Goal: Information Seeking & Learning: Learn about a topic

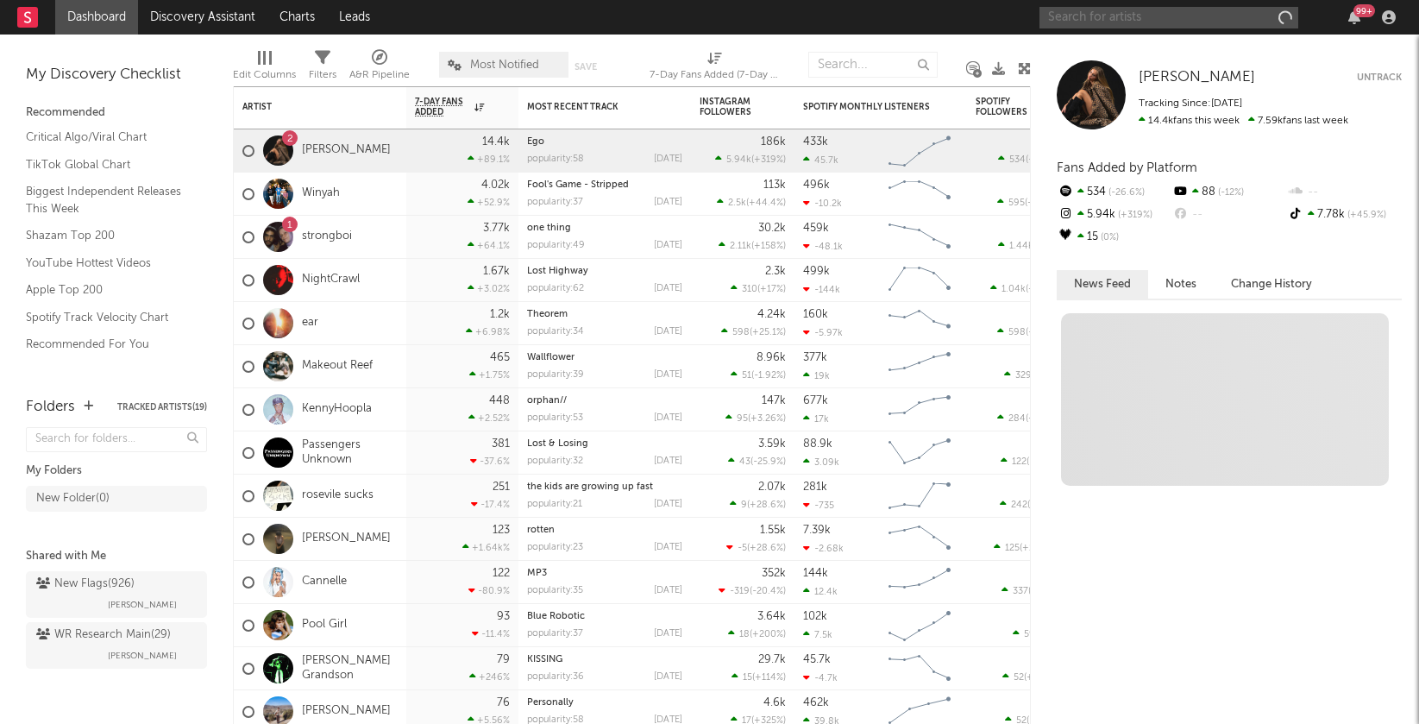
click at [1152, 22] on input "text" at bounding box center [1168, 18] width 259 height 22
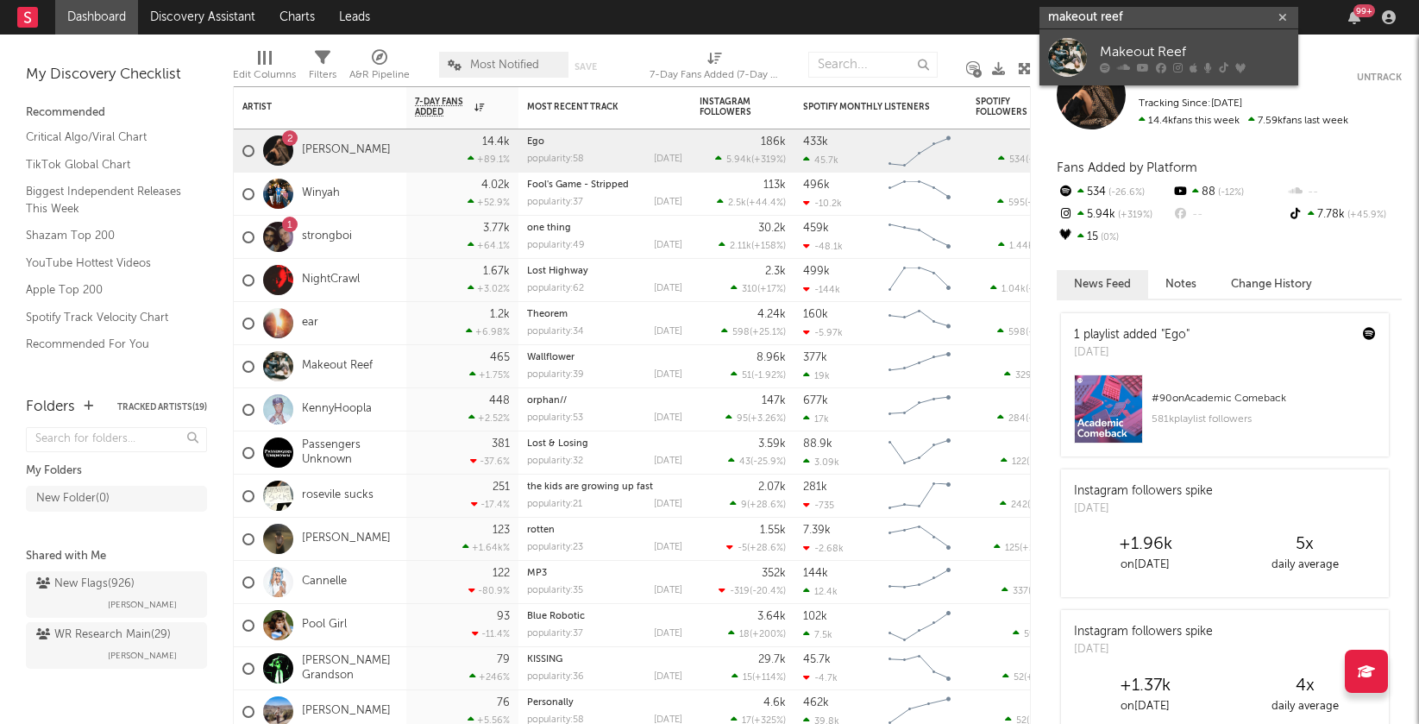
type input "makeout reef"
click at [1153, 58] on div "Makeout Reef" at bounding box center [1195, 51] width 190 height 21
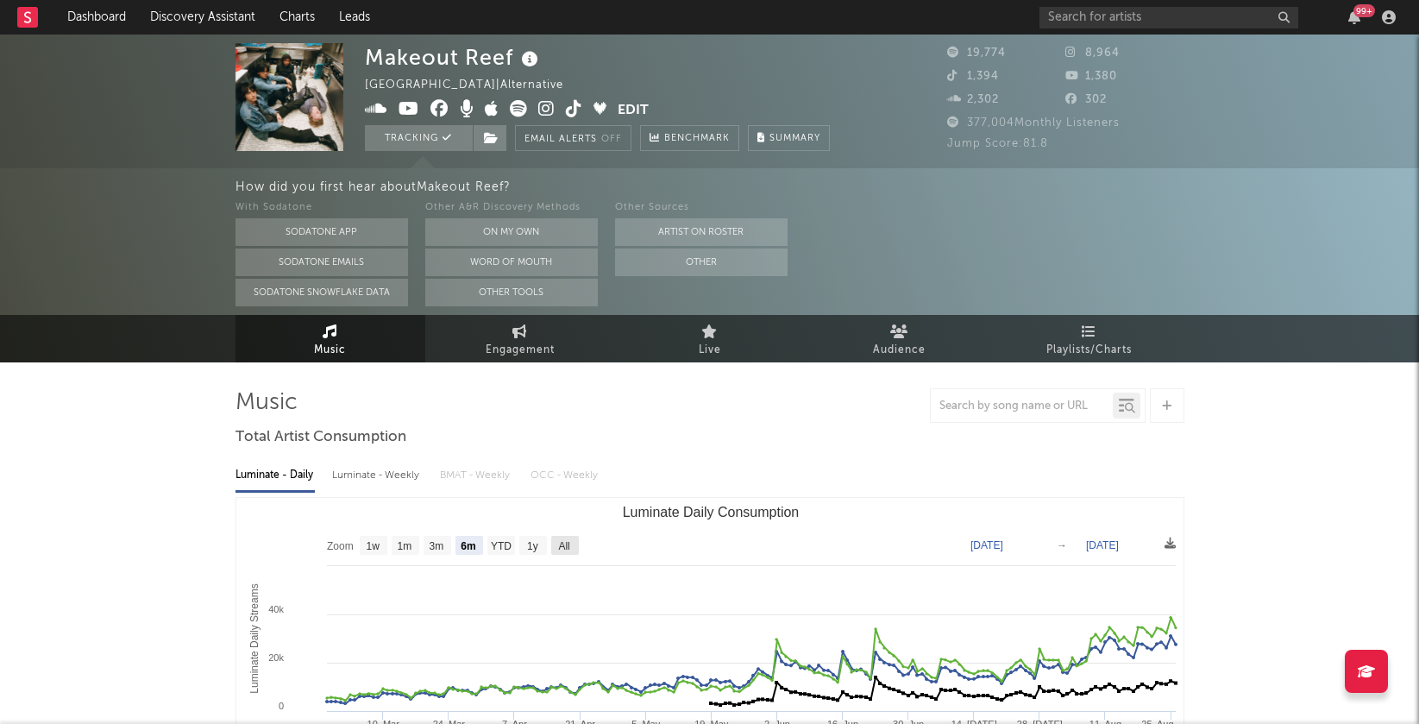
click at [567, 547] on text "All" at bounding box center [563, 546] width 11 height 12
select select "All"
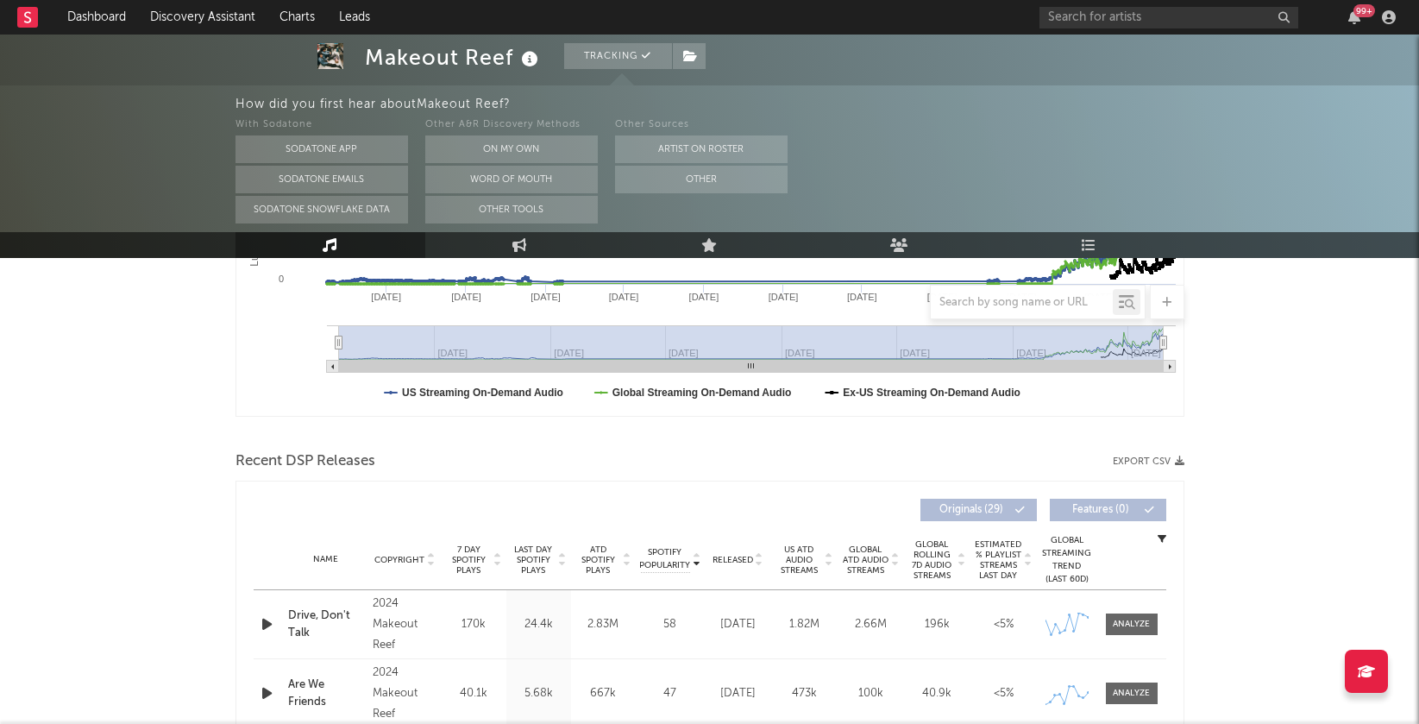
scroll to position [630, 0]
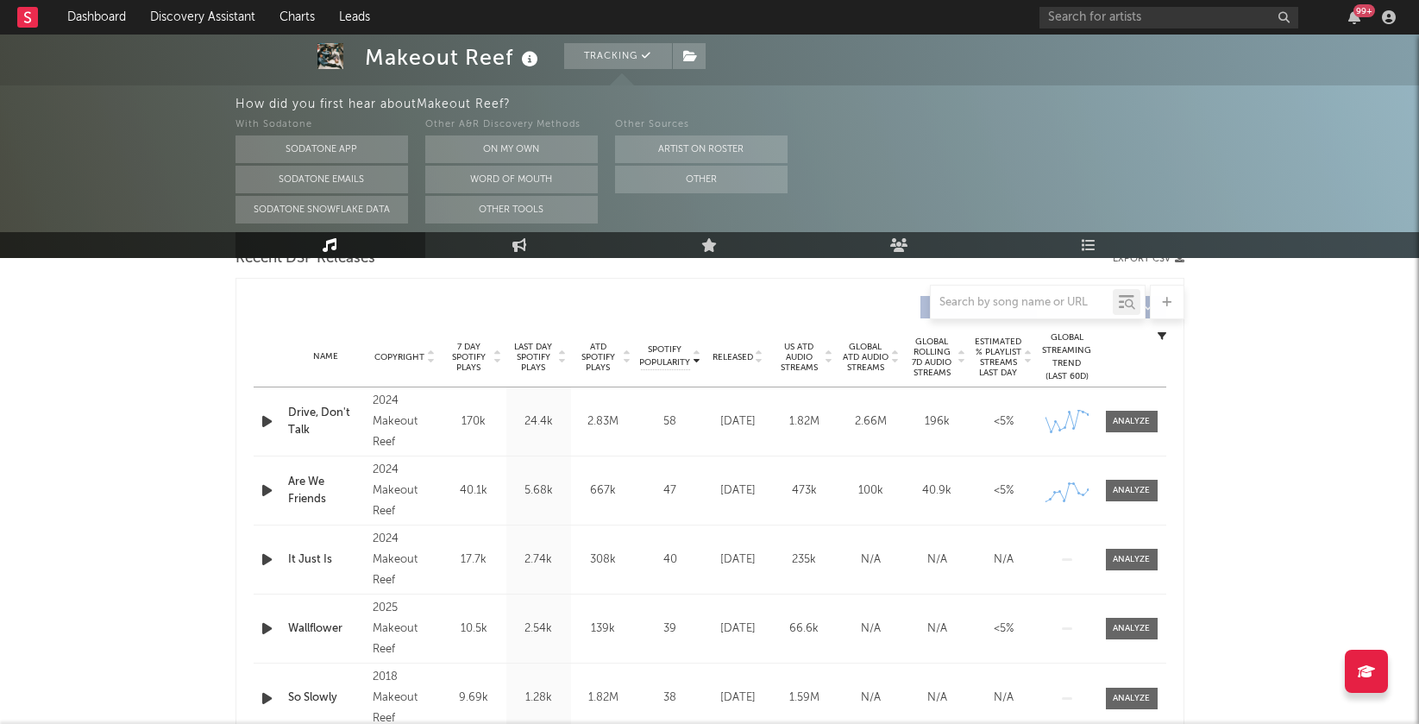
click at [1318, 423] on div "Makeout Reef Tracking United States | Alternative Edit Tracking Email Alerts Of…" at bounding box center [709, 577] width 1419 height 2345
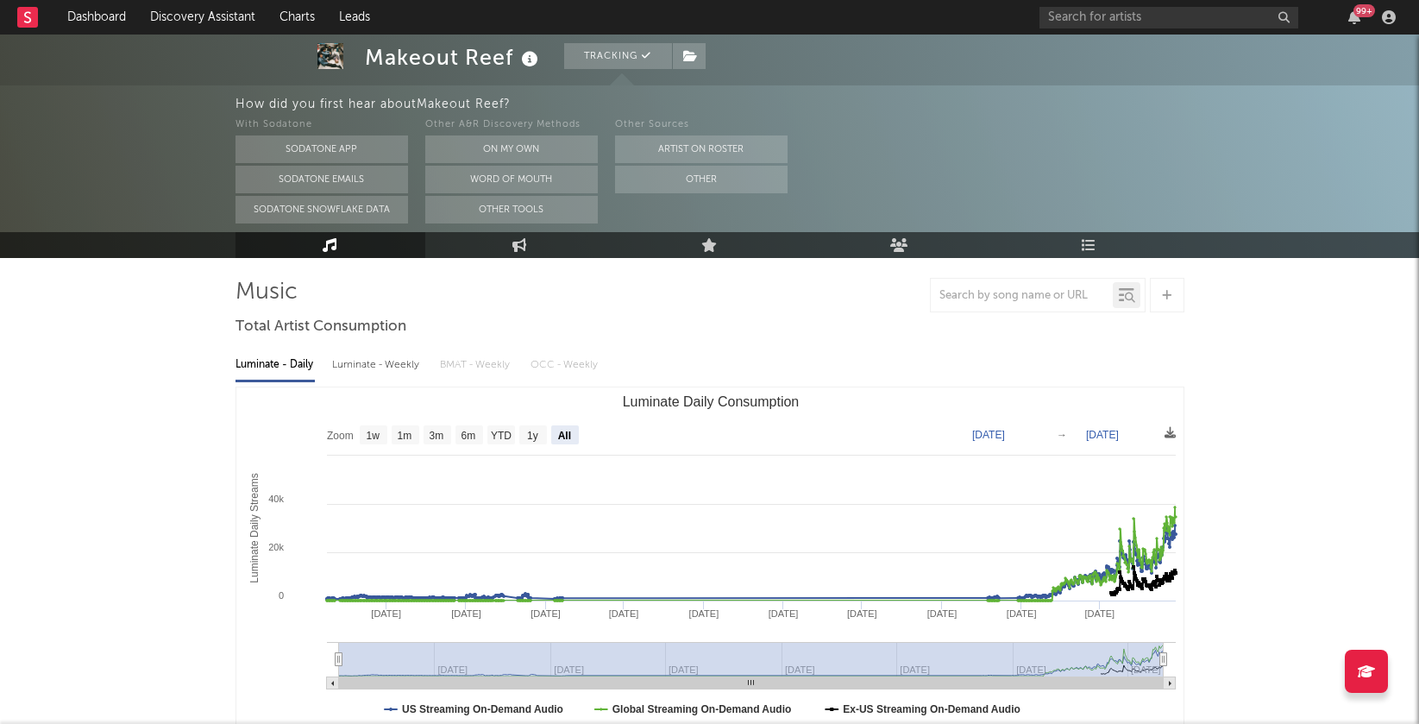
scroll to position [115, 0]
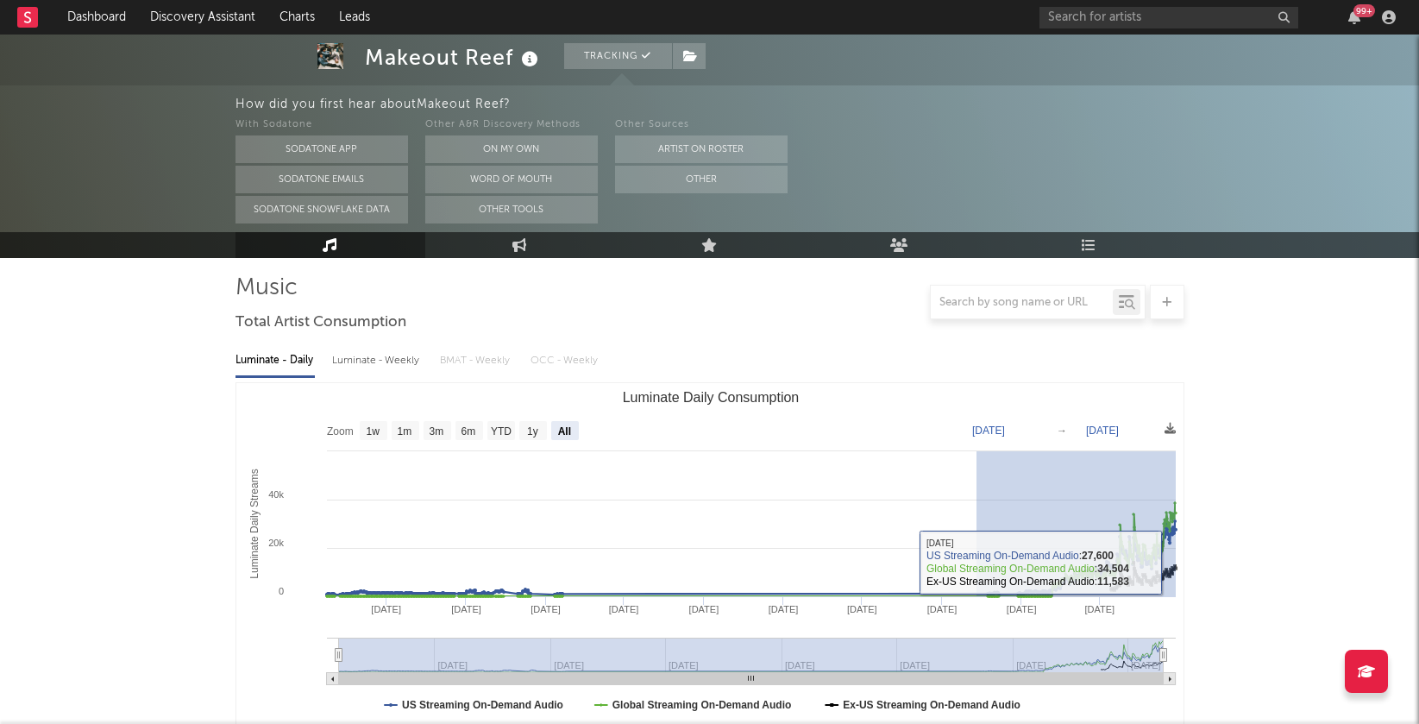
drag, startPoint x: 976, startPoint y: 565, endPoint x: 1213, endPoint y: 558, distance: 237.3
type input "2024-10-23"
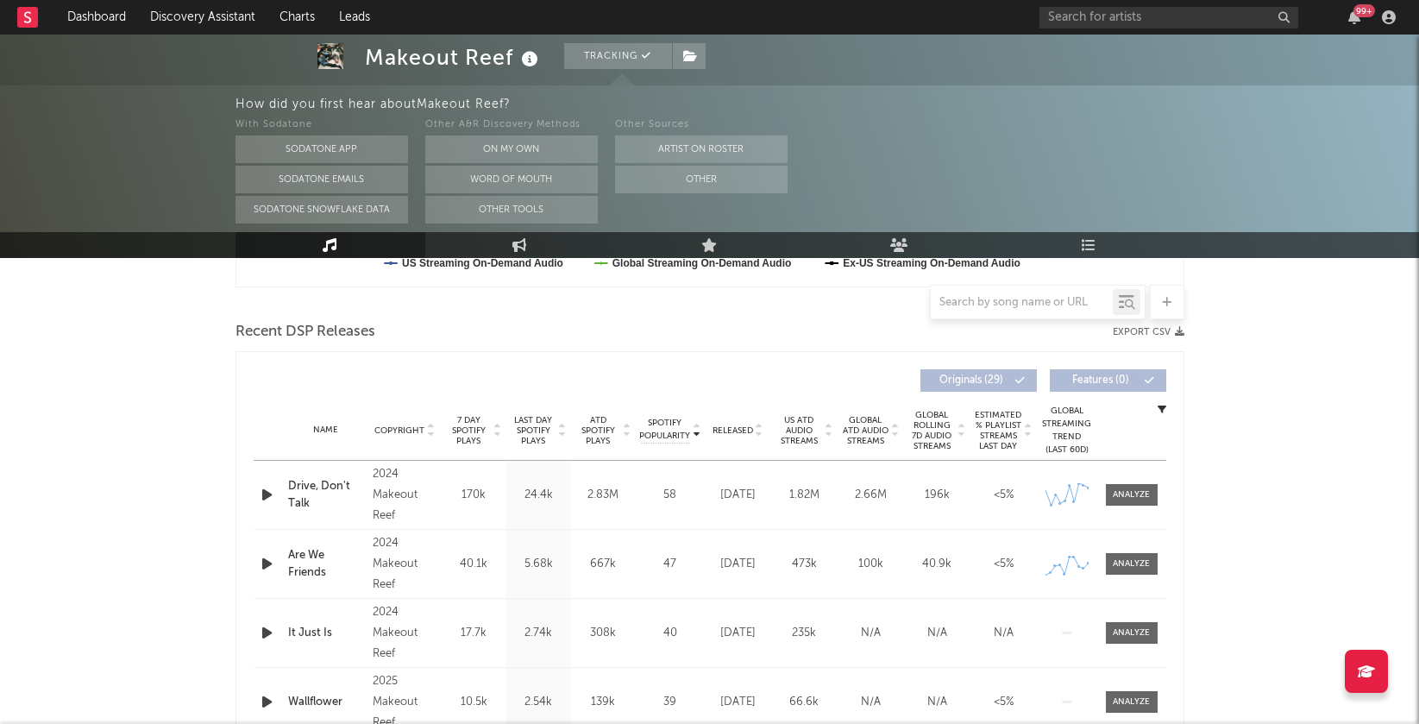
scroll to position [634, 0]
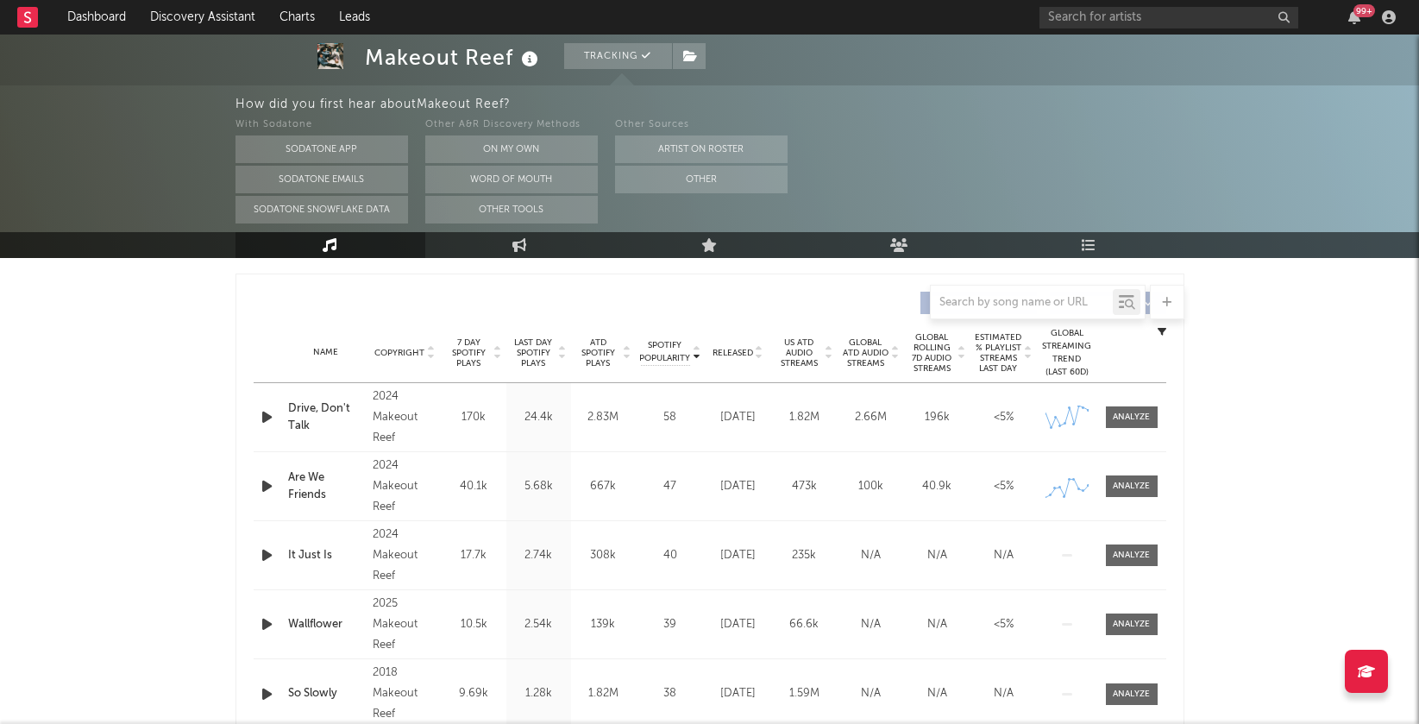
click at [759, 348] on icon at bounding box center [759, 349] width 9 height 7
click at [563, 347] on icon at bounding box center [562, 349] width 9 height 7
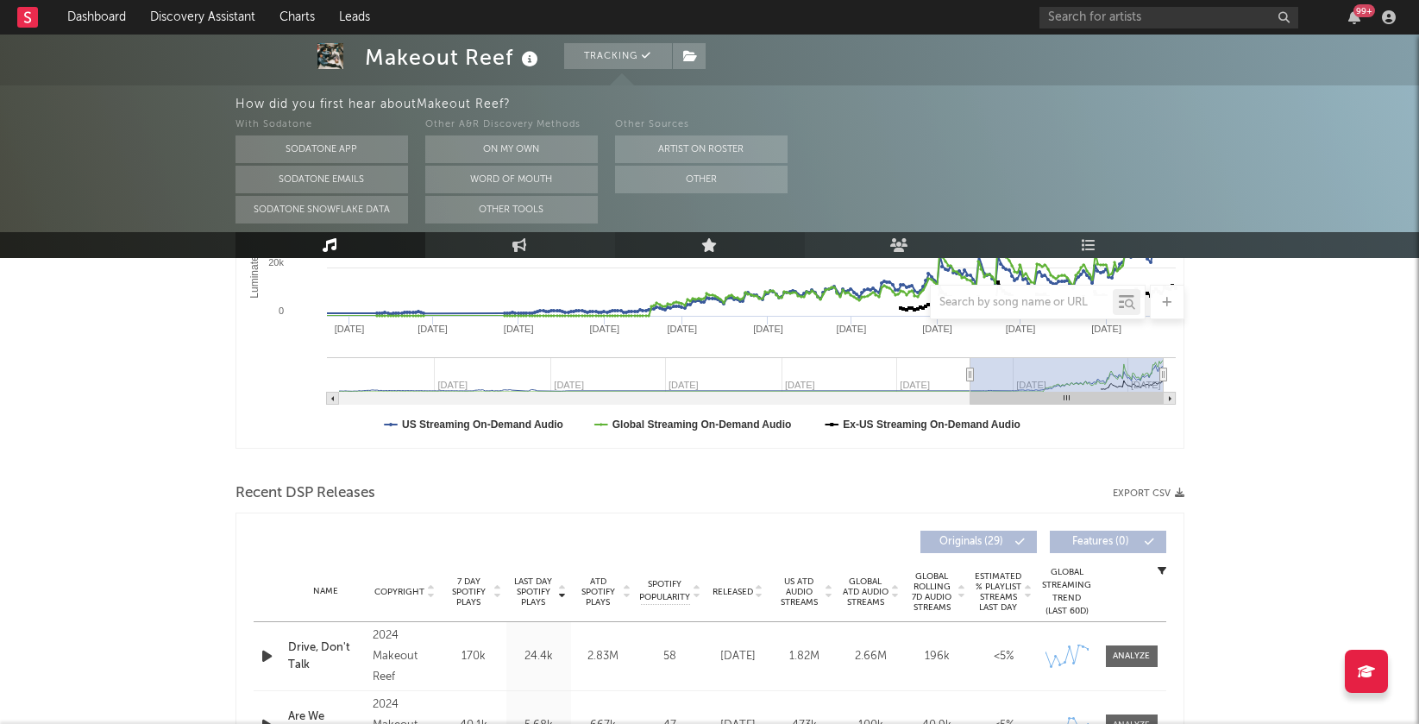
scroll to position [372, 0]
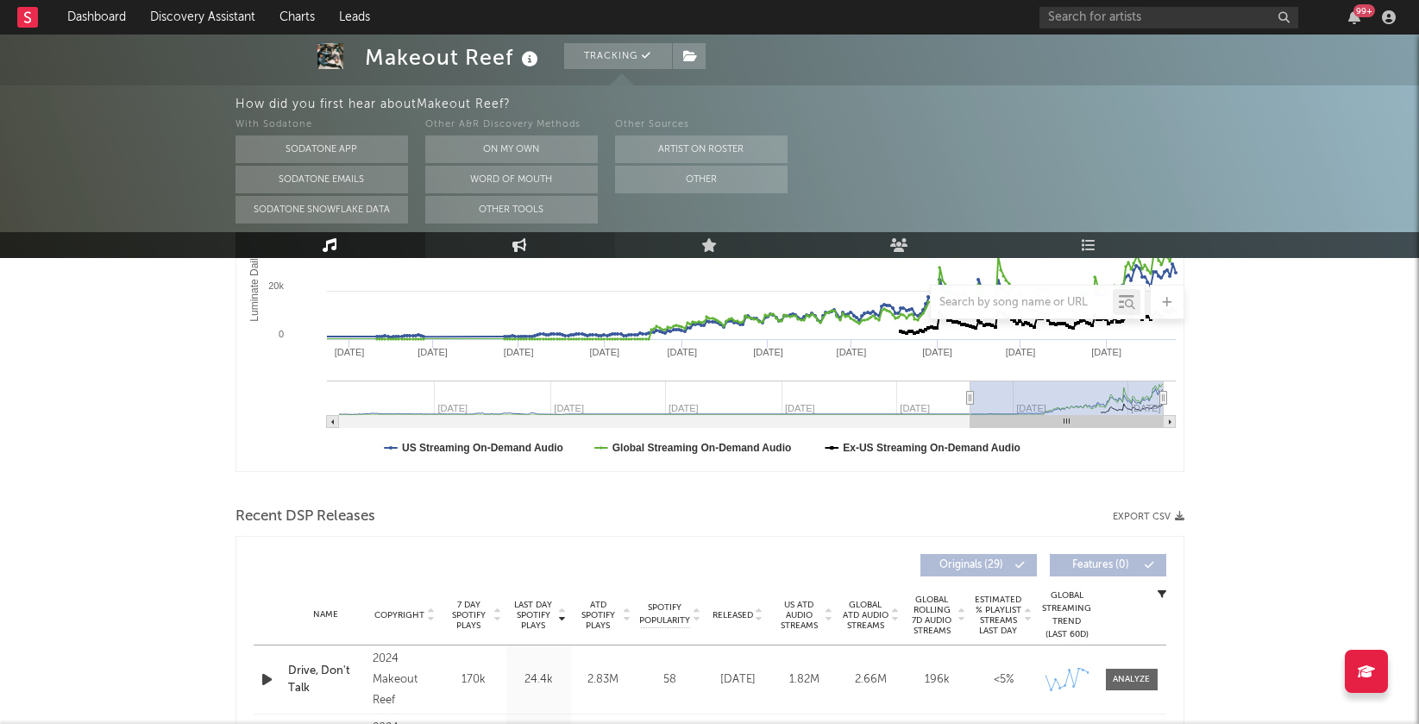
click at [530, 247] on link "Engagement" at bounding box center [520, 245] width 190 height 26
select select "1w"
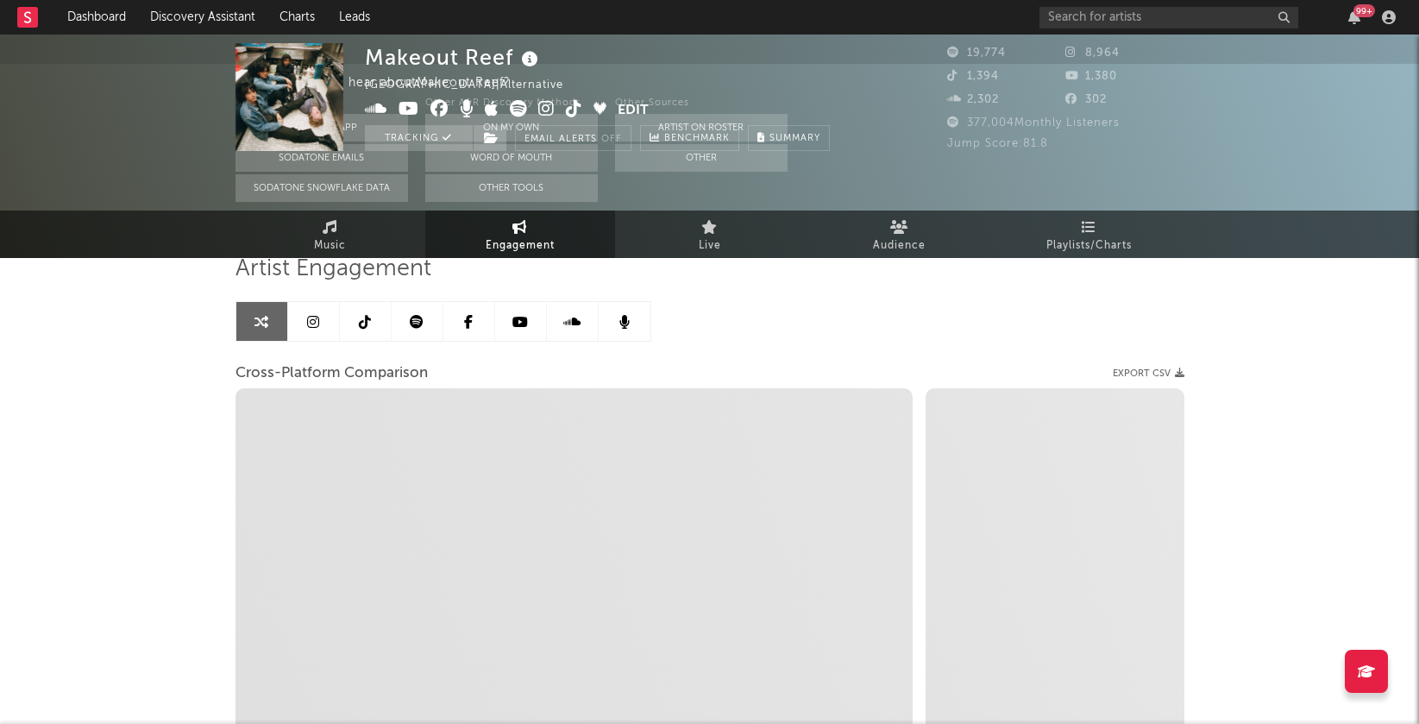
scroll to position [0, 0]
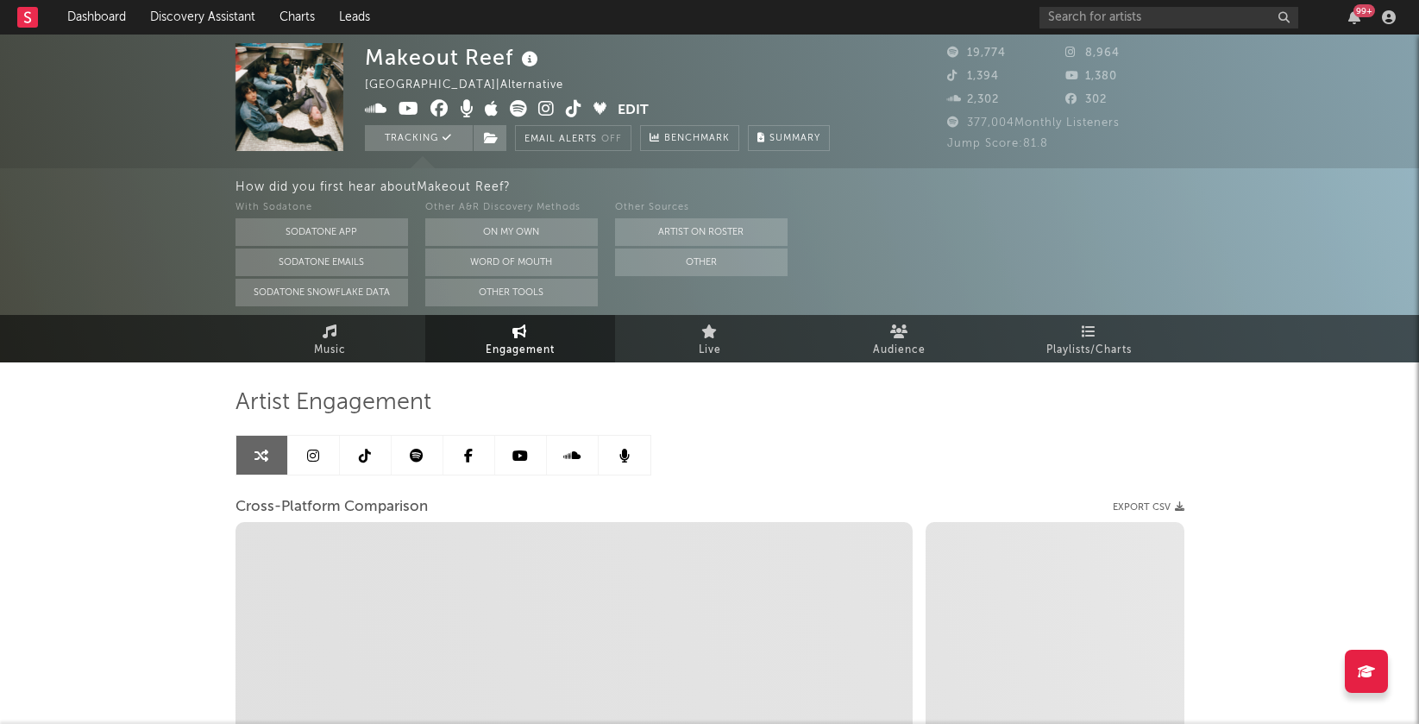
select select "1m"
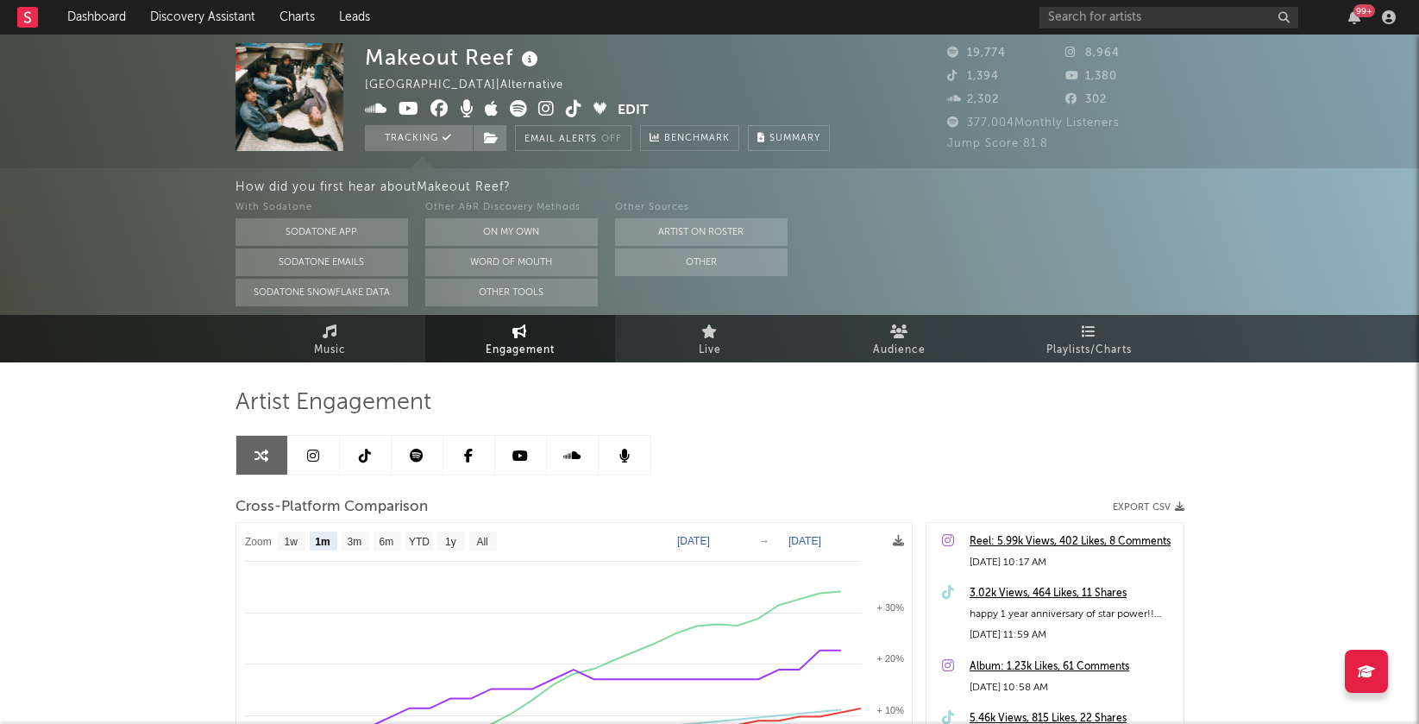
click at [571, 110] on icon at bounding box center [574, 108] width 16 height 17
click at [1106, 19] on input "text" at bounding box center [1168, 18] width 259 height 22
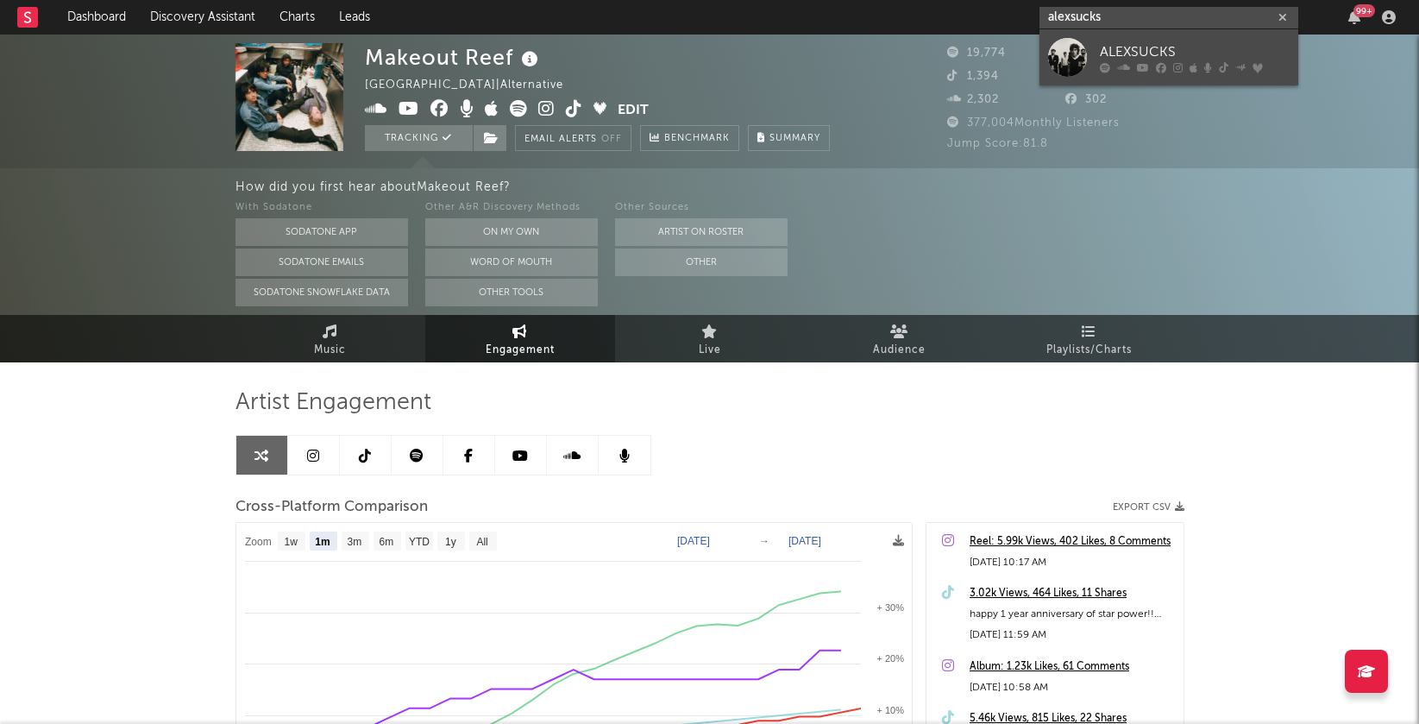
type input "alexsucks"
click at [1201, 65] on div at bounding box center [1195, 67] width 190 height 10
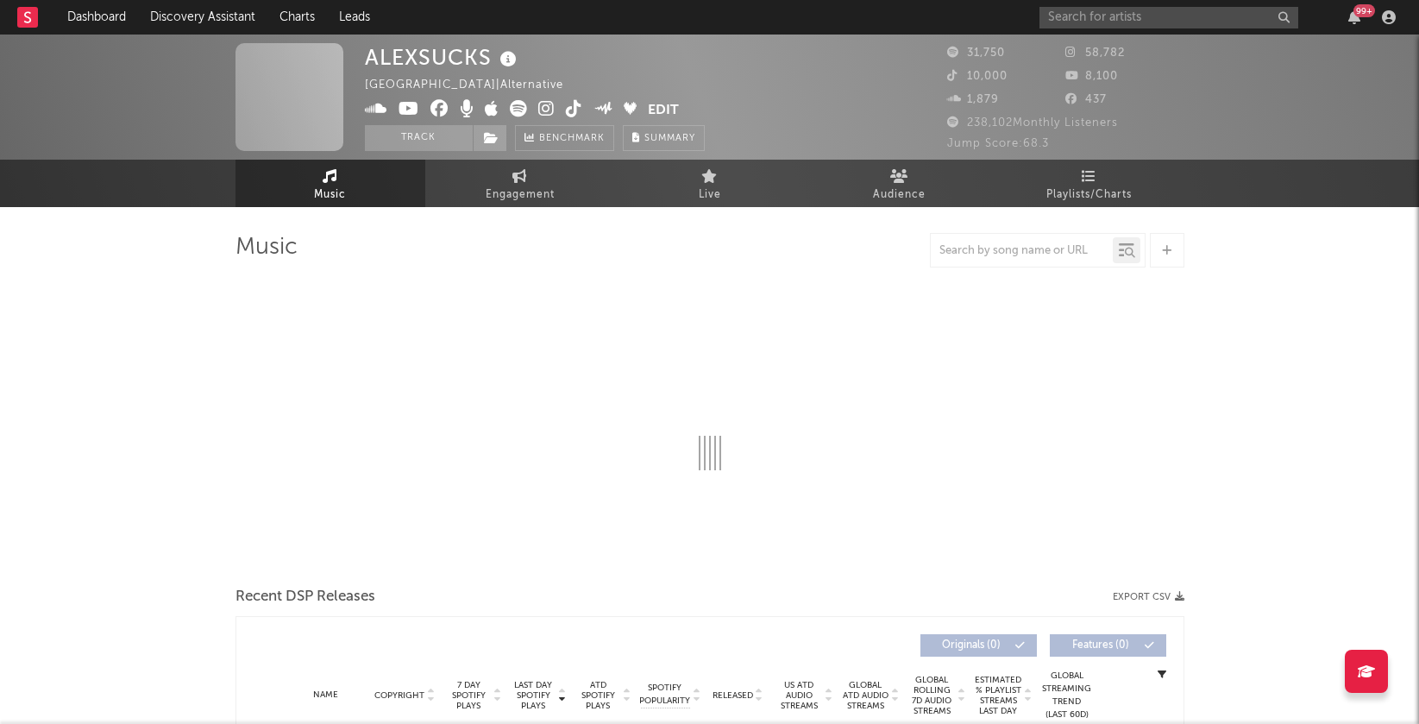
select select "6m"
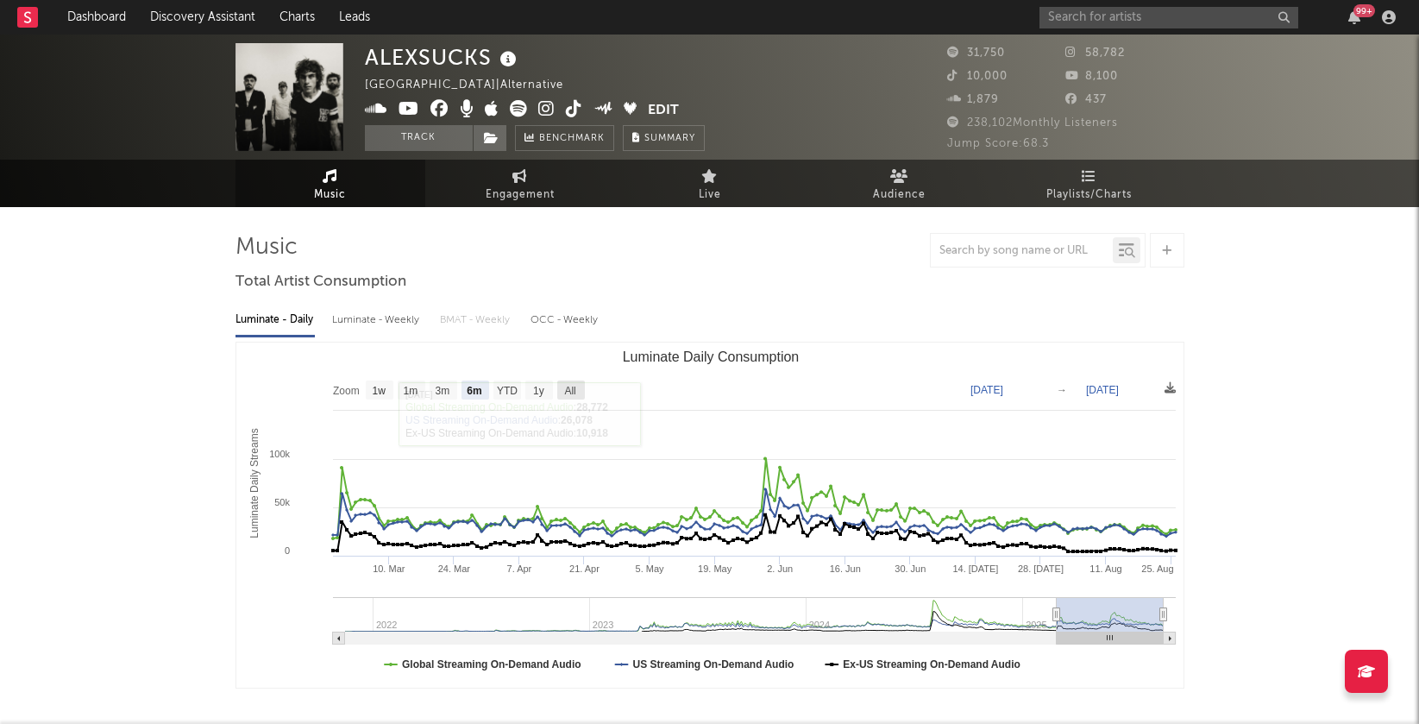
click at [568, 388] on text "All" at bounding box center [569, 391] width 11 height 12
select select "All"
type input "2021-11-14"
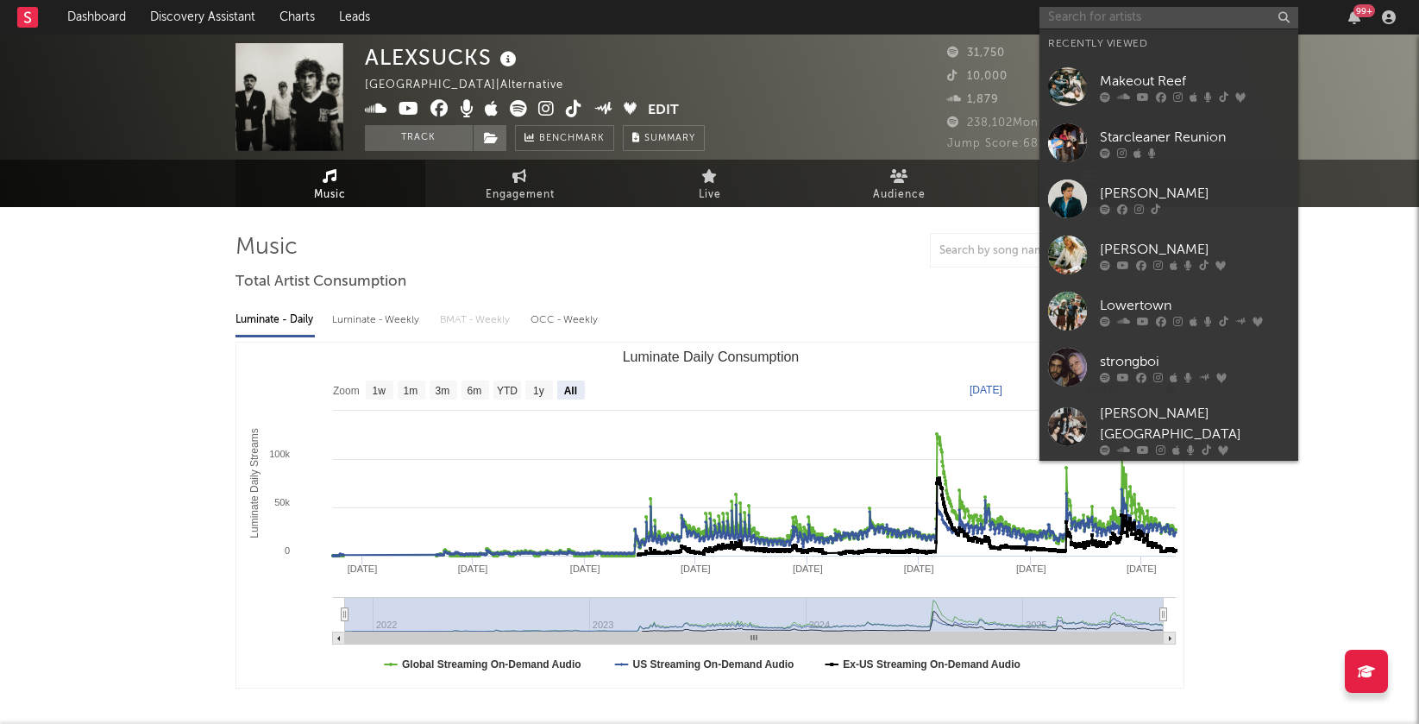
click at [1116, 11] on input "text" at bounding box center [1168, 18] width 259 height 22
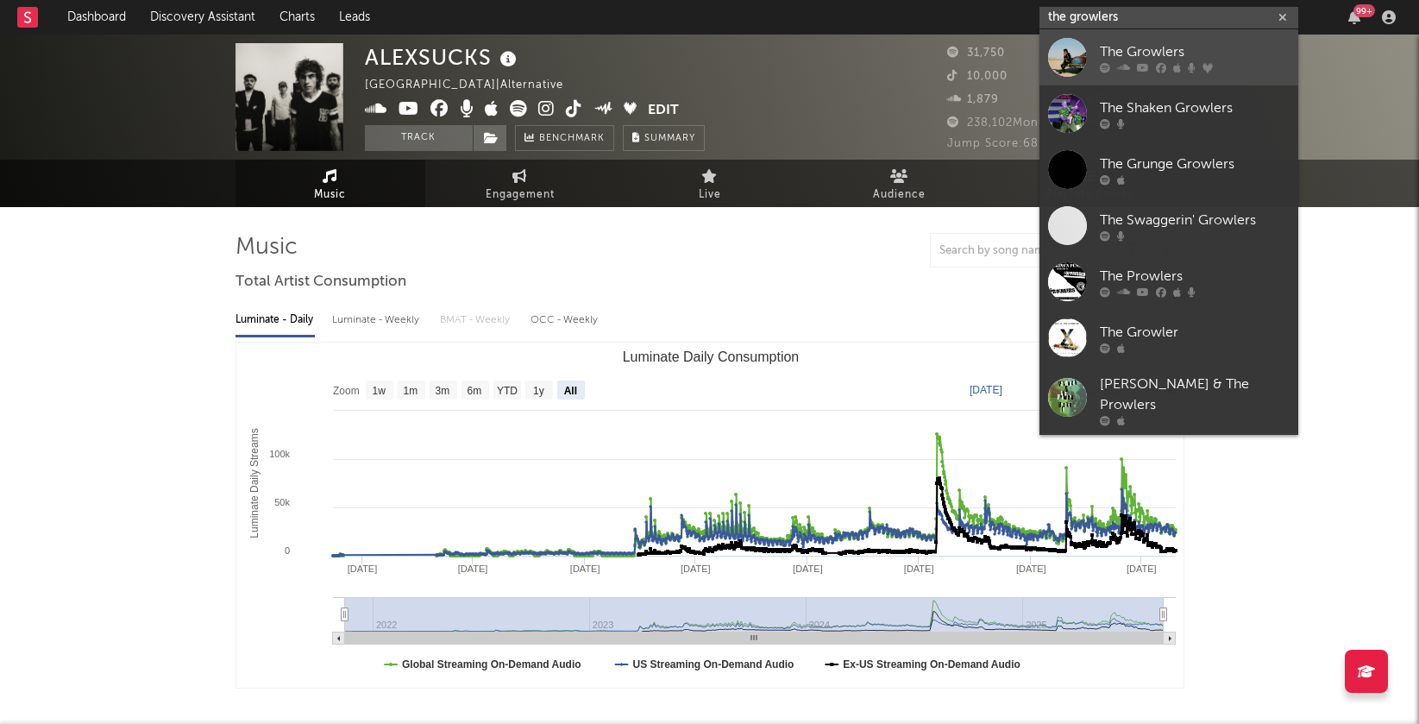
type input "the growlers"
click at [1138, 65] on icon at bounding box center [1143, 67] width 12 height 10
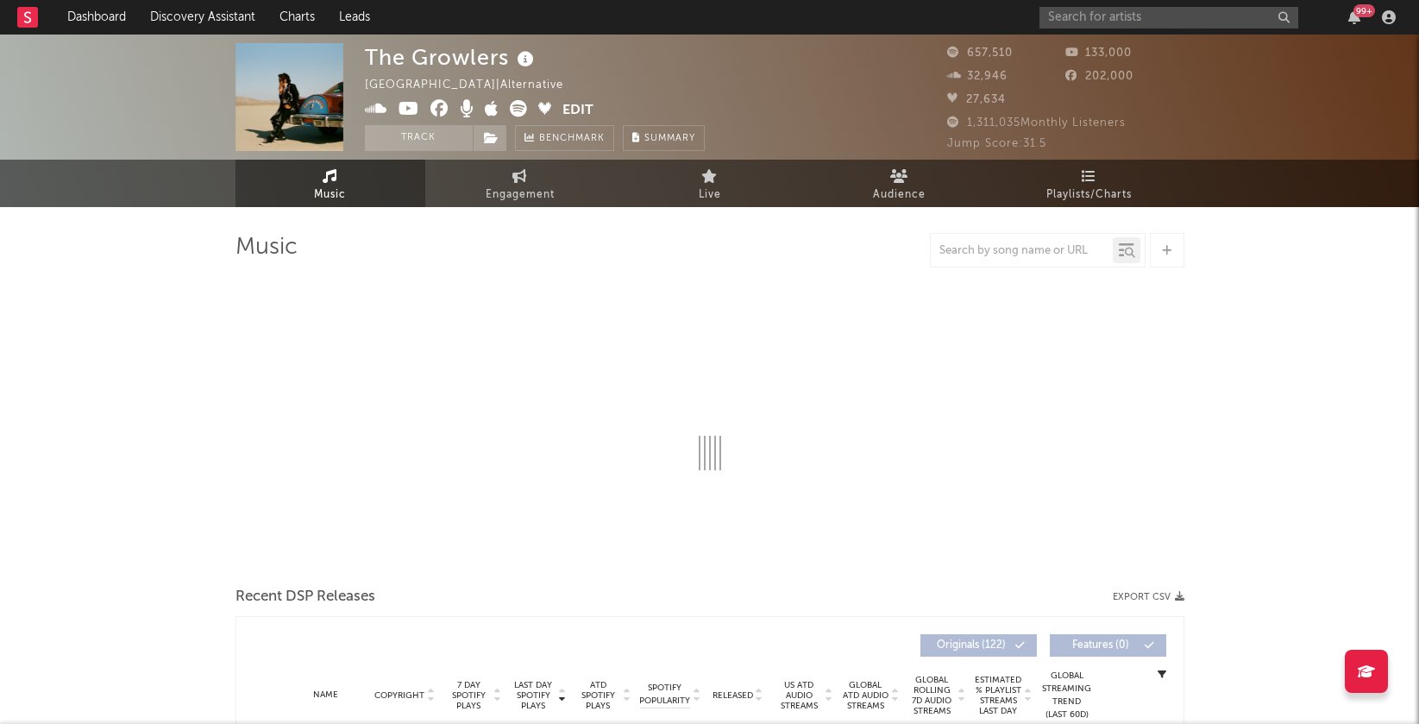
select select "6m"
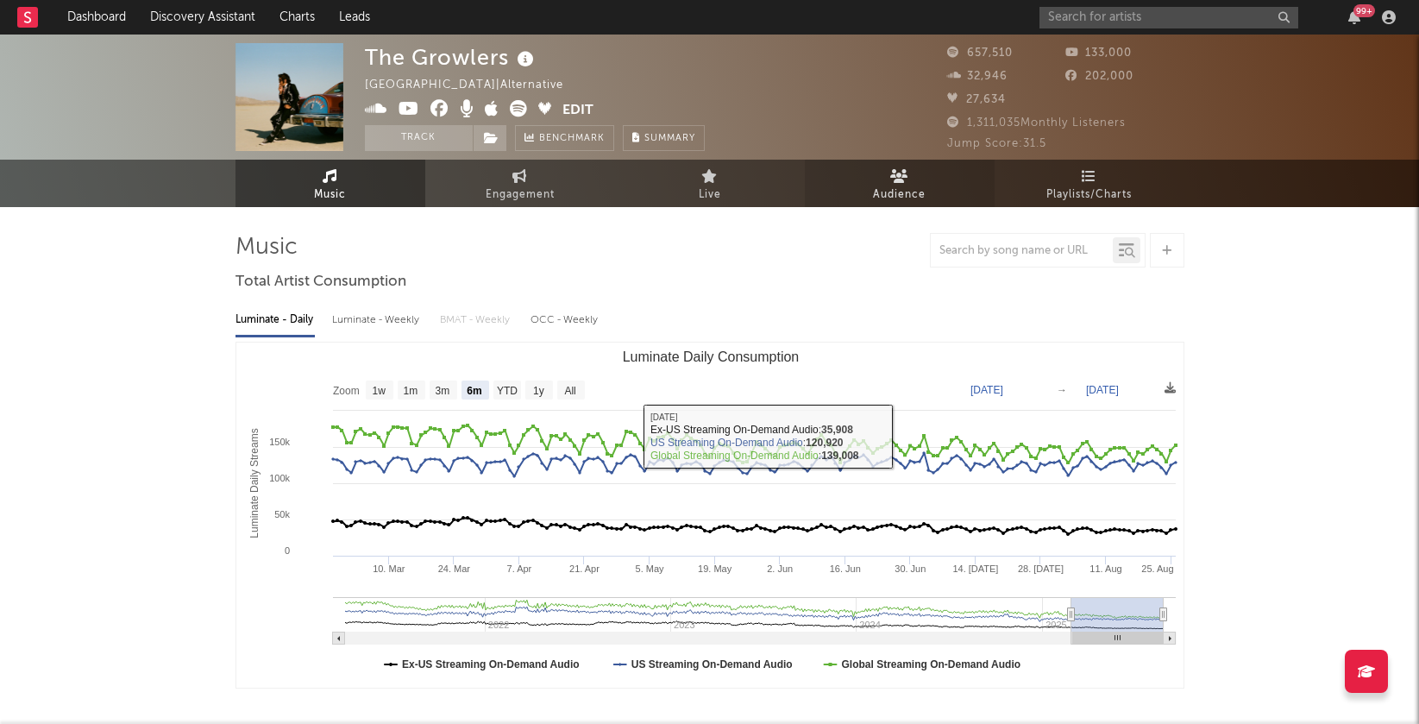
click at [884, 186] on span "Audience" at bounding box center [899, 195] width 53 height 21
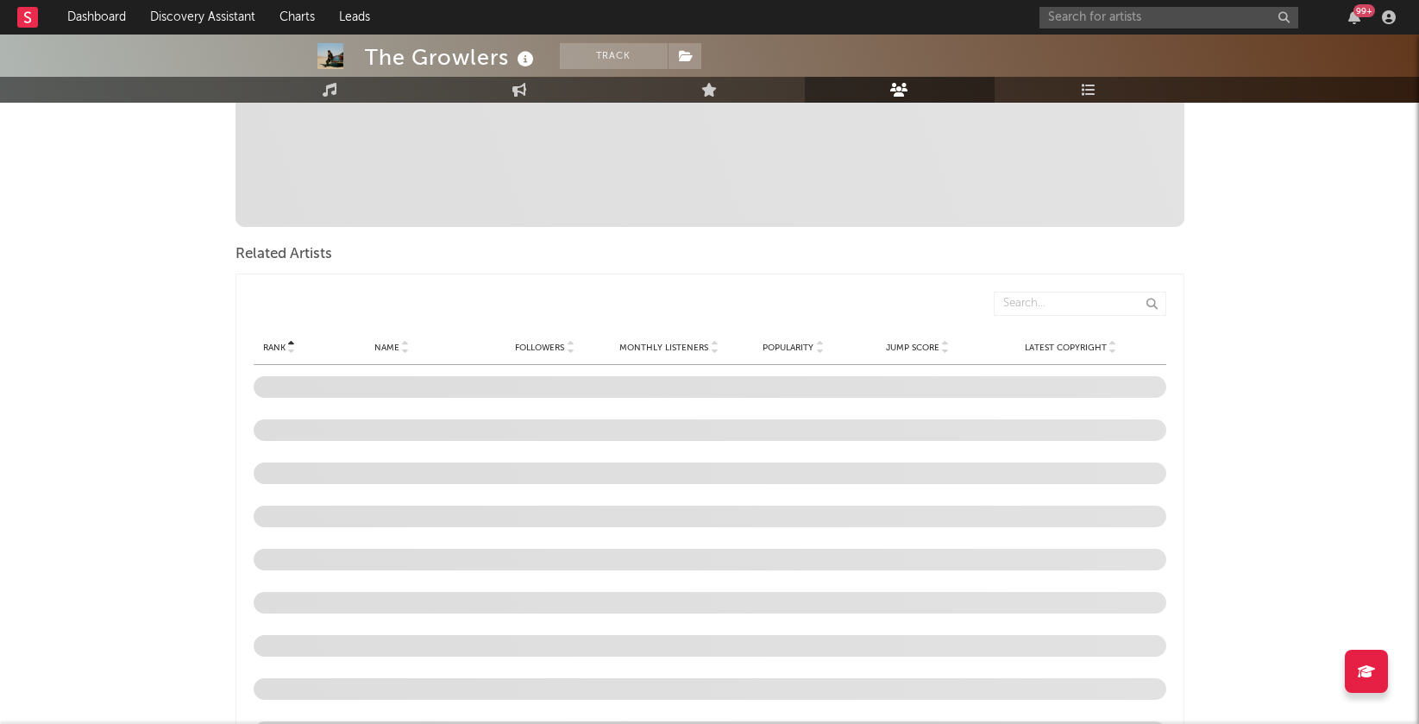
scroll to position [543, 0]
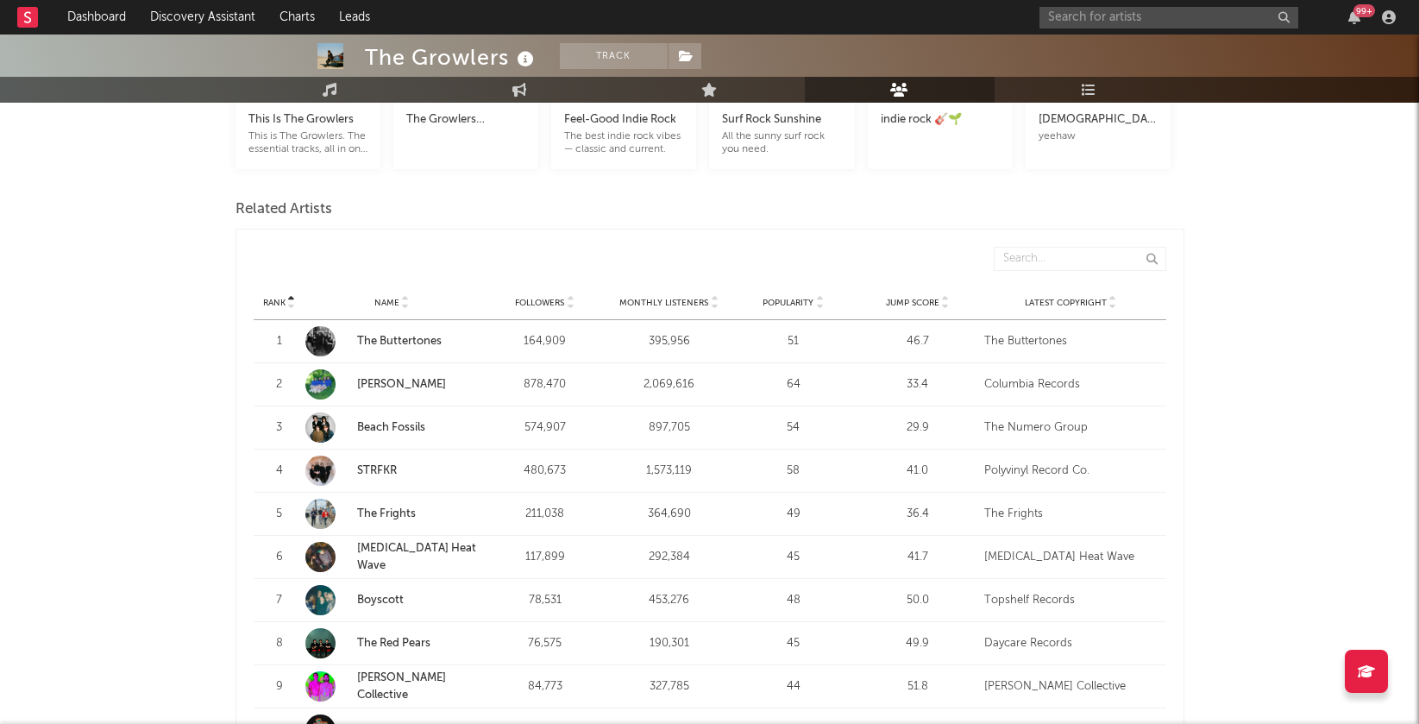
click at [711, 303] on icon at bounding box center [714, 306] width 9 height 7
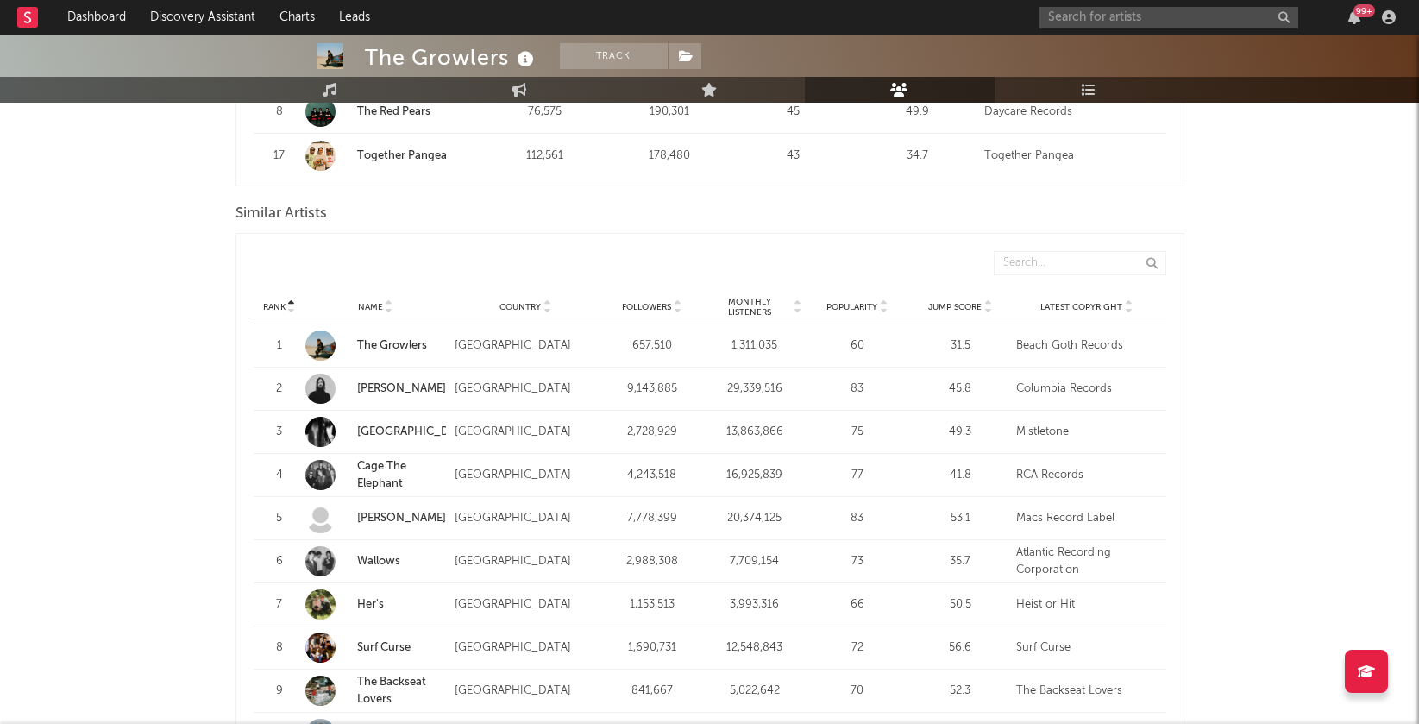
scroll to position [1570, 0]
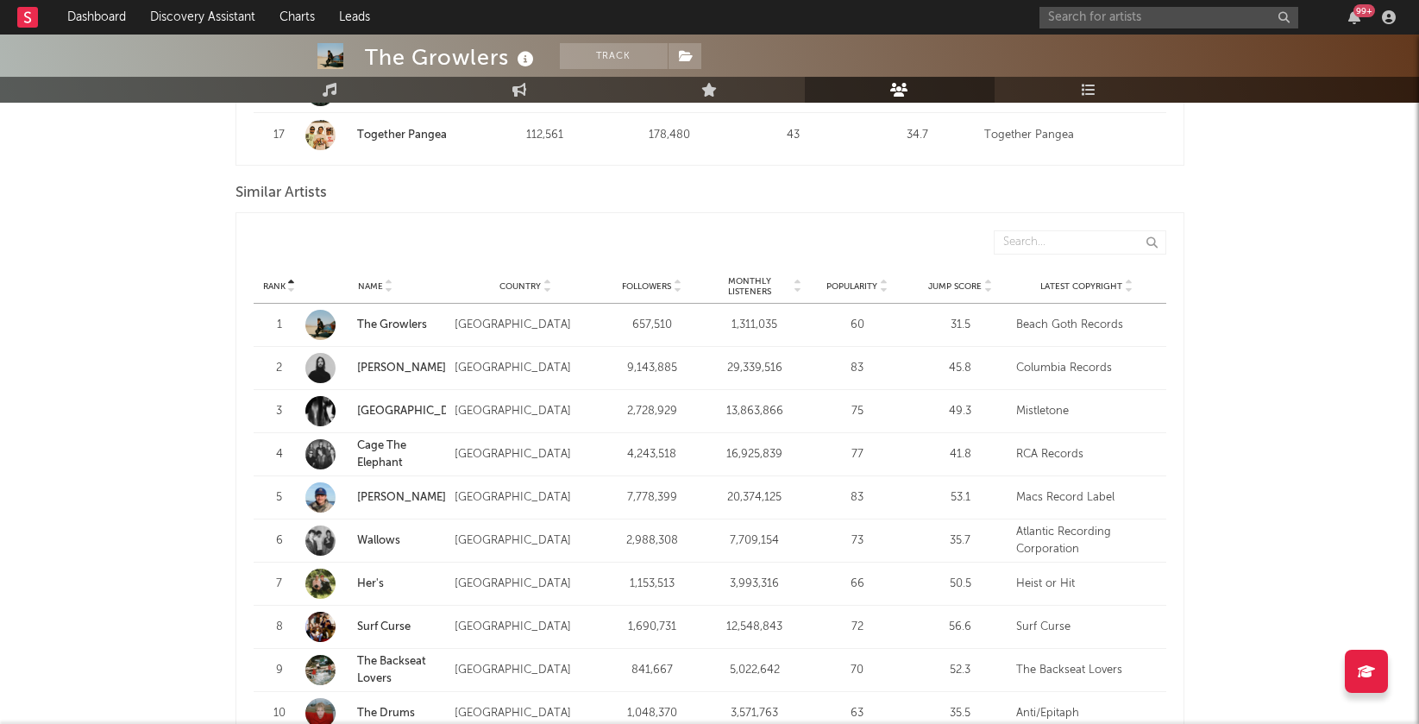
click at [795, 286] on icon at bounding box center [797, 289] width 9 height 7
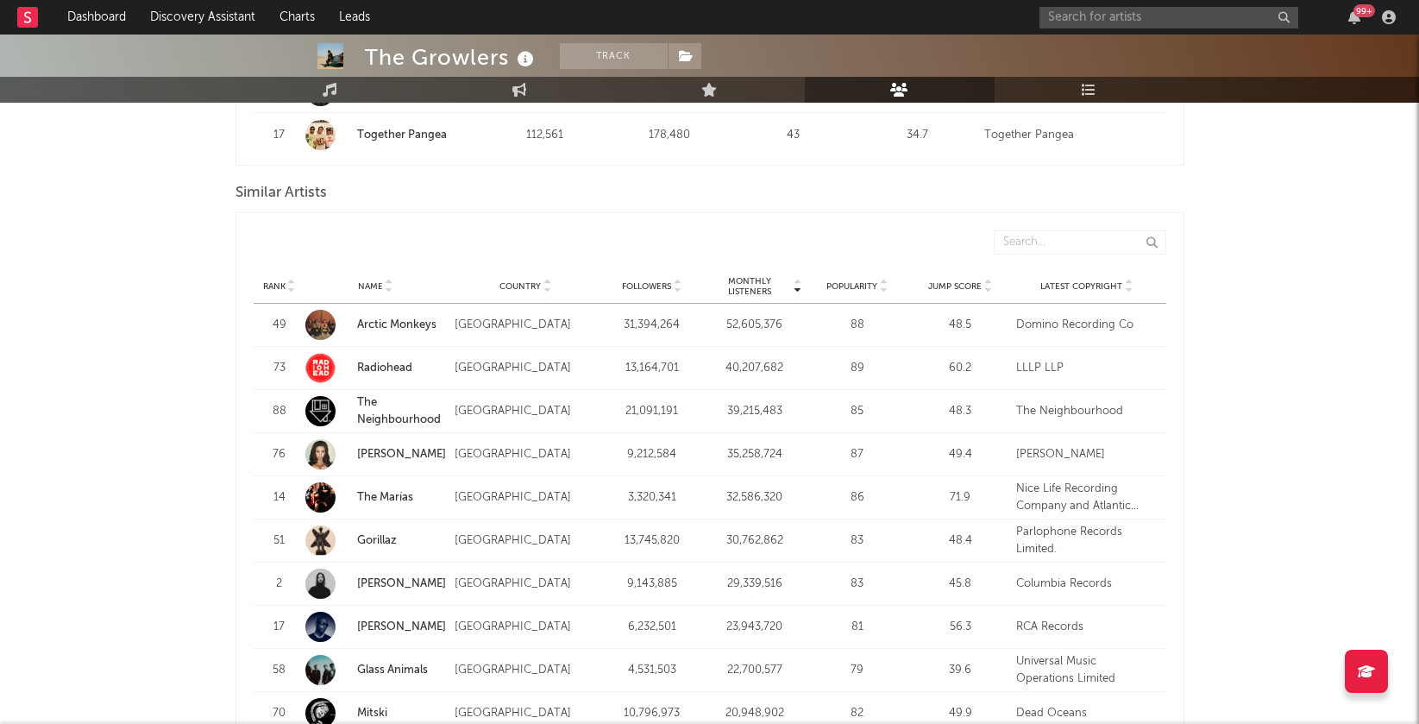
click at [795, 279] on icon at bounding box center [797, 282] width 9 height 7
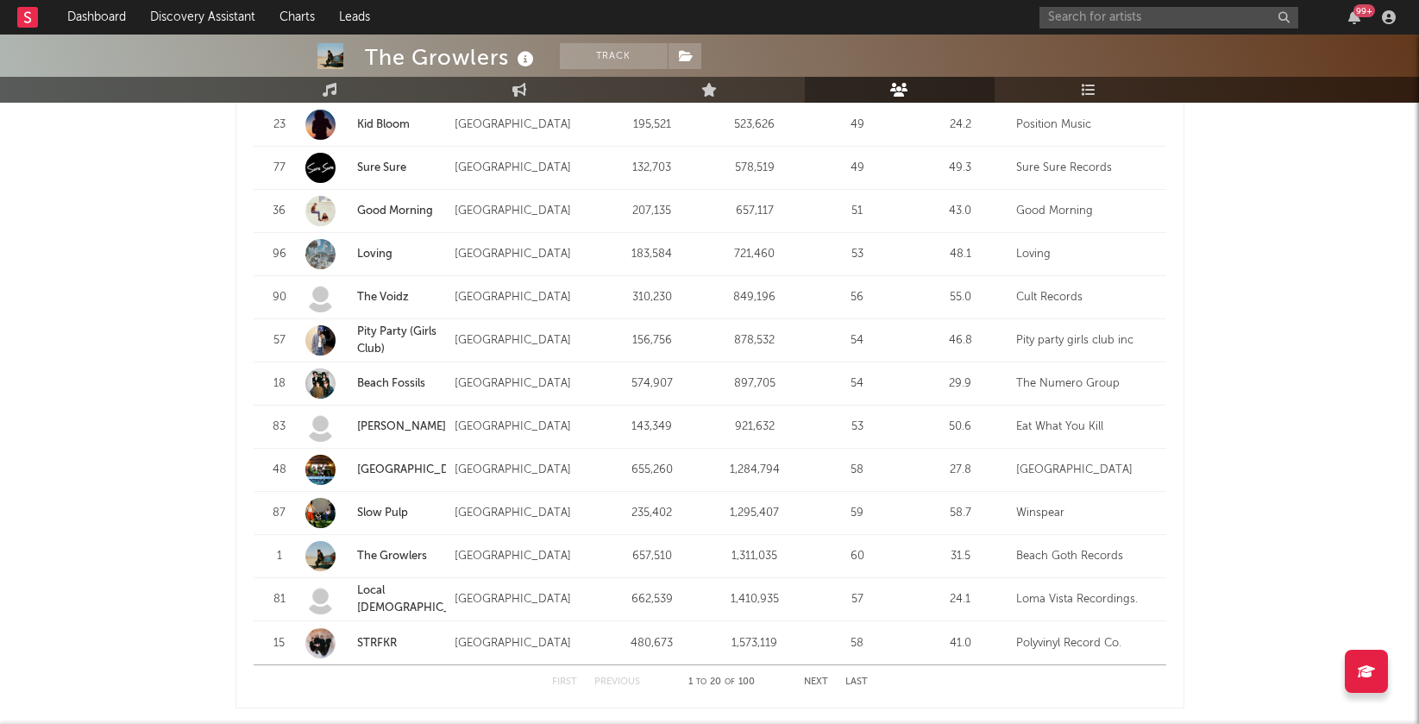
scroll to position [2073, 0]
click at [807, 676] on button "Next" at bounding box center [816, 680] width 24 height 9
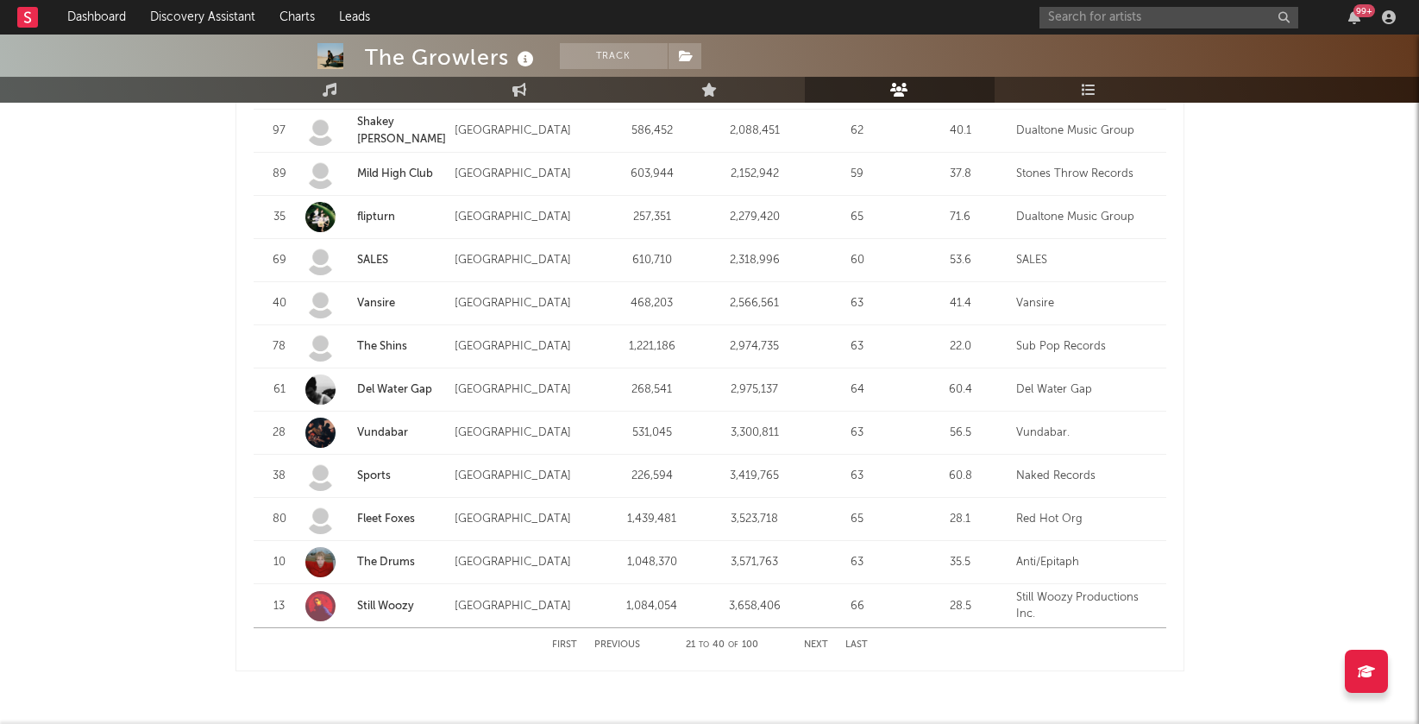
scroll to position [2155, 0]
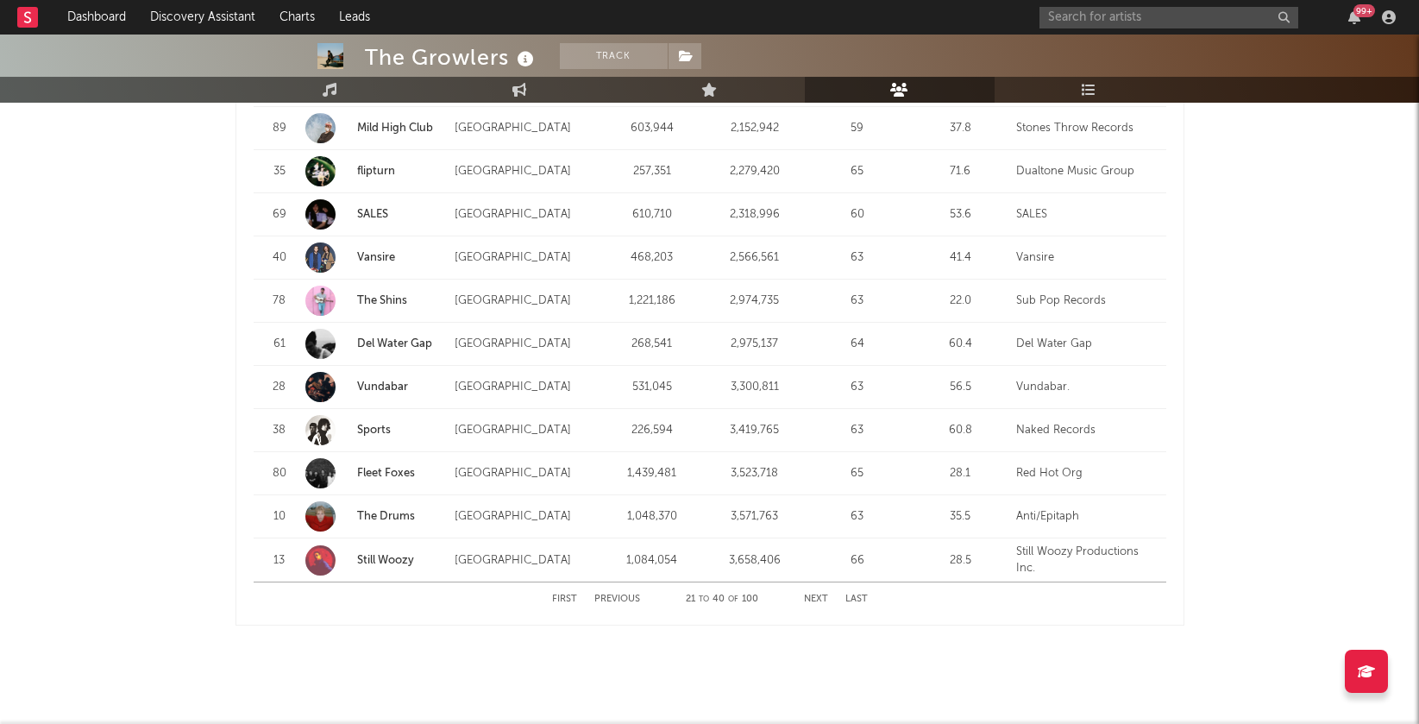
click at [812, 594] on button "Next" at bounding box center [816, 598] width 24 height 9
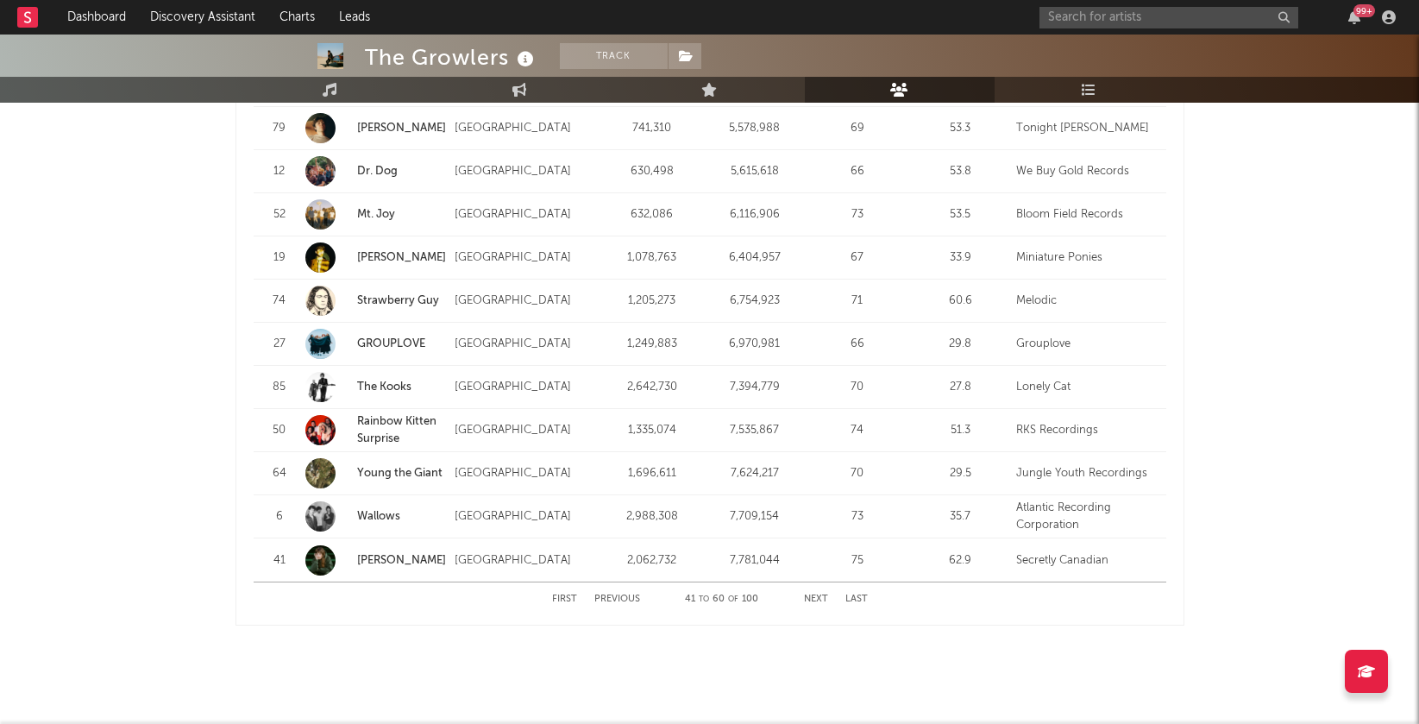
click at [563, 582] on div "First Previous 41 to 60 of 100 Next Last" at bounding box center [710, 599] width 316 height 34
click at [563, 594] on button "First" at bounding box center [564, 598] width 25 height 9
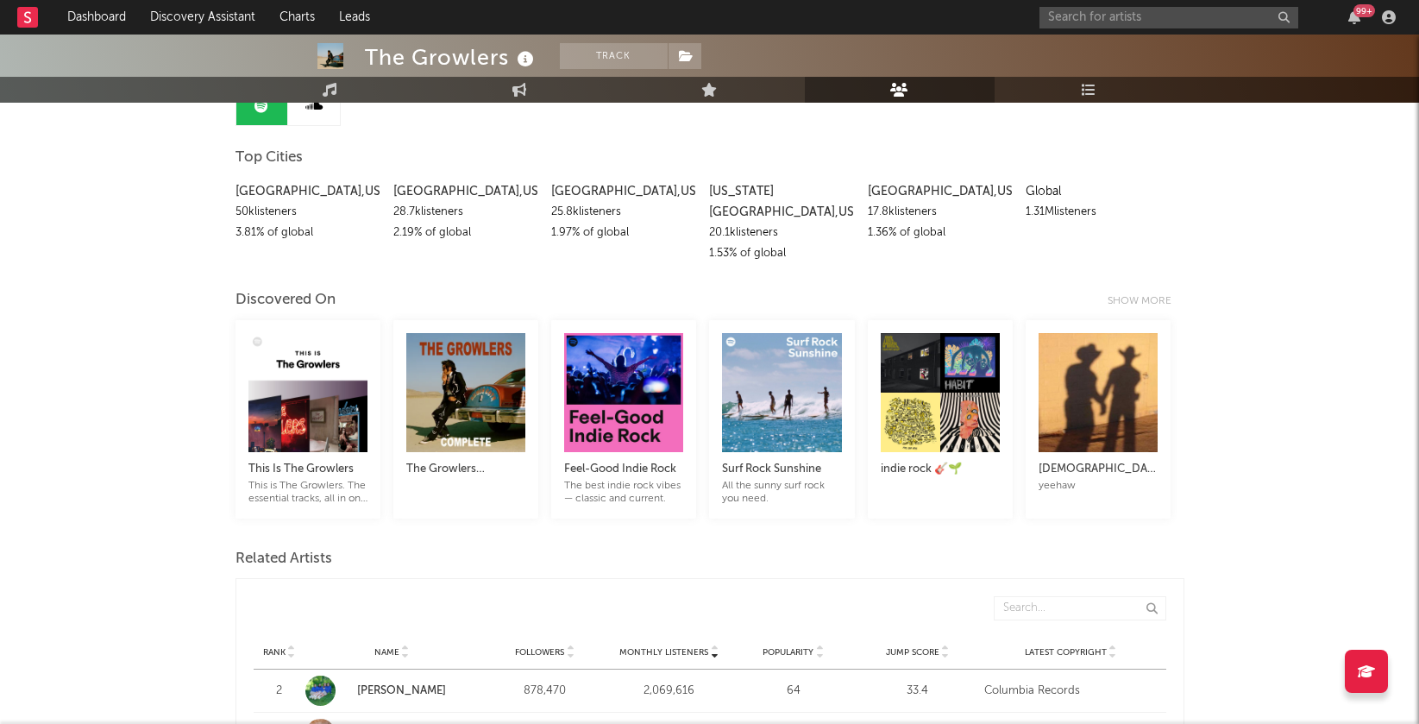
scroll to position [0, 0]
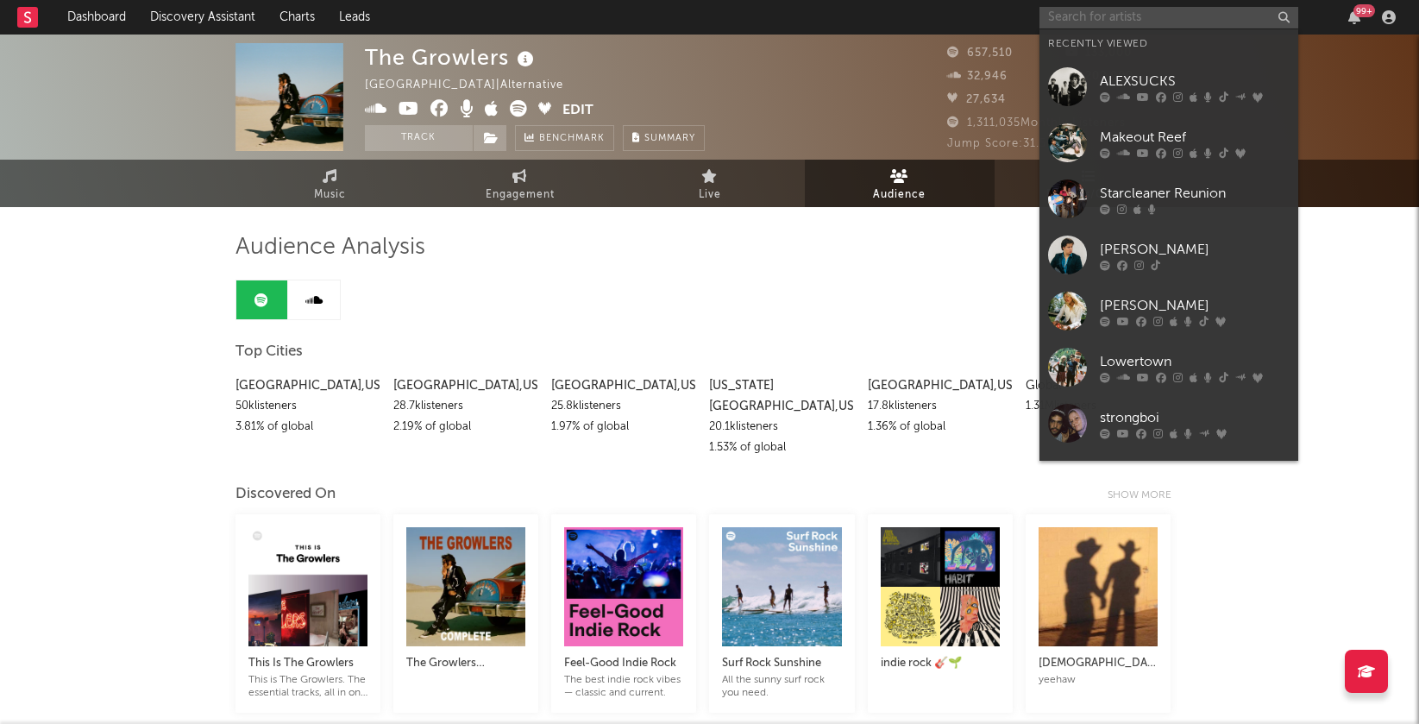
click at [1097, 14] on input "text" at bounding box center [1168, 18] width 259 height 22
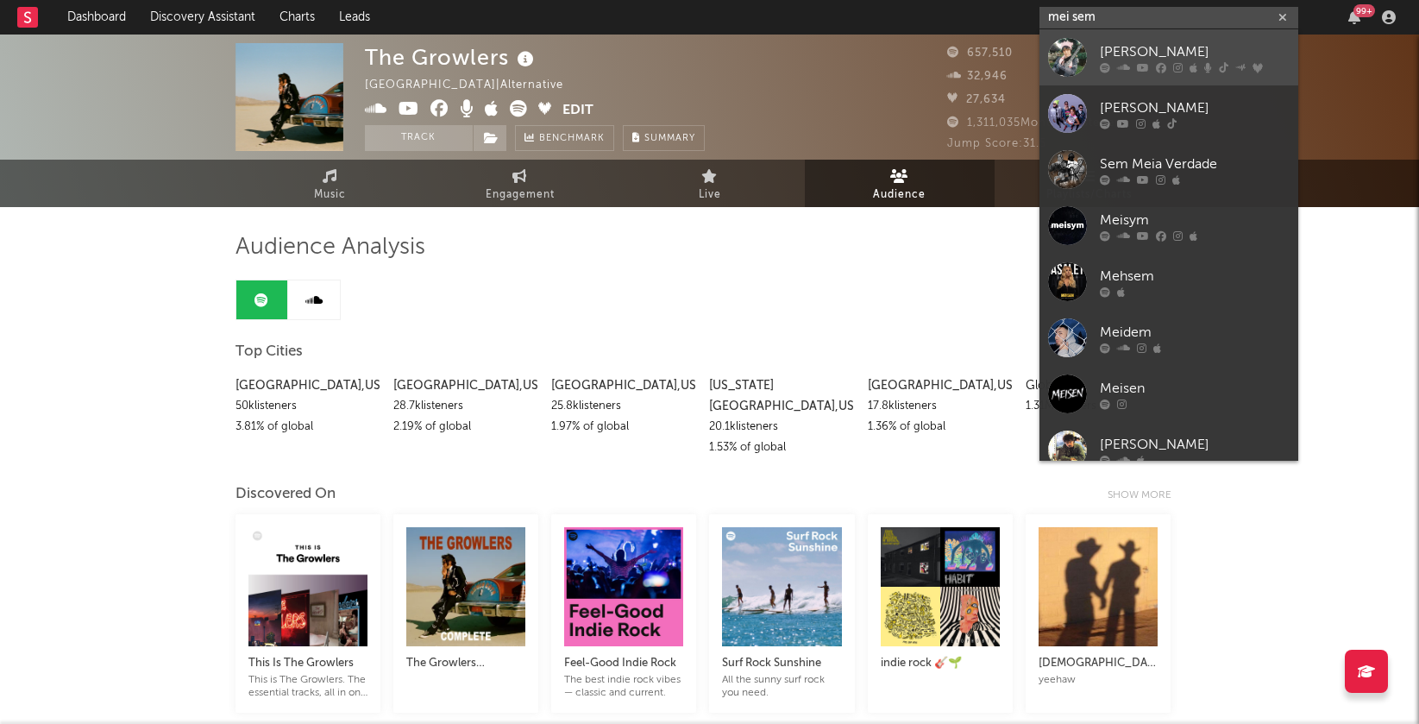
type input "mei sem"
click at [1143, 62] on icon at bounding box center [1143, 67] width 12 height 10
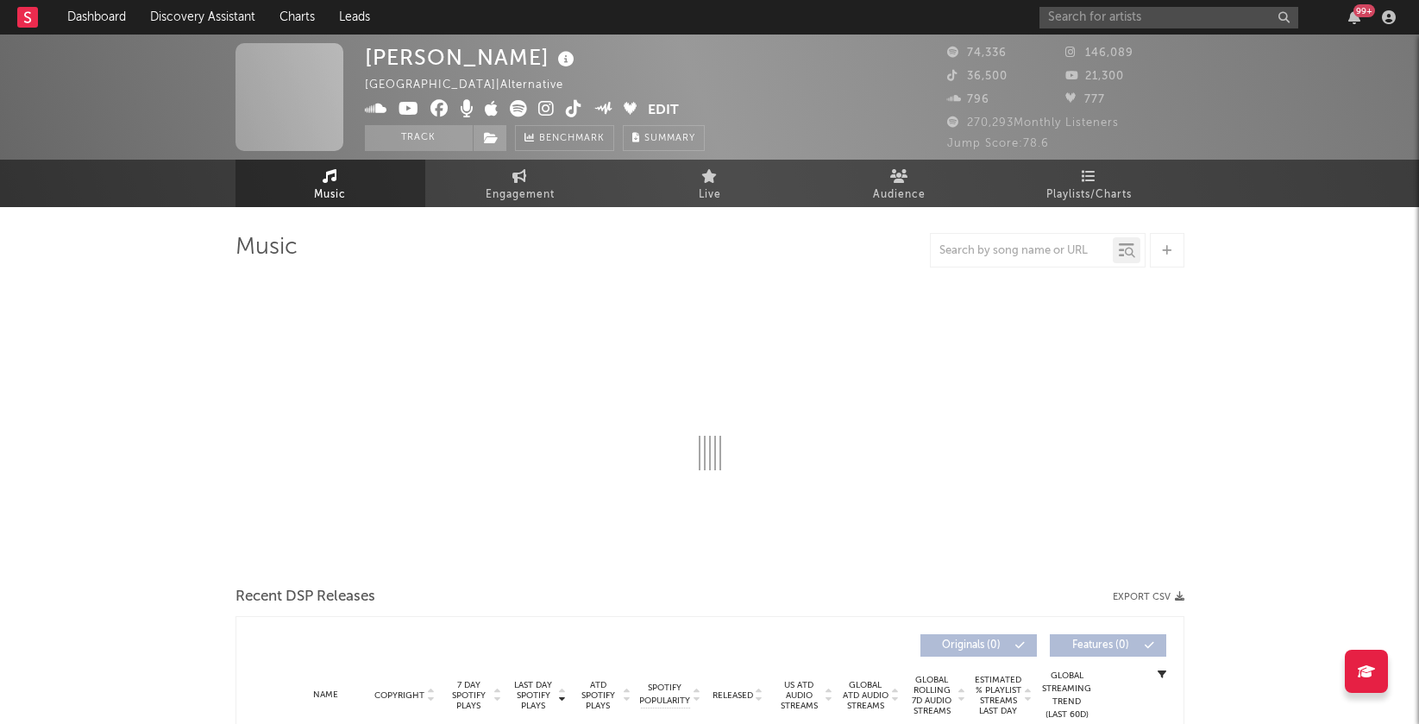
select select "6m"
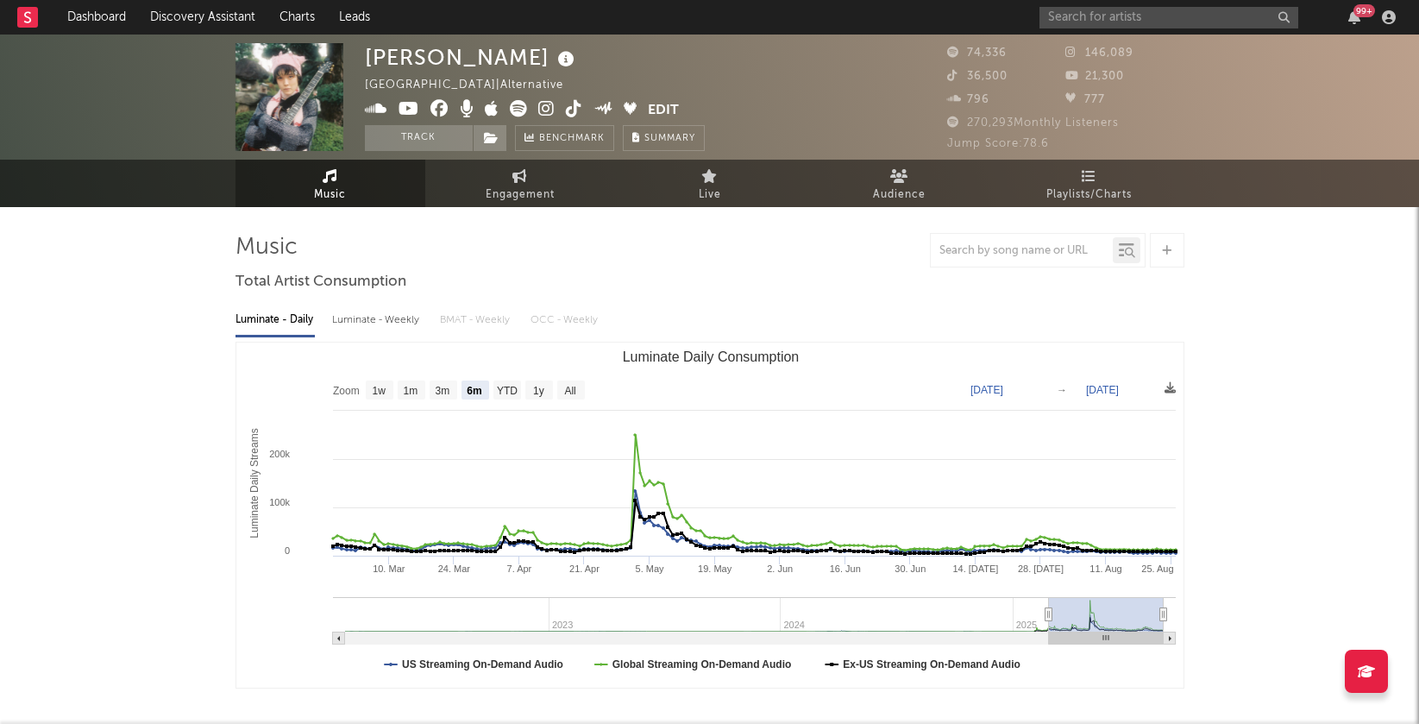
select select "6m"
click at [1055, 17] on input "text" at bounding box center [1168, 18] width 259 height 22
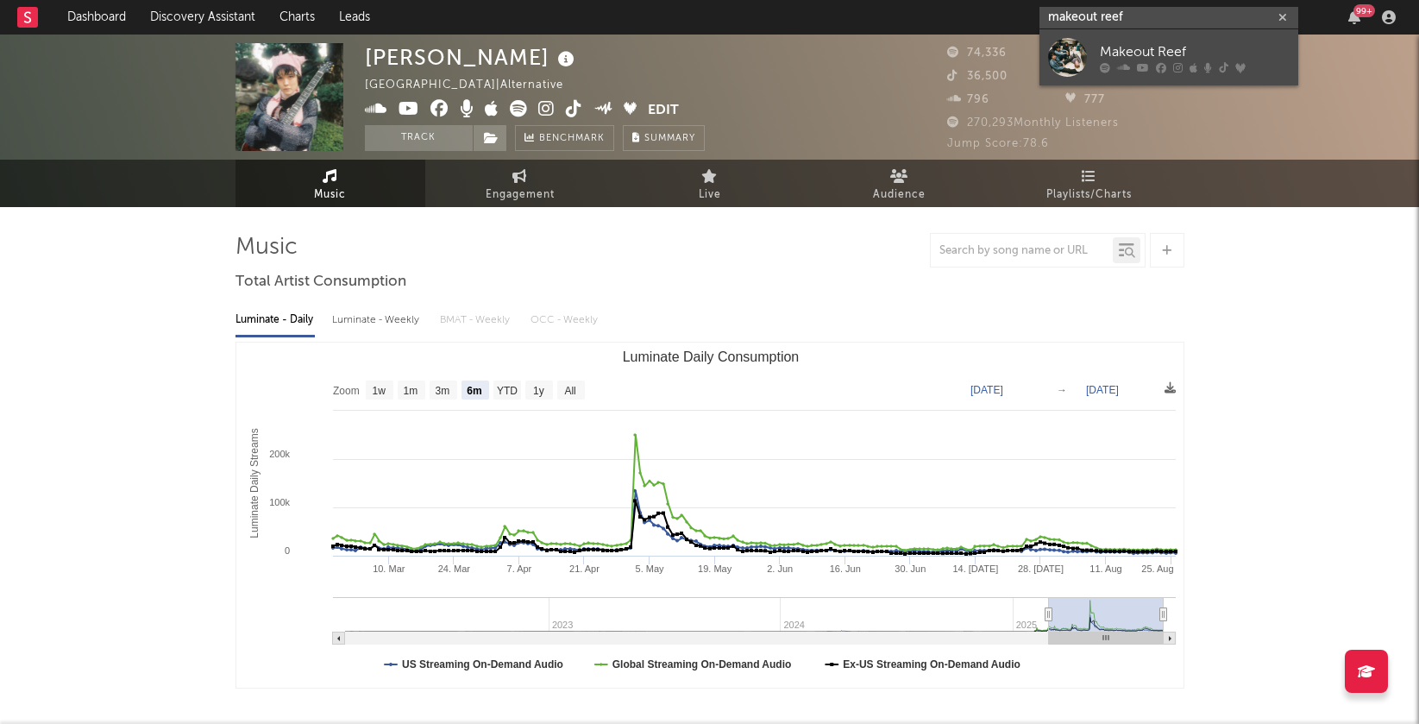
type input "makeout reef"
click at [1115, 47] on div "Makeout Reef" at bounding box center [1195, 51] width 190 height 21
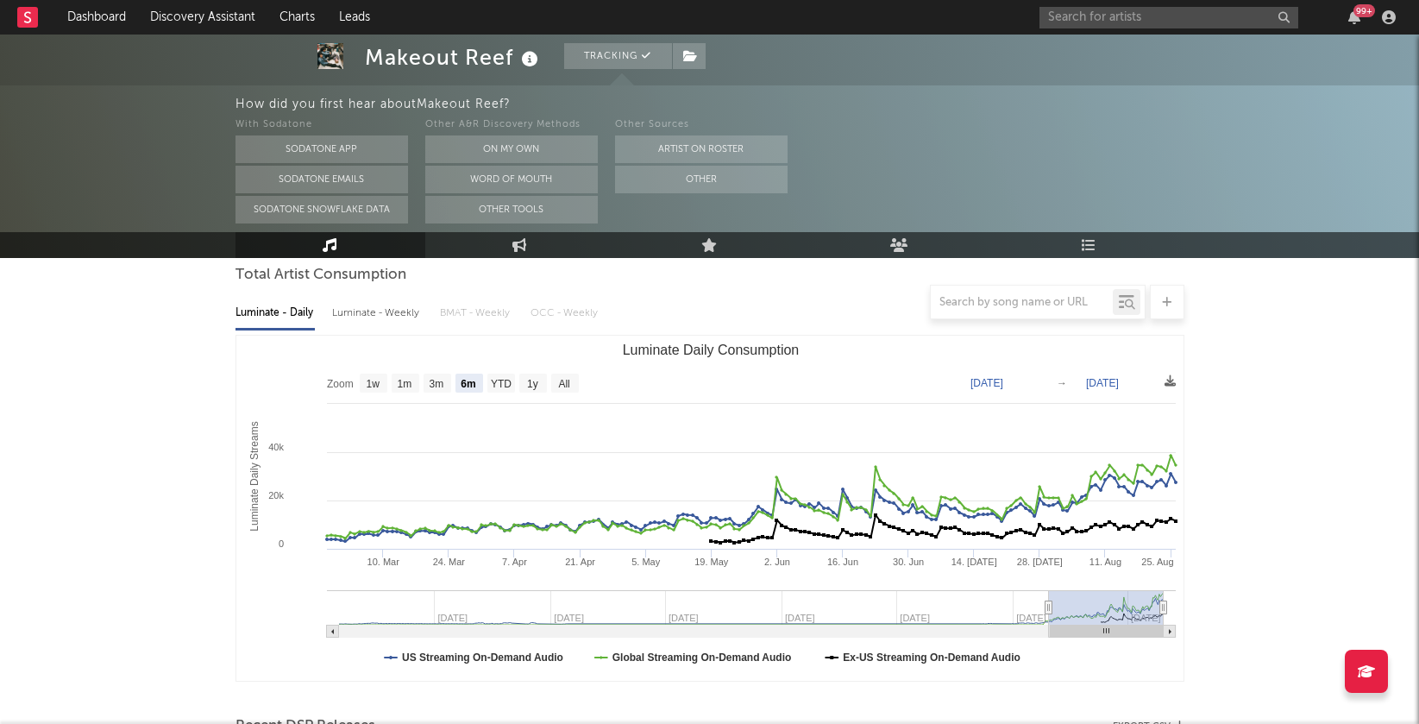
scroll to position [166, 0]
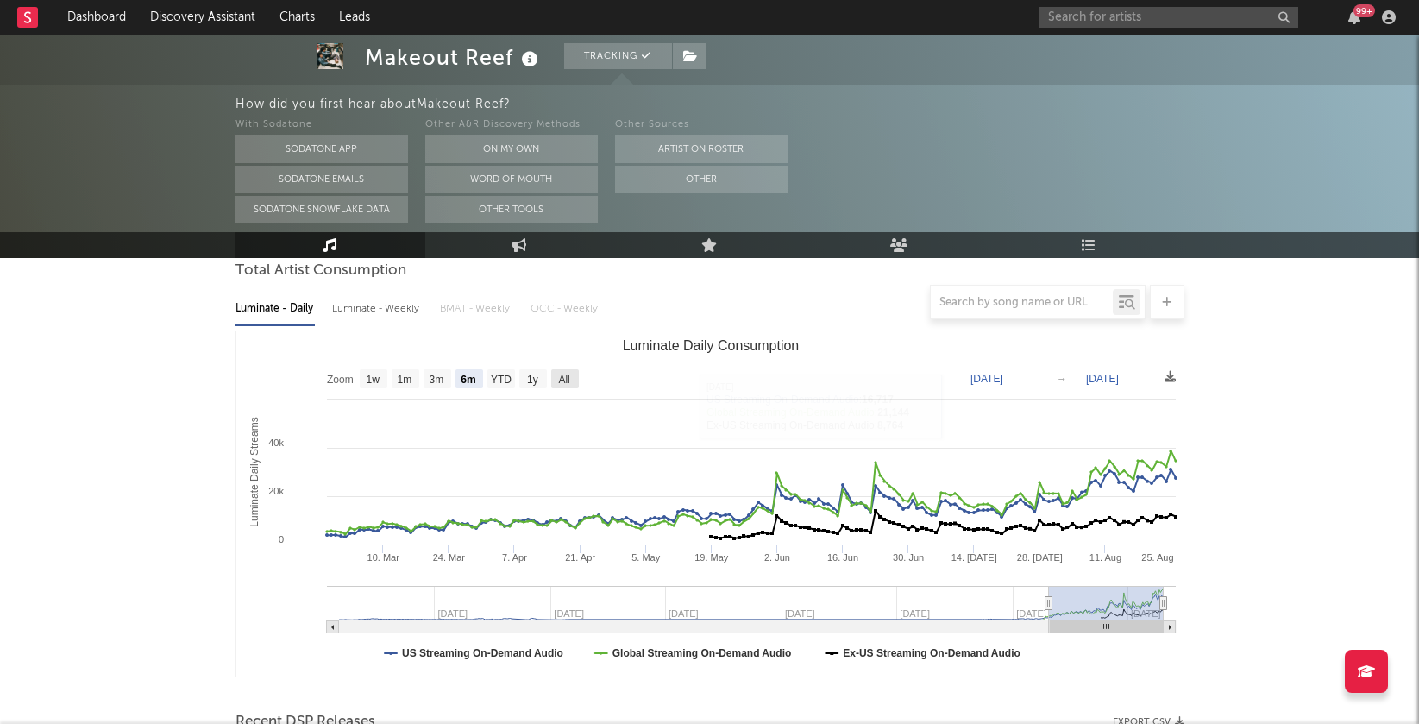
click at [553, 378] on rect "Luminate Daily Consumption" at bounding box center [565, 378] width 28 height 19
select select "All"
type input "2022-01-30"
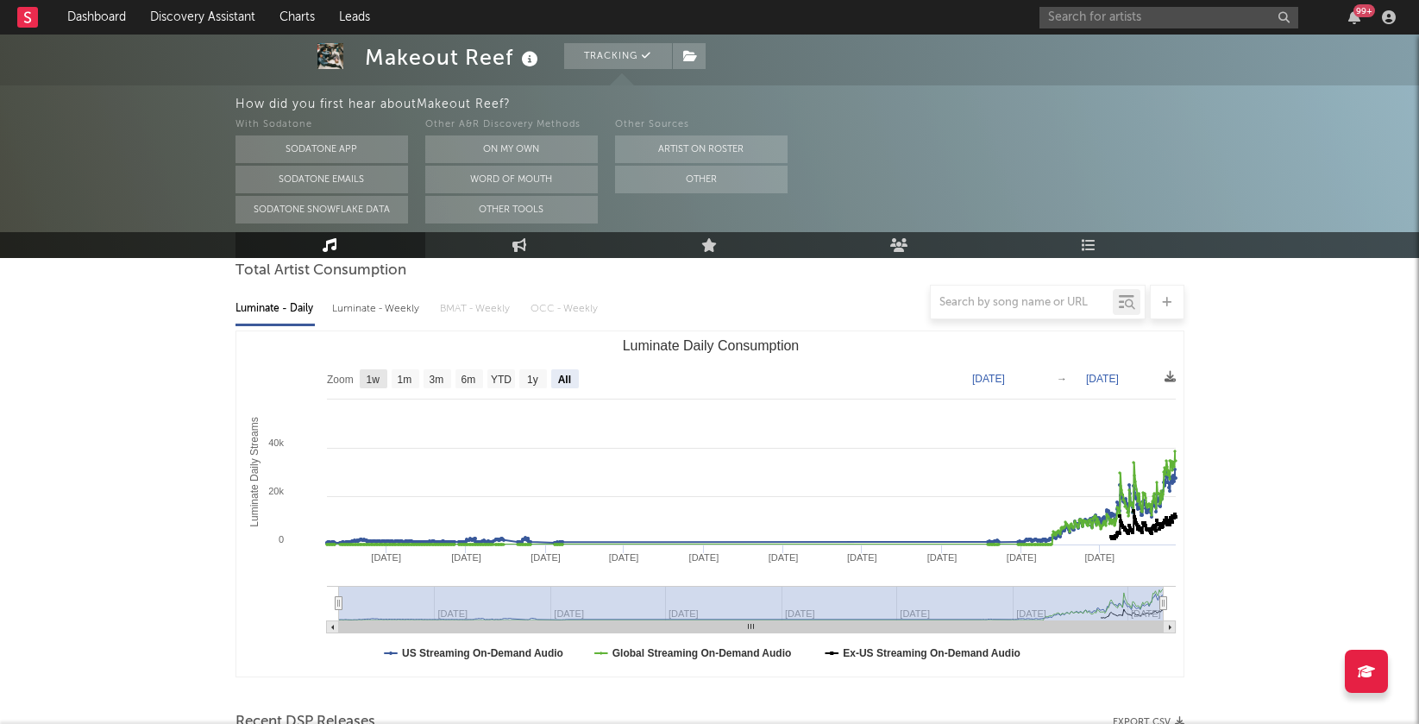
click at [372, 376] on text "1w" at bounding box center [373, 379] width 14 height 12
select select "1w"
type input "2025-08-20"
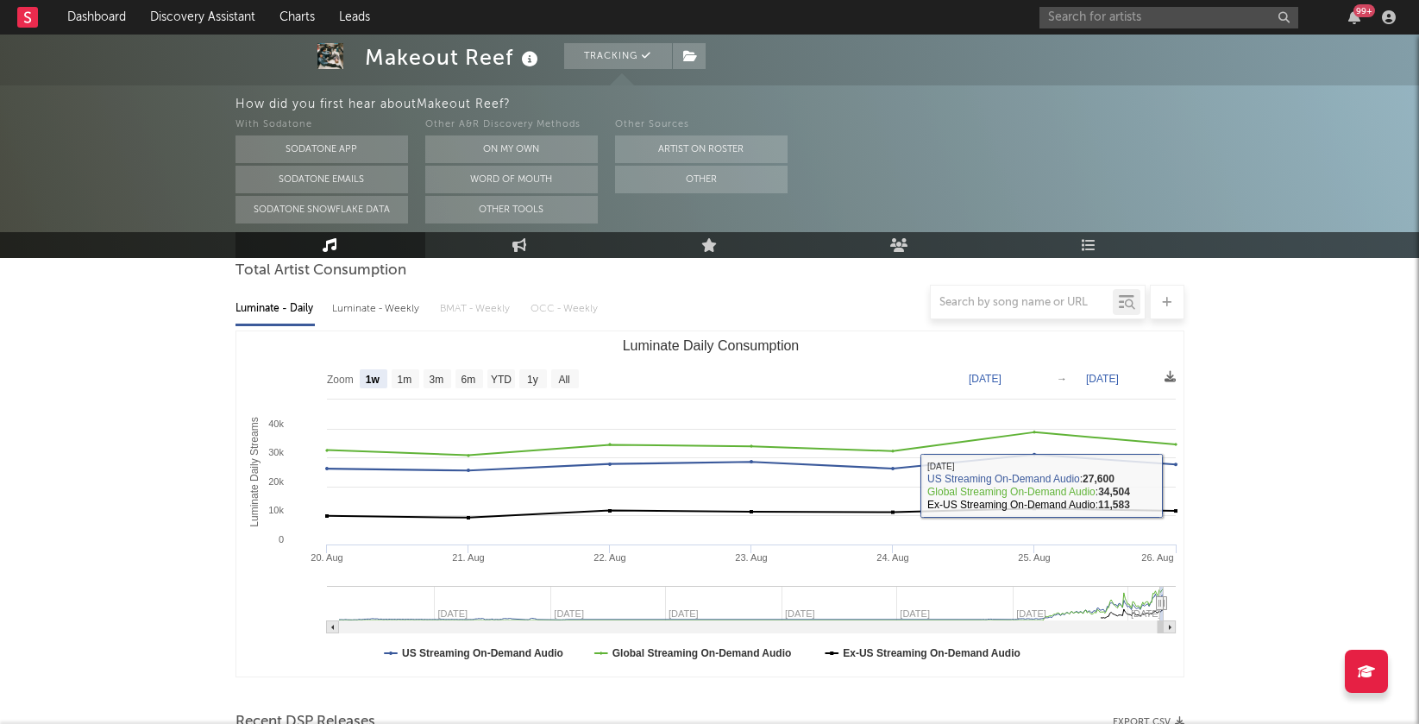
scroll to position [0, 0]
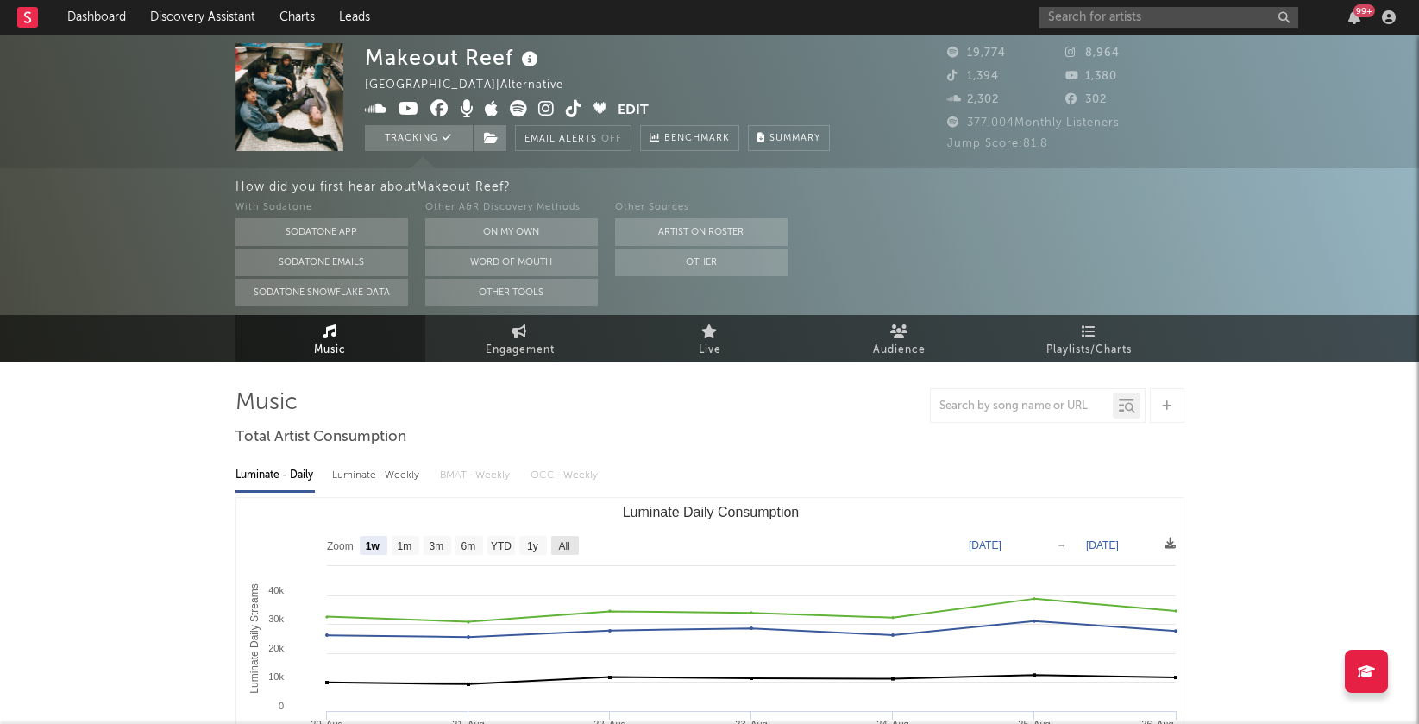
click at [573, 540] on rect "Luminate Daily Consumption" at bounding box center [565, 545] width 28 height 19
select select "All"
type input "2022-01-30"
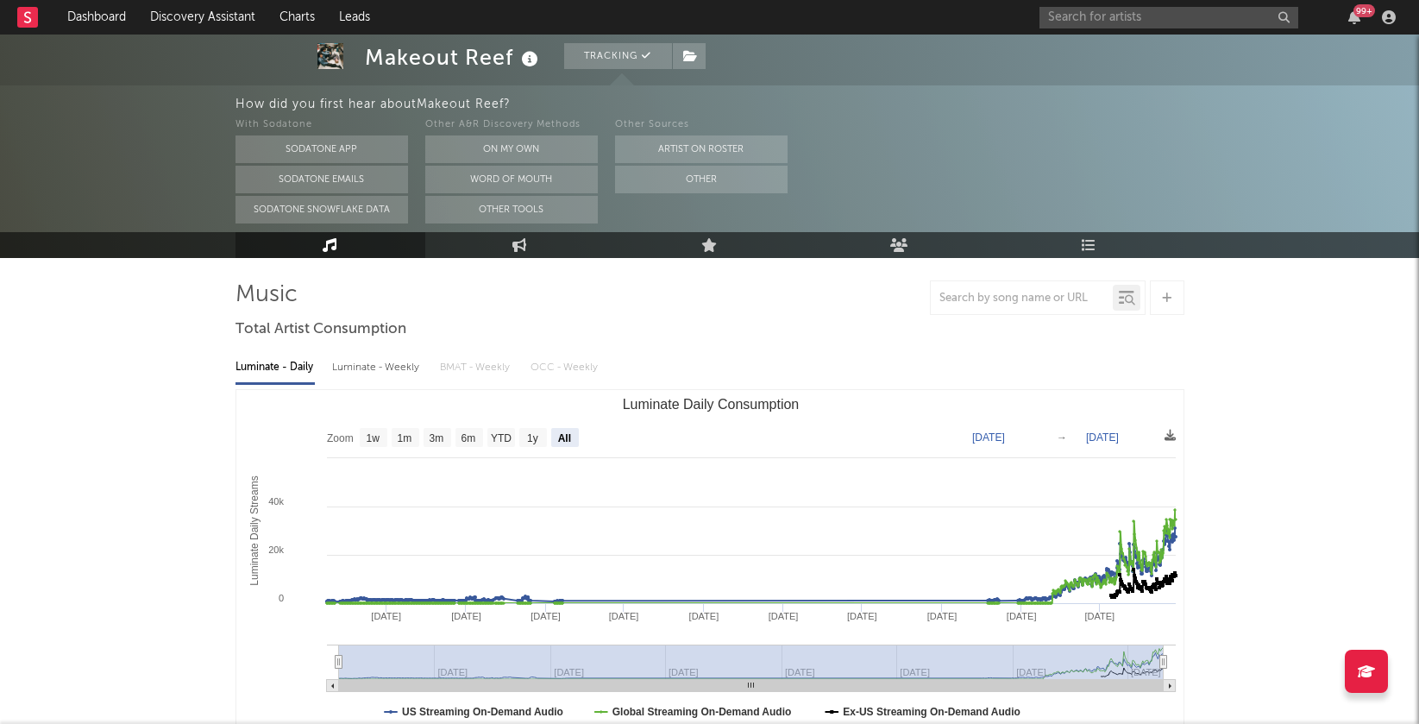
scroll to position [109, 0]
click at [479, 441] on rect "Luminate Daily Consumption" at bounding box center [469, 436] width 28 height 19
select select "6m"
type input "2025-02-26"
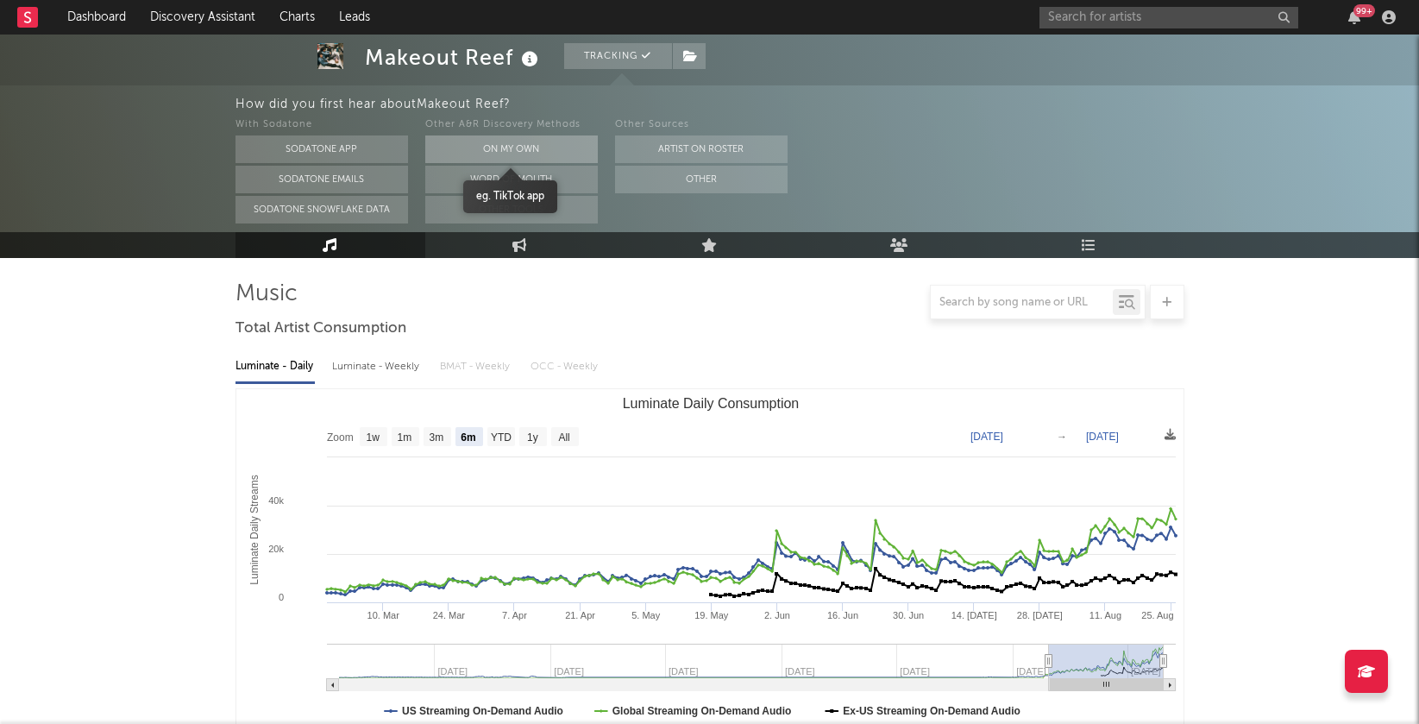
scroll to position [0, 0]
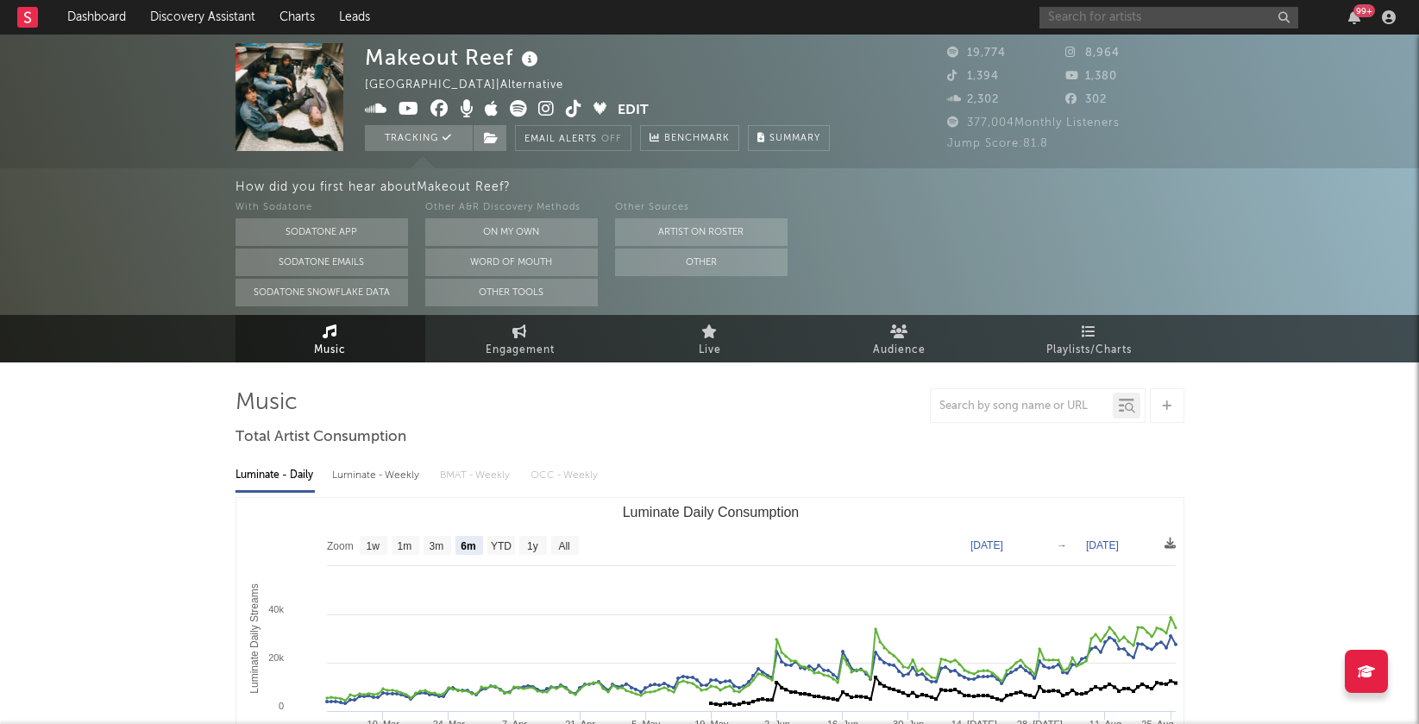
click at [1056, 8] on input "text" at bounding box center [1168, 18] width 259 height 22
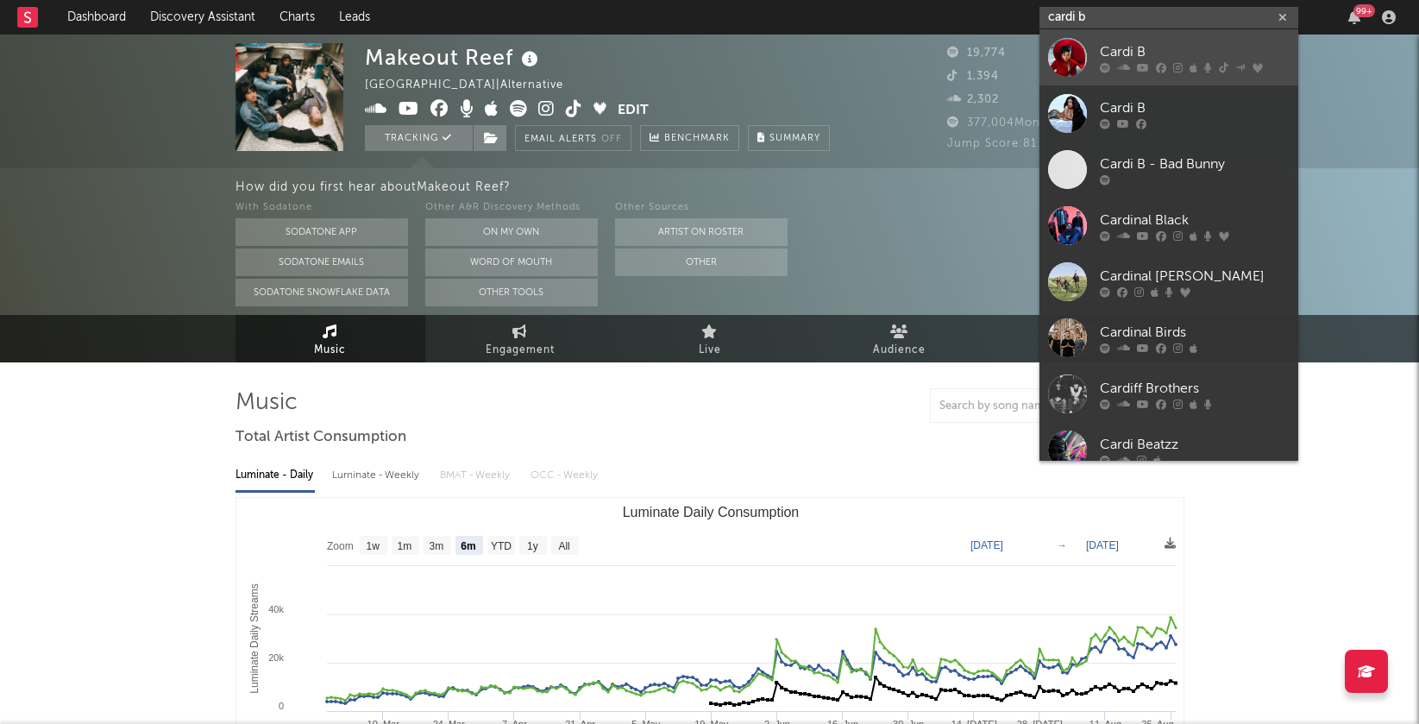
type input "cardi b"
click at [1111, 69] on div at bounding box center [1195, 67] width 190 height 10
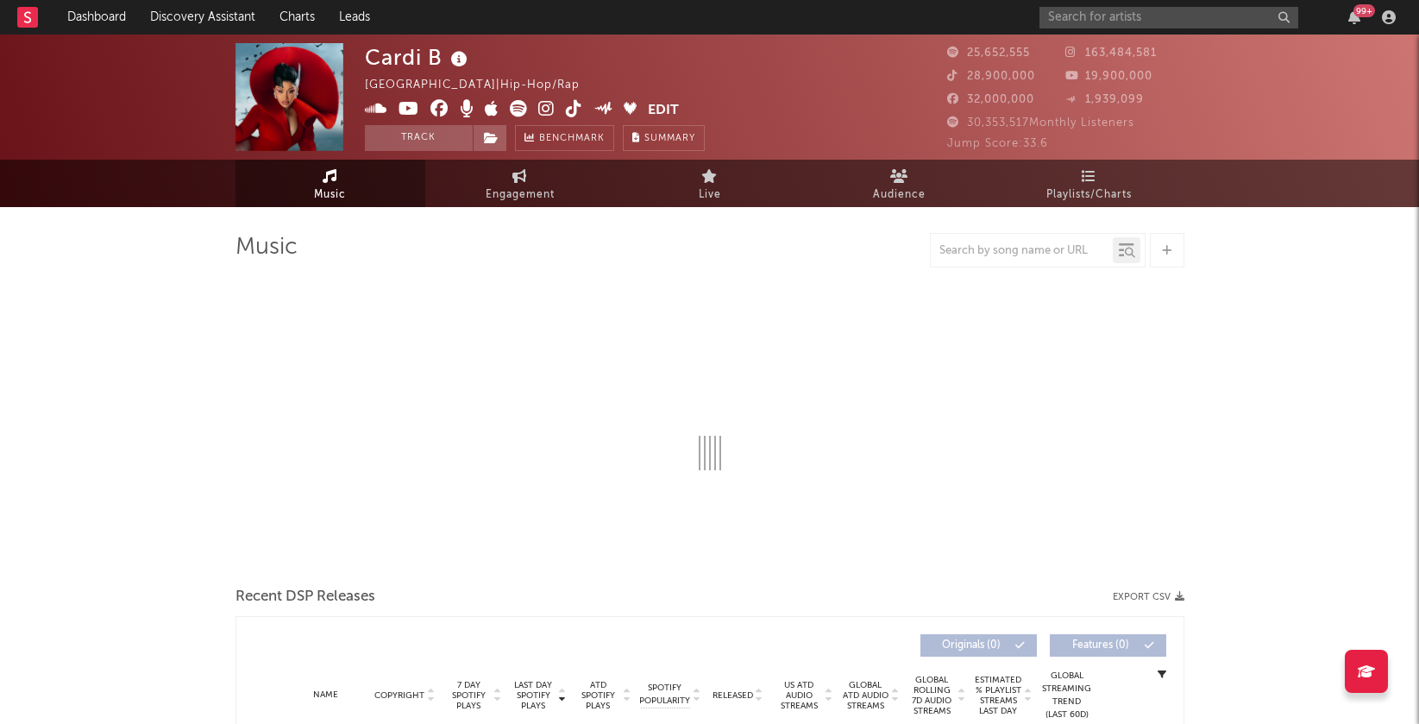
select select "6m"
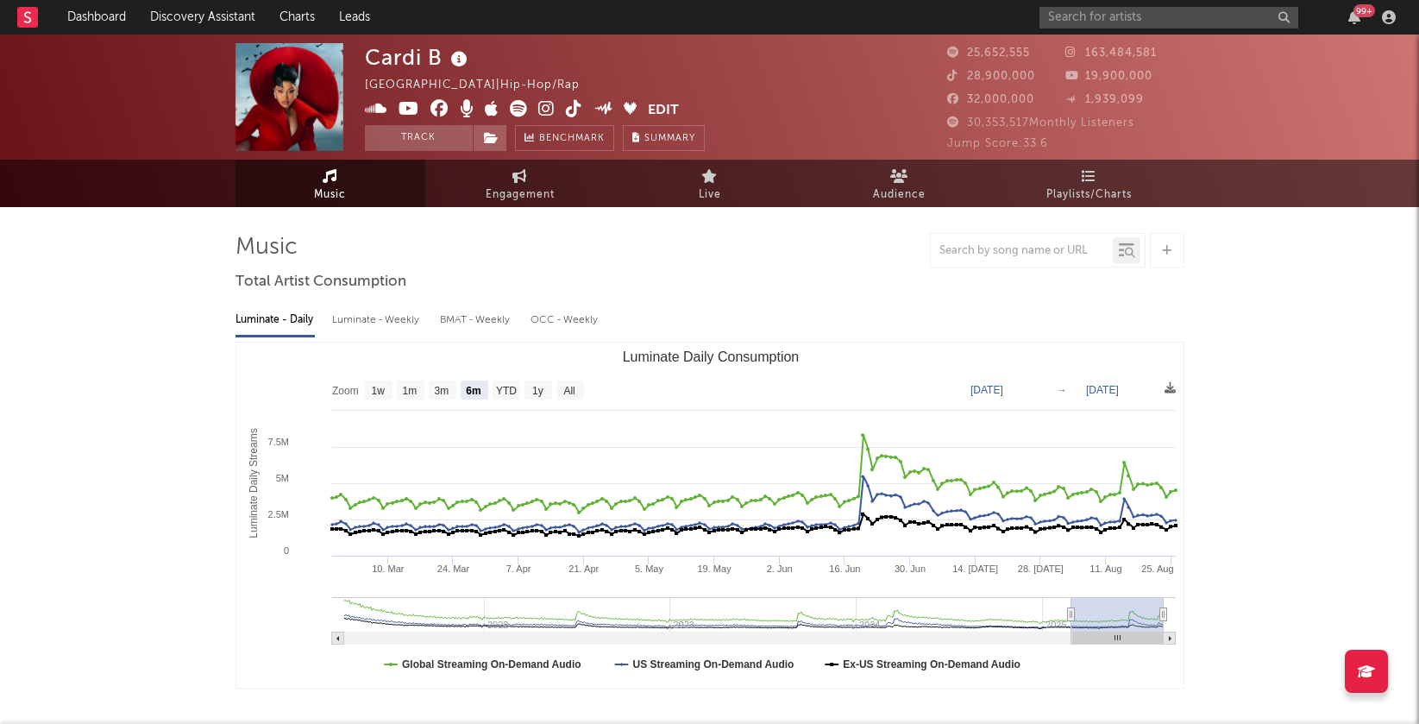
scroll to position [1, 0]
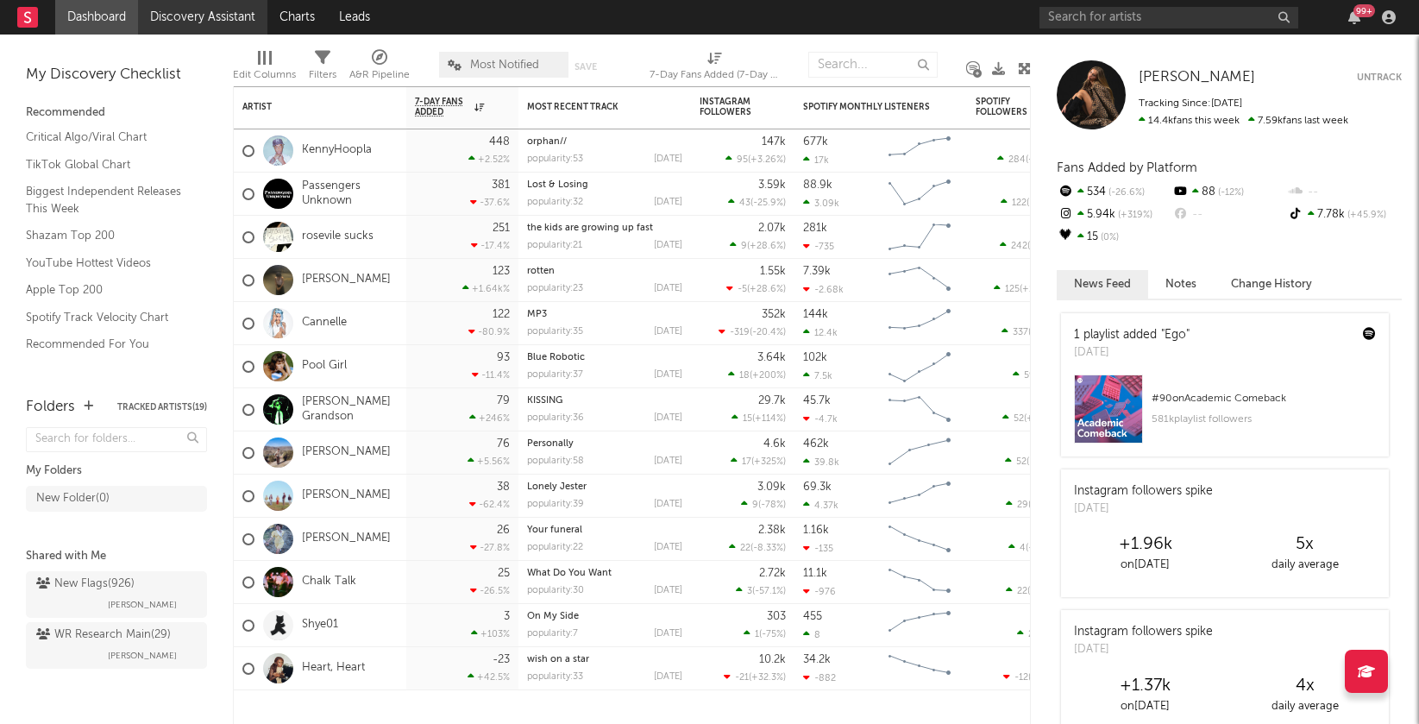
click at [228, 20] on link "Discovery Assistant" at bounding box center [202, 17] width 129 height 35
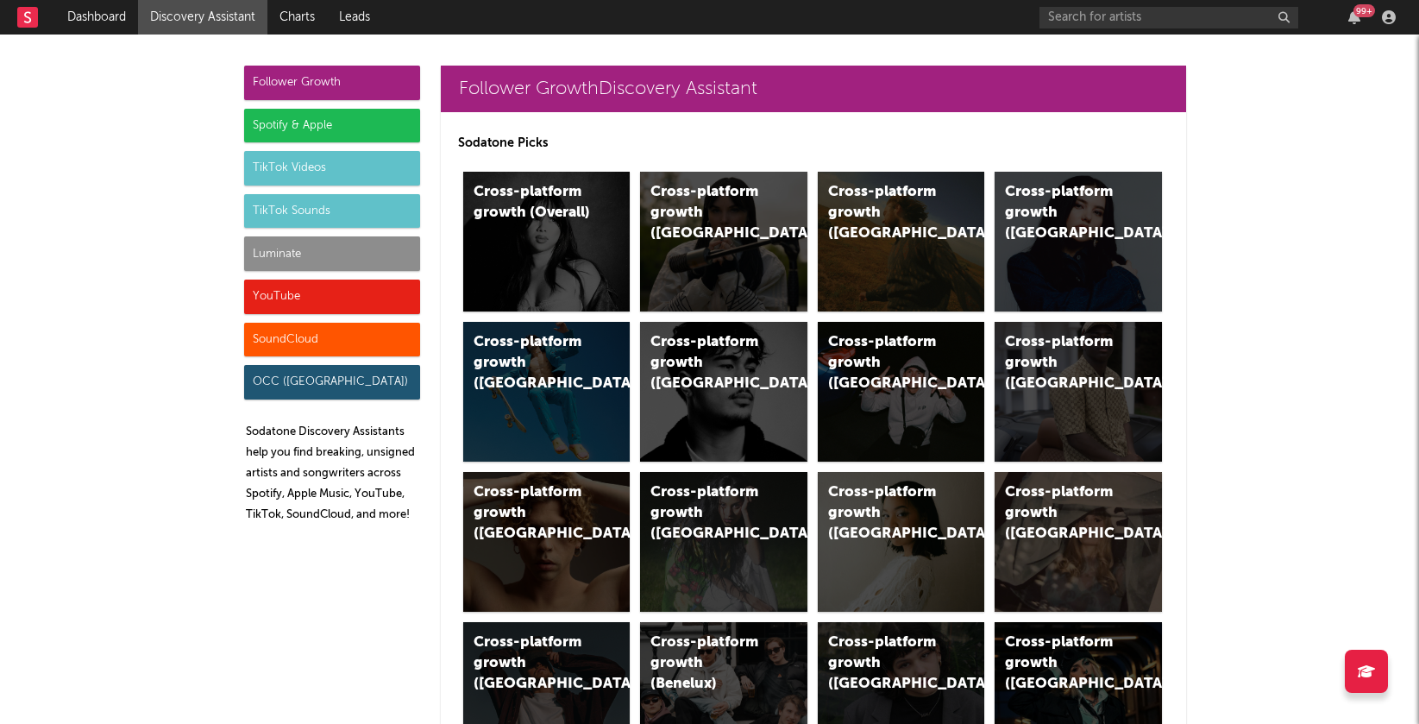
click at [326, 254] on div "Luminate" at bounding box center [332, 253] width 176 height 35
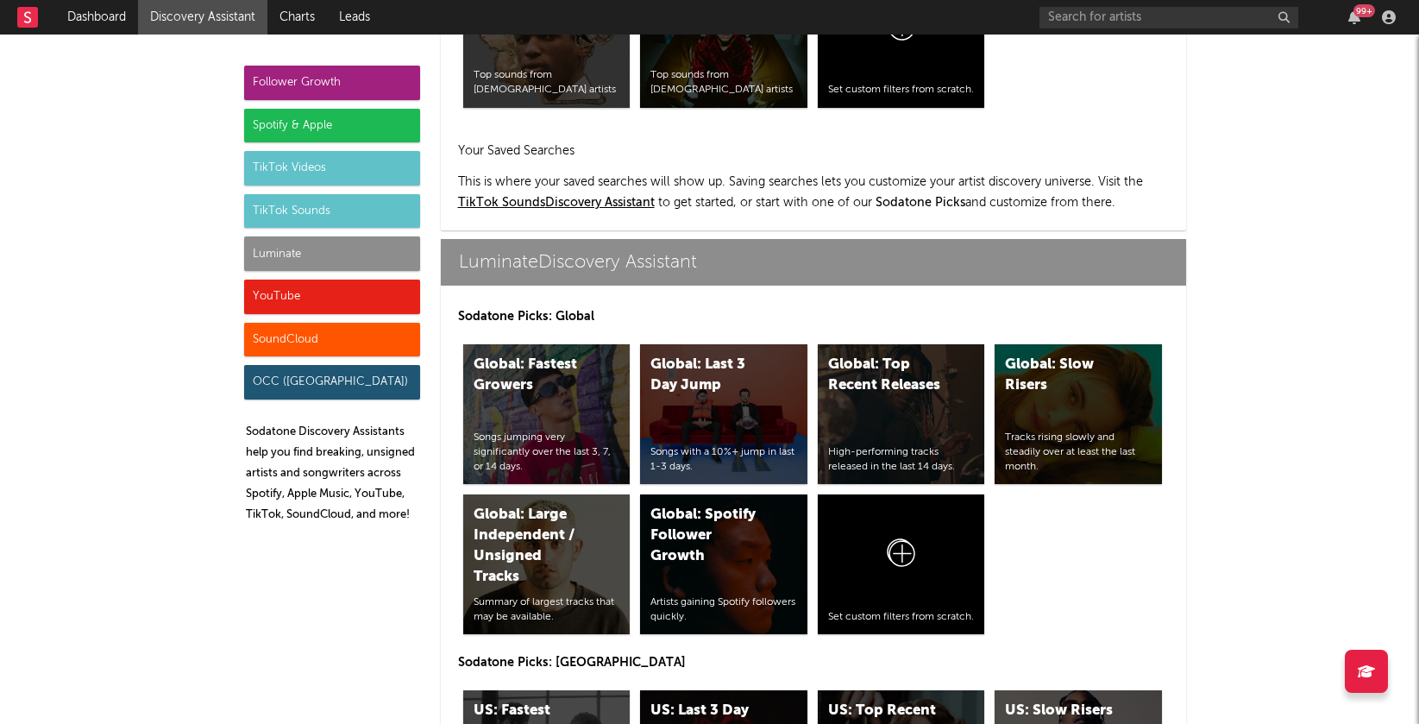
scroll to position [7553, 0]
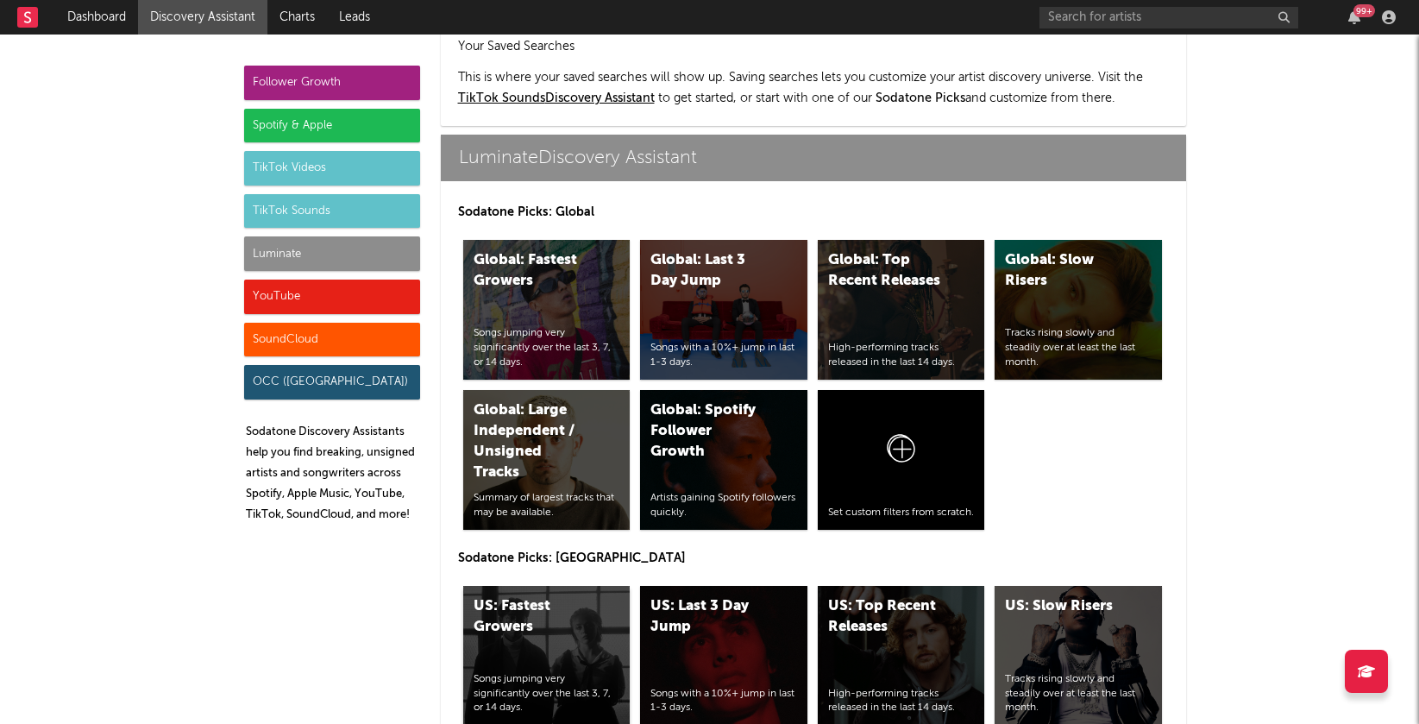
click at [568, 586] on div "US: Fastest Growers Songs jumping very significantly over the last 3, 7, or 14 …" at bounding box center [546, 656] width 167 height 140
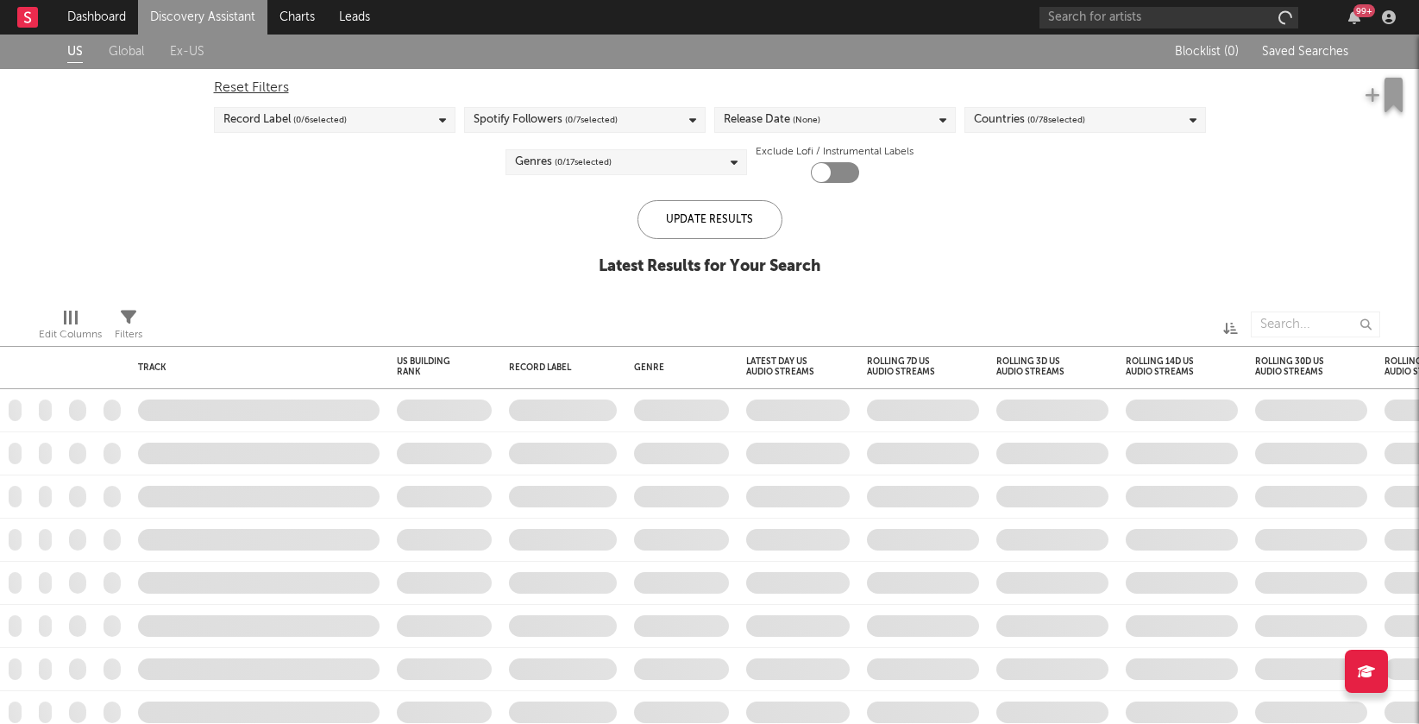
checkbox input "true"
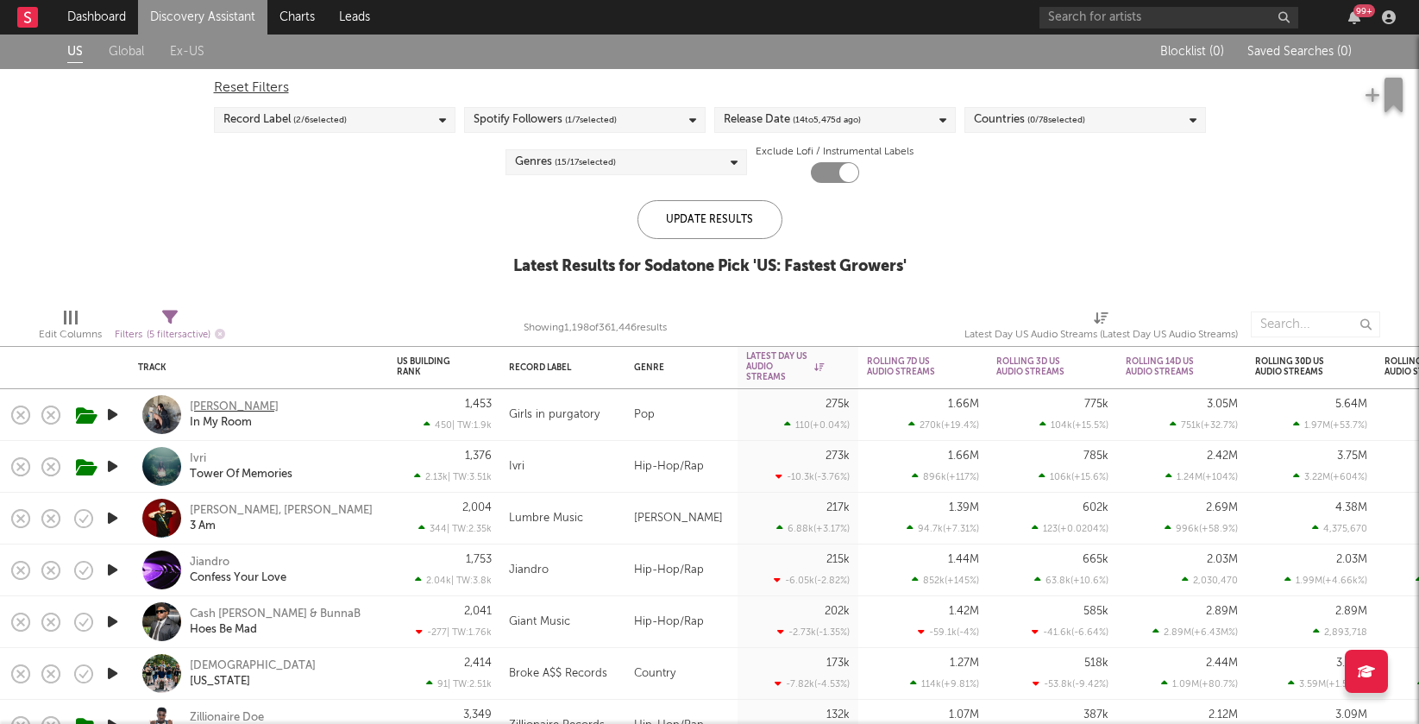
click at [223, 403] on div "Julia Wolf" at bounding box center [234, 407] width 89 height 16
click at [204, 457] on div "Ivri" at bounding box center [198, 459] width 16 height 16
click at [212, 407] on div "[PERSON_NAME]" at bounding box center [234, 407] width 89 height 16
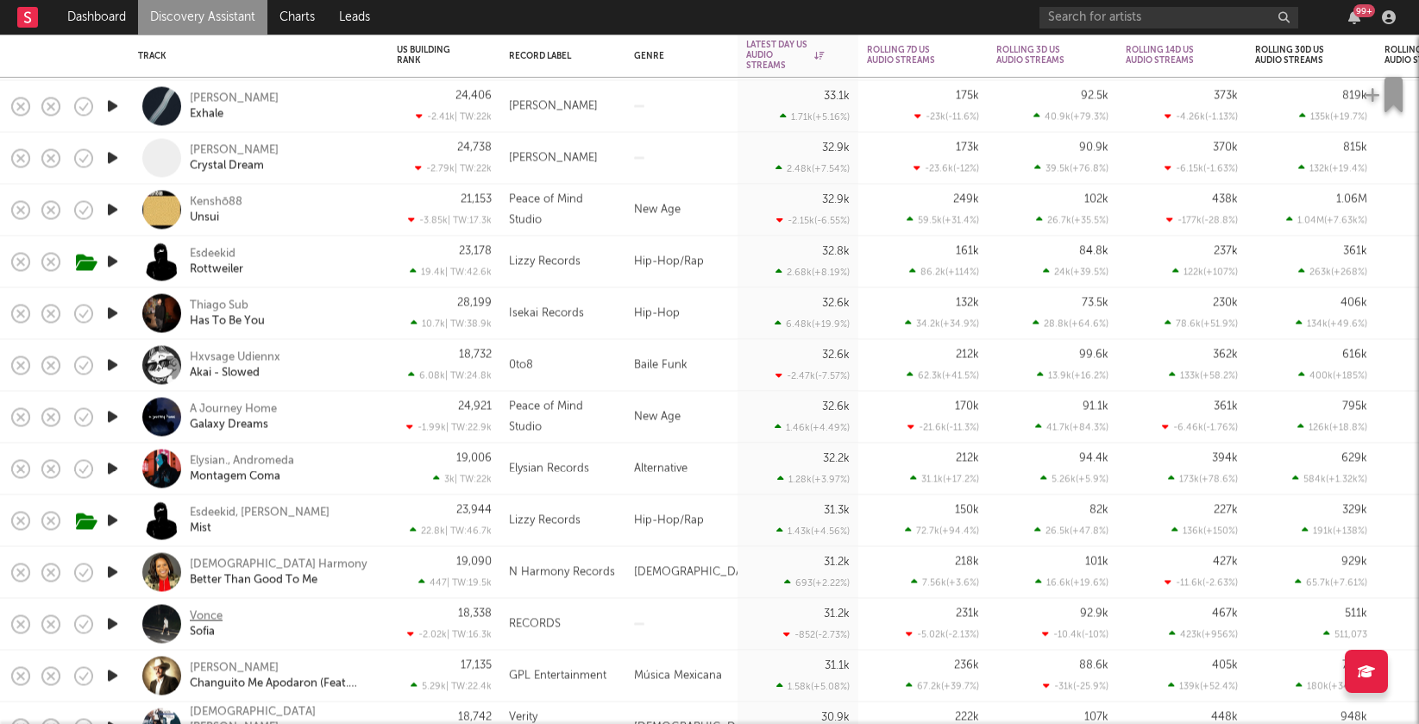
click at [218, 614] on div "Vonce" at bounding box center [206, 616] width 33 height 16
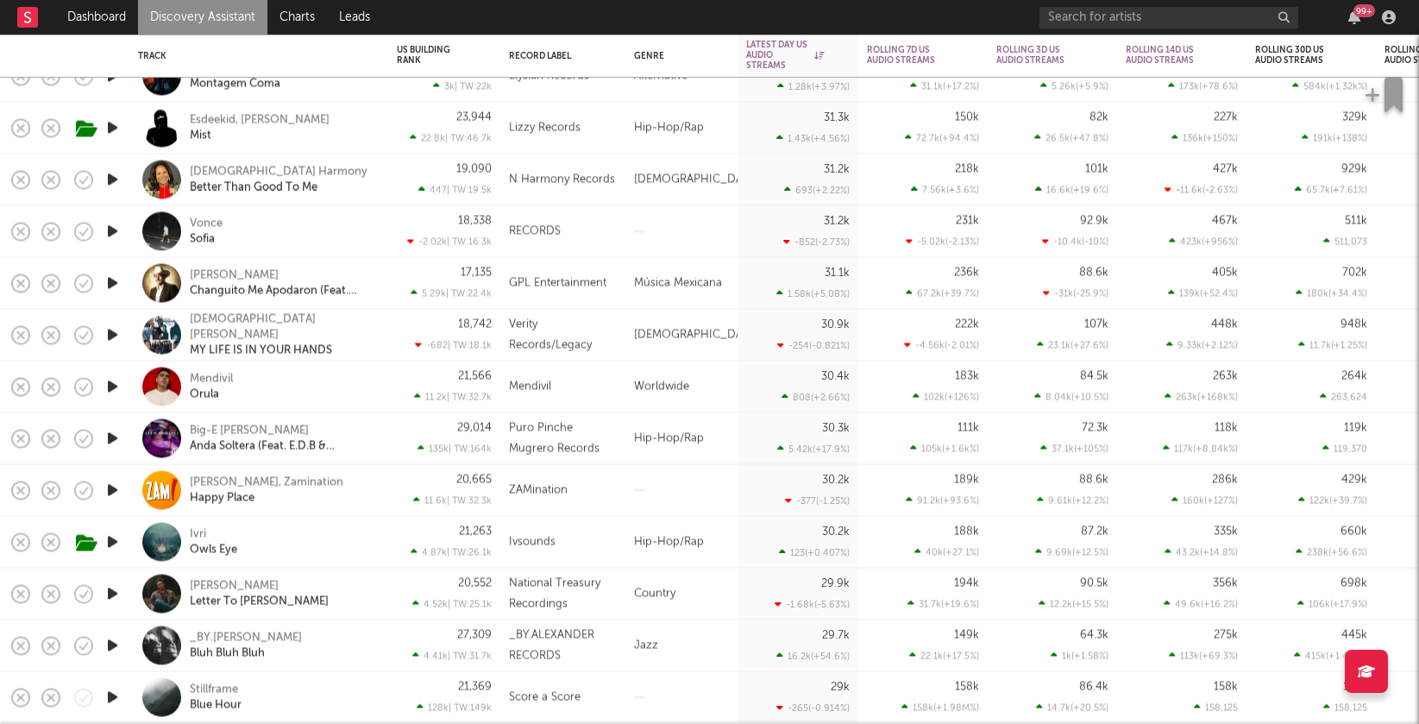
click at [114, 540] on icon "button" at bounding box center [113, 542] width 18 height 22
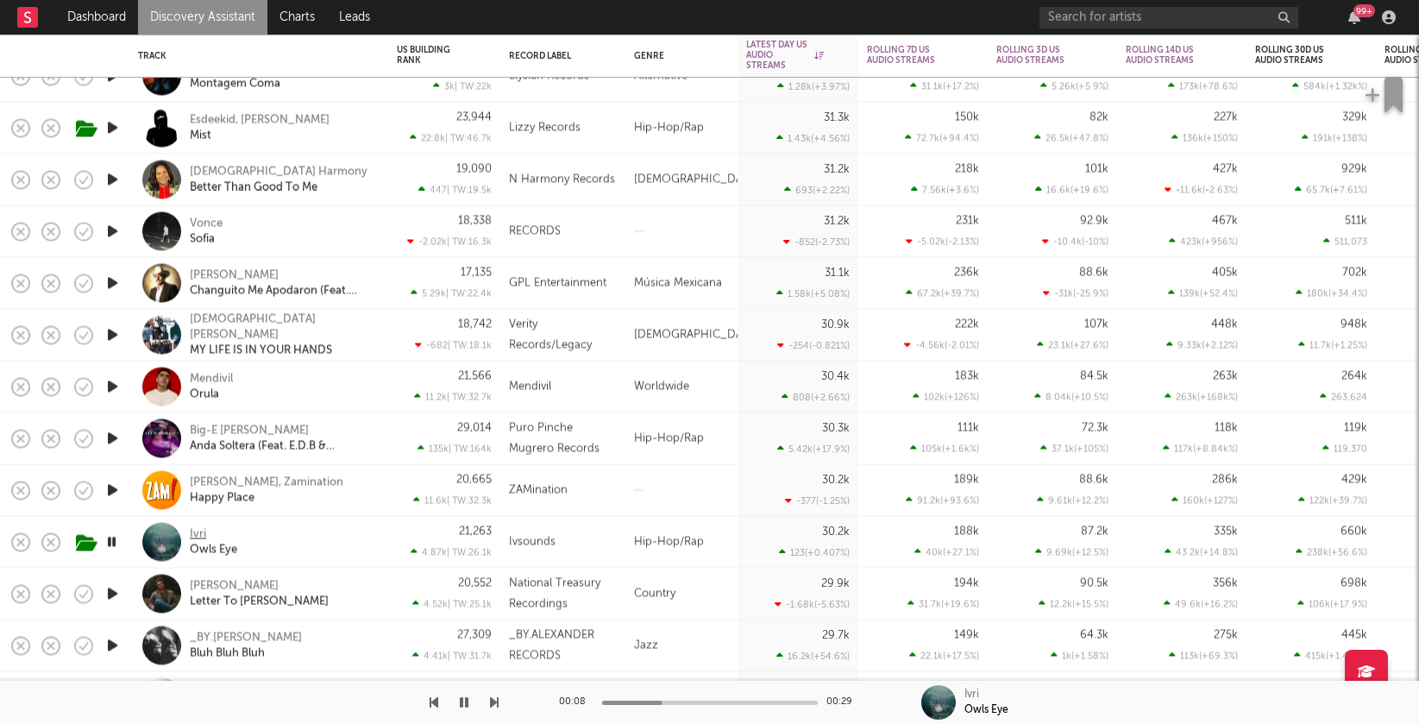
click at [197, 530] on div "Ivri" at bounding box center [198, 534] width 16 height 16
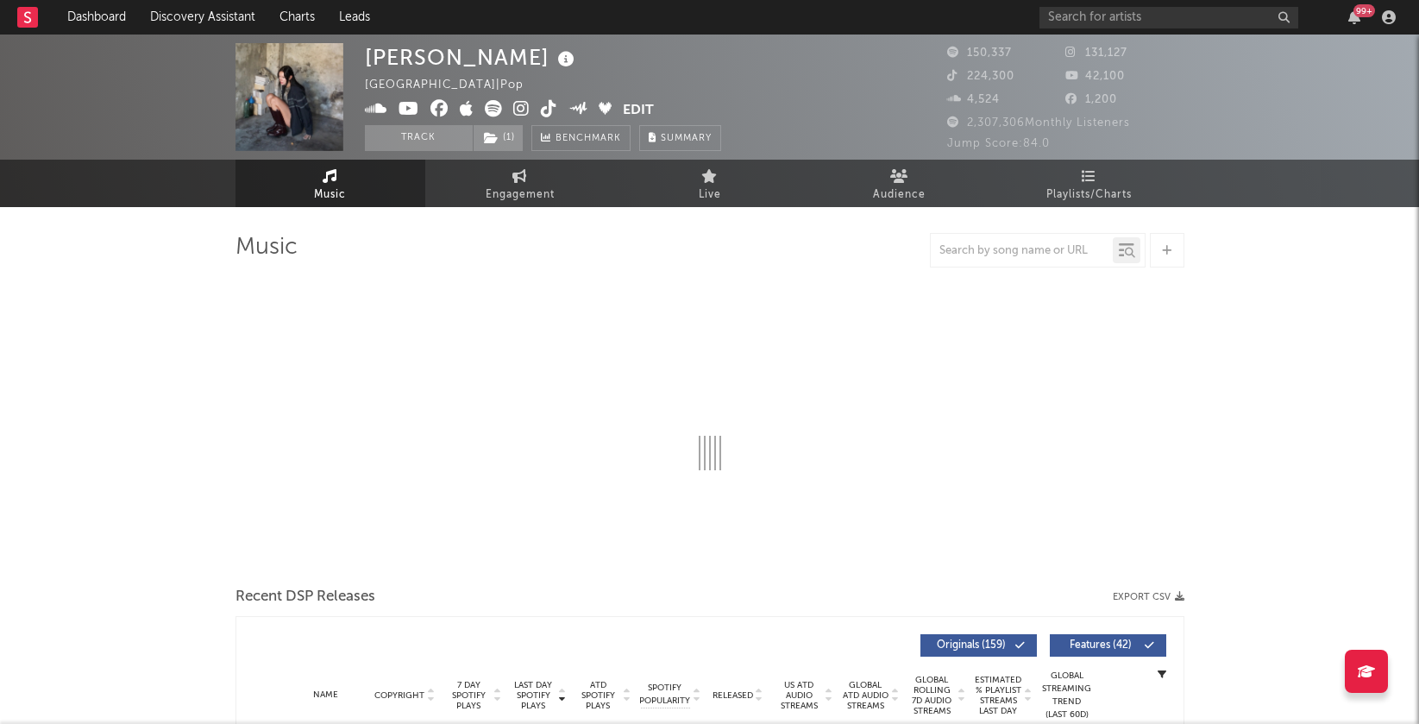
select select "6m"
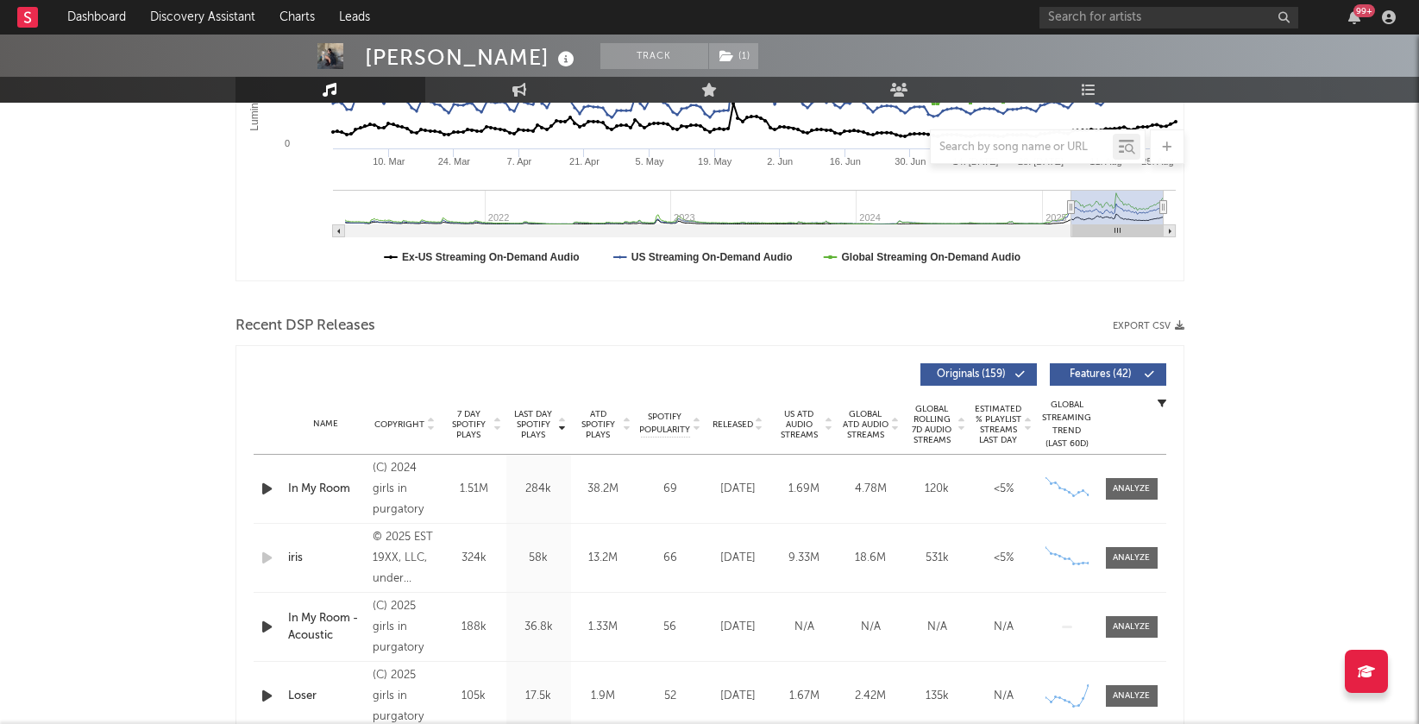
scroll to position [411, 0]
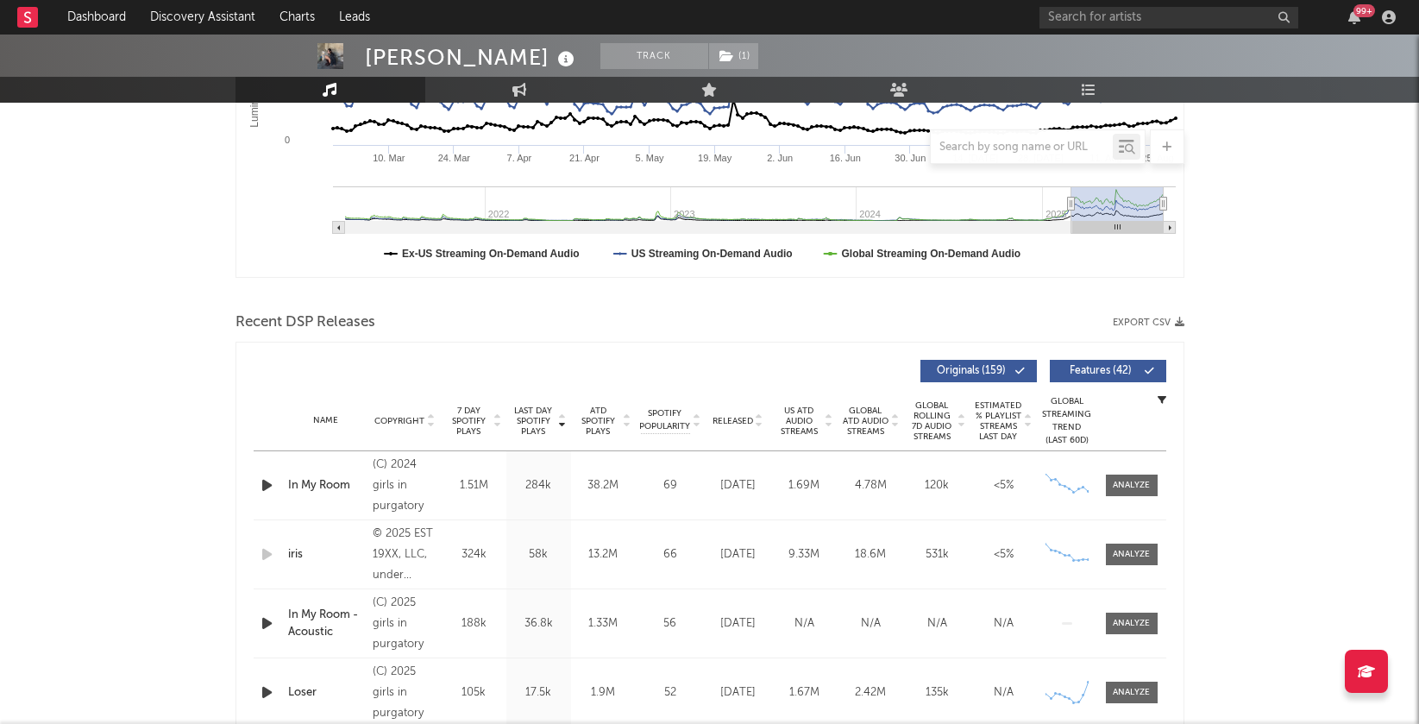
click at [760, 421] on icon at bounding box center [759, 424] width 9 height 7
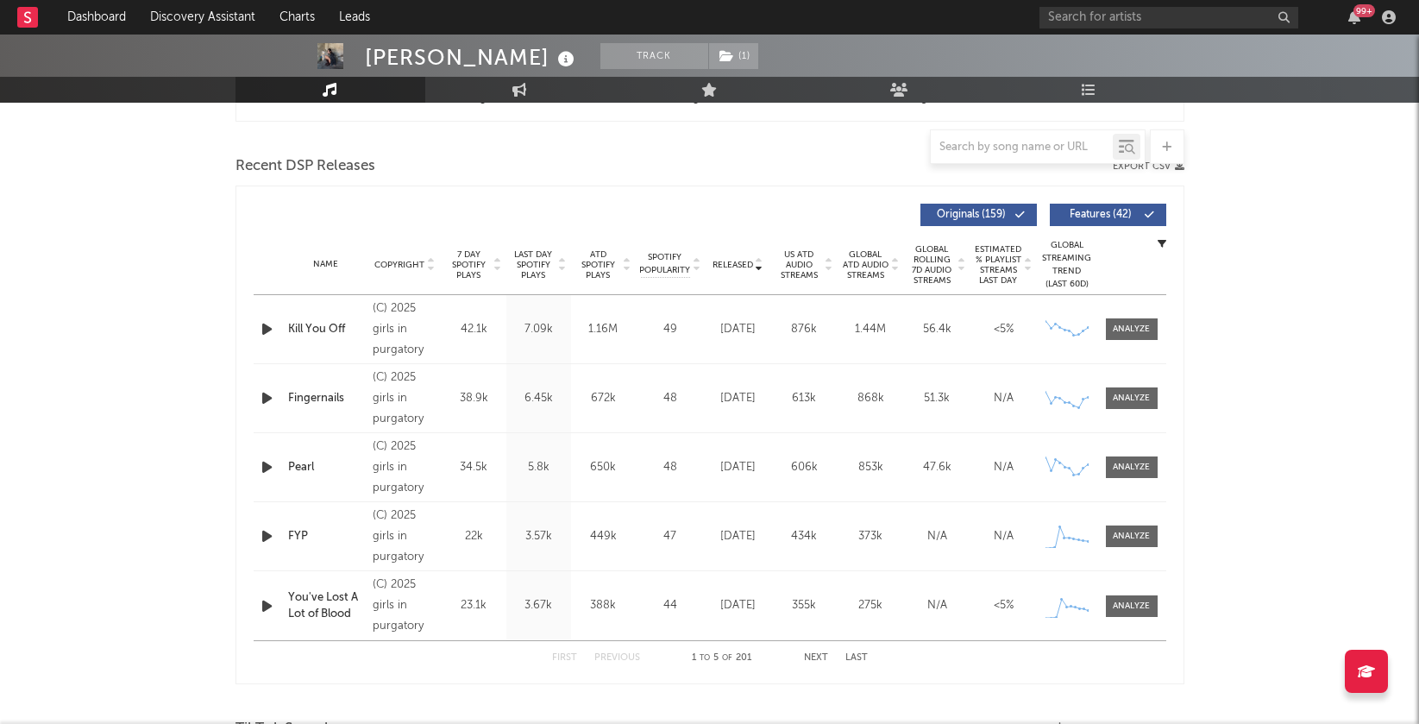
scroll to position [569, 0]
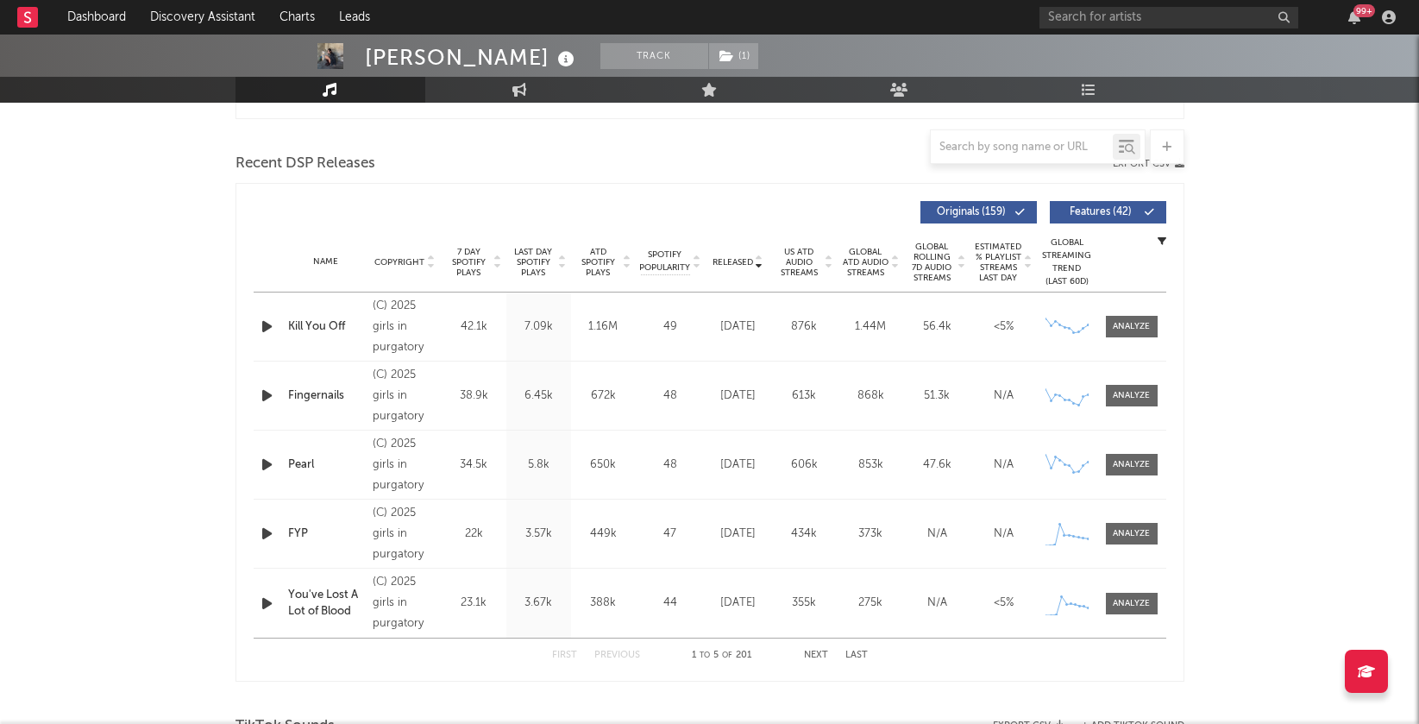
click at [559, 263] on icon at bounding box center [562, 265] width 9 height 7
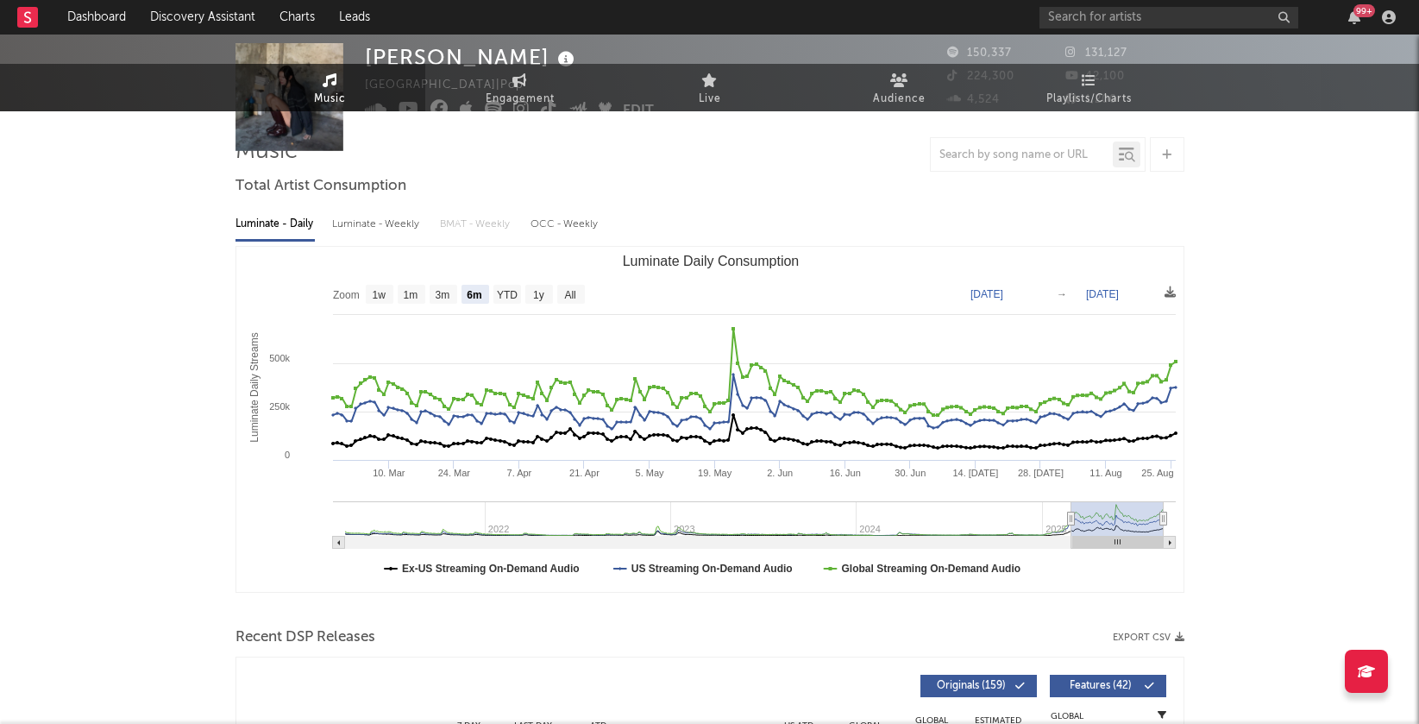
scroll to position [0, 0]
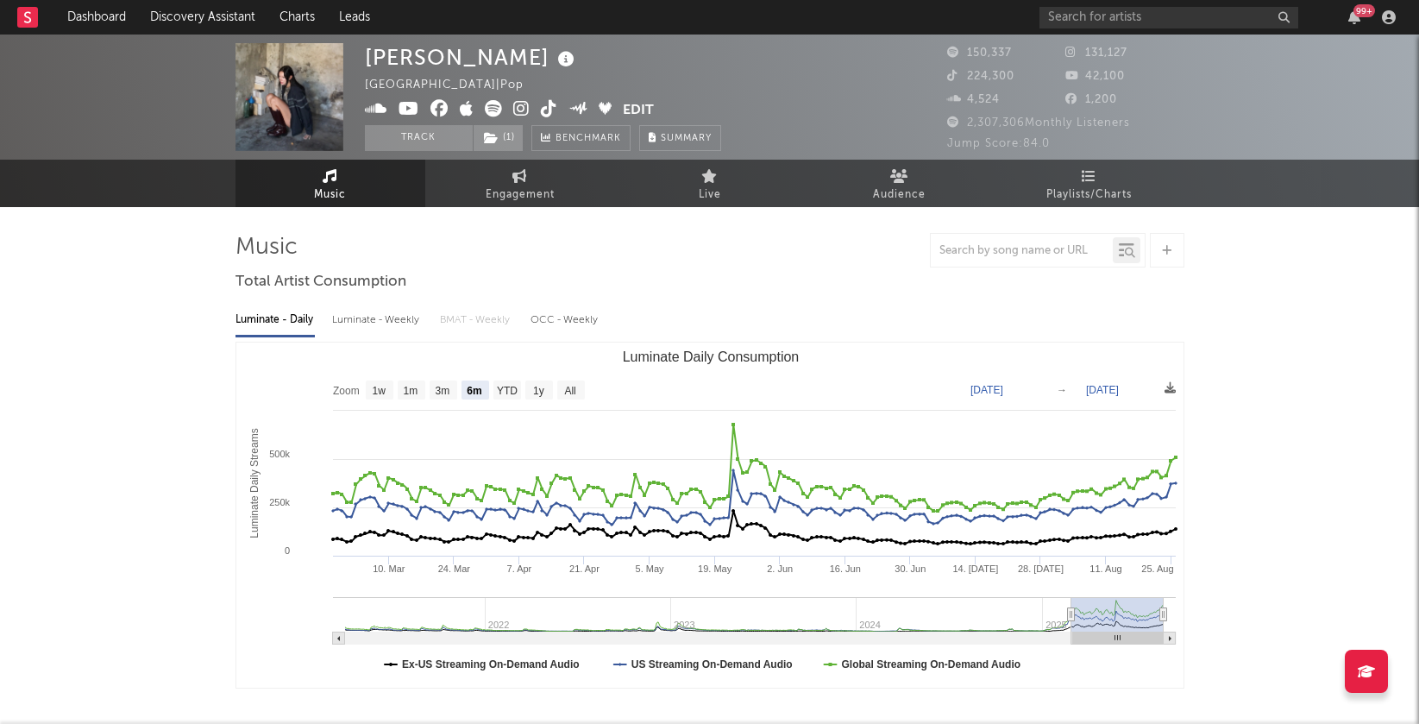
click at [520, 105] on icon at bounding box center [521, 108] width 16 height 17
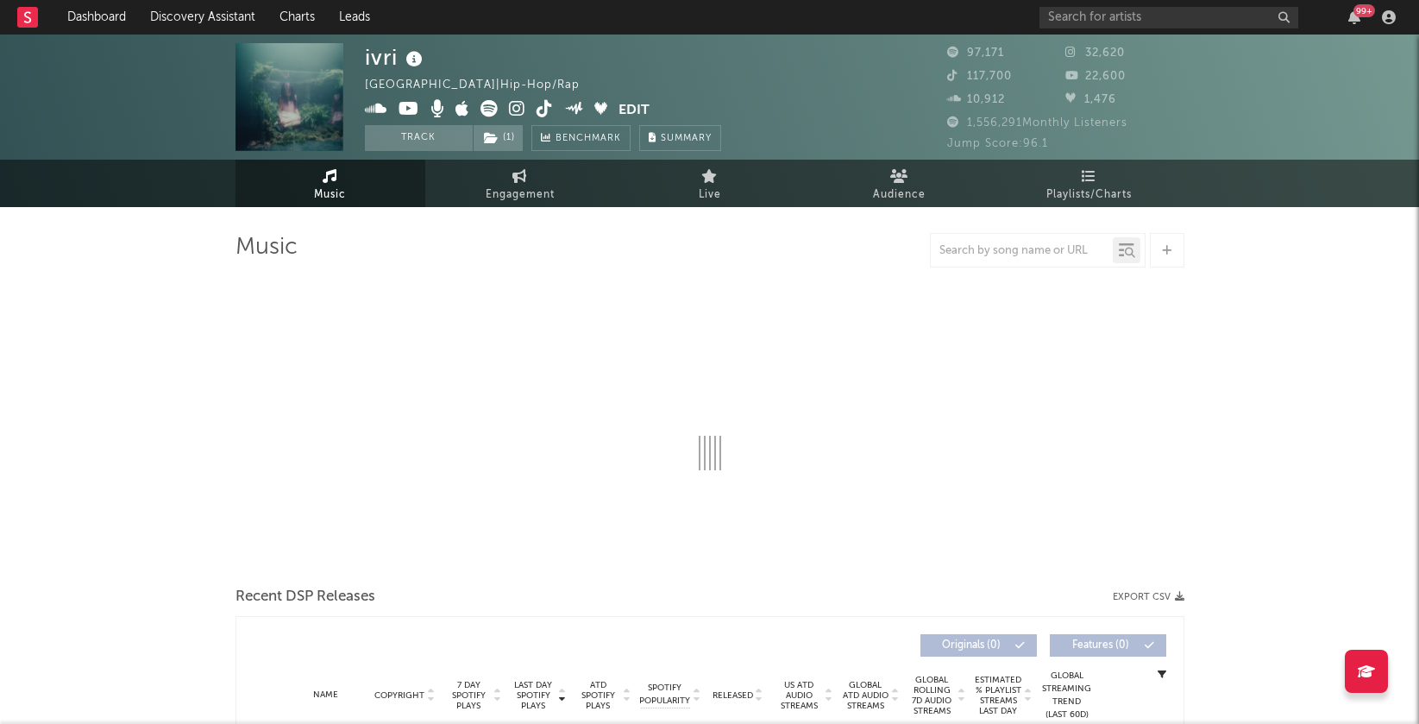
select select "6m"
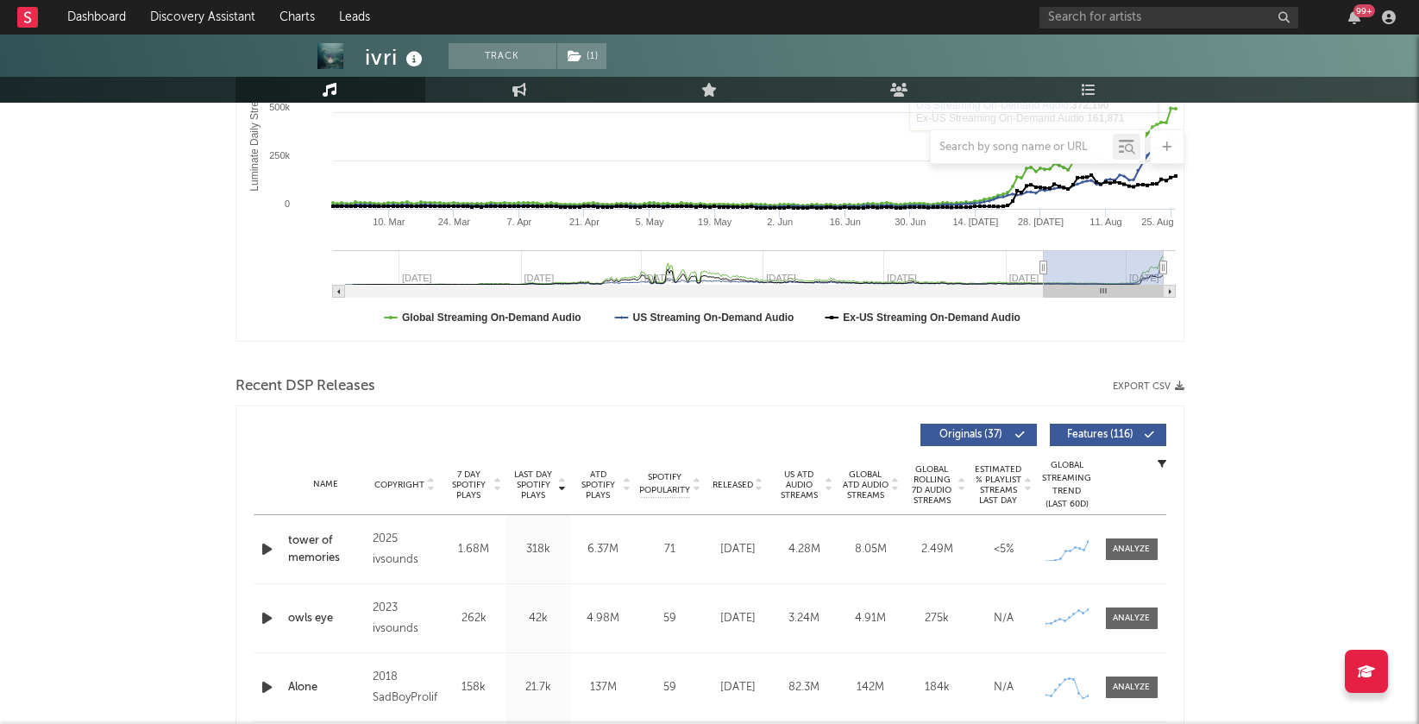
scroll to position [458, 0]
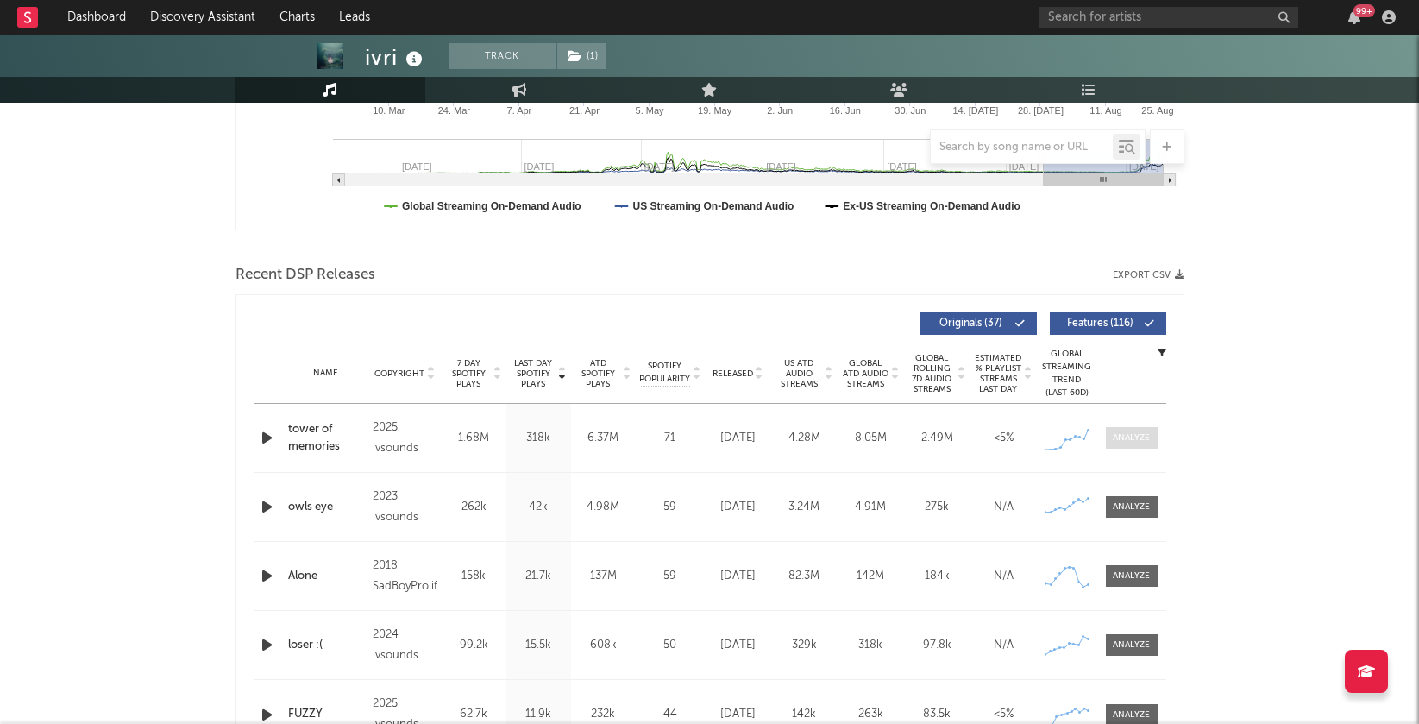
click at [1141, 435] on div at bounding box center [1131, 437] width 37 height 13
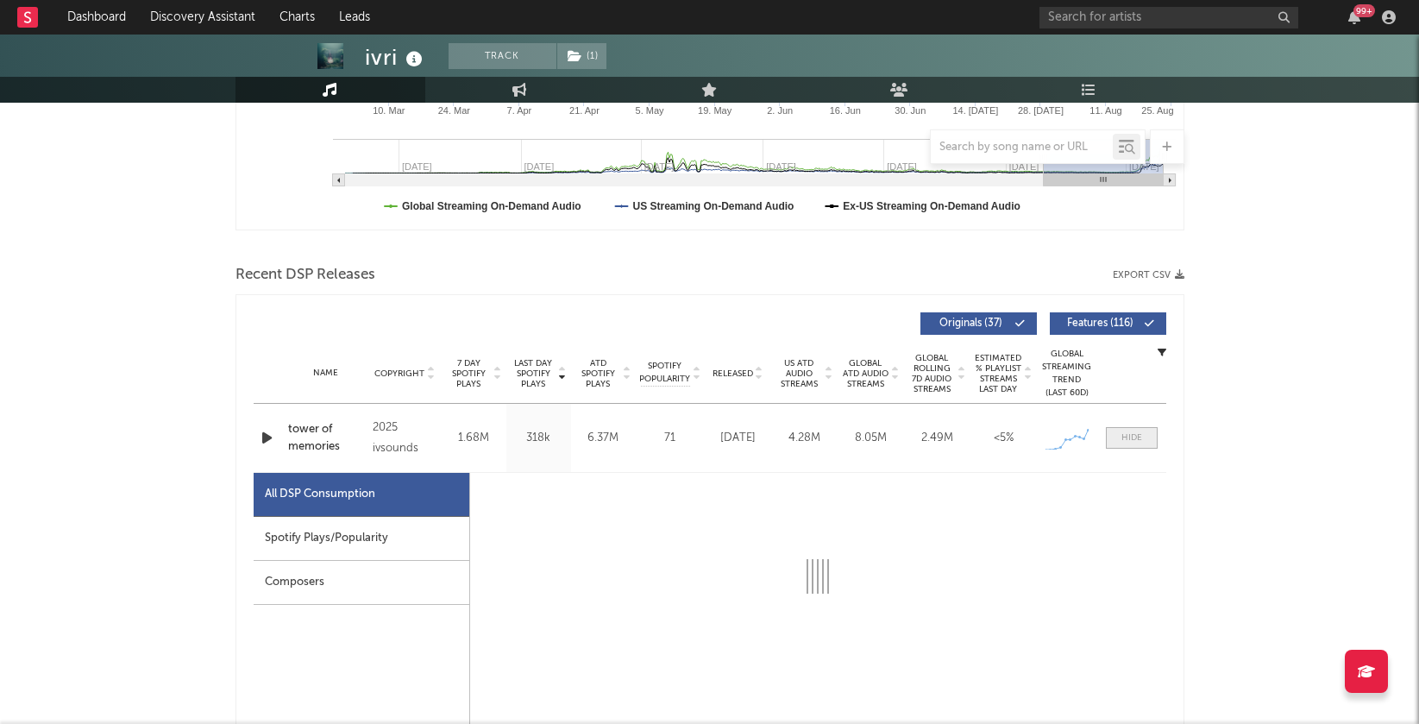
select select "1w"
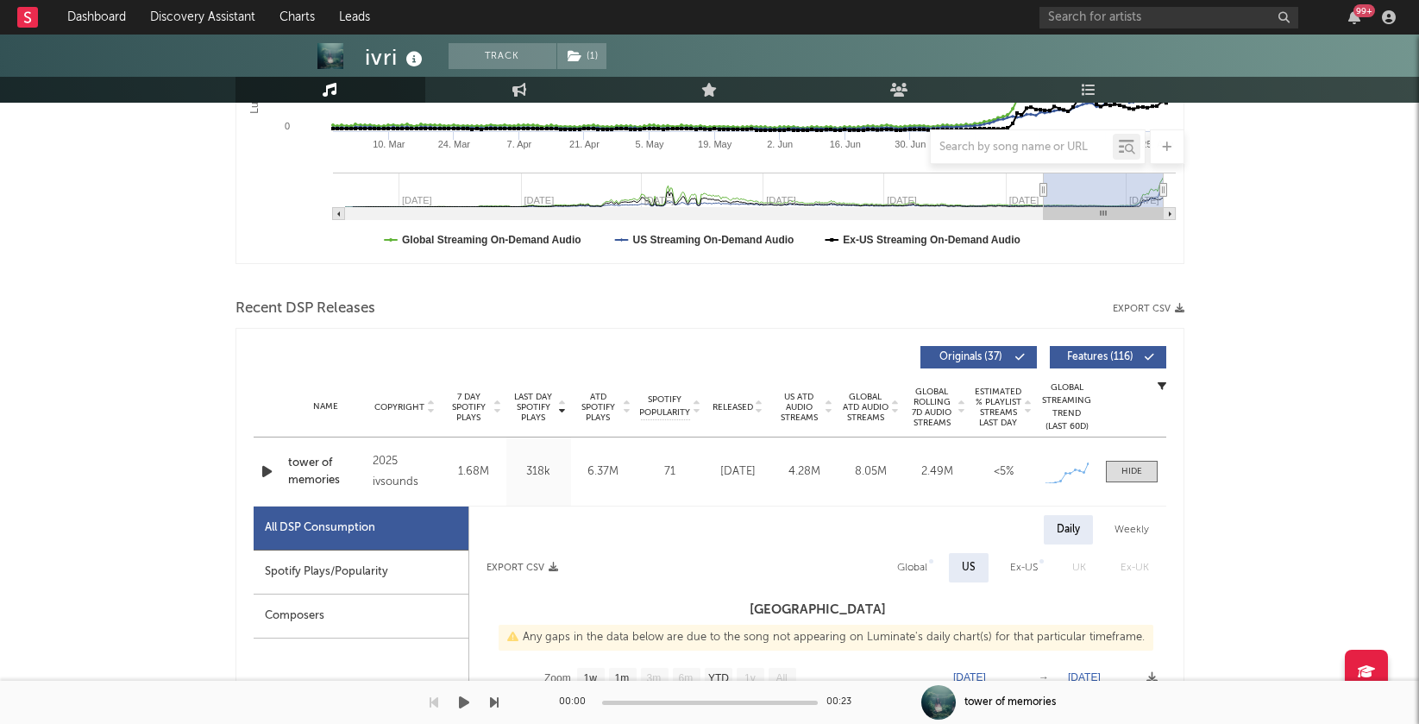
scroll to position [477, 0]
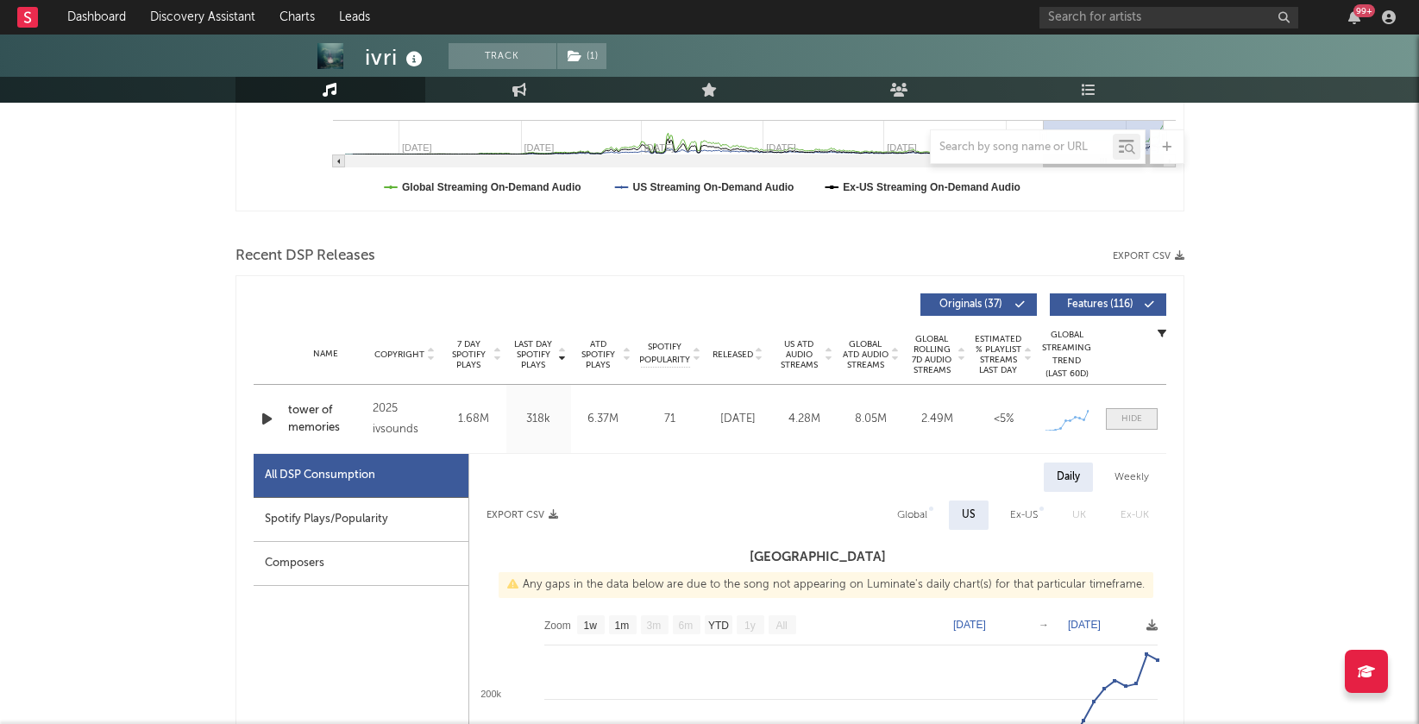
click at [1146, 418] on span at bounding box center [1132, 419] width 52 height 22
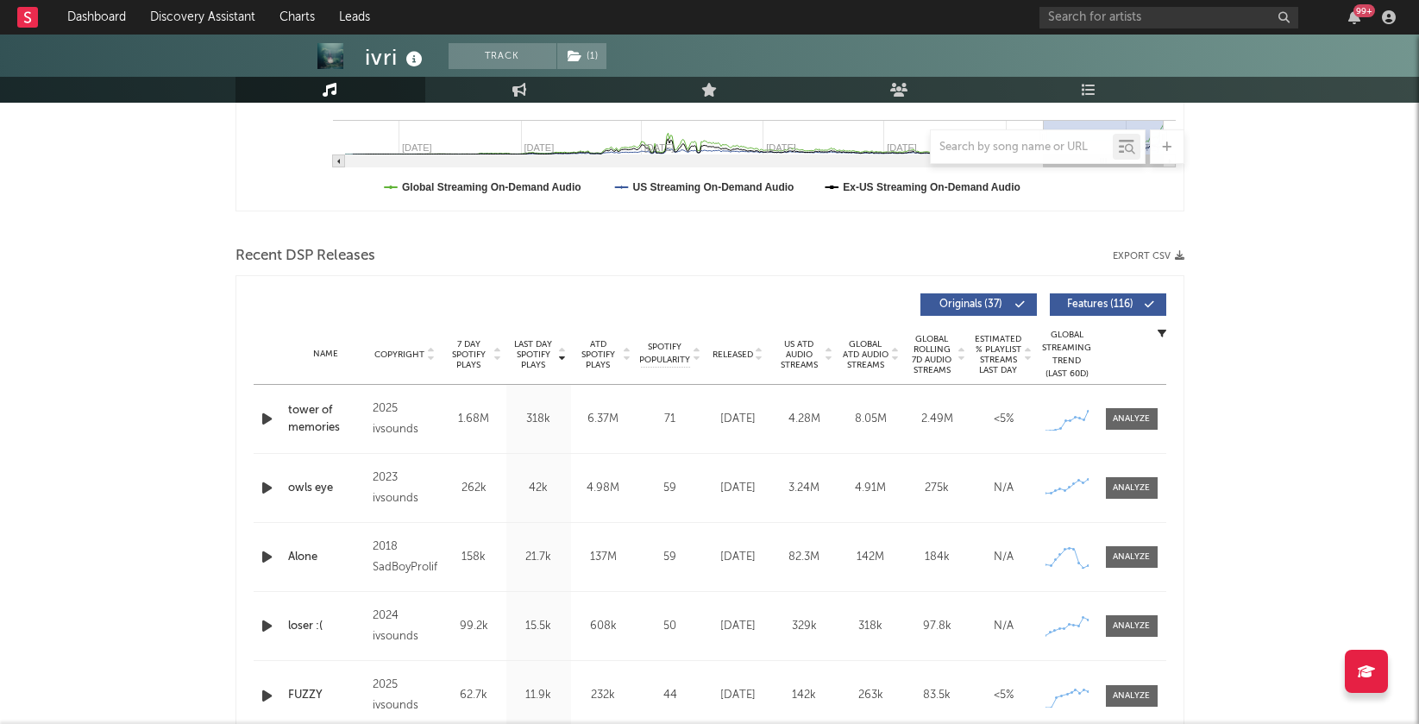
click at [267, 482] on icon "button" at bounding box center [267, 488] width 18 height 22
click at [261, 548] on icon "button" at bounding box center [267, 557] width 18 height 22
click at [261, 557] on icon "button" at bounding box center [266, 557] width 16 height 22
click at [761, 348] on icon at bounding box center [759, 351] width 9 height 7
click at [555, 345] on span "Last Day Spotify Plays" at bounding box center [534, 354] width 46 height 31
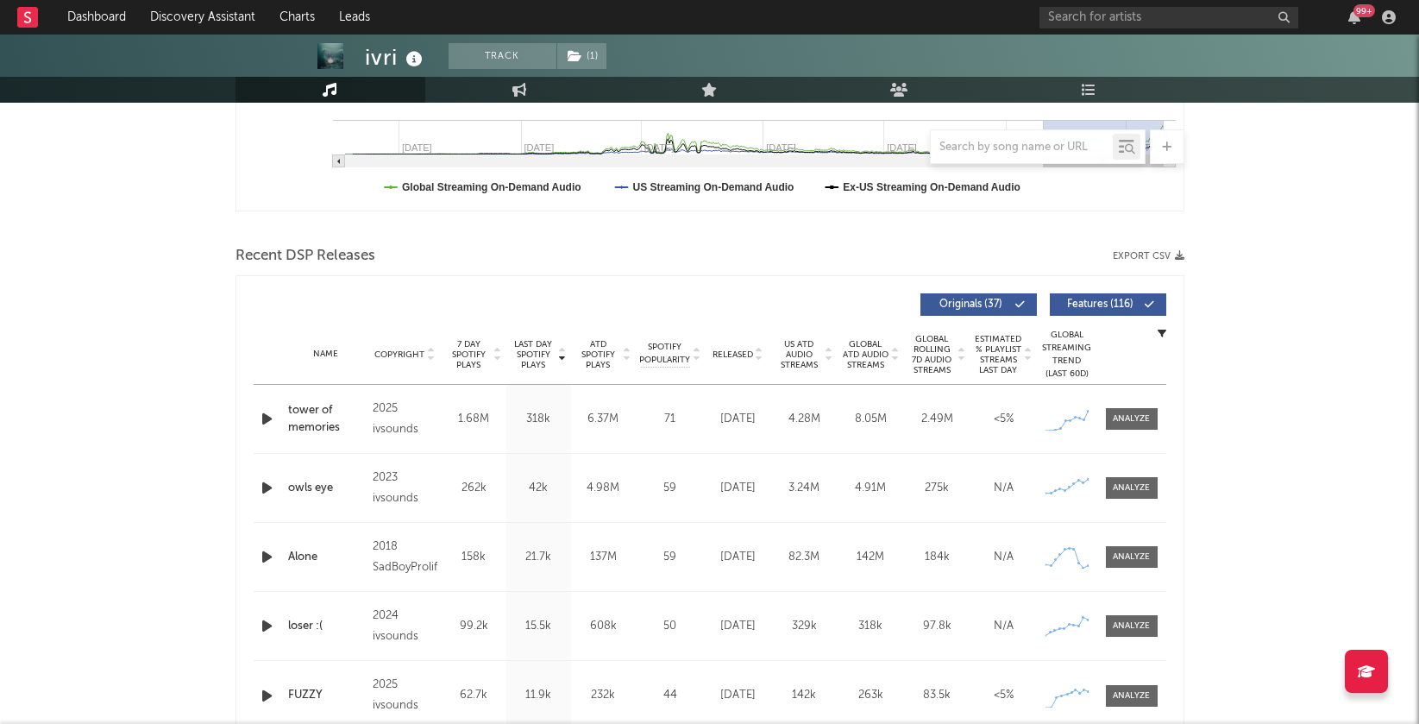
click at [555, 345] on span "Last Day Spotify Plays" at bounding box center [534, 354] width 46 height 31
click at [758, 345] on div "Name Copyright Label Album Names Composer Names 7 Day Spotify Plays Last Day Sp…" at bounding box center [710, 354] width 913 height 60
click at [758, 355] on icon at bounding box center [759, 358] width 9 height 7
click at [266, 417] on icon "button" at bounding box center [267, 419] width 18 height 22
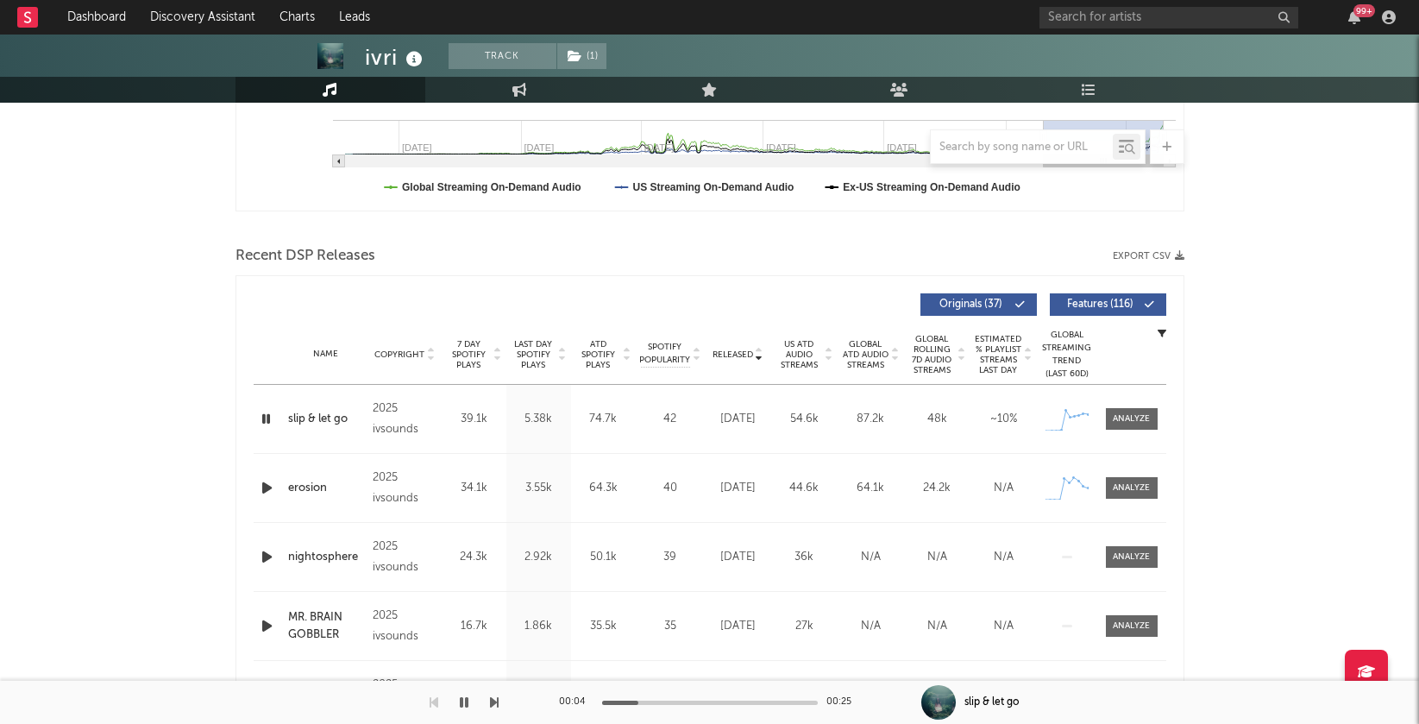
click at [266, 485] on icon "button" at bounding box center [267, 488] width 18 height 22
click at [265, 554] on icon "button" at bounding box center [267, 557] width 18 height 22
click at [465, 700] on icon "button" at bounding box center [464, 702] width 9 height 14
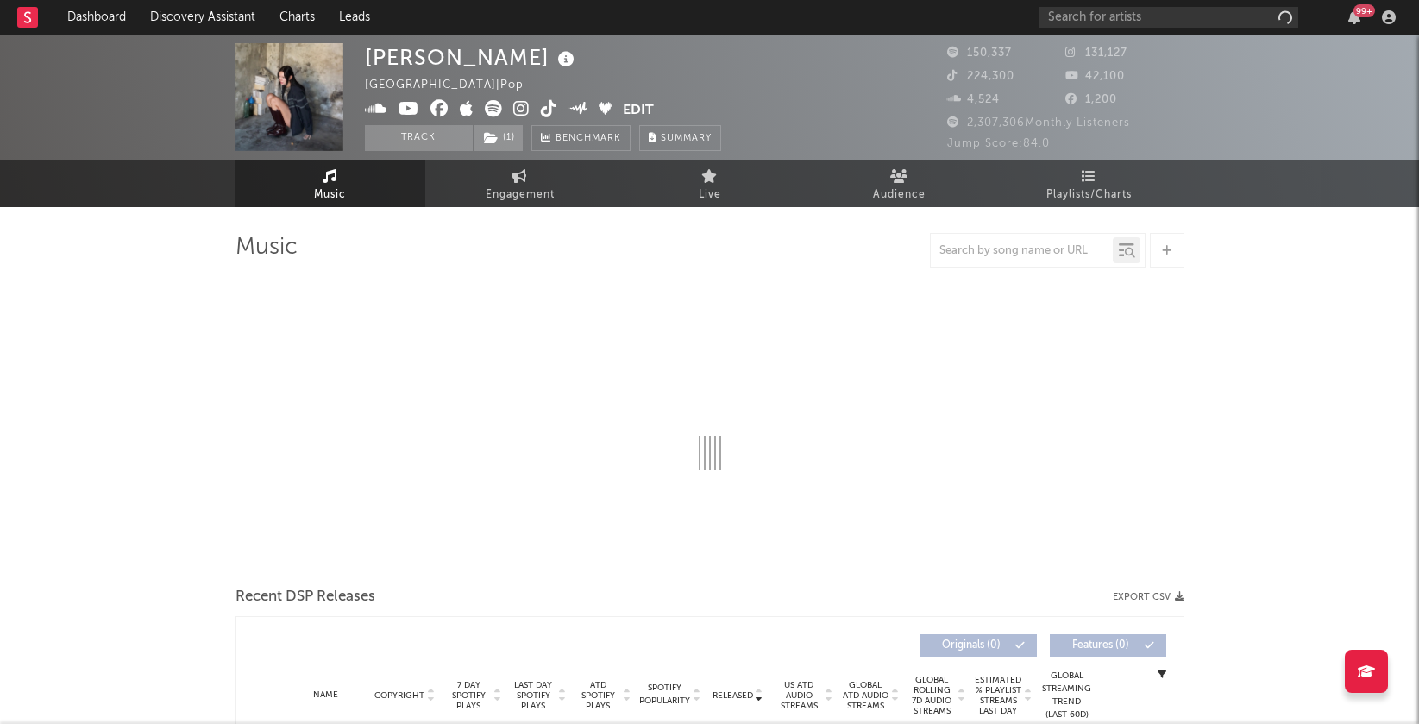
select select "6m"
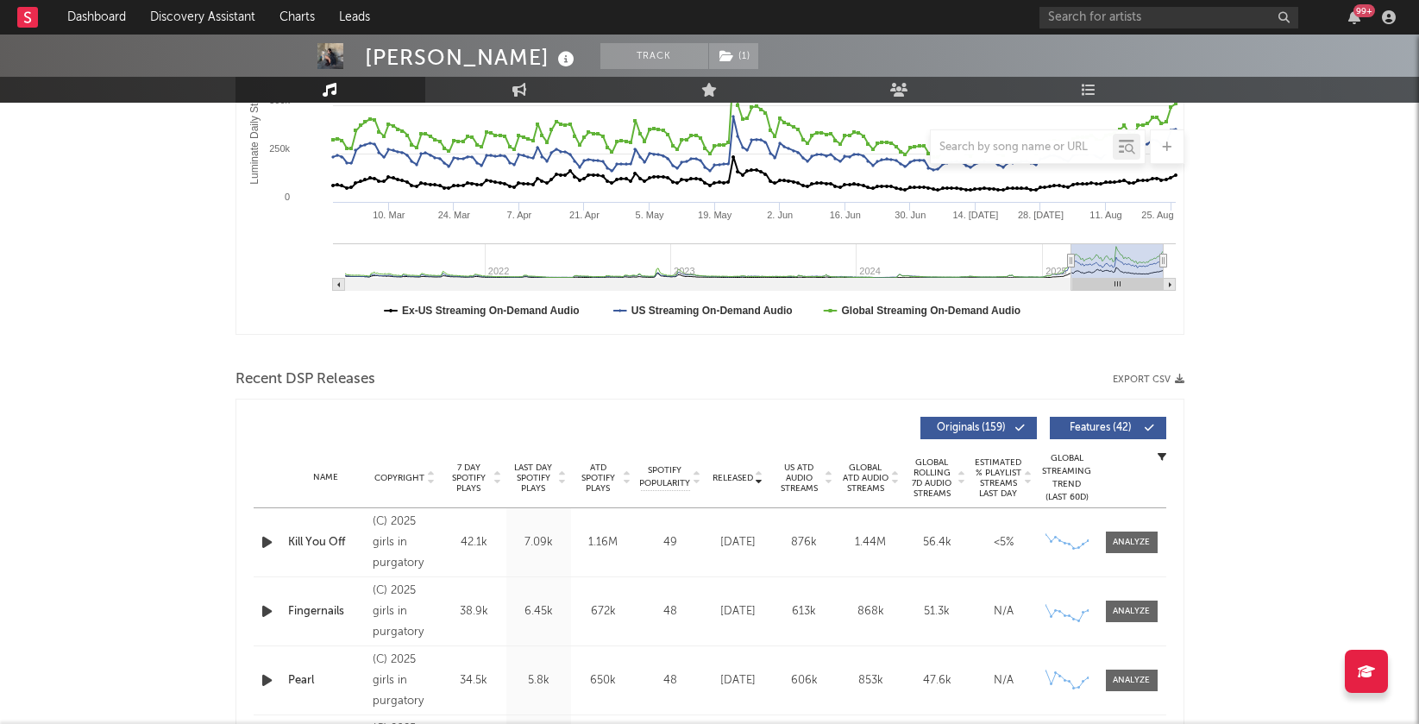
scroll to position [355, 0]
click at [268, 543] on icon "button" at bounding box center [267, 541] width 18 height 22
click at [268, 543] on icon "button" at bounding box center [266, 541] width 16 height 22
click at [559, 471] on icon at bounding box center [562, 473] width 9 height 7
click at [261, 541] on icon "button" at bounding box center [267, 541] width 18 height 22
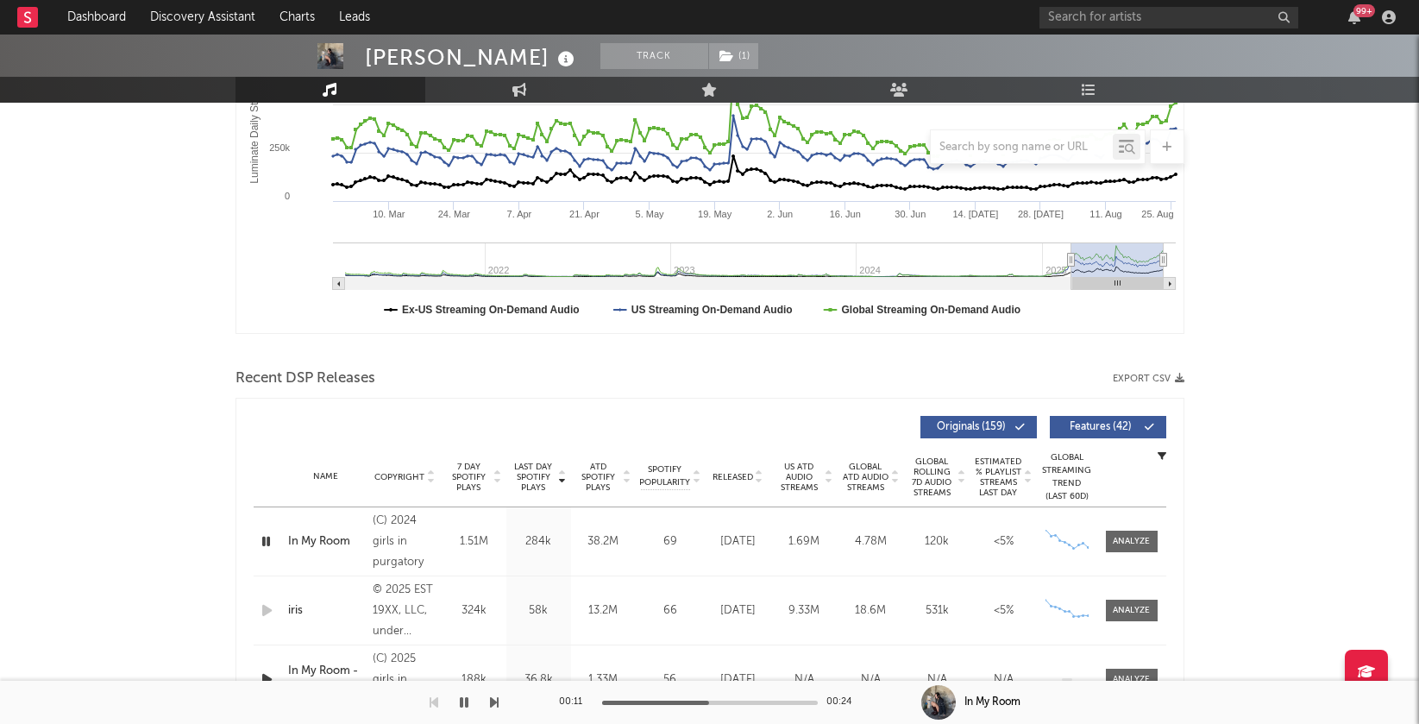
click at [261, 541] on icon "button" at bounding box center [266, 541] width 16 height 22
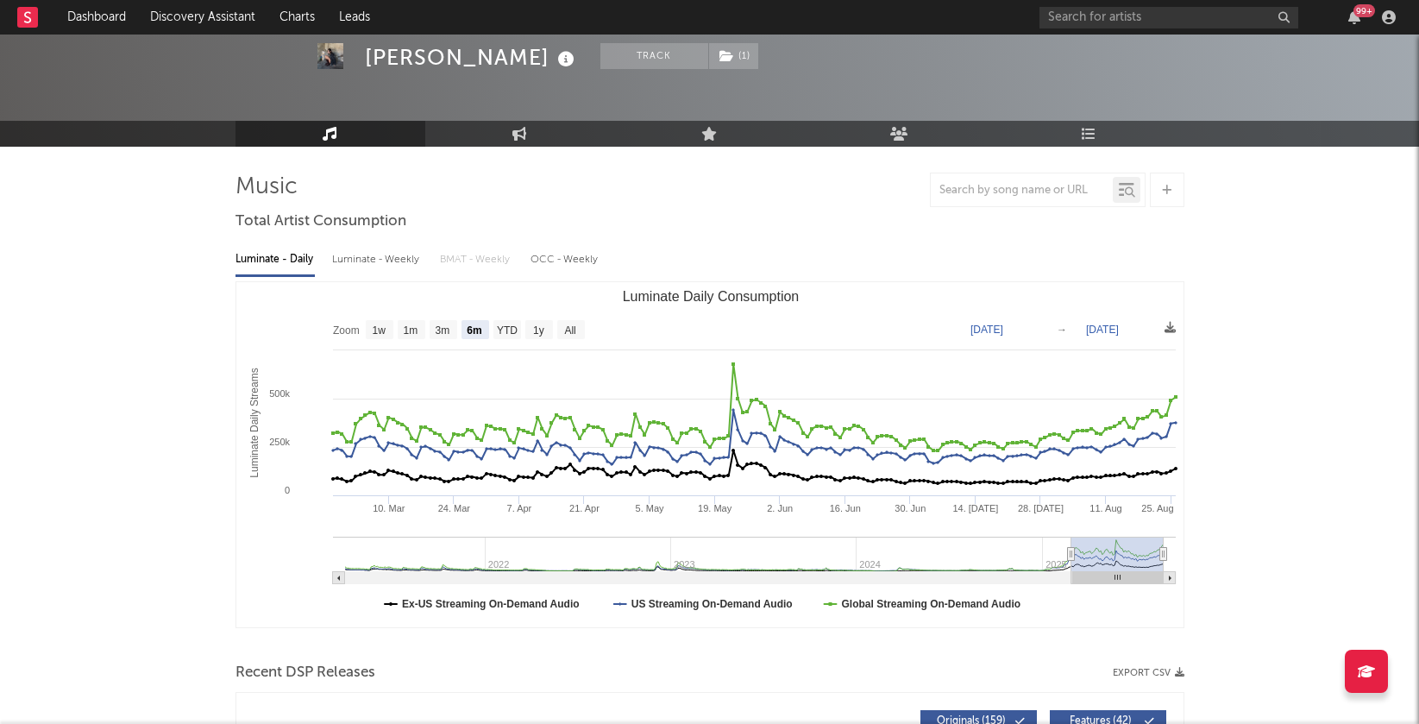
scroll to position [70, 0]
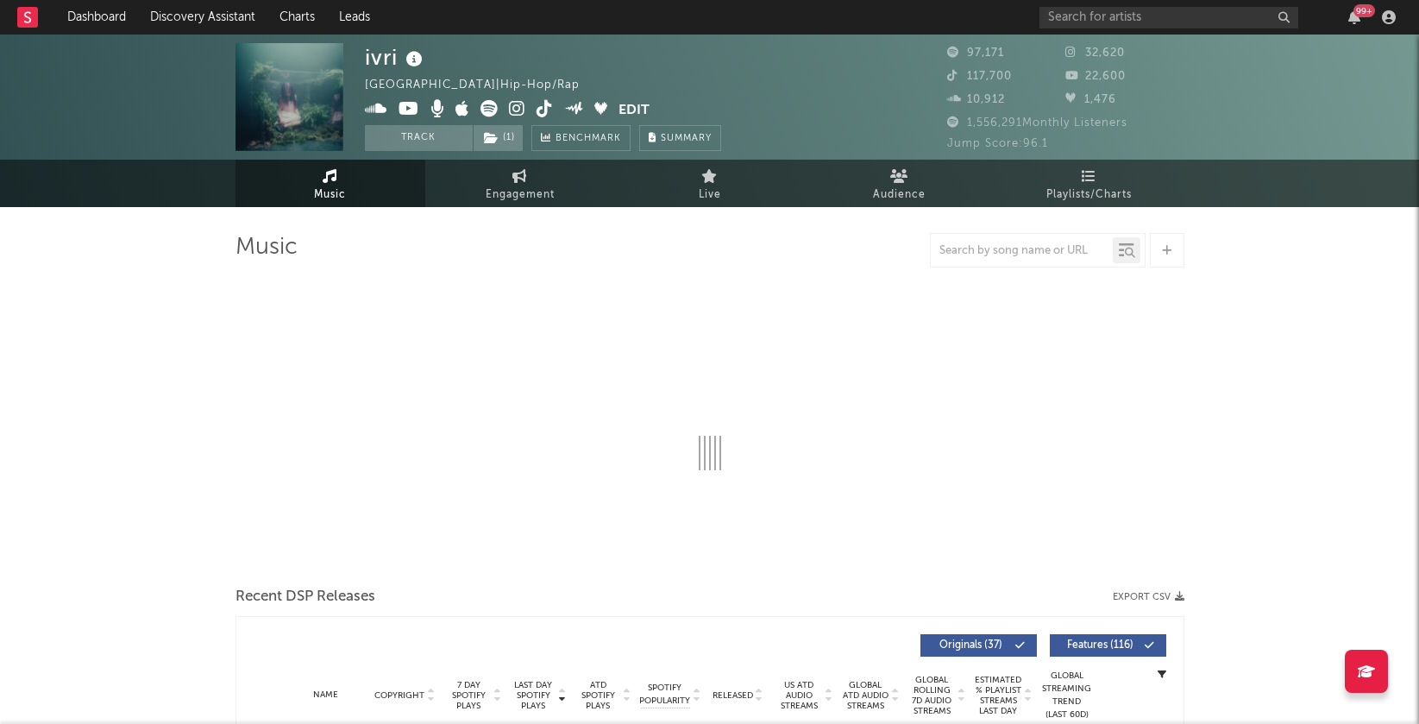
select select "6m"
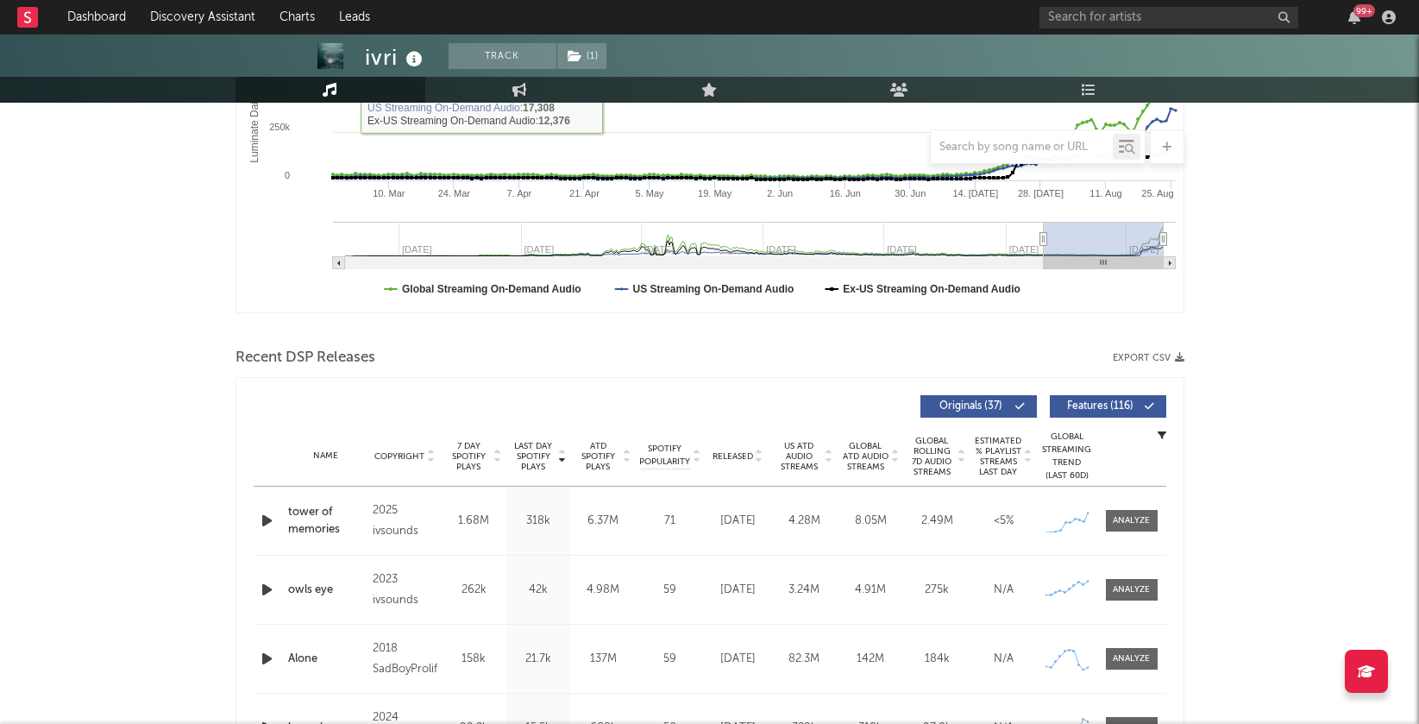
scroll to position [423, 0]
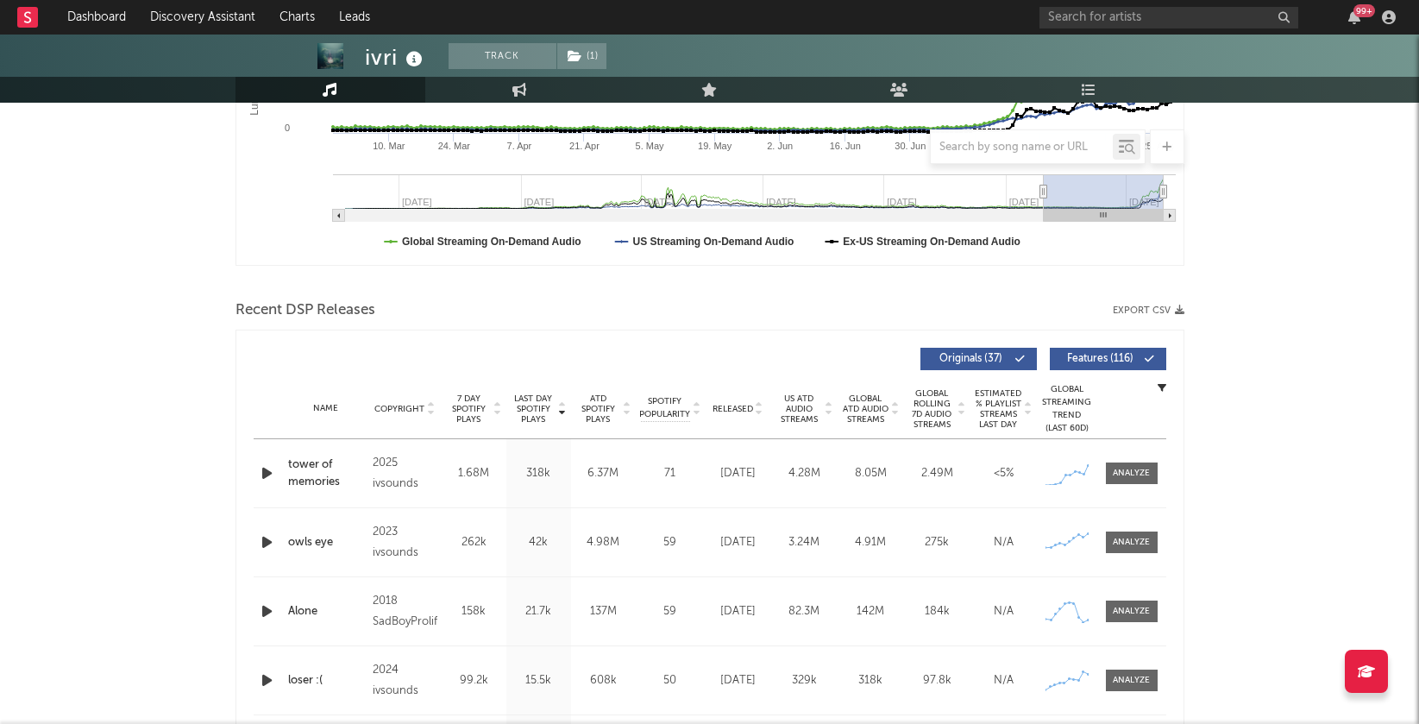
click at [263, 472] on icon "button" at bounding box center [267, 473] width 18 height 22
click at [263, 540] on icon "button" at bounding box center [267, 542] width 18 height 22
click at [267, 467] on icon "button" at bounding box center [267, 473] width 18 height 22
click at [267, 467] on icon "button" at bounding box center [266, 473] width 16 height 22
click at [1167, 12] on input "text" at bounding box center [1168, 18] width 259 height 22
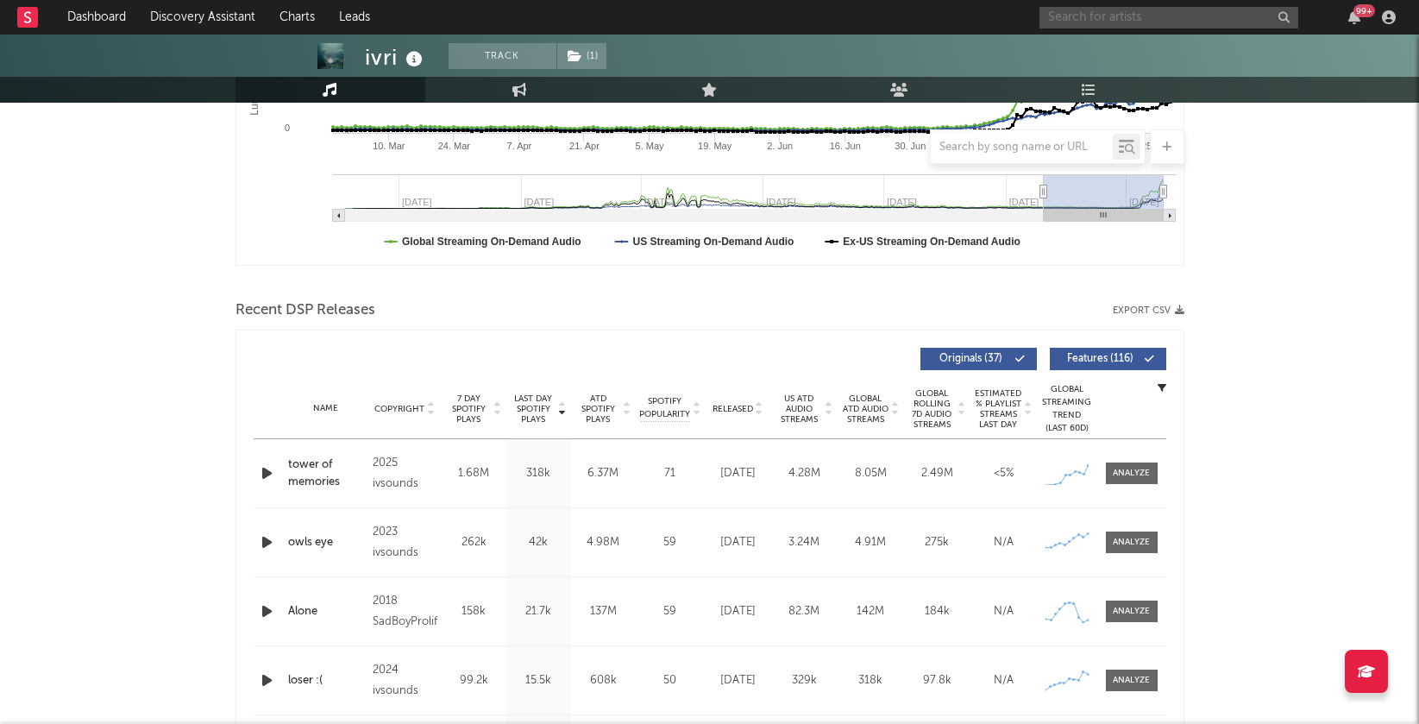
click at [1167, 12] on input "text" at bounding box center [1168, 18] width 259 height 22
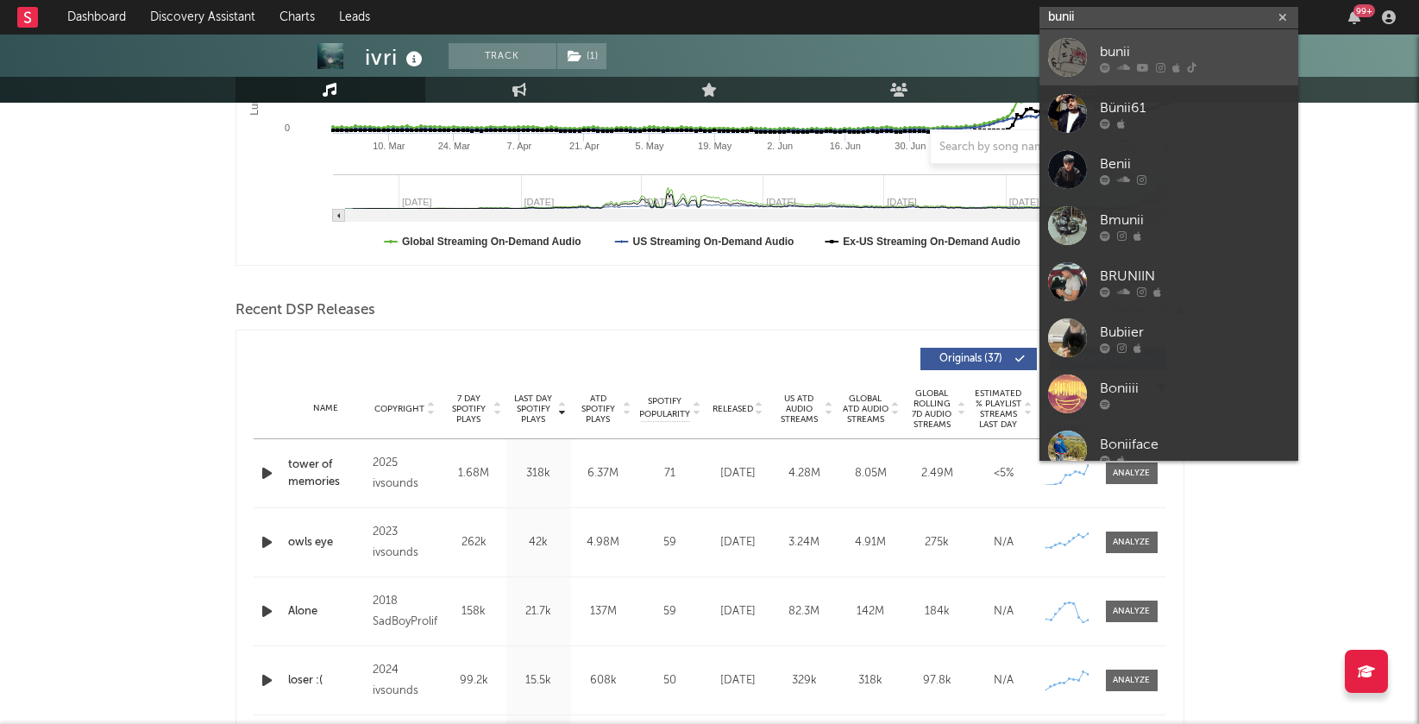
type input "bunii"
click at [1152, 53] on div "bunii" at bounding box center [1195, 51] width 190 height 21
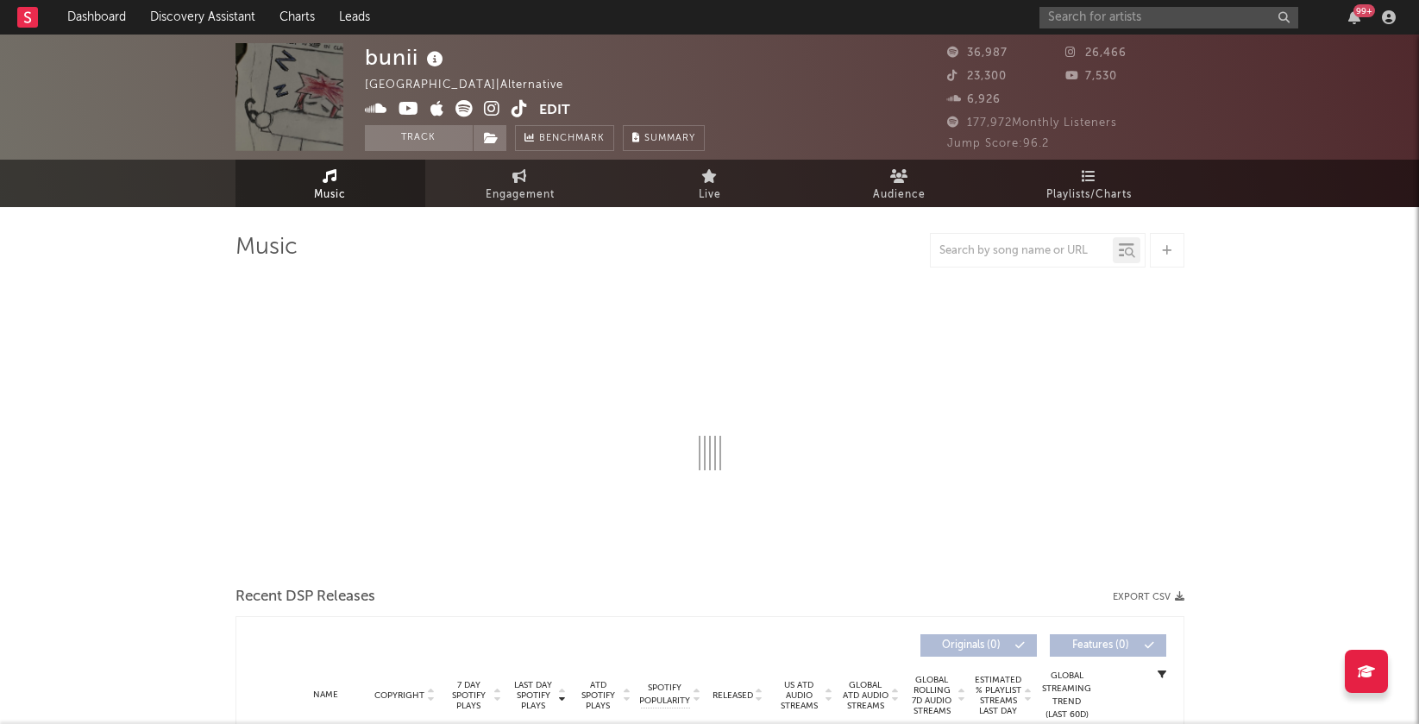
select select "6m"
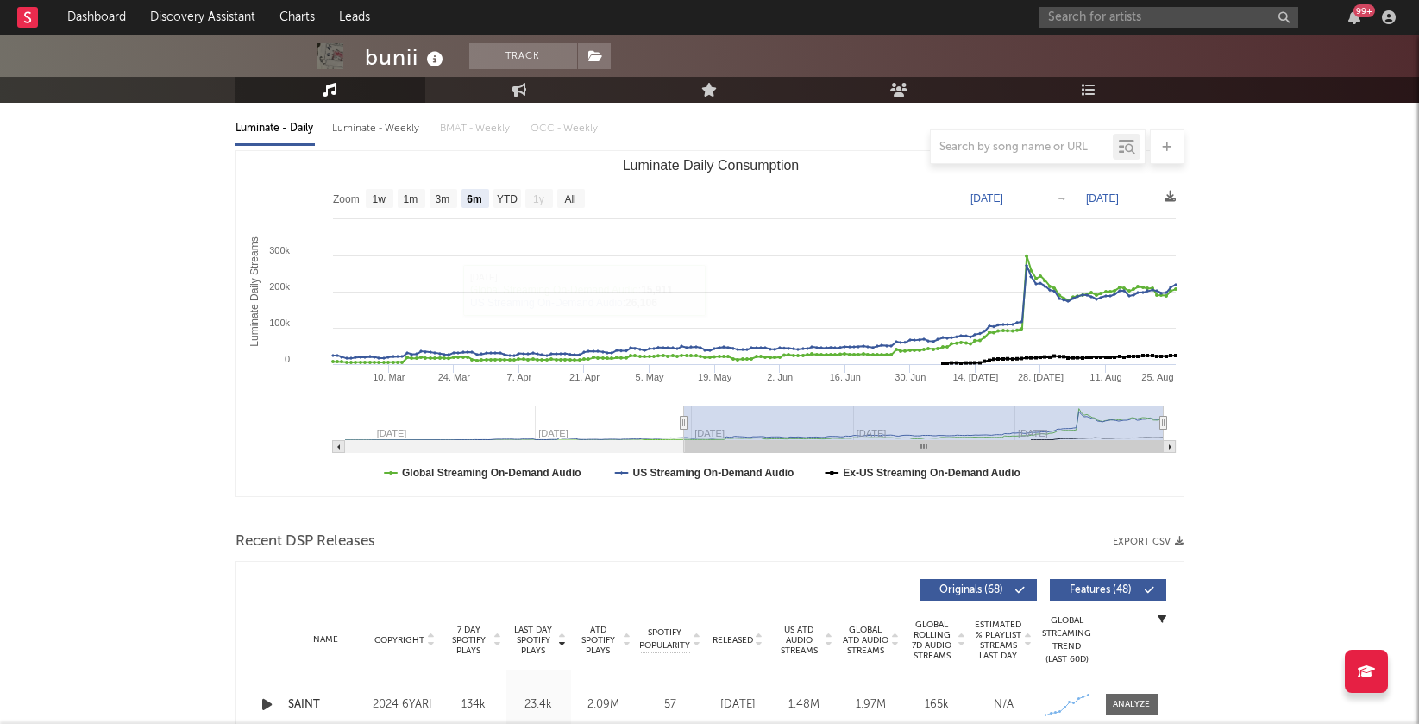
scroll to position [485, 0]
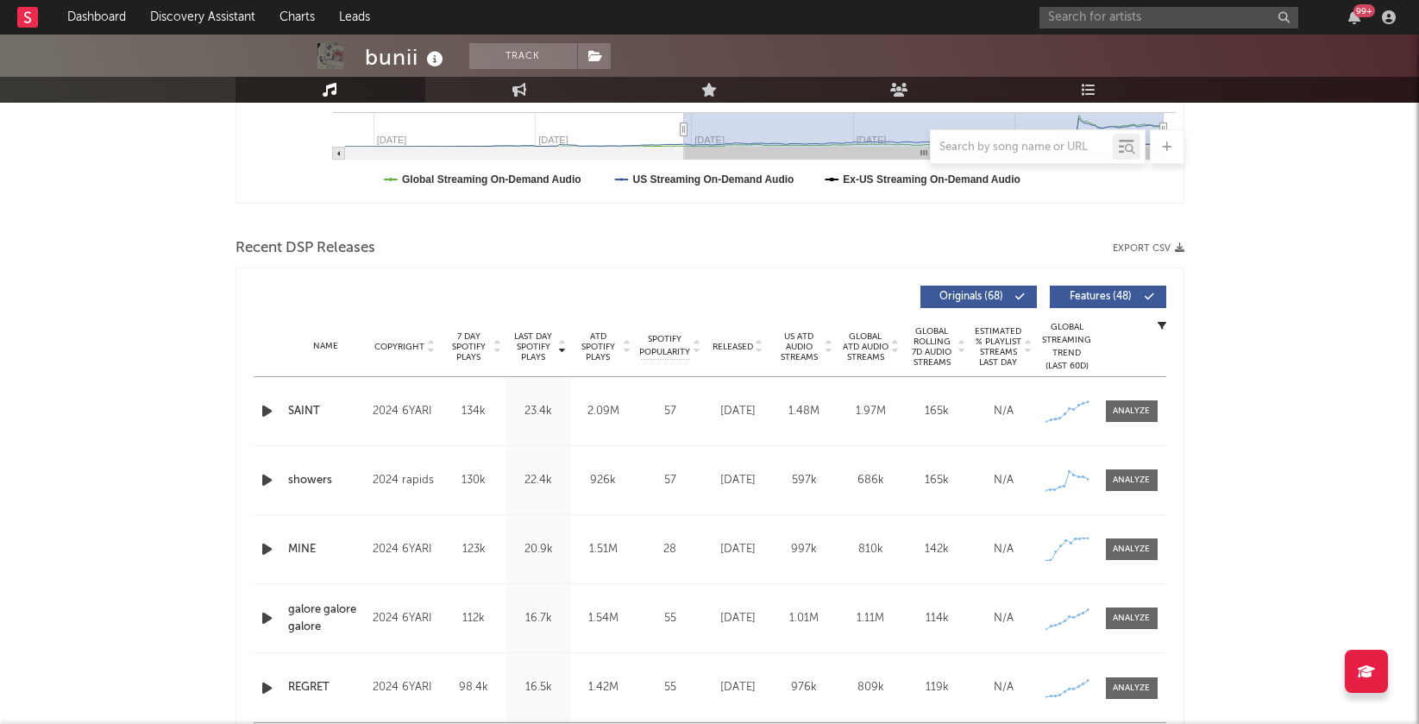
click at [268, 405] on icon "button" at bounding box center [267, 411] width 18 height 22
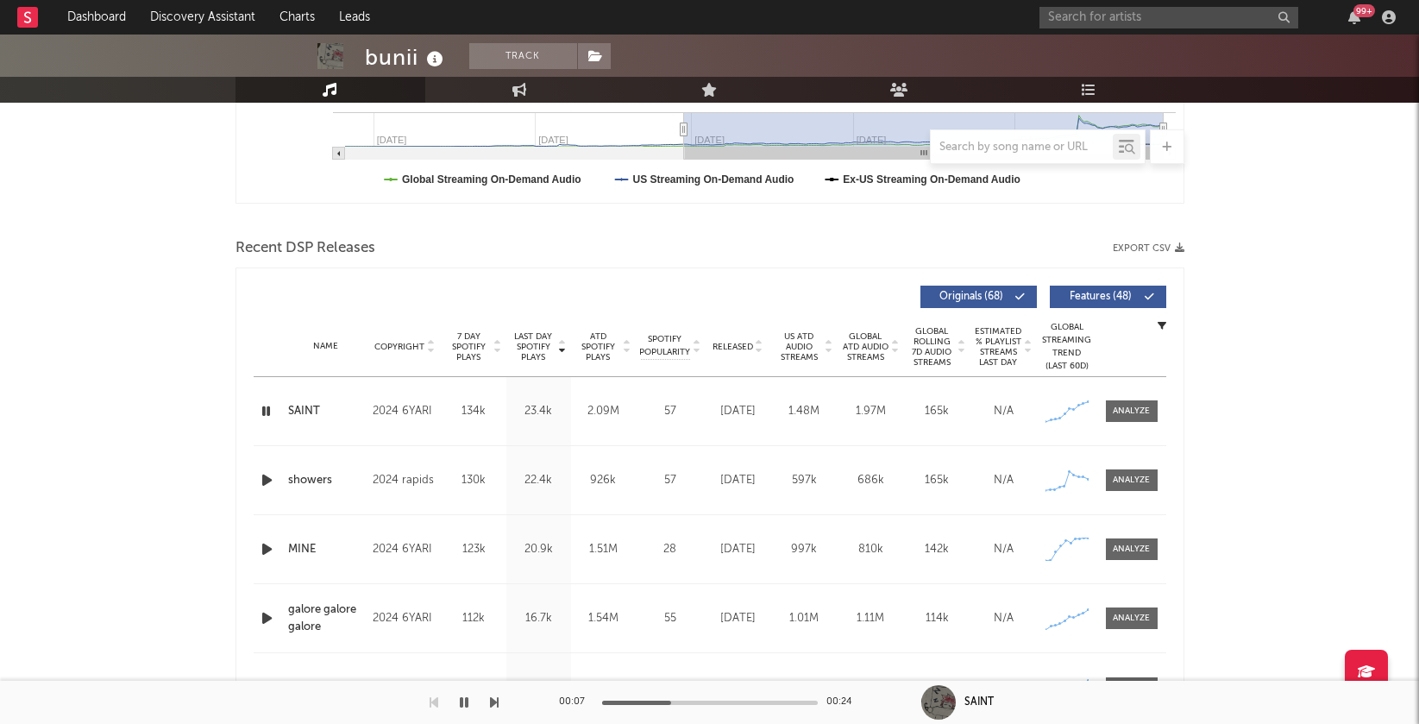
click at [268, 405] on icon "button" at bounding box center [266, 411] width 16 height 22
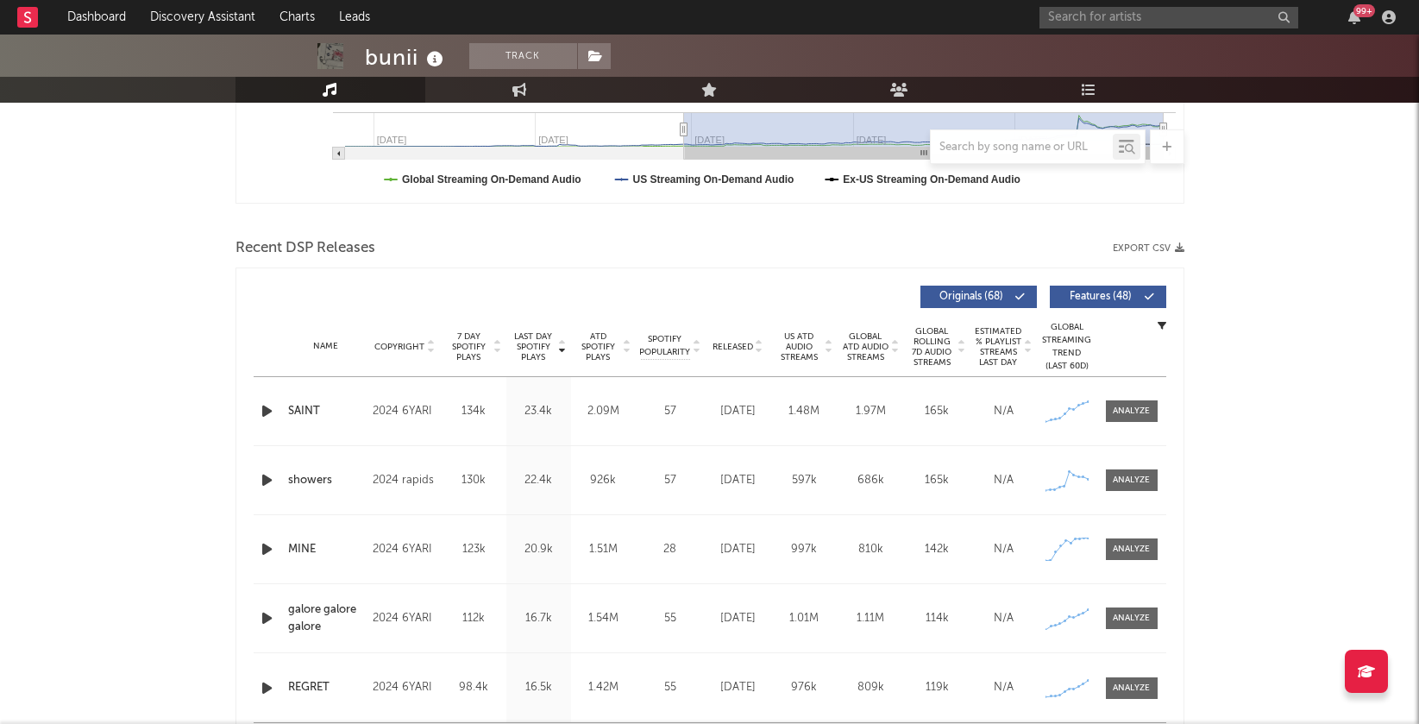
click at [561, 342] on icon at bounding box center [562, 343] width 9 height 7
click at [561, 347] on icon at bounding box center [562, 350] width 9 height 7
click at [261, 478] on icon "button" at bounding box center [267, 480] width 18 height 22
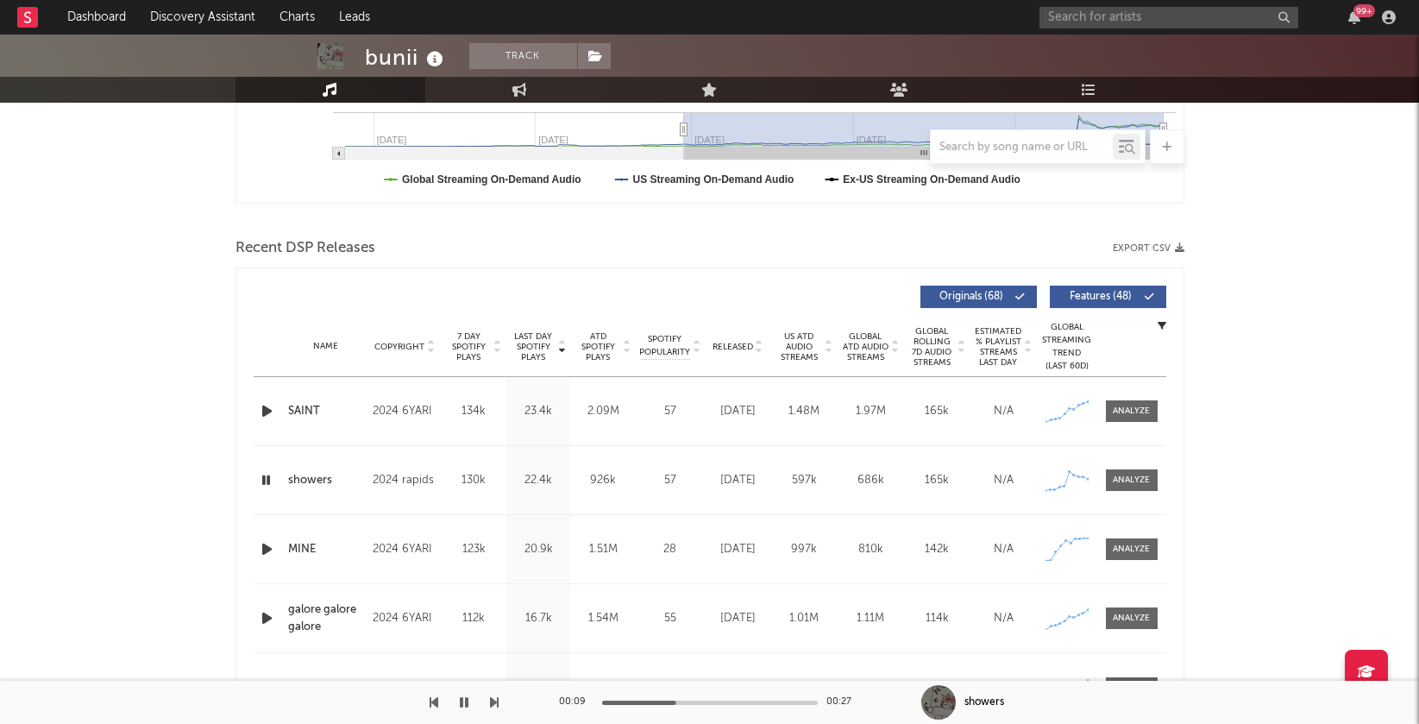
click at [265, 548] on icon "button" at bounding box center [267, 549] width 18 height 22
click at [756, 347] on icon at bounding box center [759, 350] width 9 height 7
click at [263, 414] on icon "button" at bounding box center [267, 411] width 18 height 22
click at [265, 483] on icon "button" at bounding box center [267, 480] width 18 height 22
click at [263, 553] on icon "button" at bounding box center [267, 549] width 18 height 22
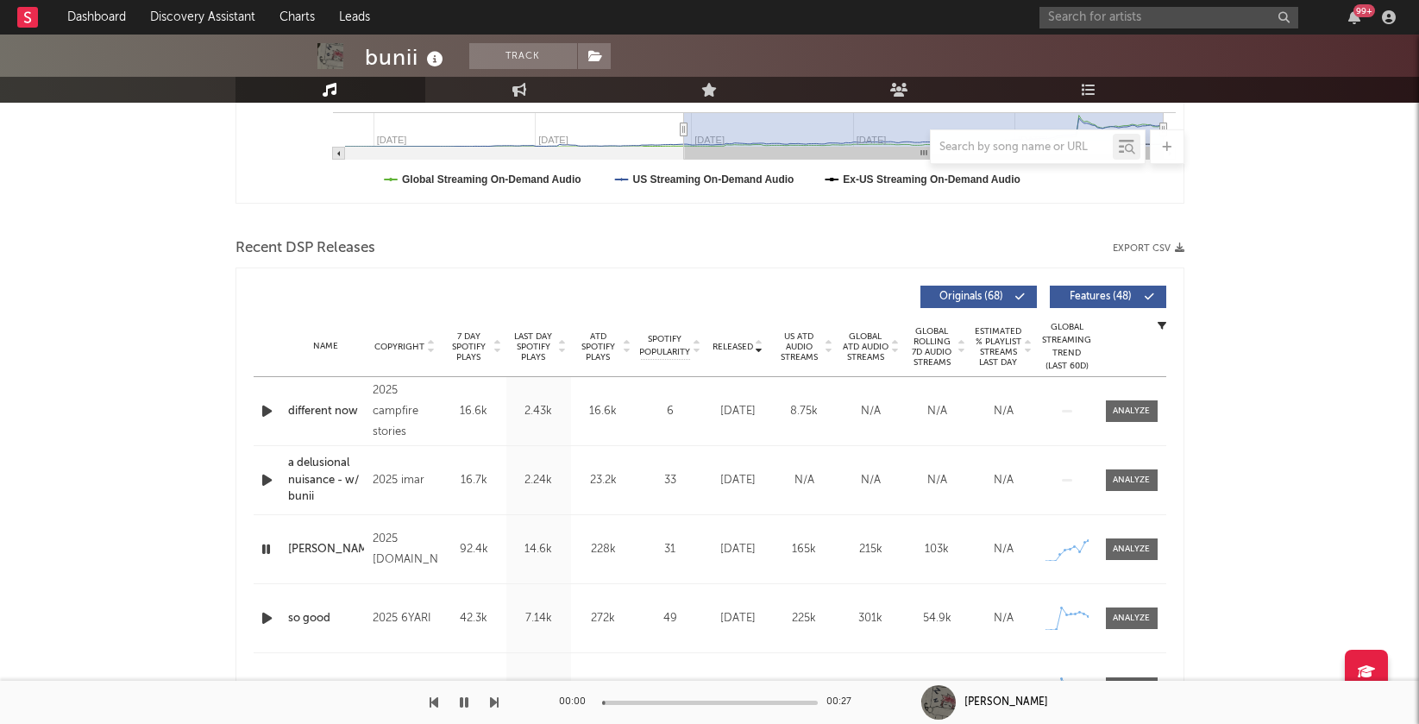
click at [263, 553] on icon "button" at bounding box center [266, 549] width 16 height 22
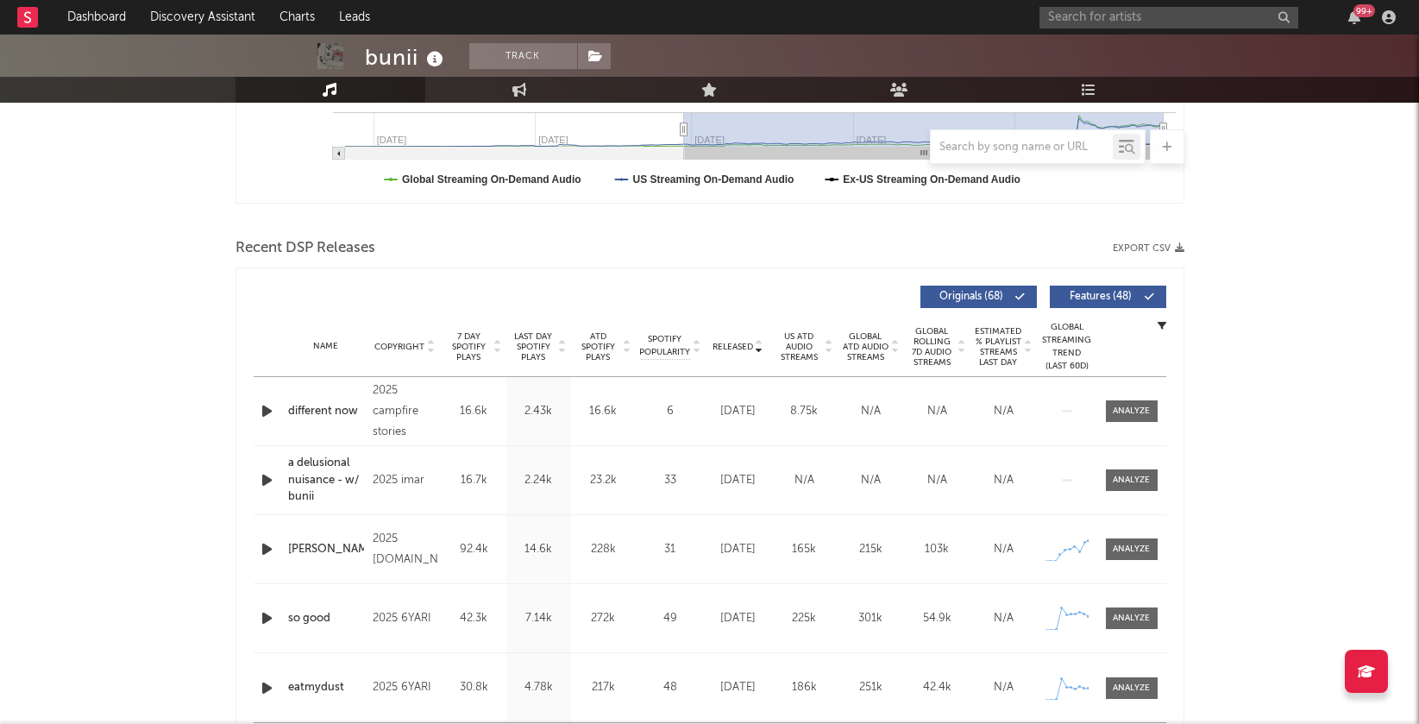
scroll to position [0, 0]
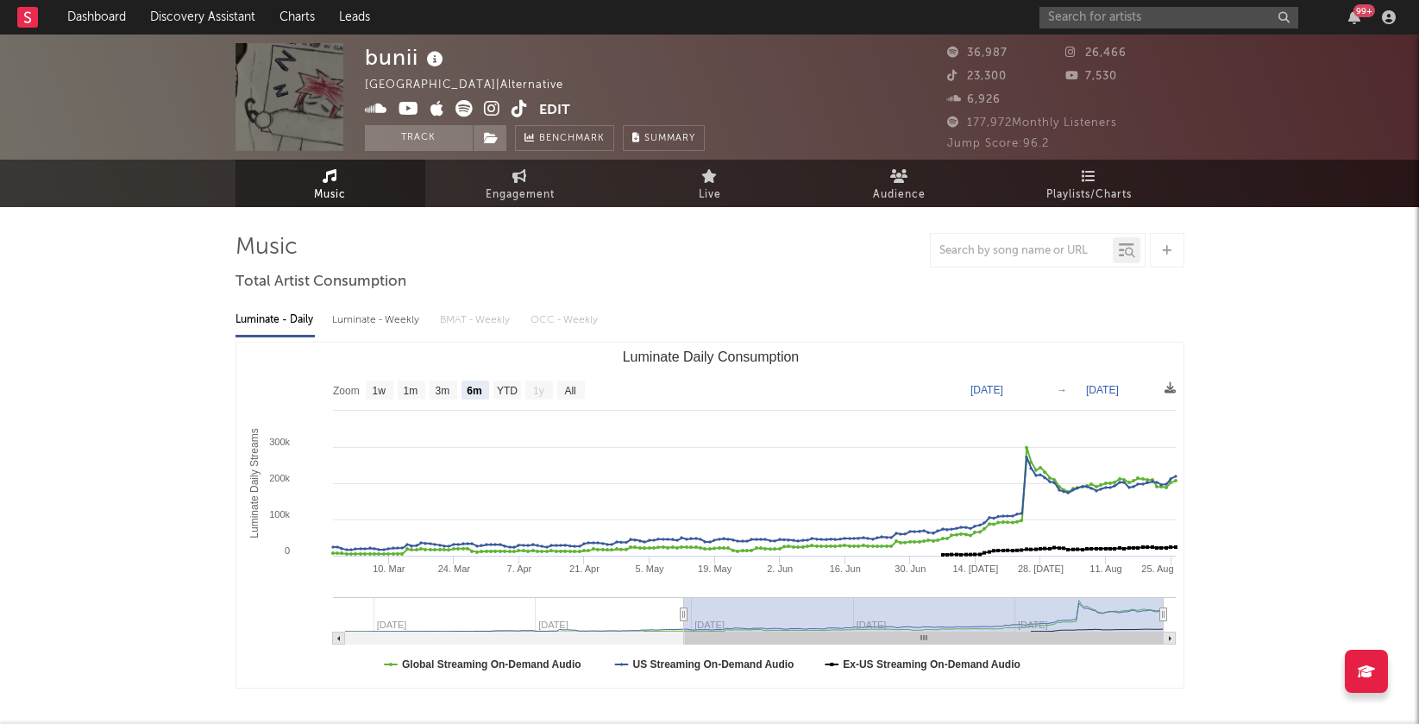
click at [487, 101] on icon at bounding box center [492, 108] width 16 height 17
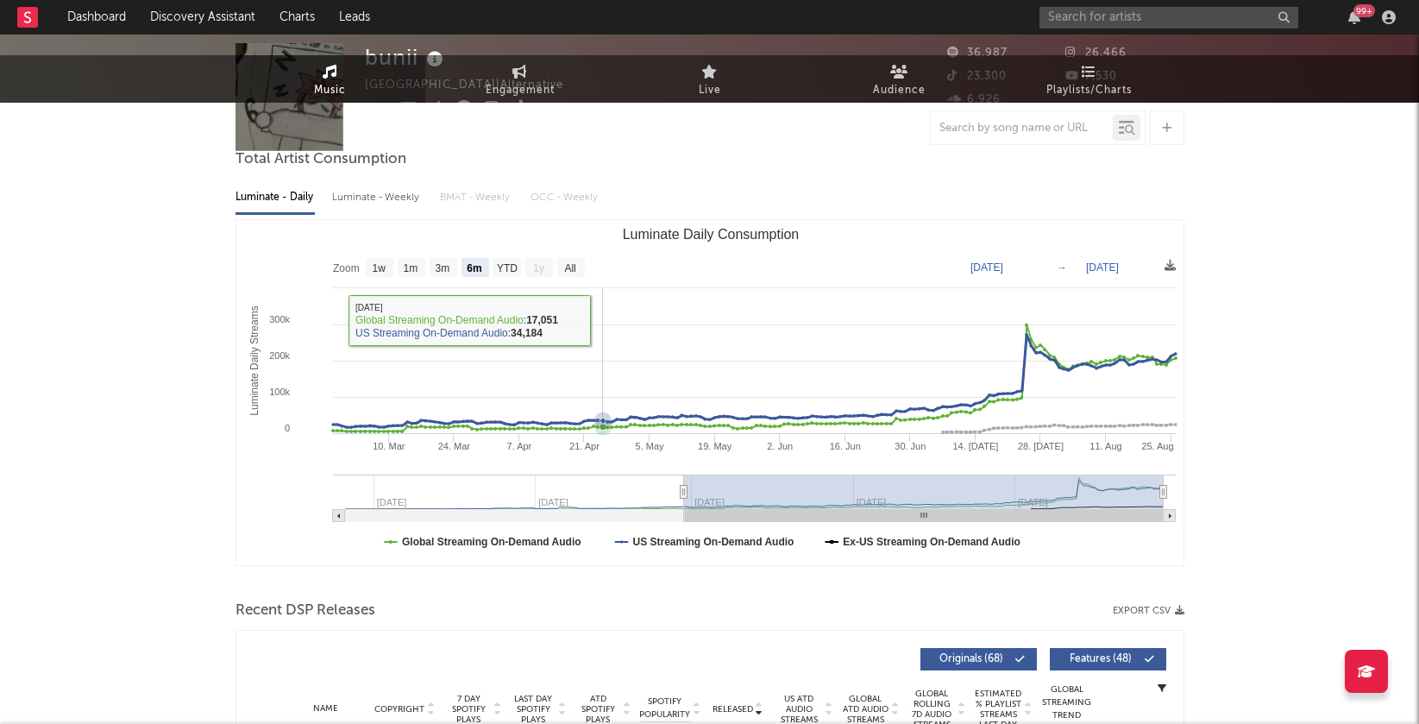
scroll to position [414, 0]
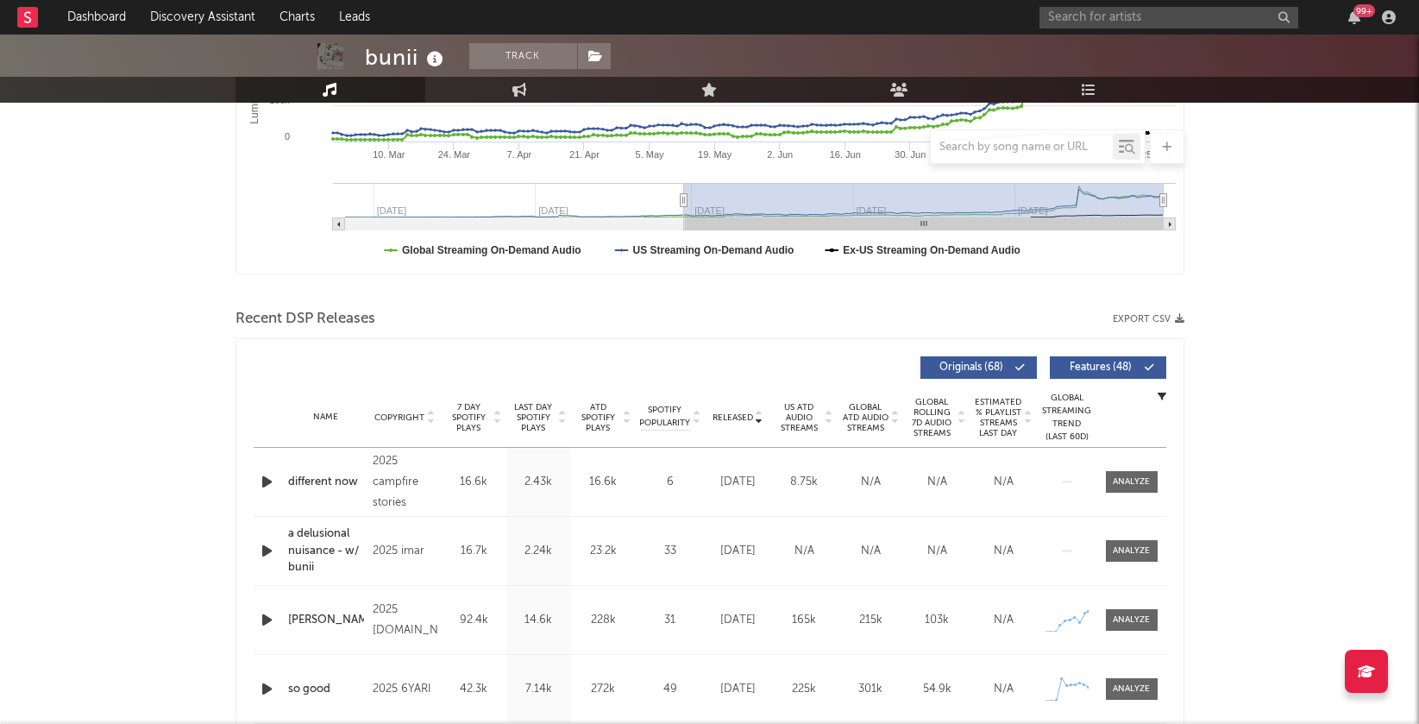
click at [267, 480] on icon "button" at bounding box center [267, 482] width 18 height 22
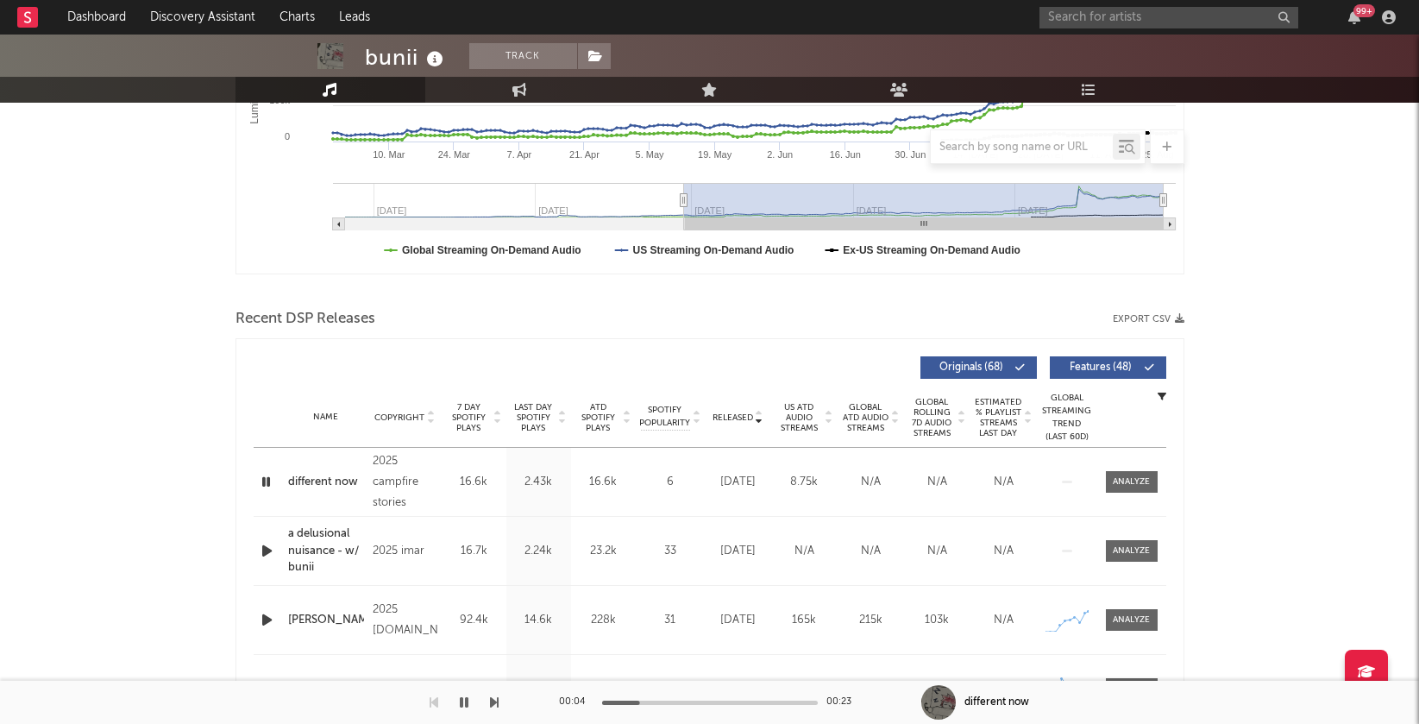
click at [267, 553] on icon "button" at bounding box center [267, 551] width 18 height 22
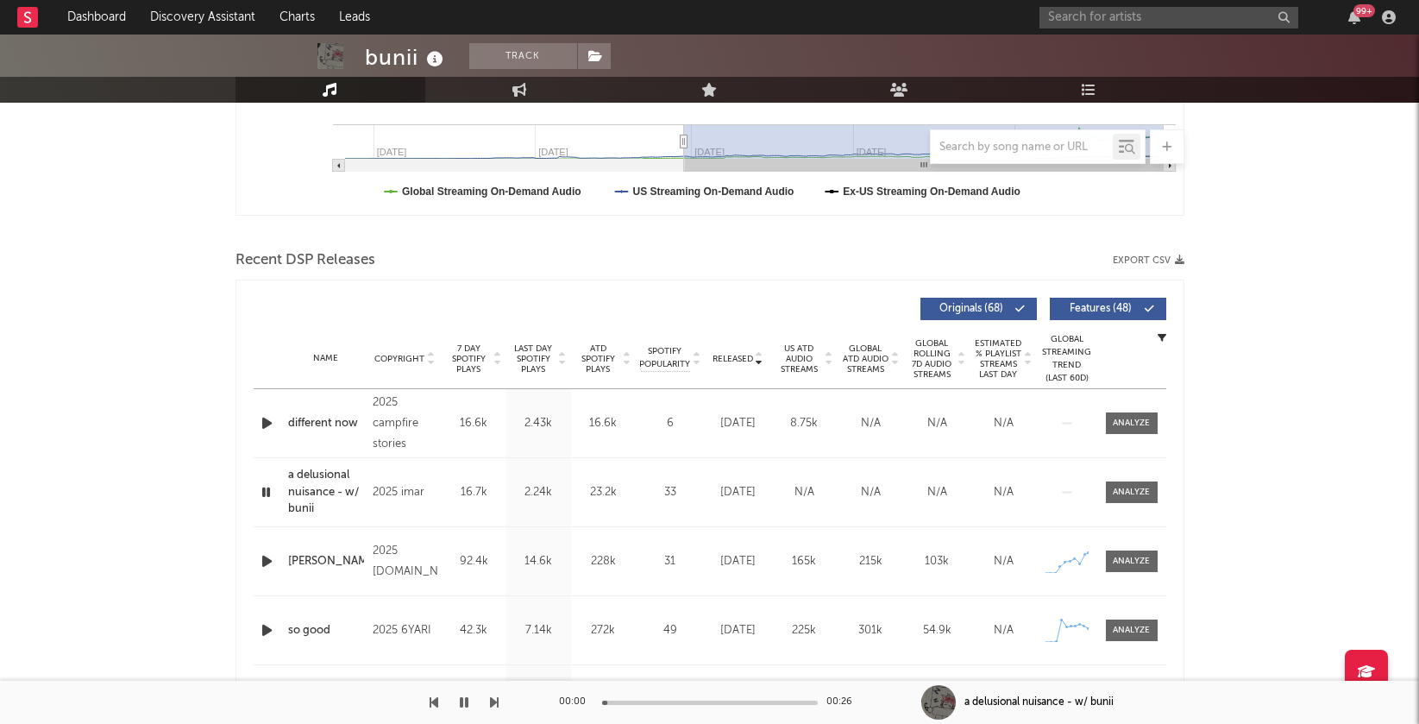
scroll to position [498, 0]
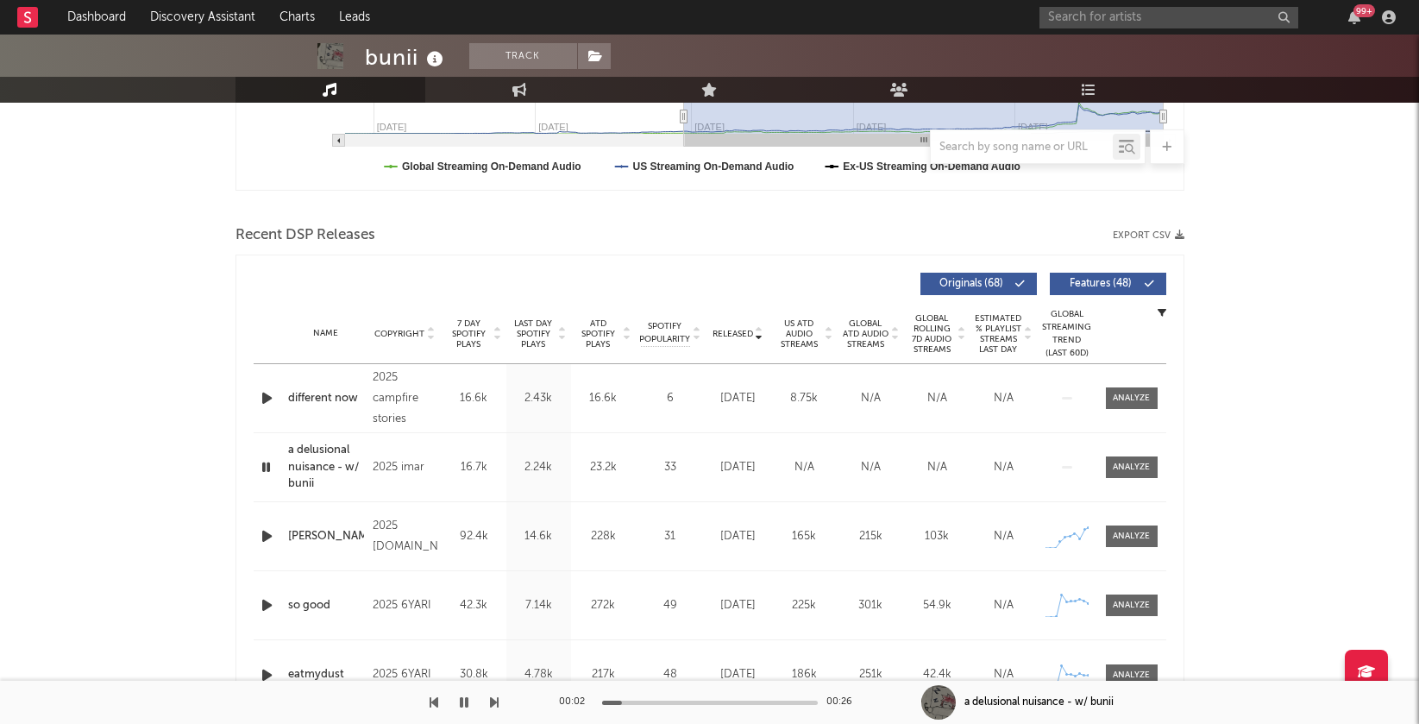
click at [265, 530] on icon "button" at bounding box center [267, 536] width 18 height 22
click at [457, 705] on button "button" at bounding box center [463, 702] width 17 height 43
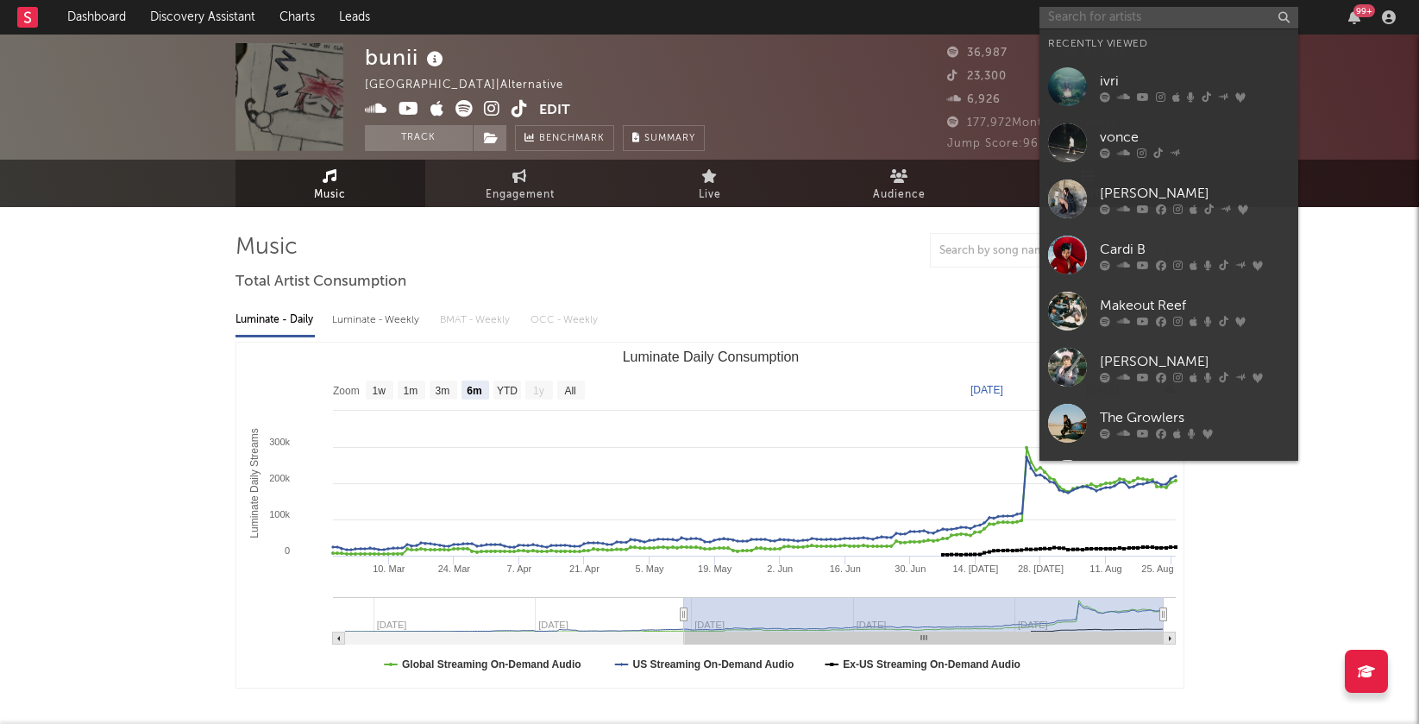
click at [1122, 16] on input "text" at bounding box center [1168, 18] width 259 height 22
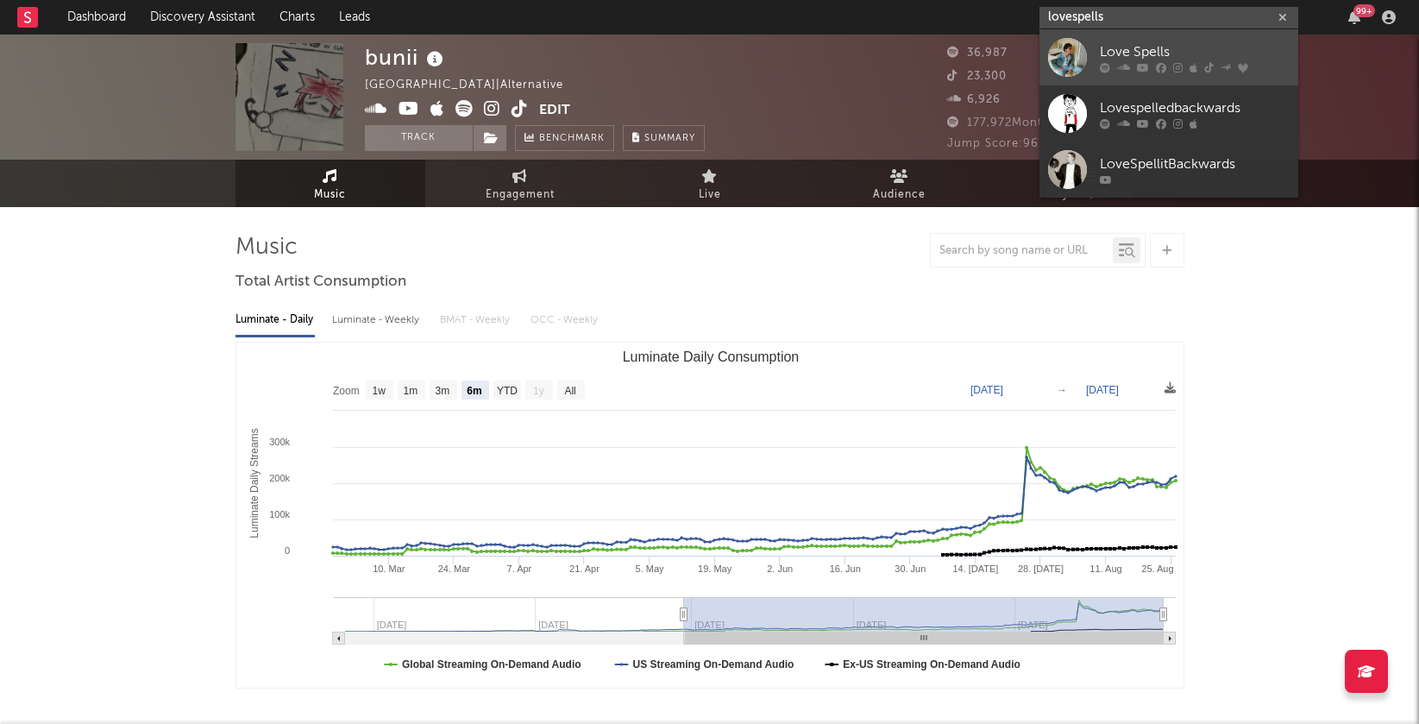
type input "lovespells"
click at [1114, 41] on div "Love Spells" at bounding box center [1195, 51] width 190 height 21
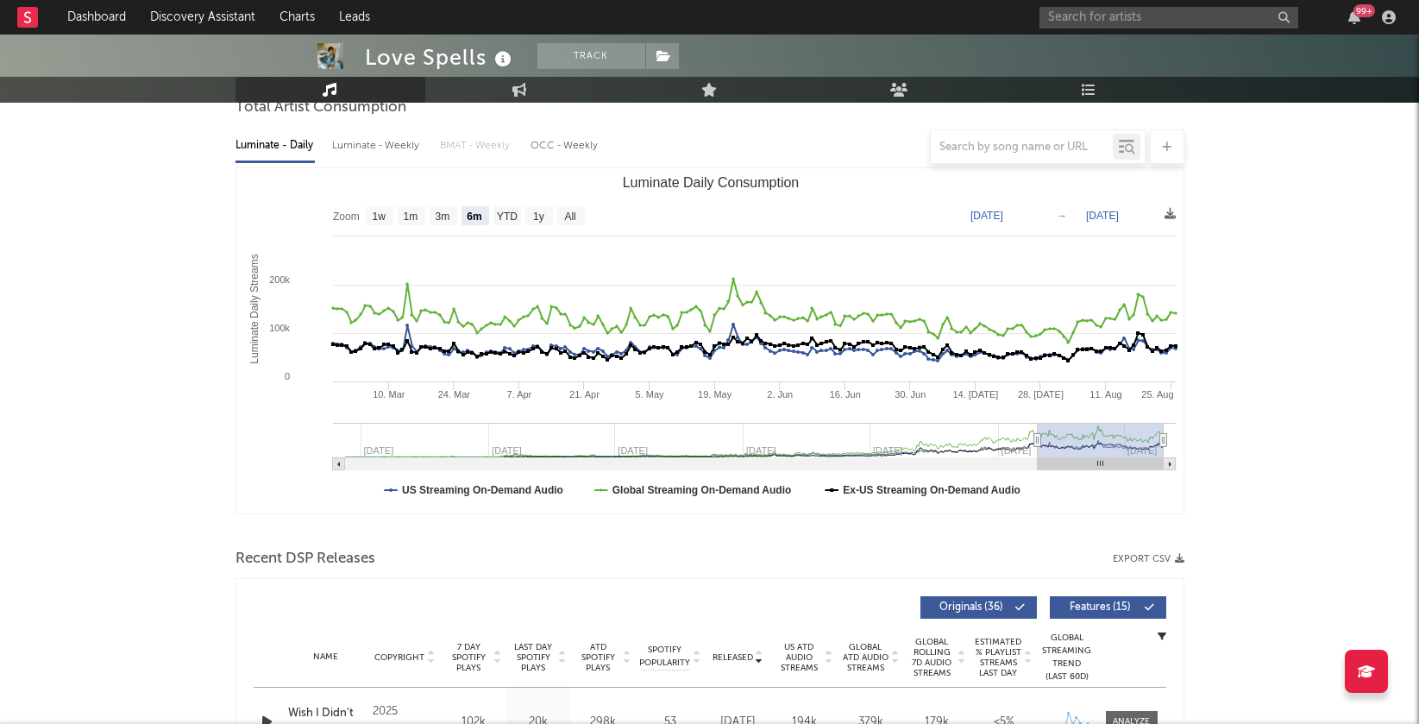
scroll to position [148, 0]
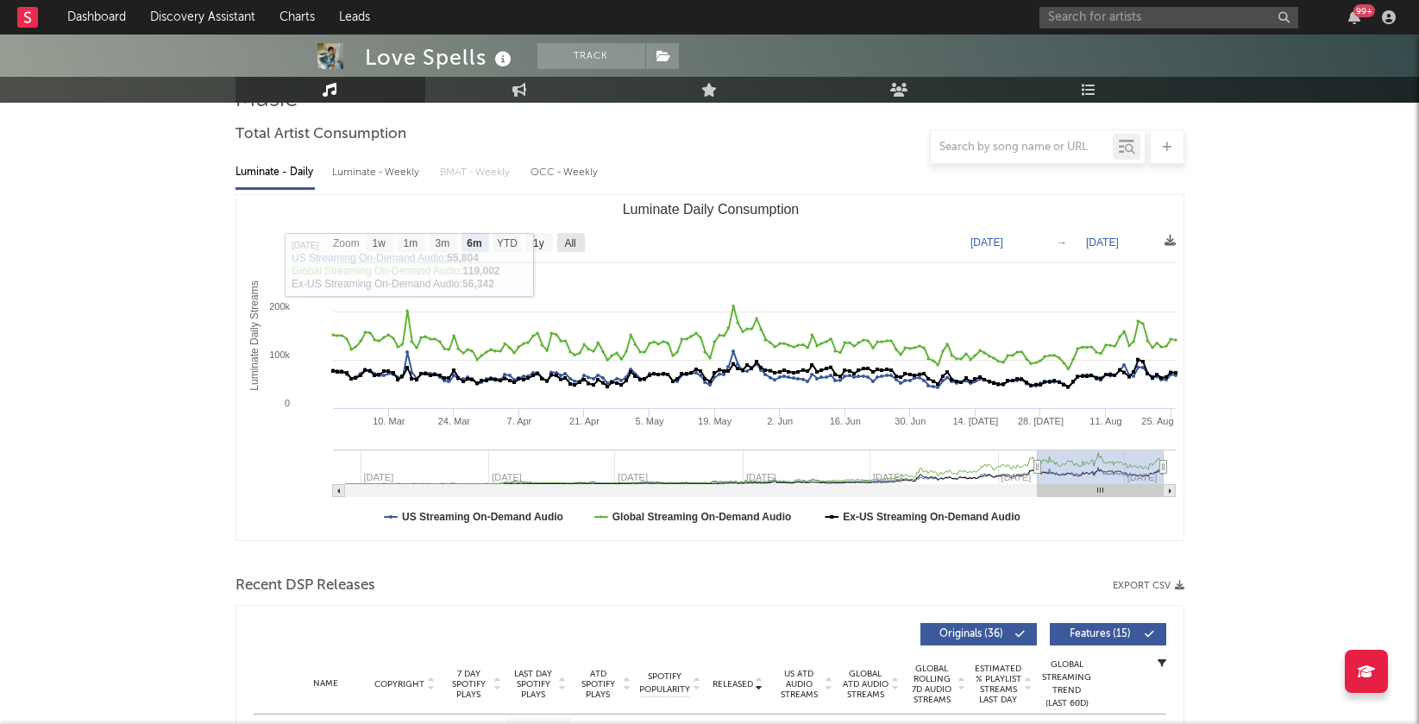
click at [572, 239] on text "All" at bounding box center [569, 243] width 11 height 12
select select "All"
type input "2022-06-08"
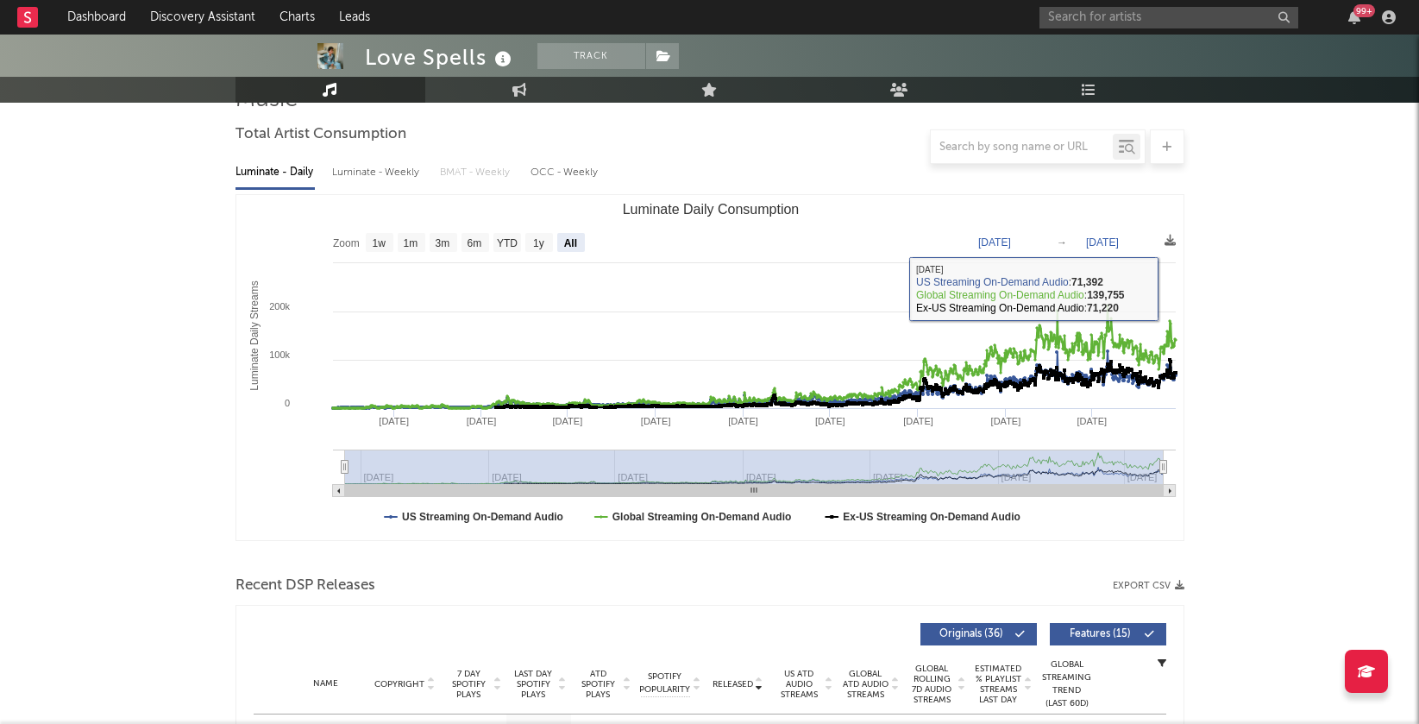
scroll to position [0, 0]
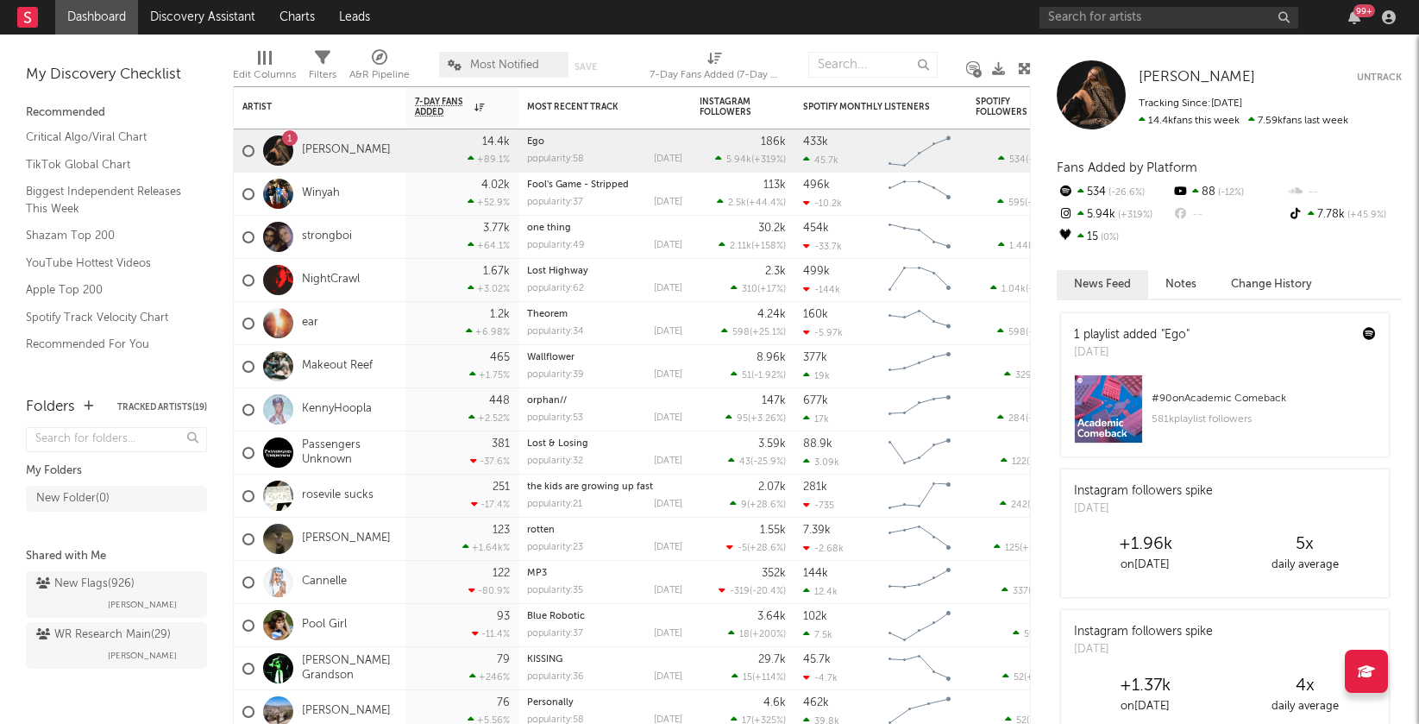
click at [1198, 29] on div "99 +" at bounding box center [1220, 17] width 362 height 35
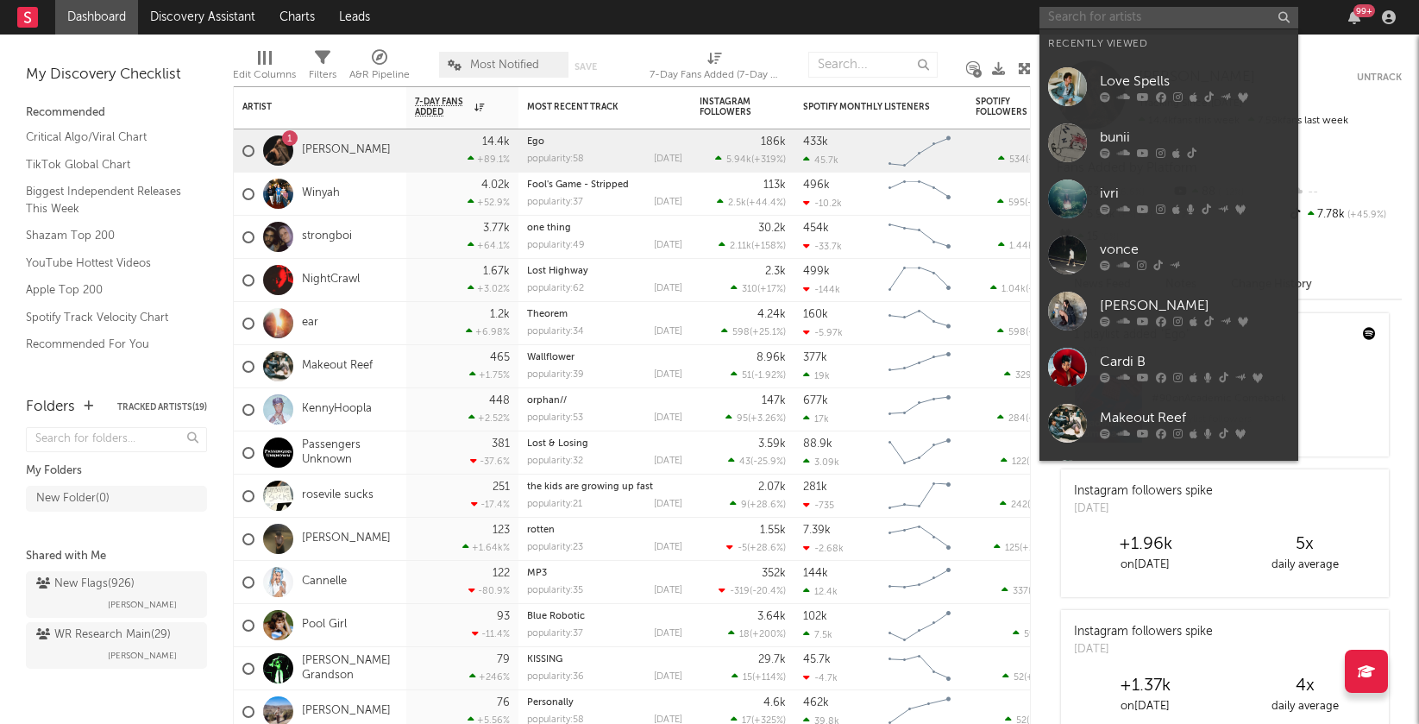
click at [1194, 25] on input "text" at bounding box center [1168, 18] width 259 height 22
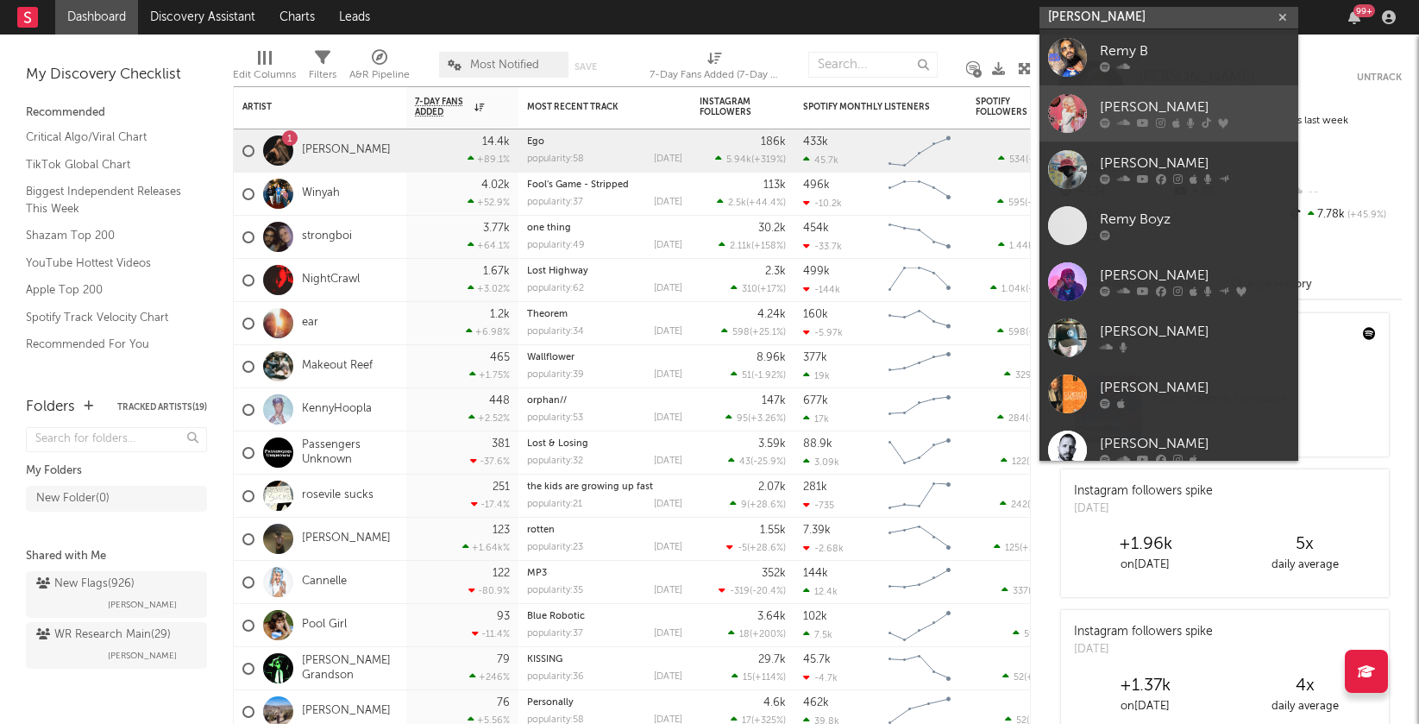
type input "[PERSON_NAME]"
click at [1199, 103] on div "[PERSON_NAME]" at bounding box center [1195, 107] width 190 height 21
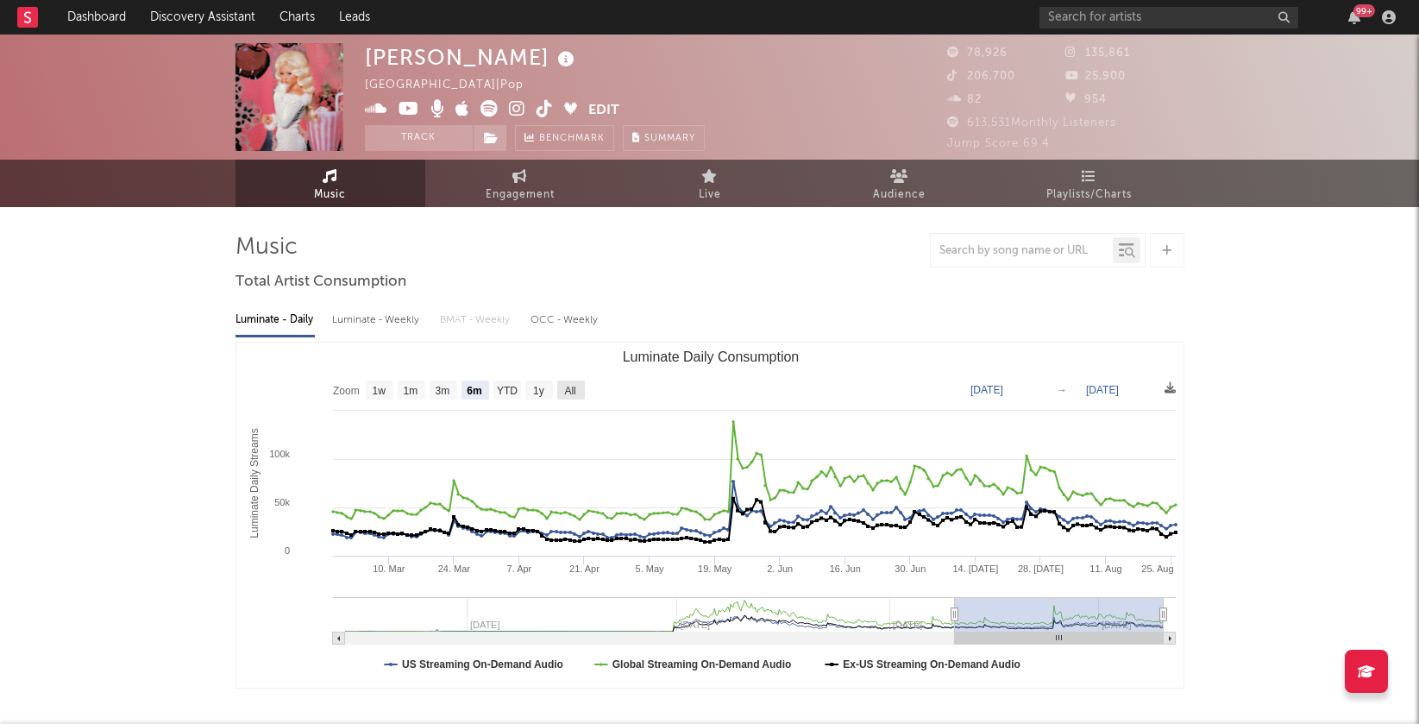
click at [568, 385] on text "All" at bounding box center [569, 391] width 11 height 12
select select "All"
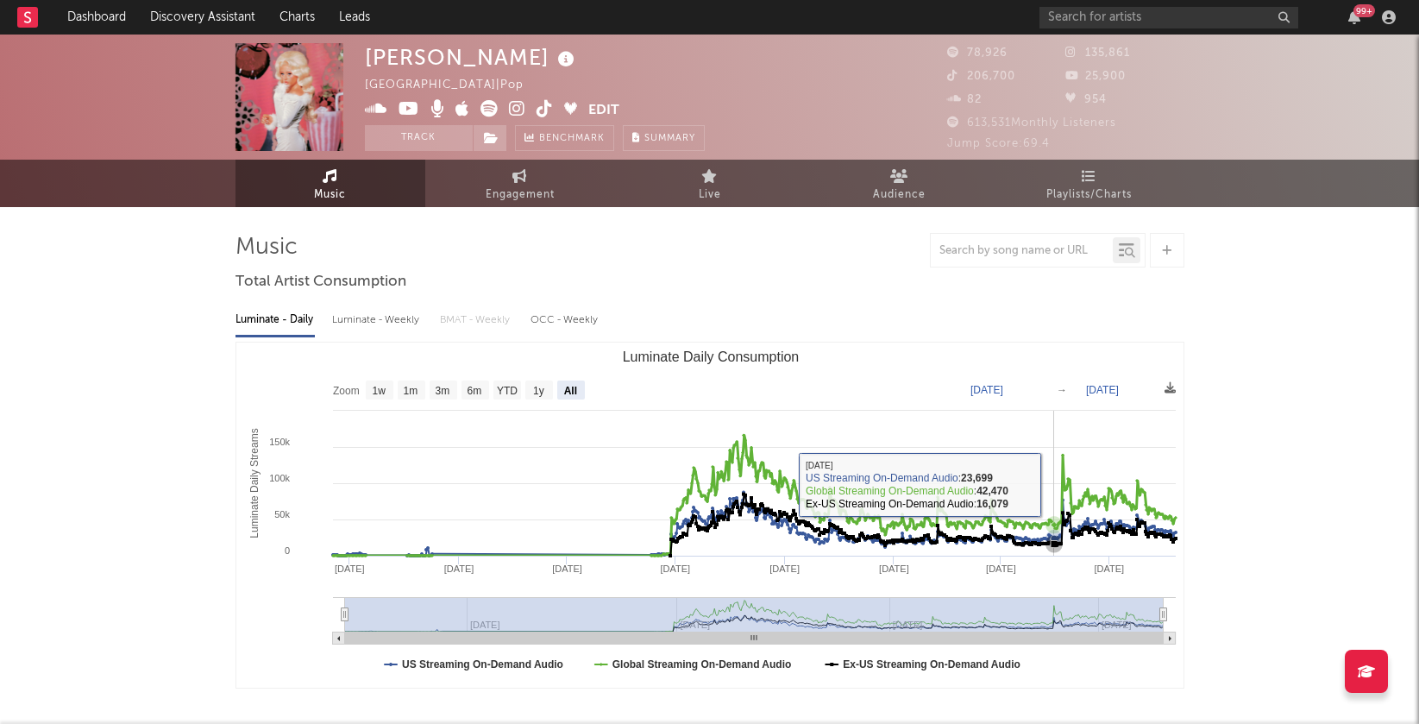
click at [1060, 484] on icon "Luminate Daily Consumption" at bounding box center [754, 495] width 843 height 121
drag, startPoint x: 1060, startPoint y: 484, endPoint x: 1211, endPoint y: 485, distance: 151.0
type input "2025-05-21"
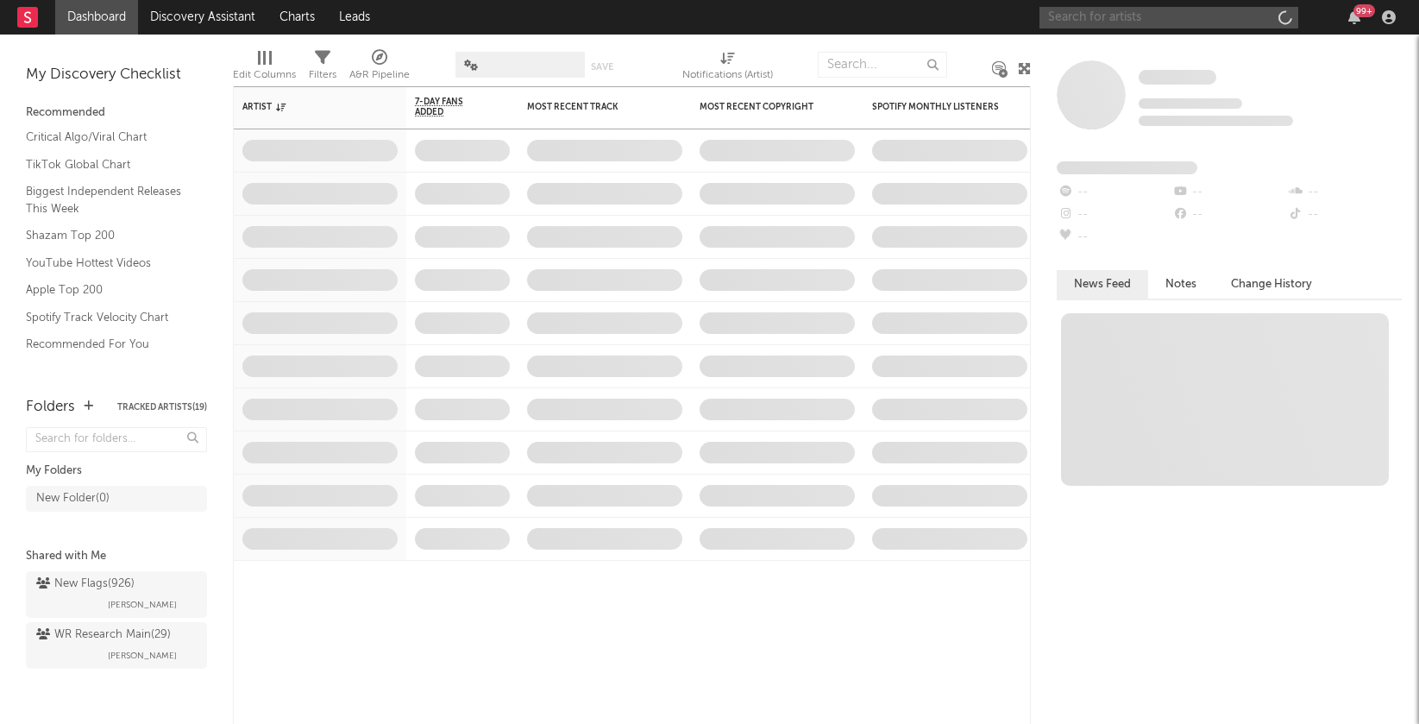
click at [1108, 17] on input "text" at bounding box center [1168, 18] width 259 height 22
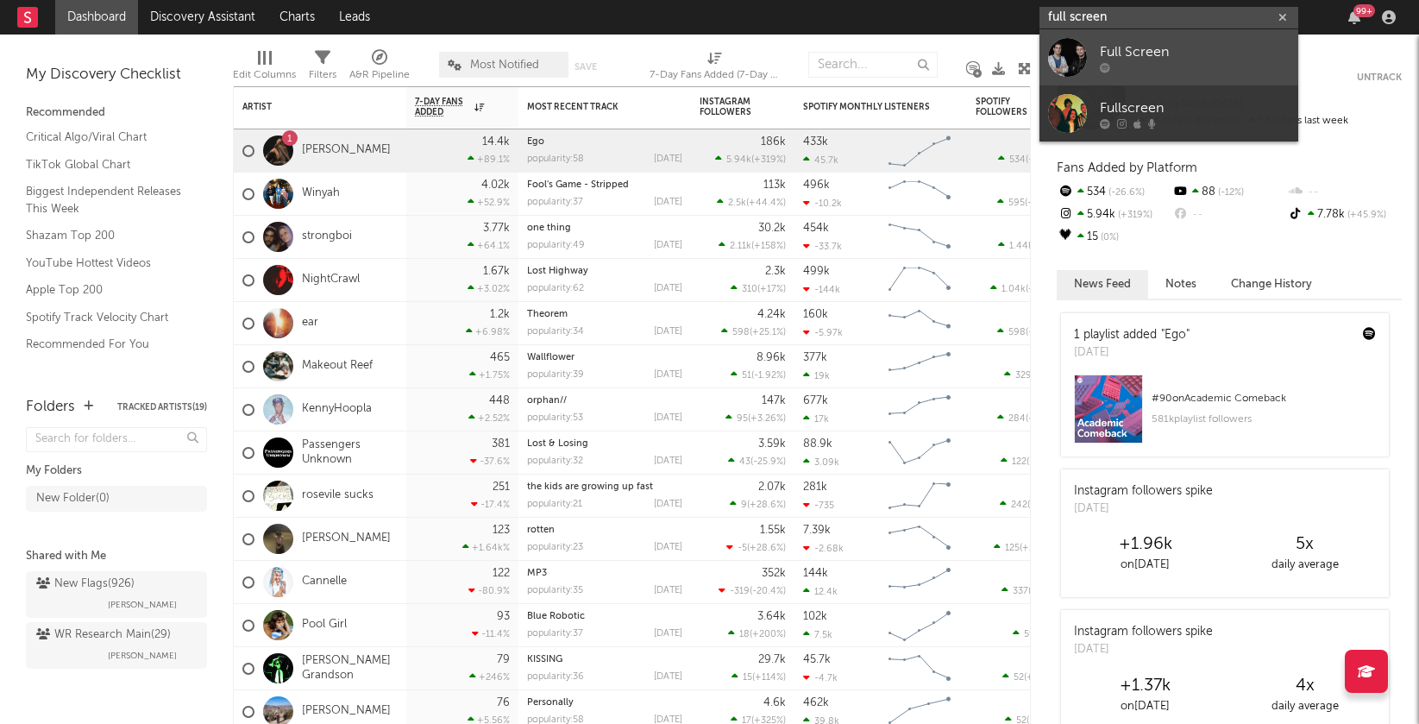
type input "full screen"
click at [1145, 54] on div "Full Screen" at bounding box center [1195, 51] width 190 height 21
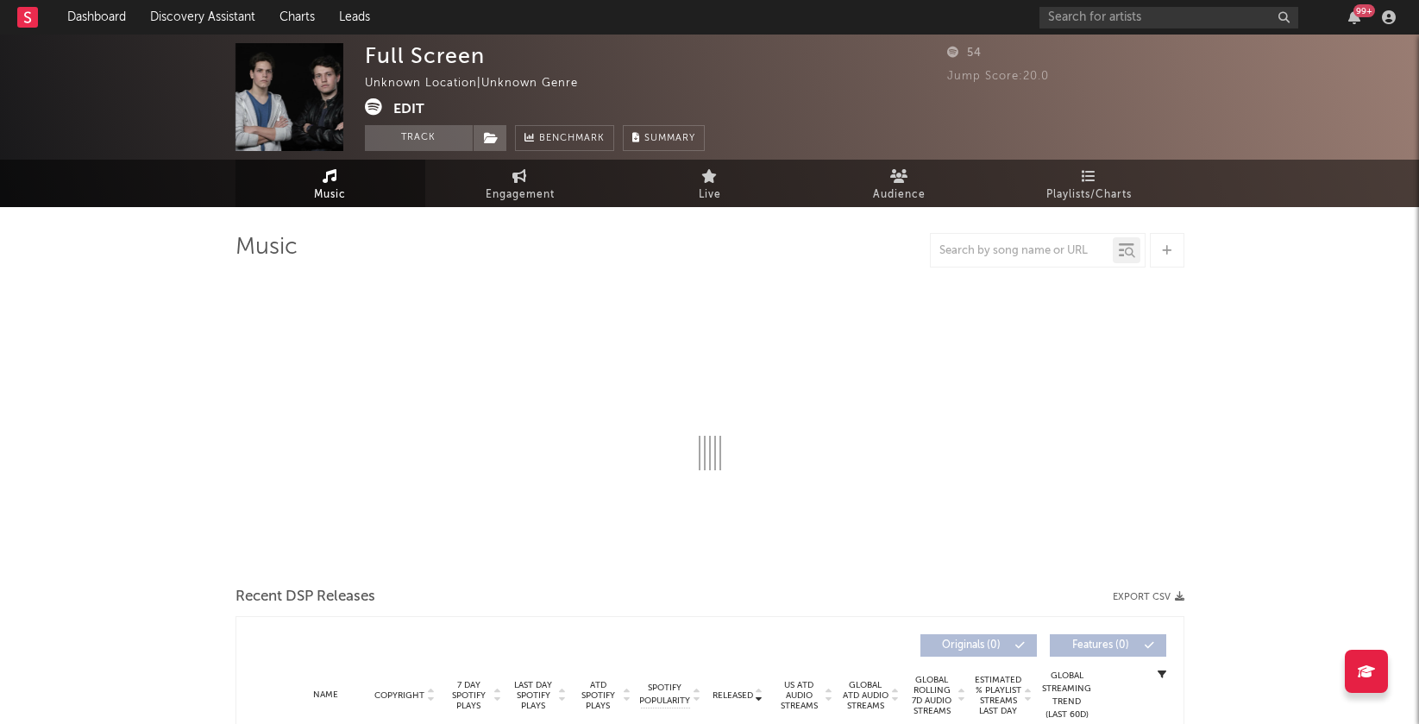
select select "1w"
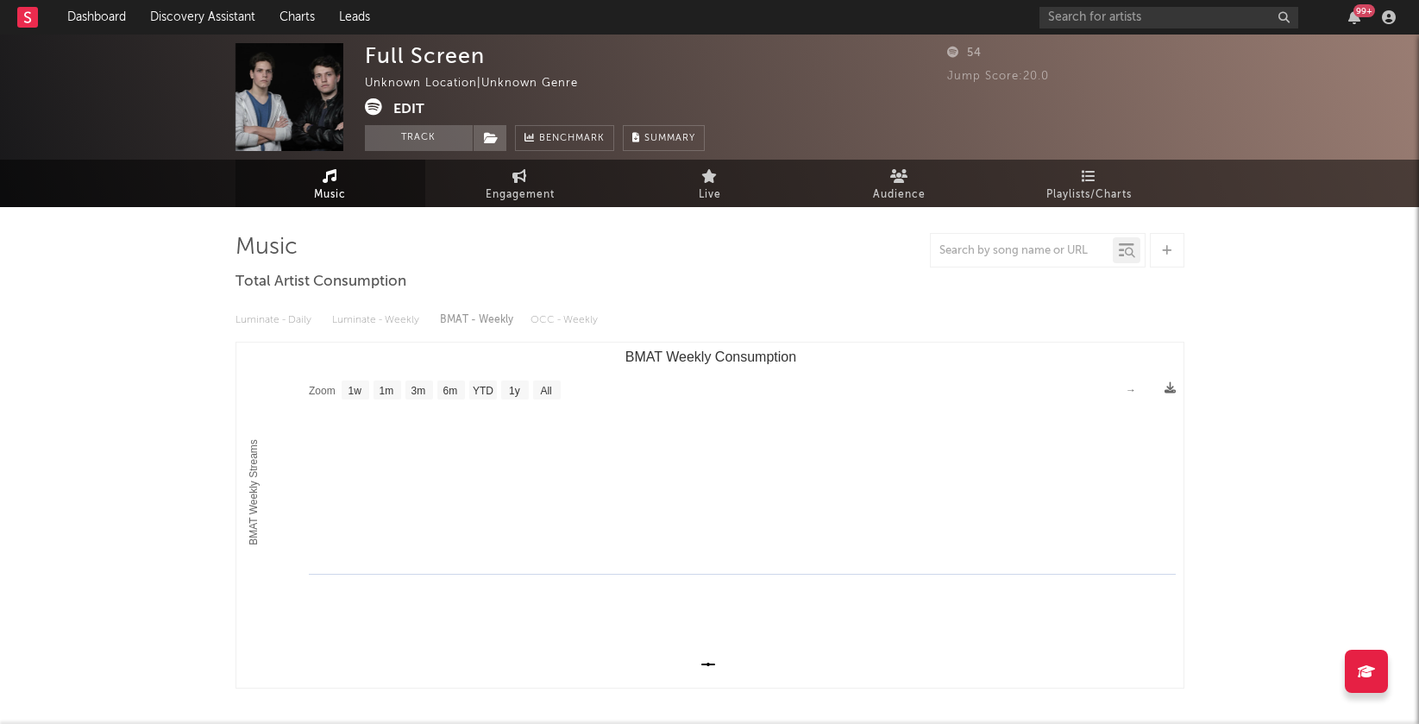
click at [1161, 28] on div "99 +" at bounding box center [1220, 17] width 362 height 35
click at [1161, 21] on input "text" at bounding box center [1168, 18] width 259 height 22
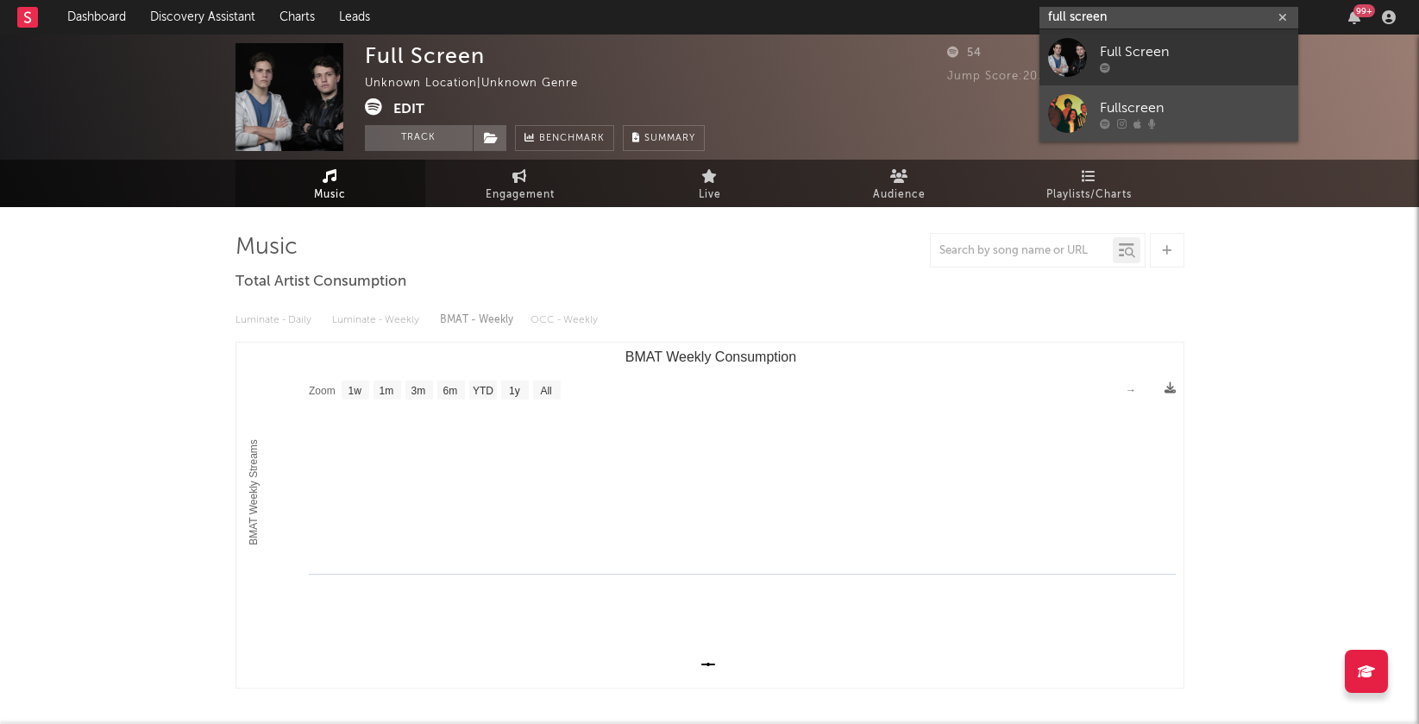
type input "full screen"
click at [1173, 101] on div "Fullscreen" at bounding box center [1195, 107] width 190 height 21
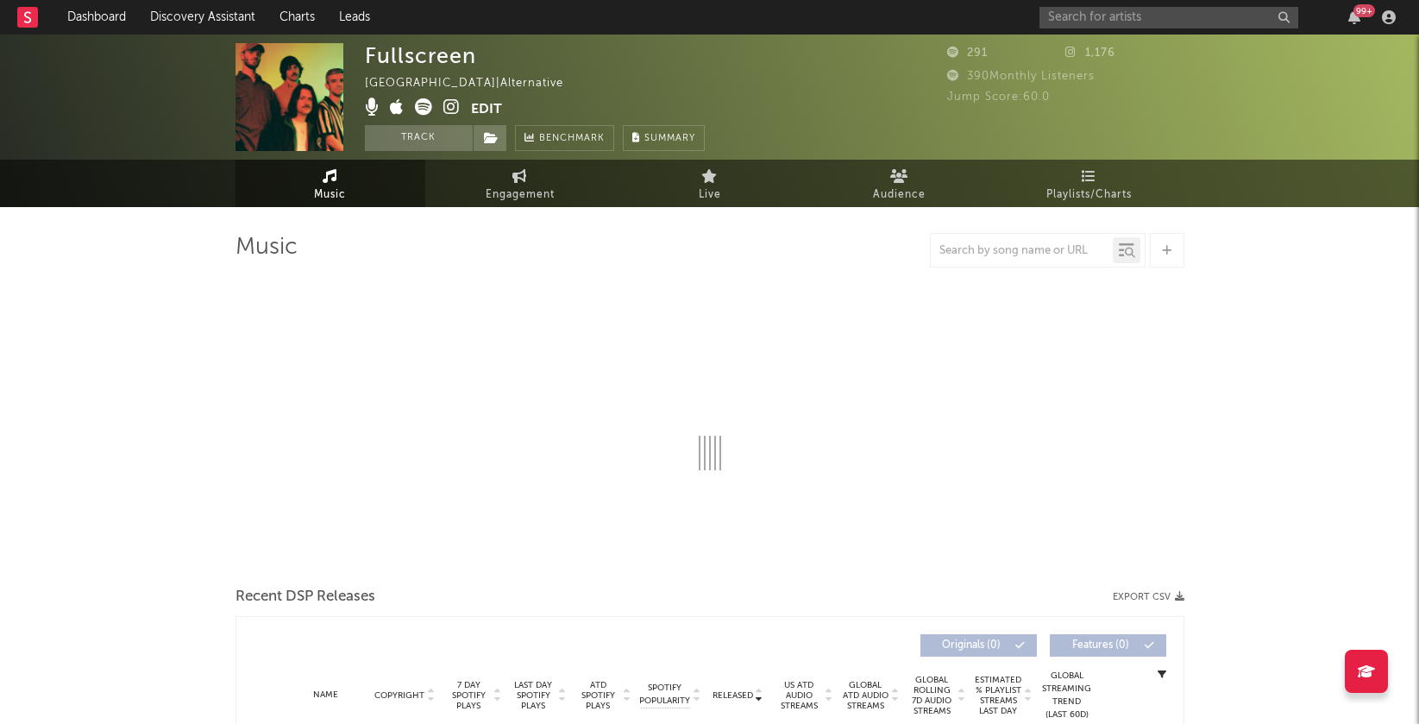
select select "1w"
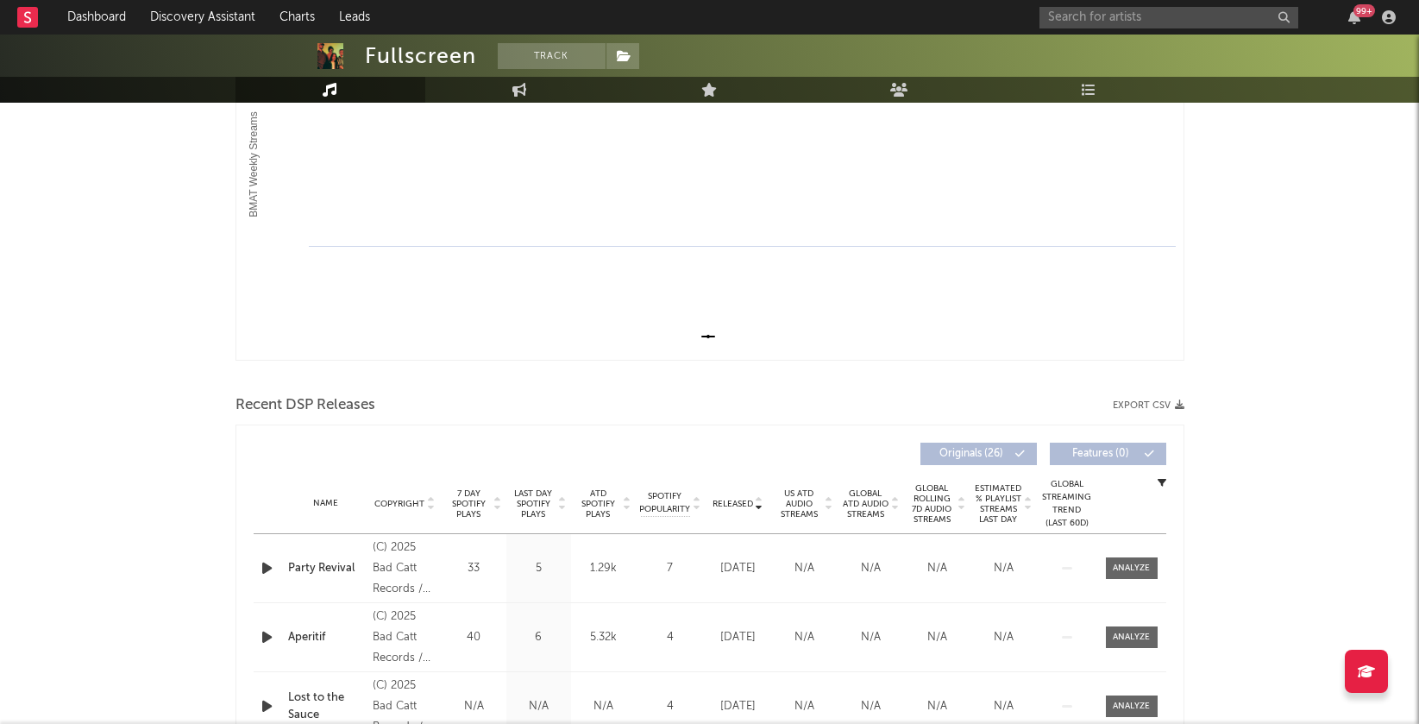
scroll to position [444, 0]
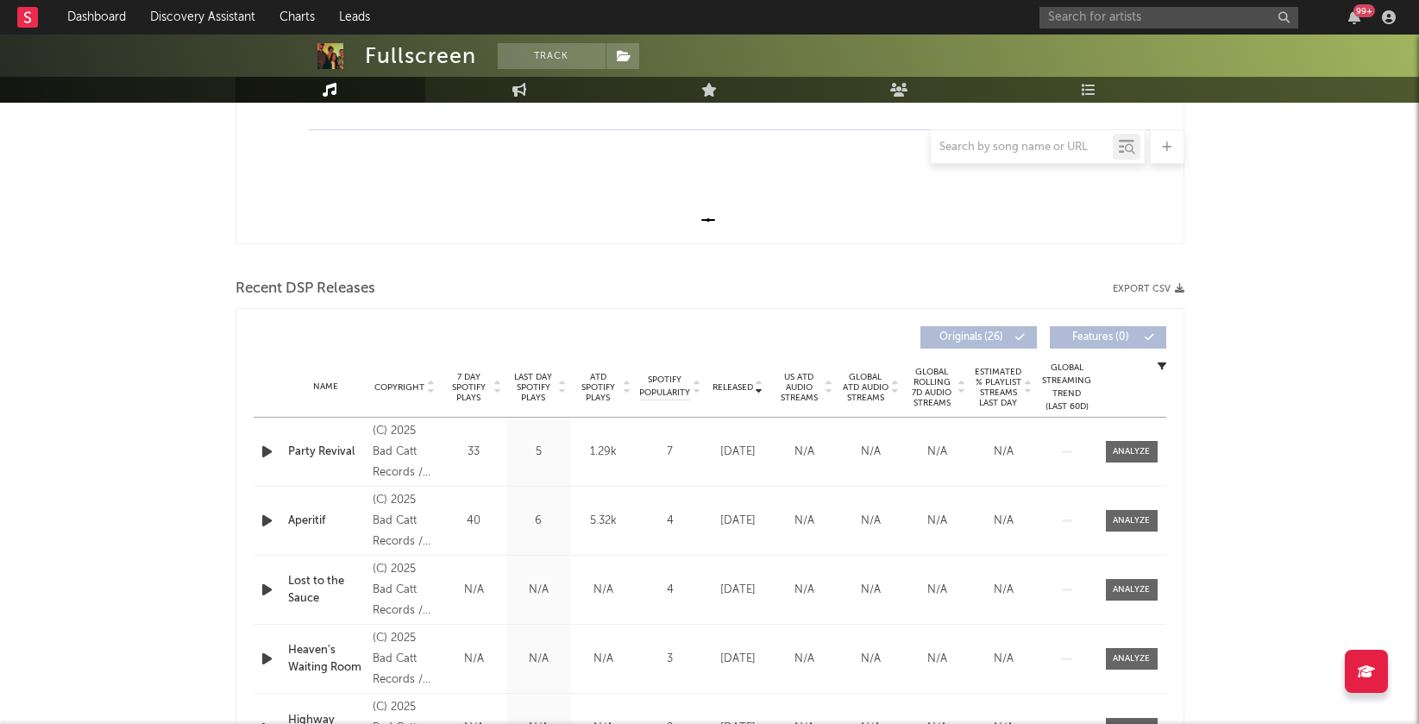
click at [563, 387] on icon at bounding box center [562, 390] width 9 height 7
click at [563, 386] on icon at bounding box center [562, 383] width 9 height 7
click at [563, 387] on icon at bounding box center [562, 390] width 9 height 7
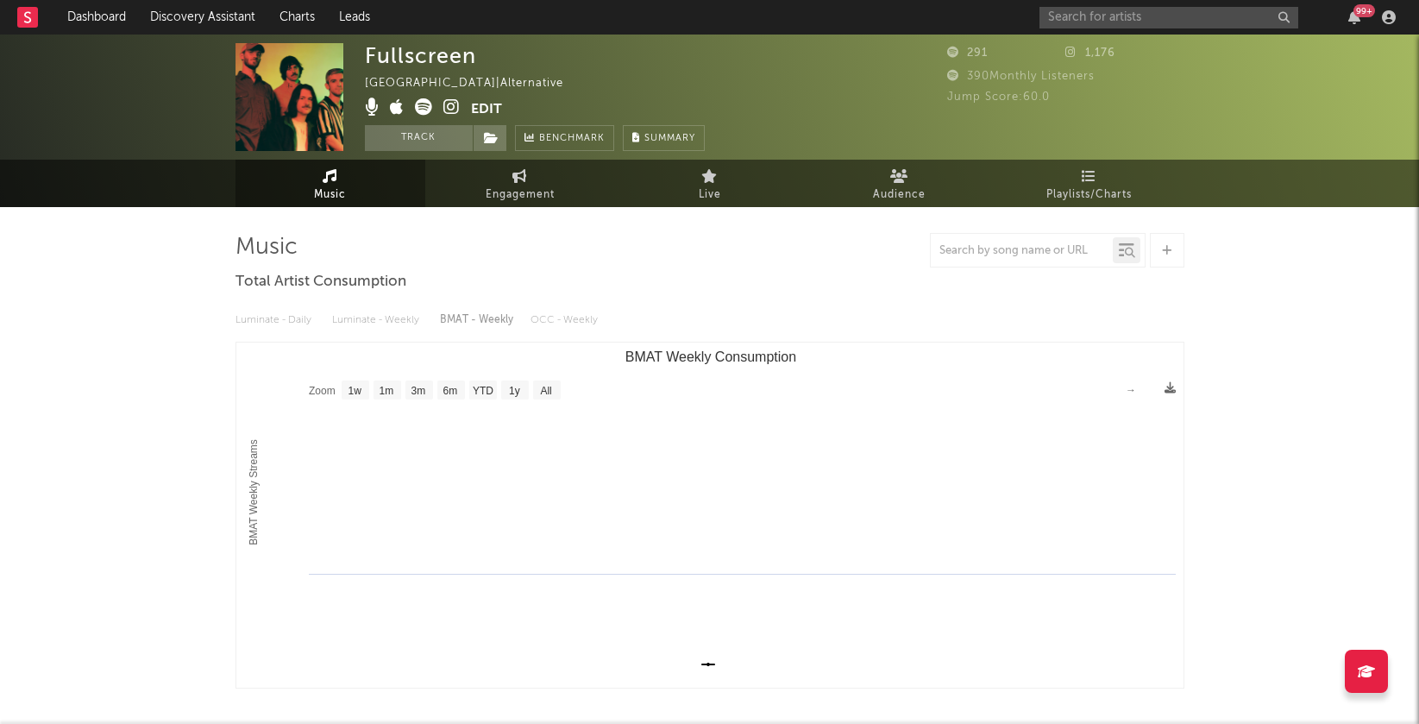
click at [452, 99] on icon at bounding box center [451, 106] width 16 height 17
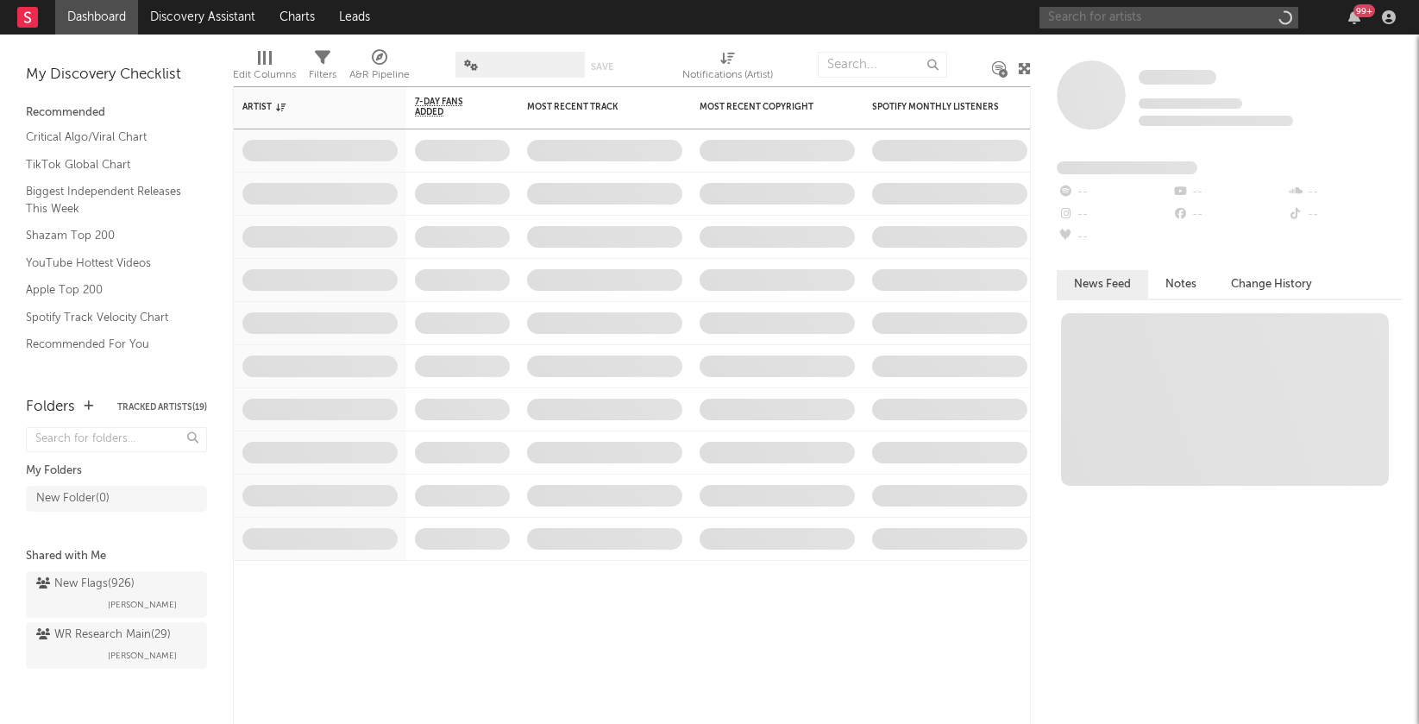
click at [1099, 20] on input "text" at bounding box center [1168, 18] width 259 height 22
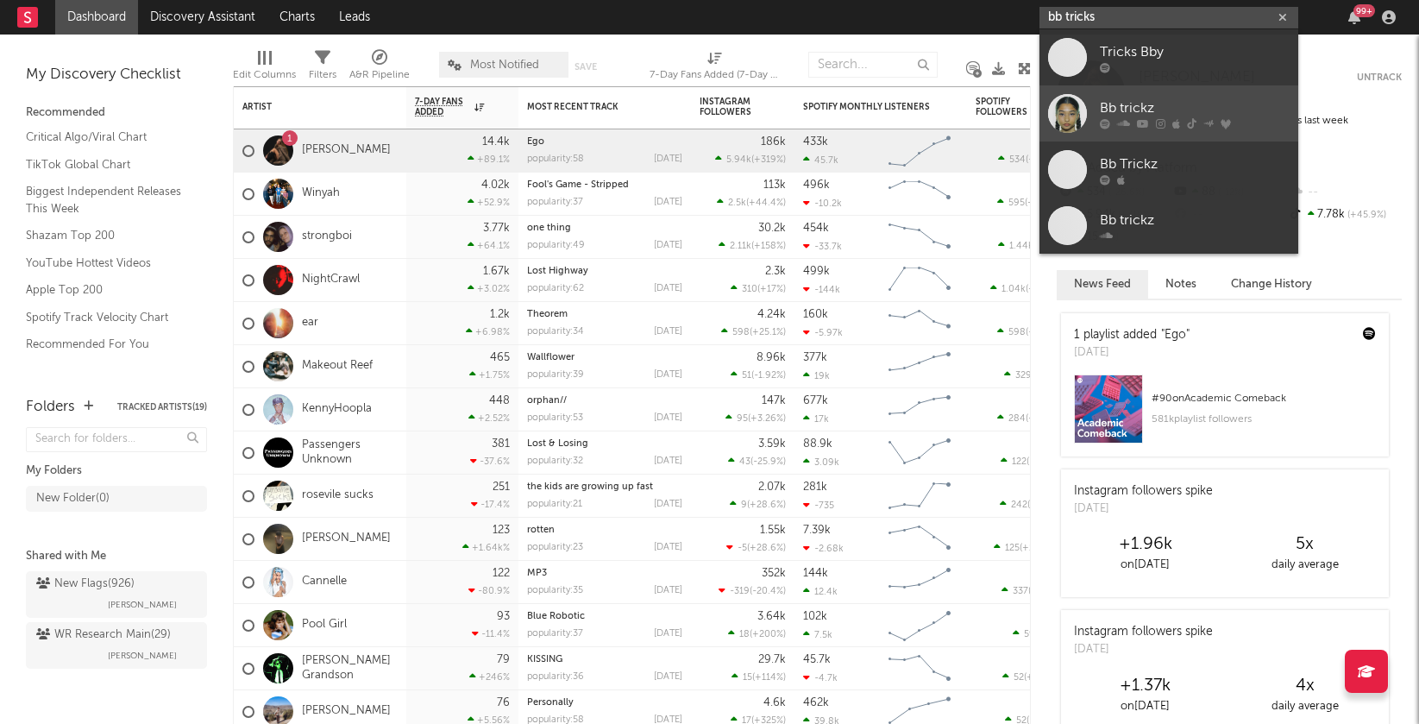
type input "bb tricks"
click at [1128, 104] on div "Bb trickz" at bounding box center [1195, 107] width 190 height 21
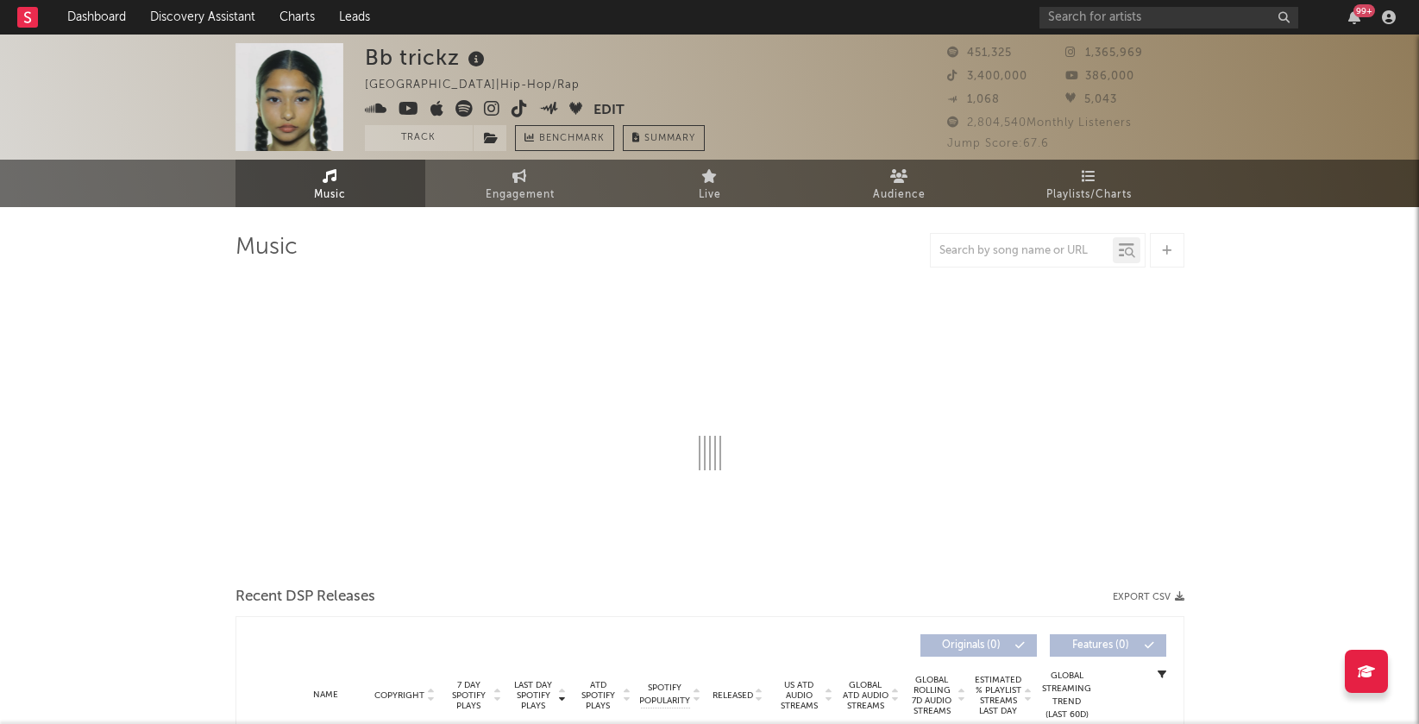
select select "6m"
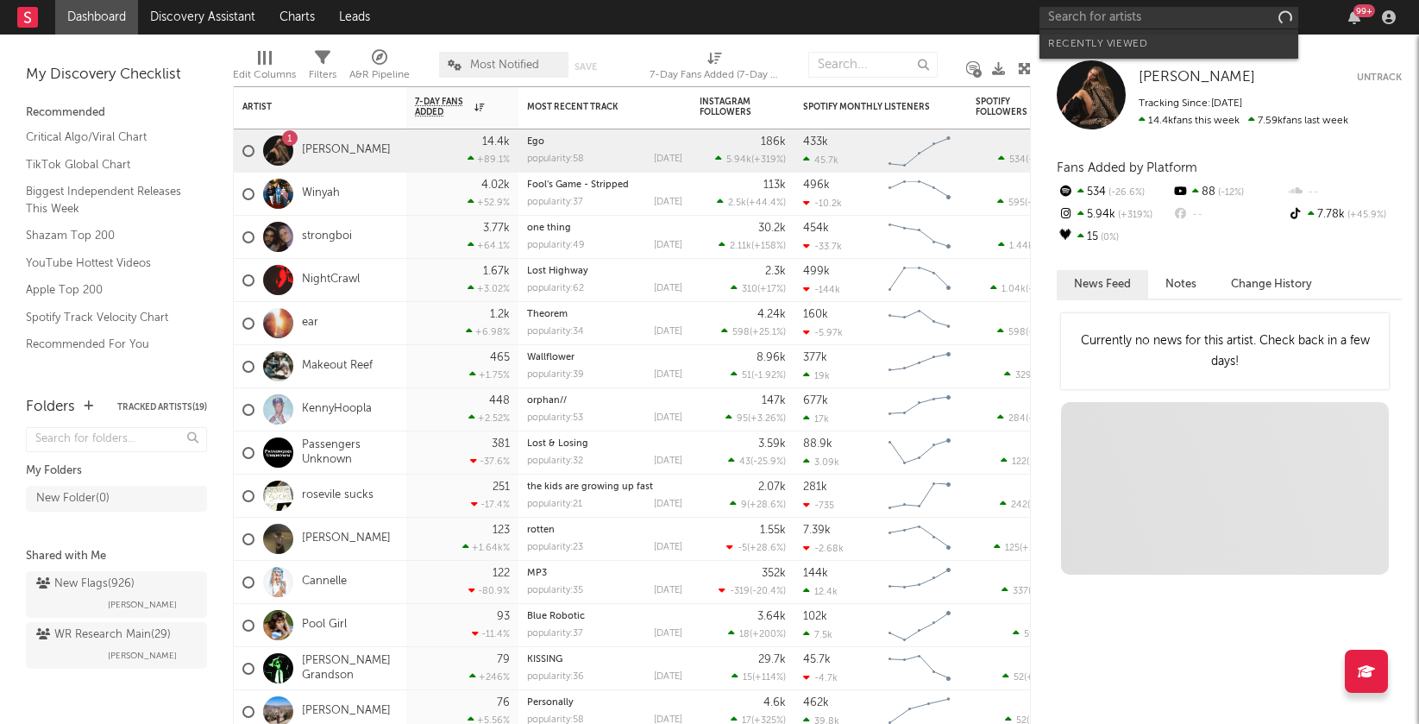
click at [1170, 25] on input "text" at bounding box center [1168, 18] width 259 height 22
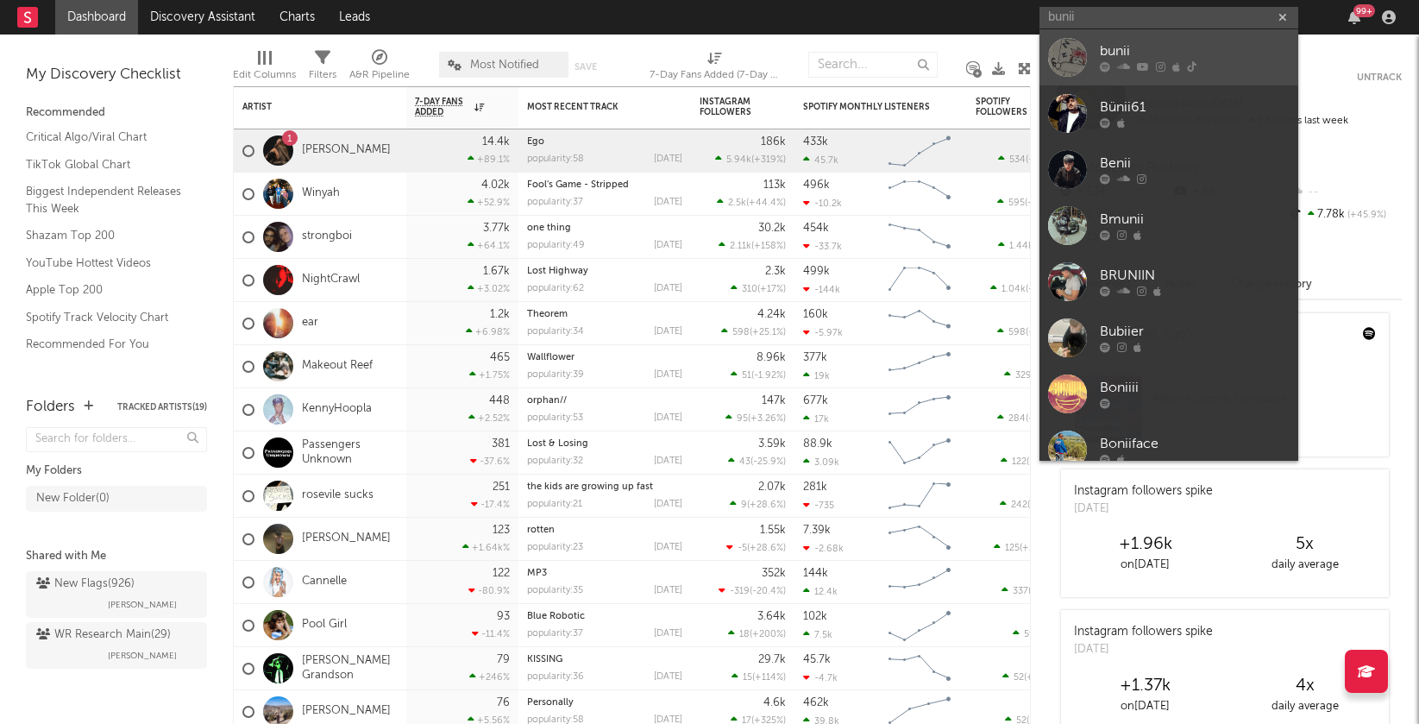
type input "bunii"
click at [1163, 58] on div "bunii" at bounding box center [1195, 51] width 190 height 21
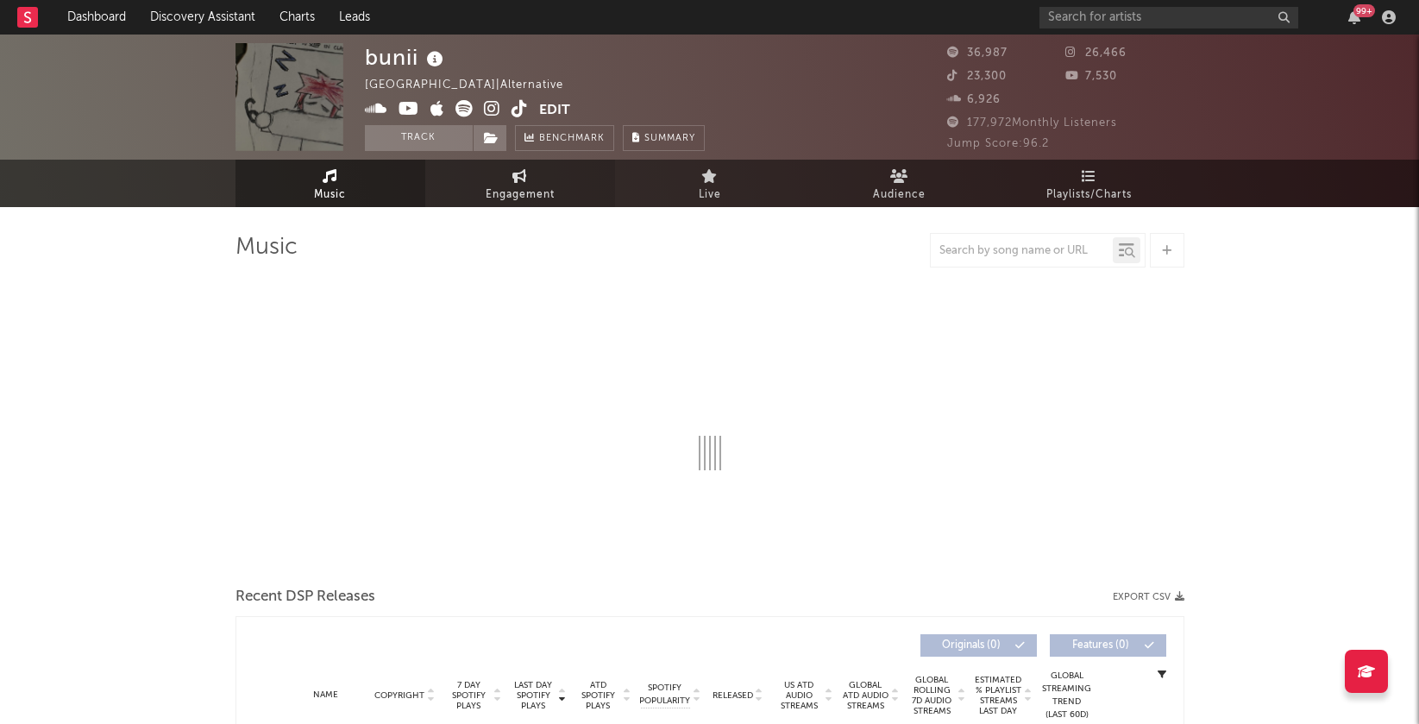
select select "6m"
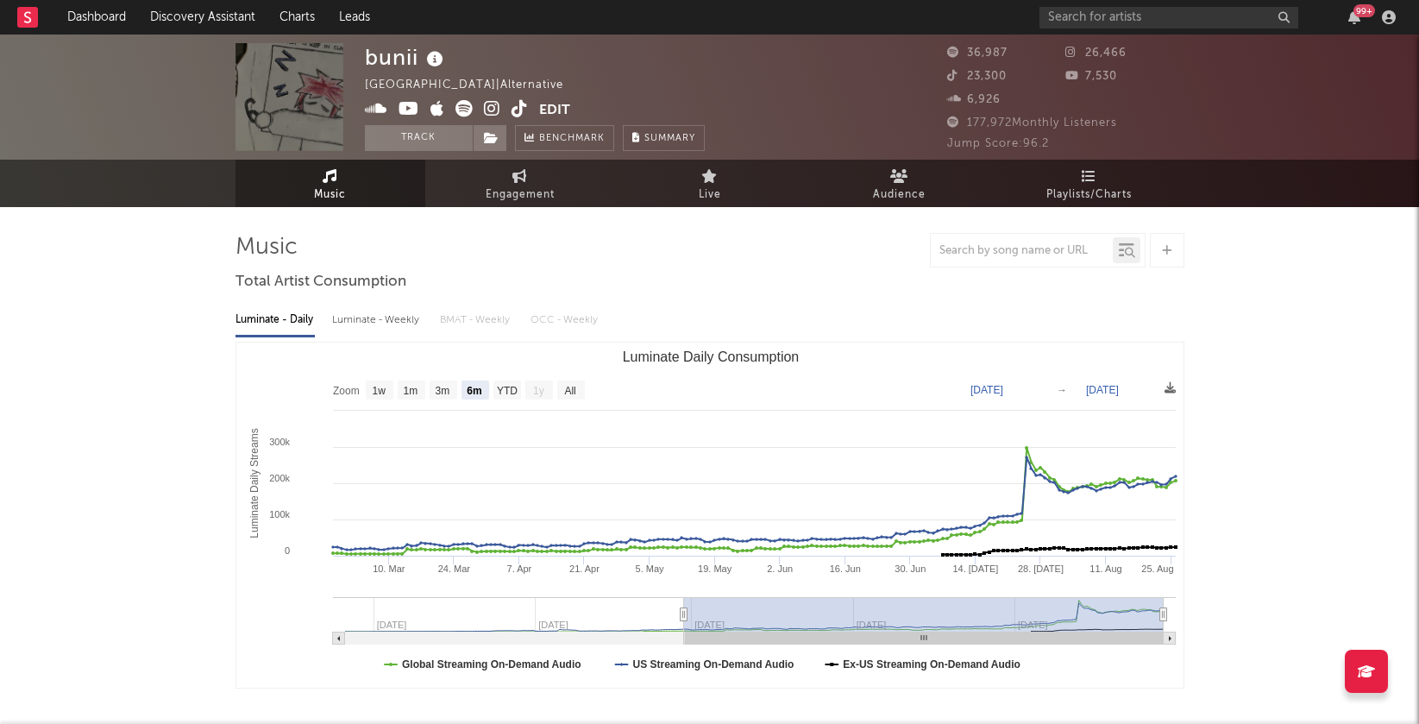
click at [518, 103] on icon at bounding box center [520, 108] width 16 height 17
click at [1065, 15] on input "text" at bounding box center [1168, 18] width 259 height 22
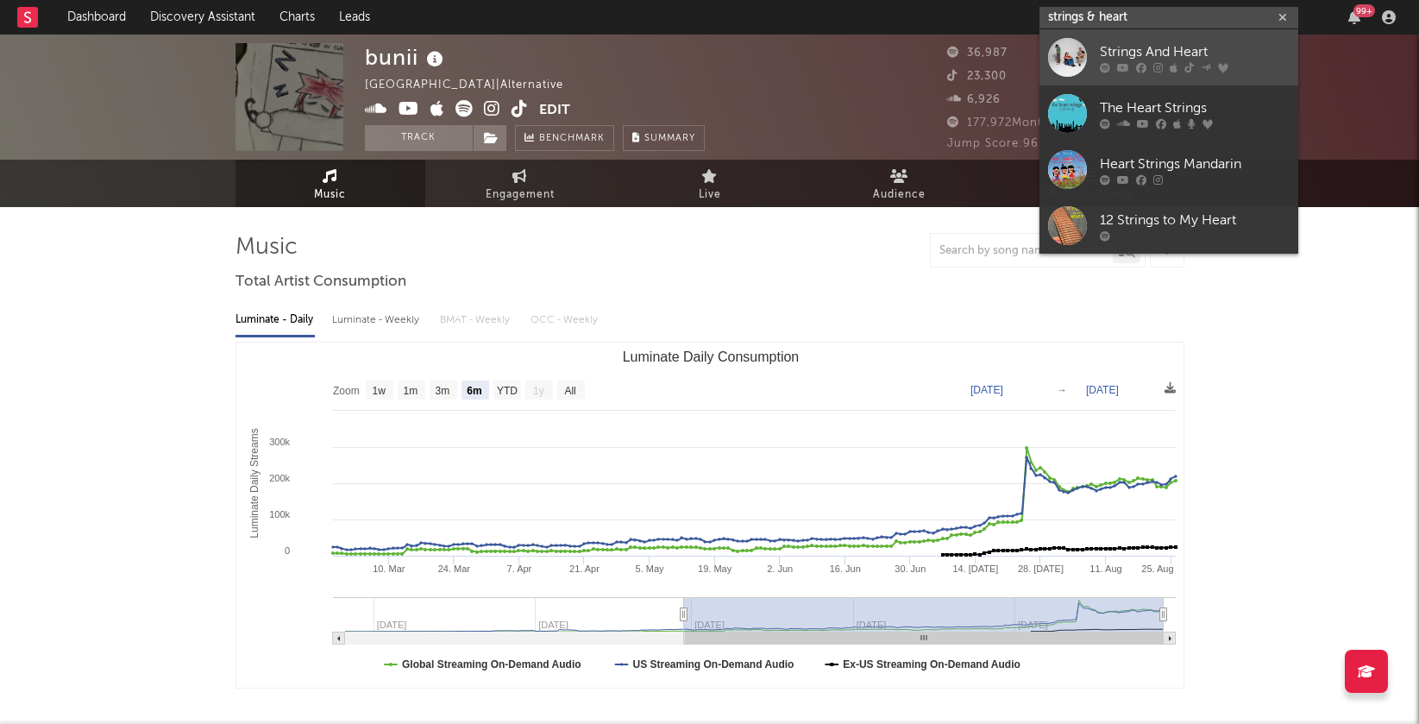
type input "strings & heart"
click at [1149, 47] on div "Strings And Heart" at bounding box center [1195, 51] width 190 height 21
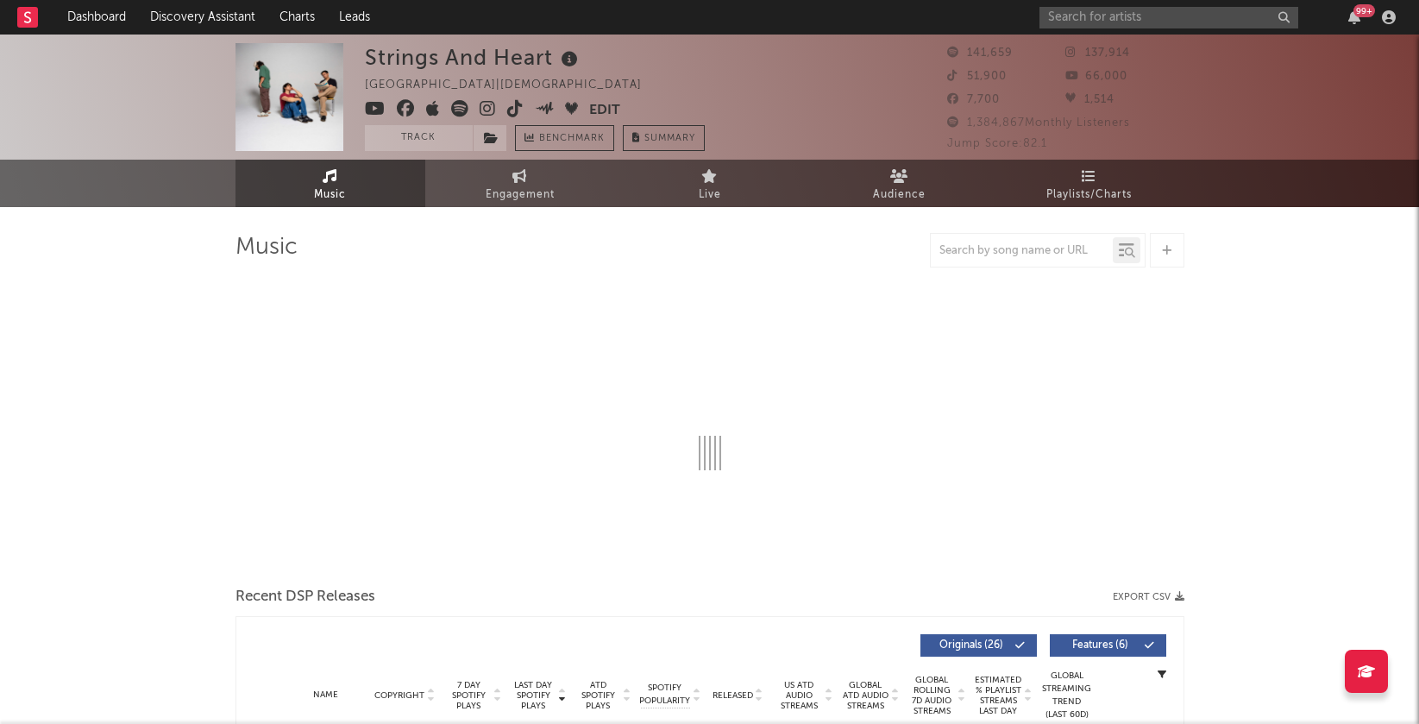
select select "6m"
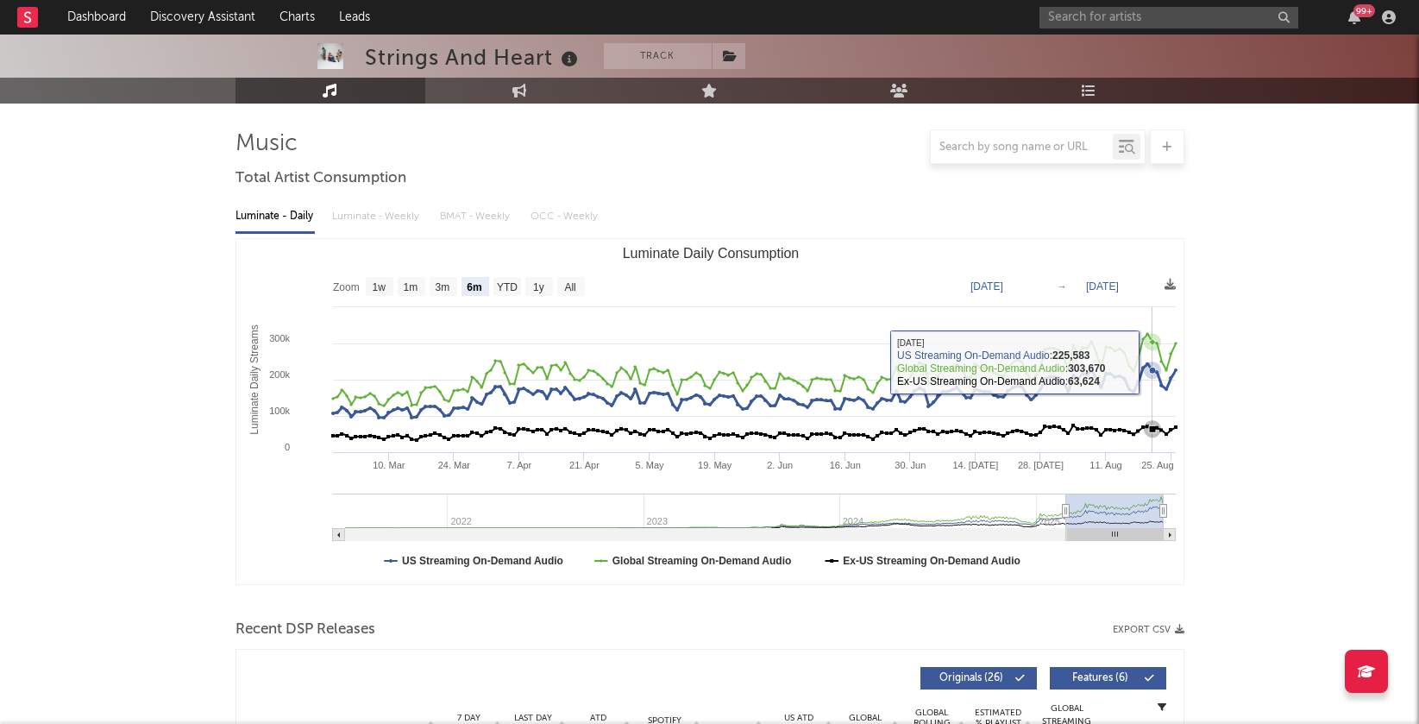
scroll to position [433, 0]
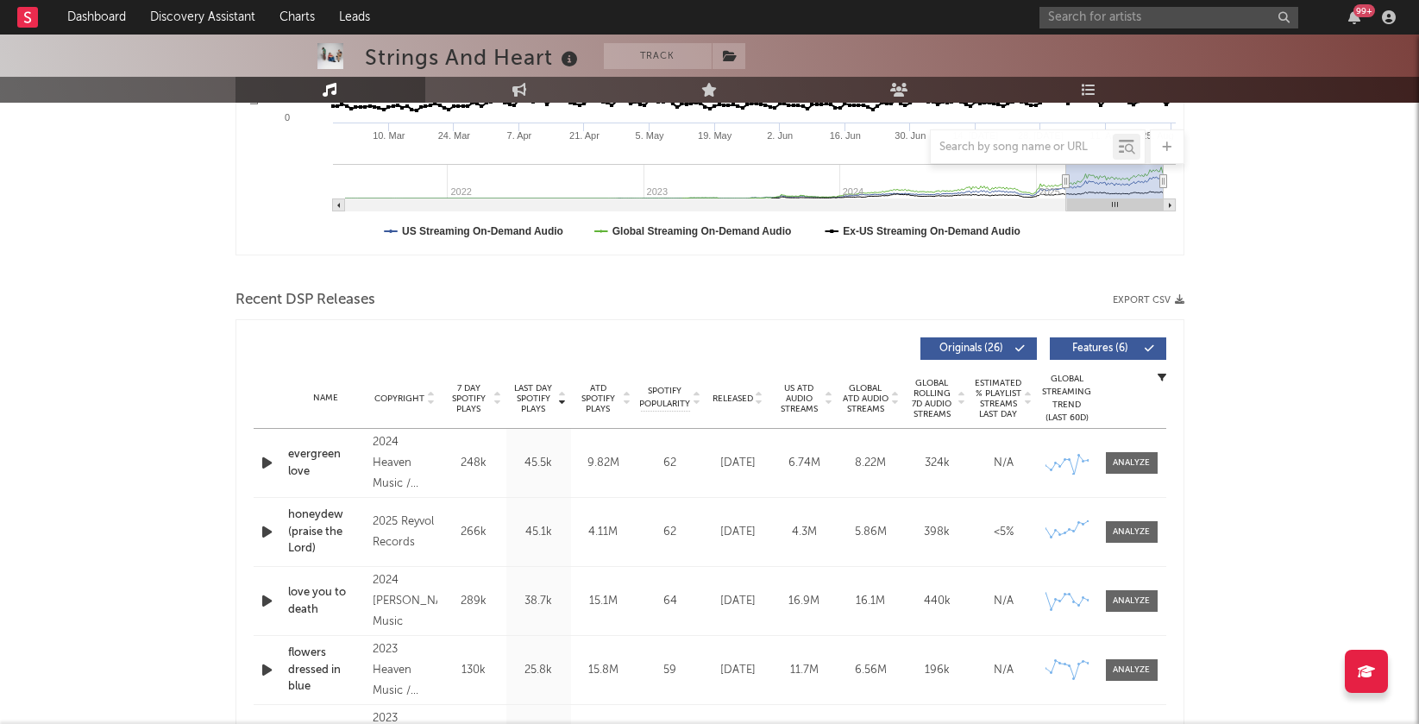
click at [760, 399] on icon at bounding box center [759, 402] width 9 height 7
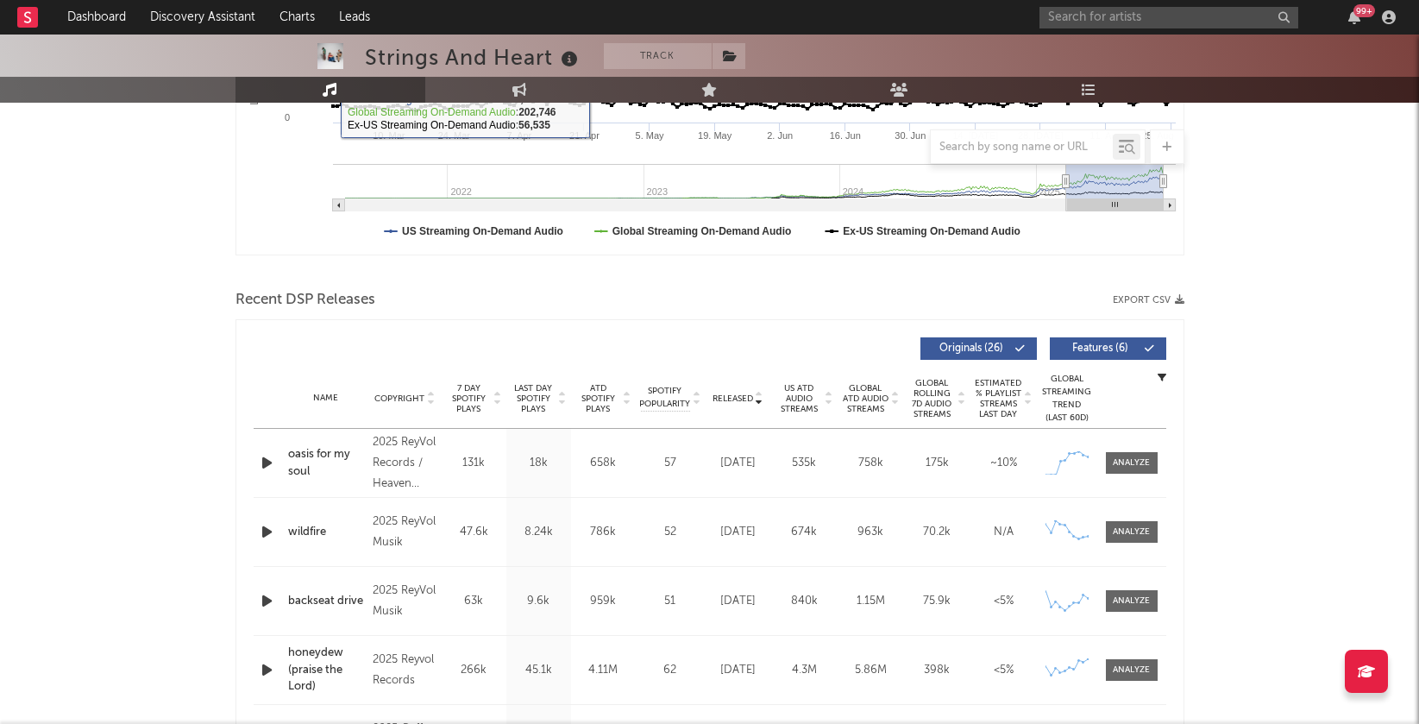
scroll to position [0, 0]
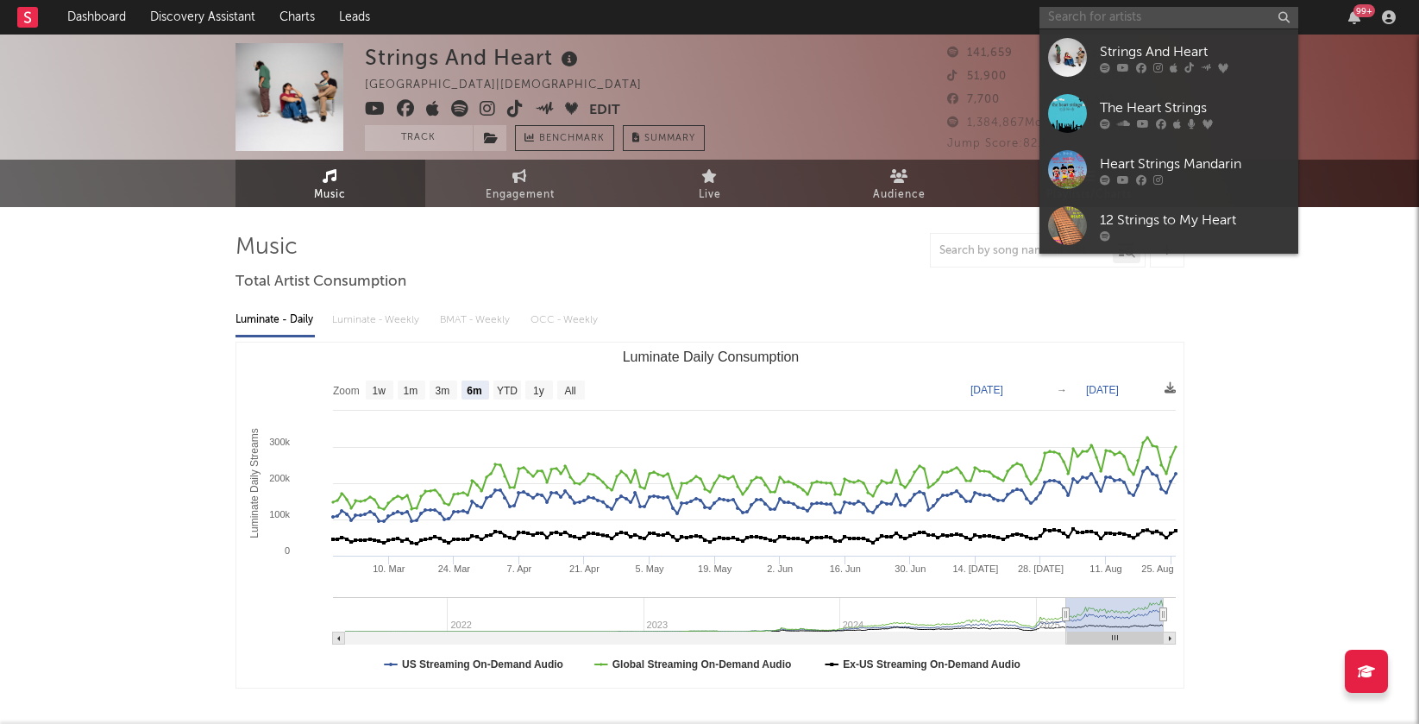
click at [1079, 7] on input "text" at bounding box center [1168, 18] width 259 height 22
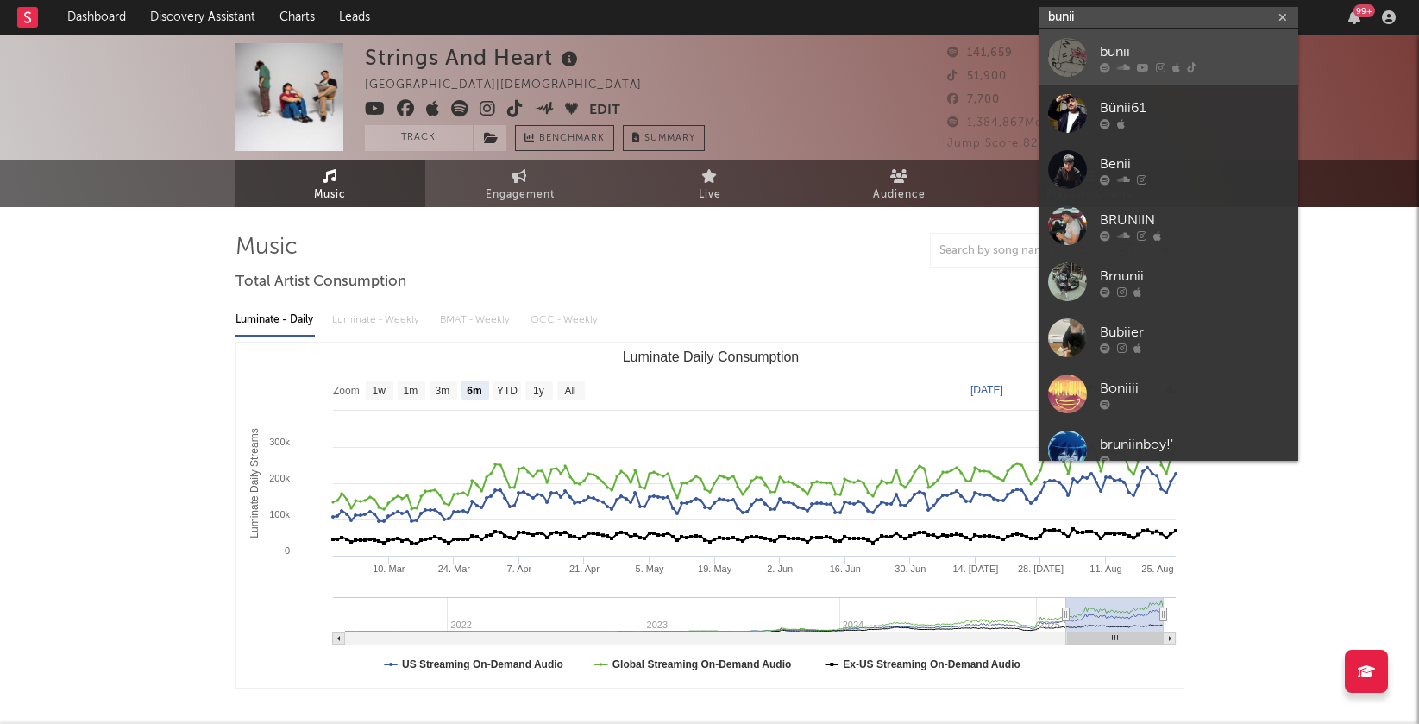
type input "bunii"
click at [1168, 58] on div "bunii" at bounding box center [1195, 51] width 190 height 21
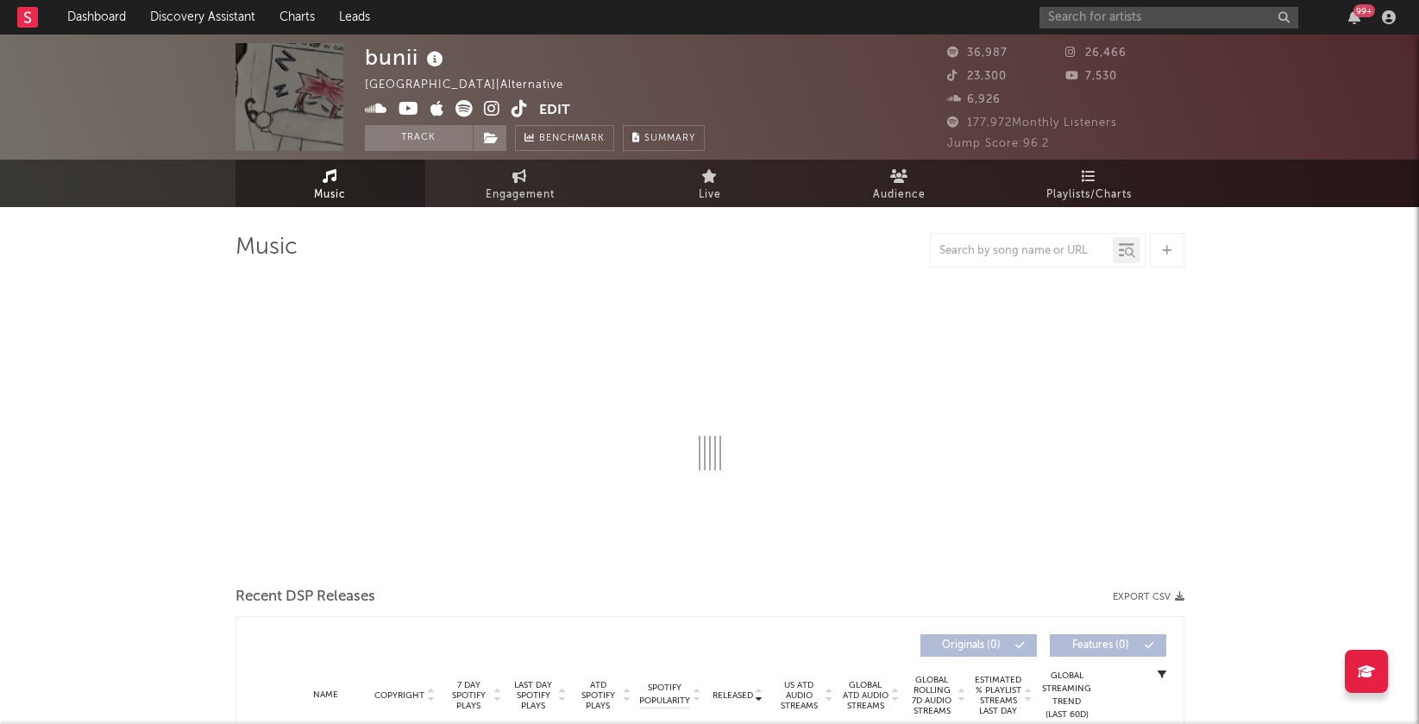
select select "6m"
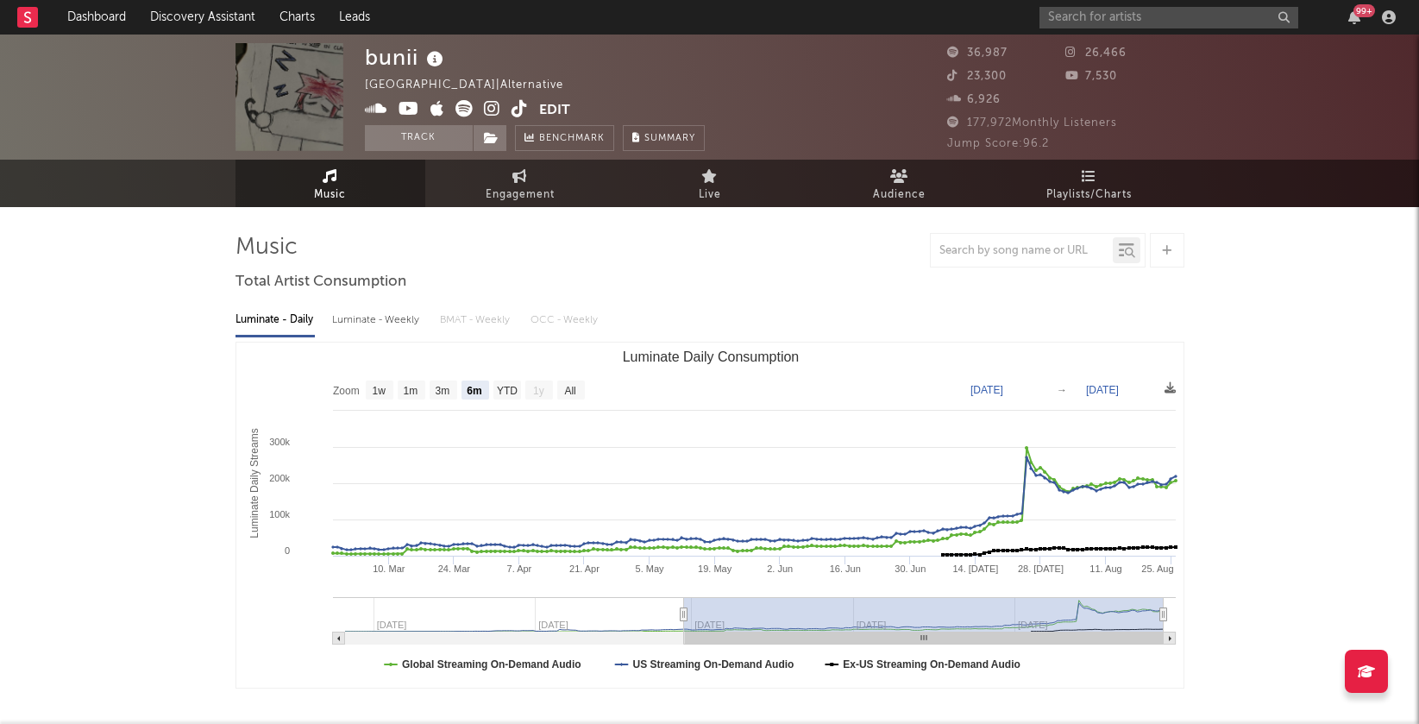
click at [494, 111] on icon at bounding box center [492, 108] width 16 height 17
click at [212, 21] on link "Discovery Assistant" at bounding box center [202, 17] width 129 height 35
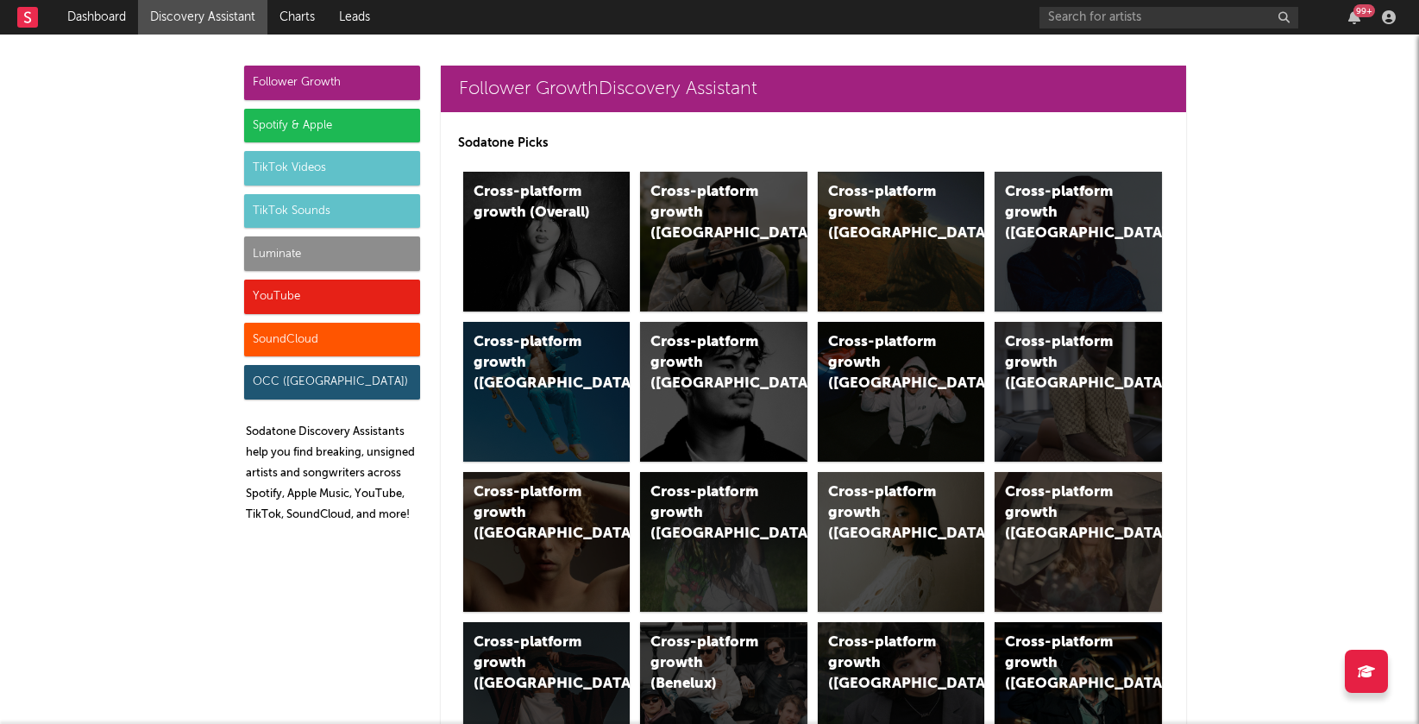
click at [335, 249] on div "Luminate" at bounding box center [332, 253] width 176 height 35
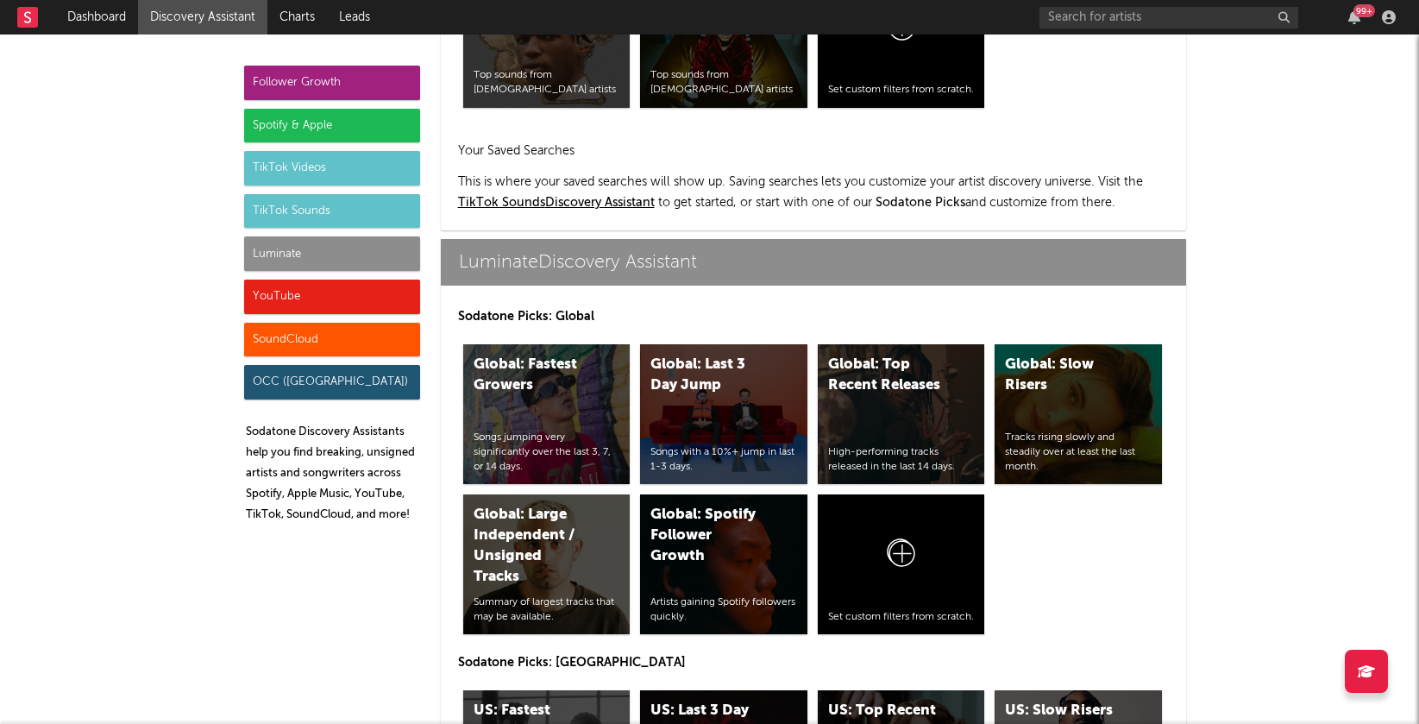
scroll to position [7553, 0]
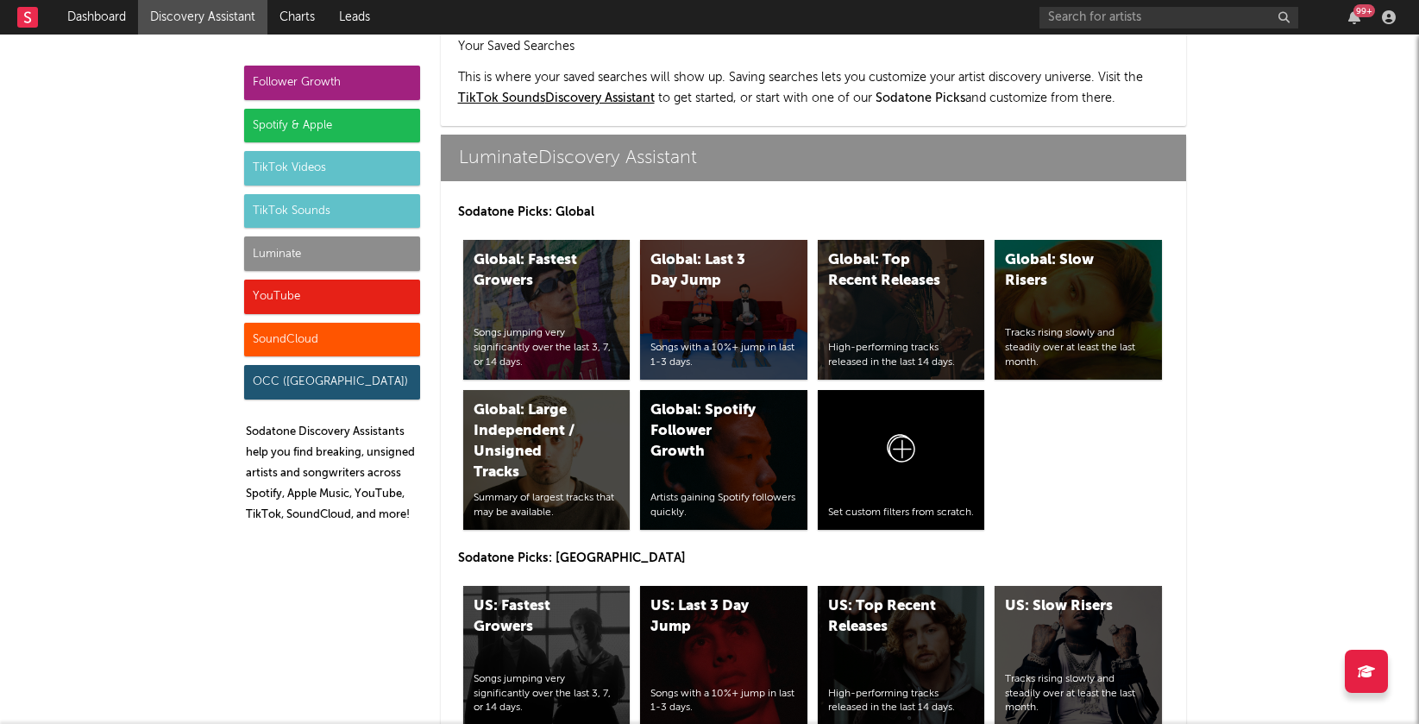
click at [288, 209] on div "TikTok Sounds" at bounding box center [332, 211] width 176 height 35
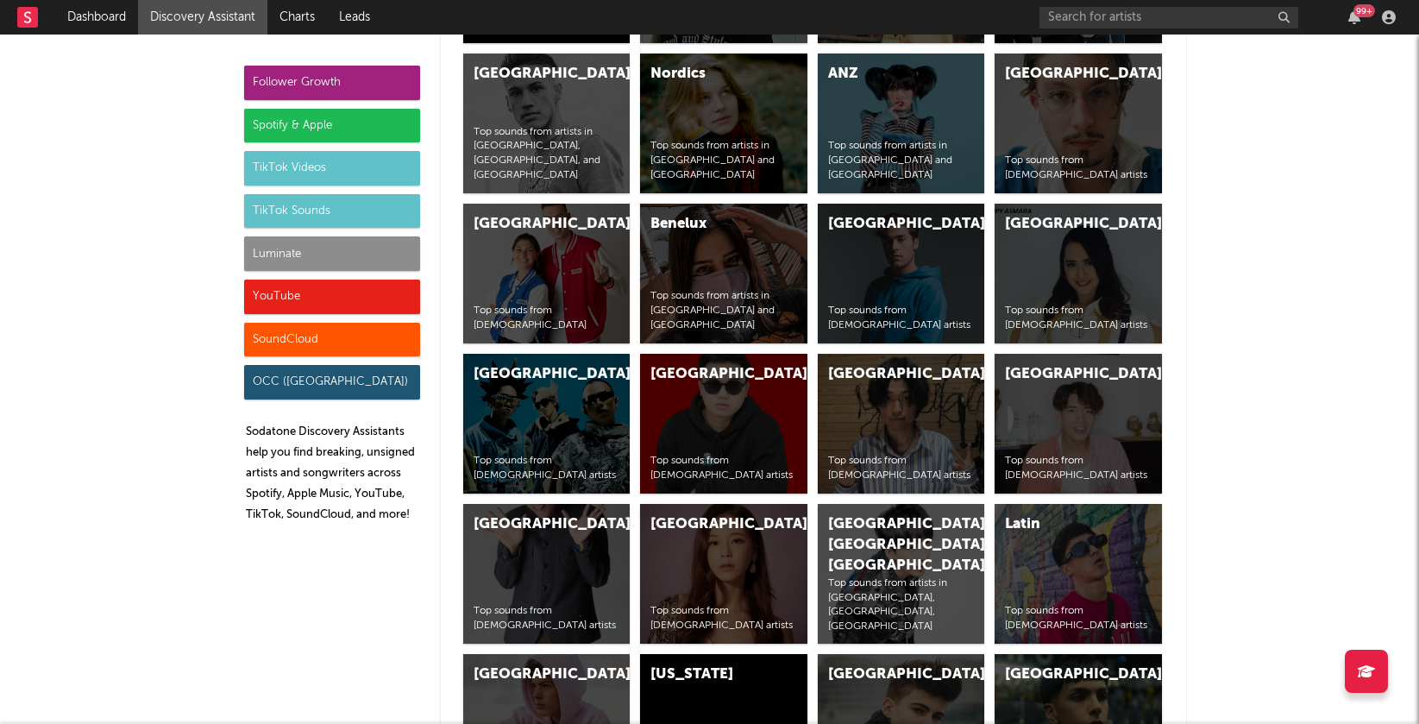
scroll to position [5825, 0]
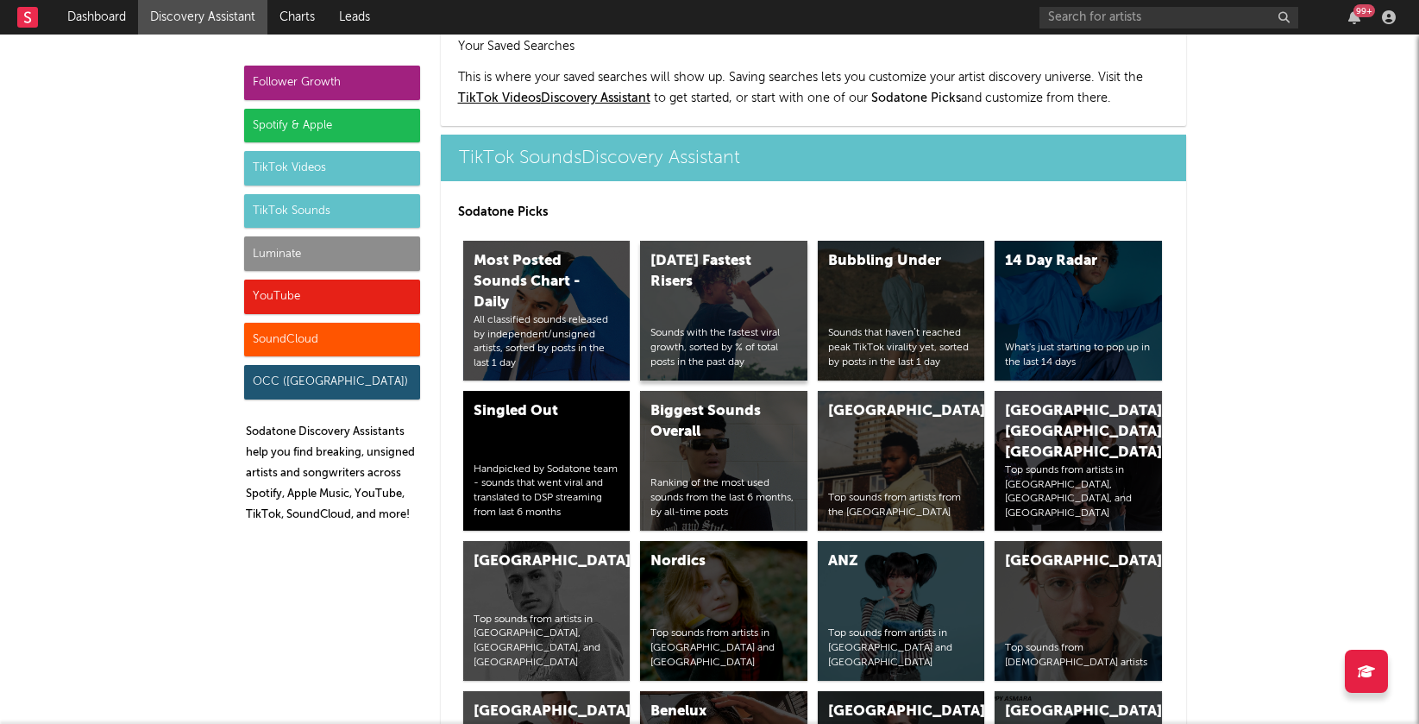
click at [738, 244] on div "Today's Fastest Risers Sounds with the fastest viral growth, sorted by % of tot…" at bounding box center [723, 311] width 167 height 140
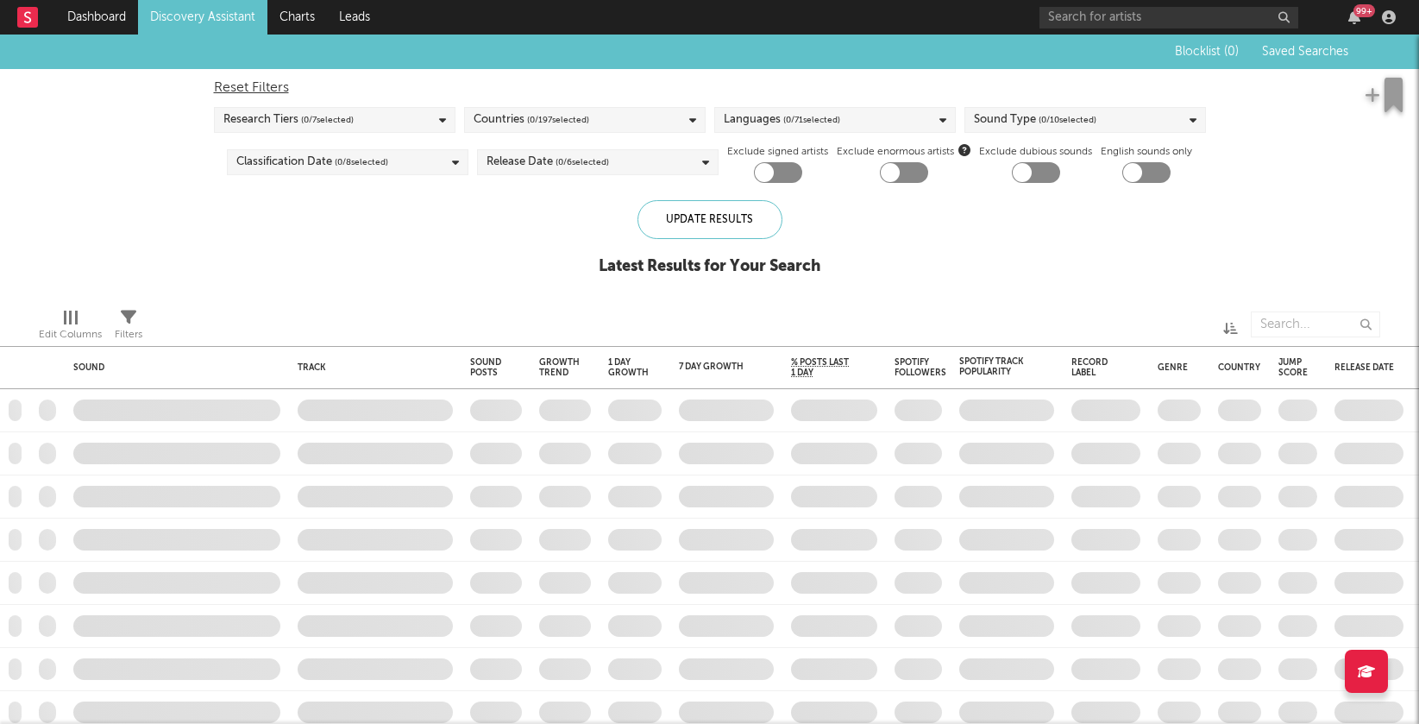
checkbox input "true"
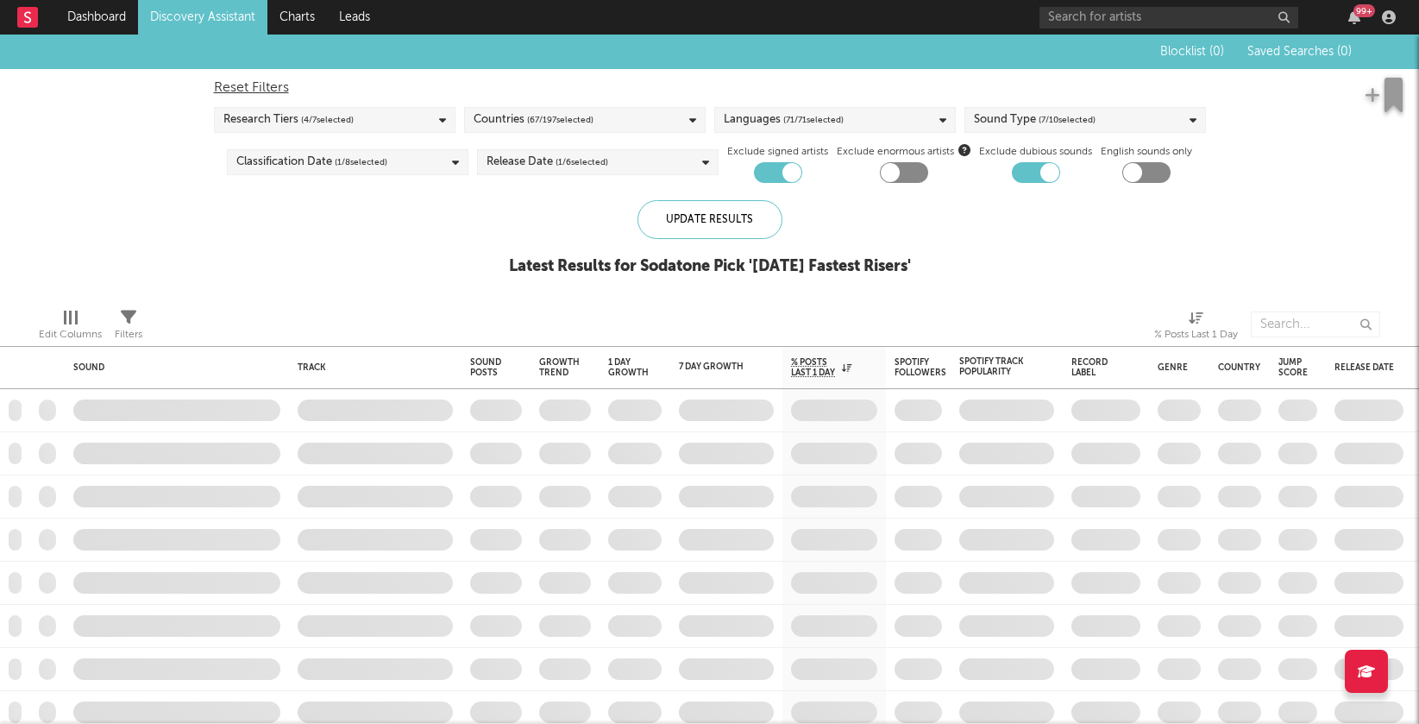
click at [205, 15] on link "Discovery Assistant" at bounding box center [202, 17] width 129 height 35
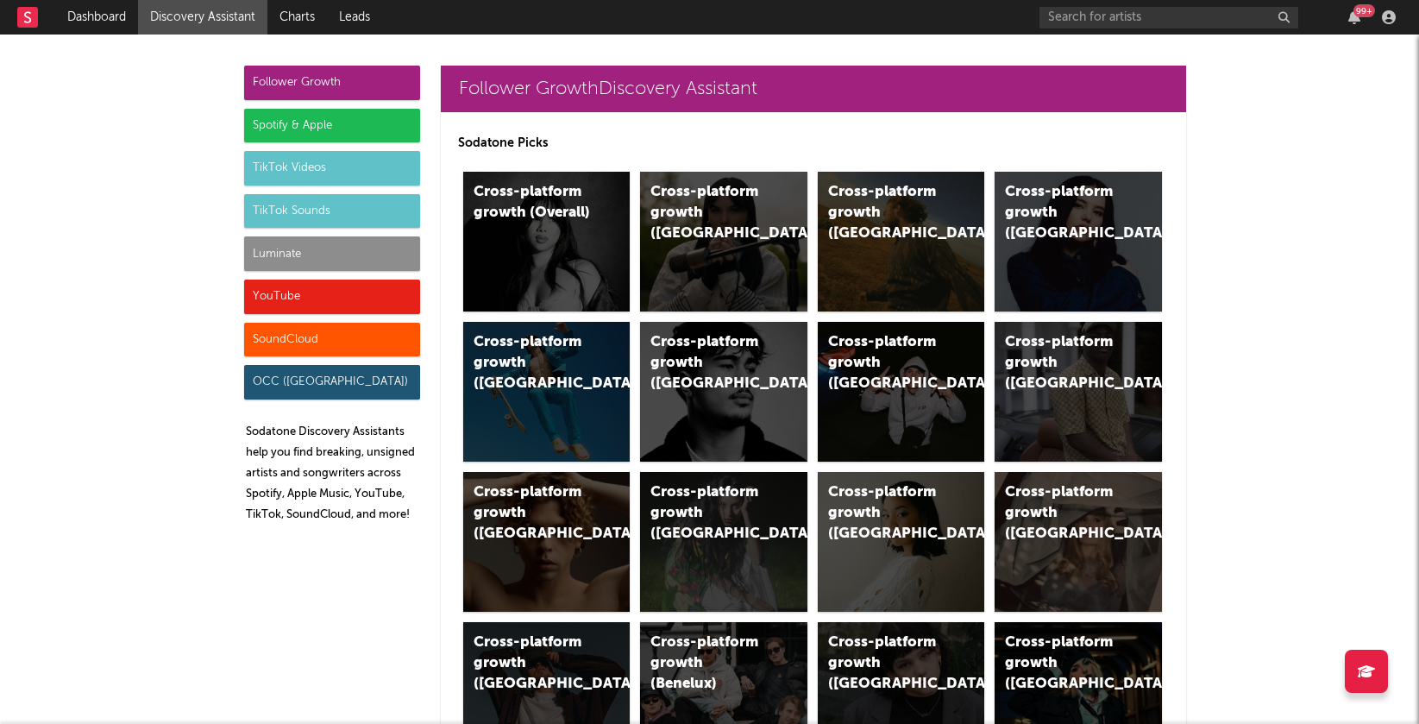
click at [346, 114] on div "Spotify & Apple" at bounding box center [332, 126] width 176 height 35
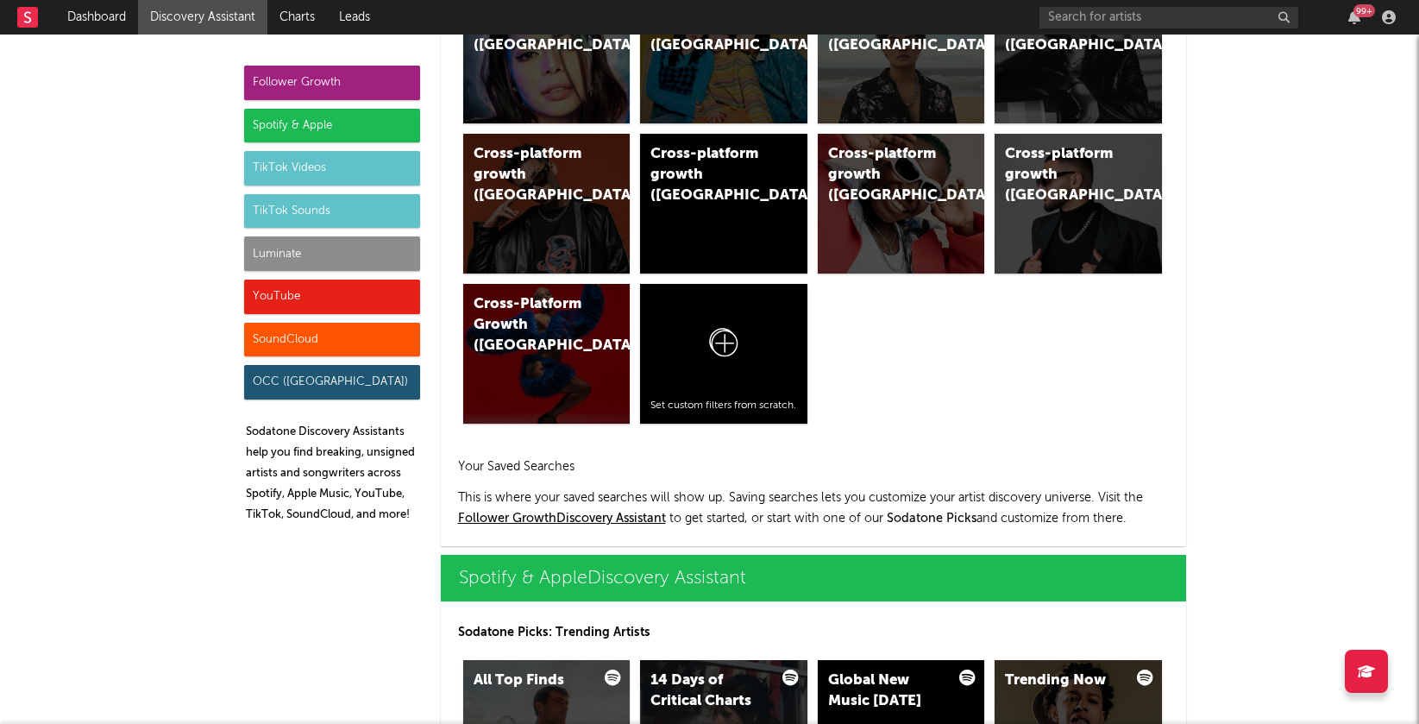
scroll to position [1723, 0]
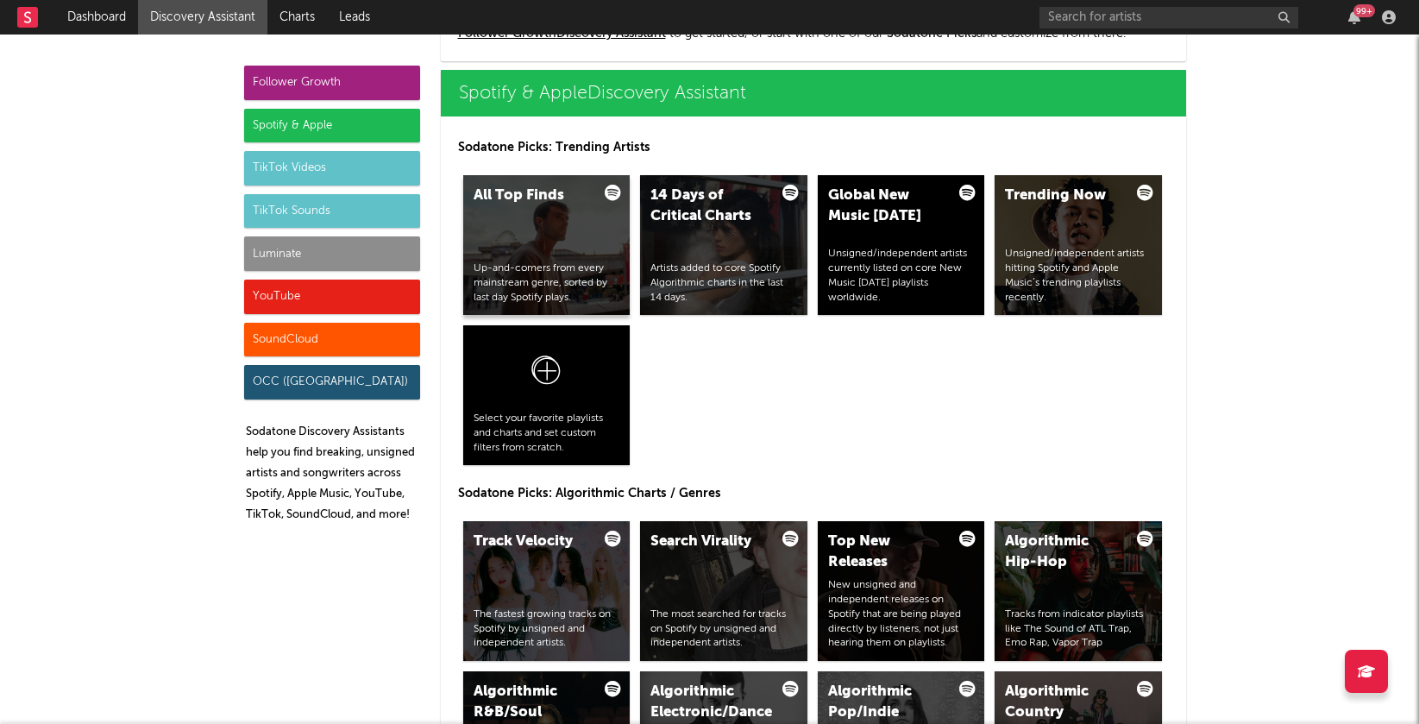
click at [581, 234] on div "All Top Finds Up-and-comers from every mainstream genre, sorted by last day Spo…" at bounding box center [546, 245] width 167 height 140
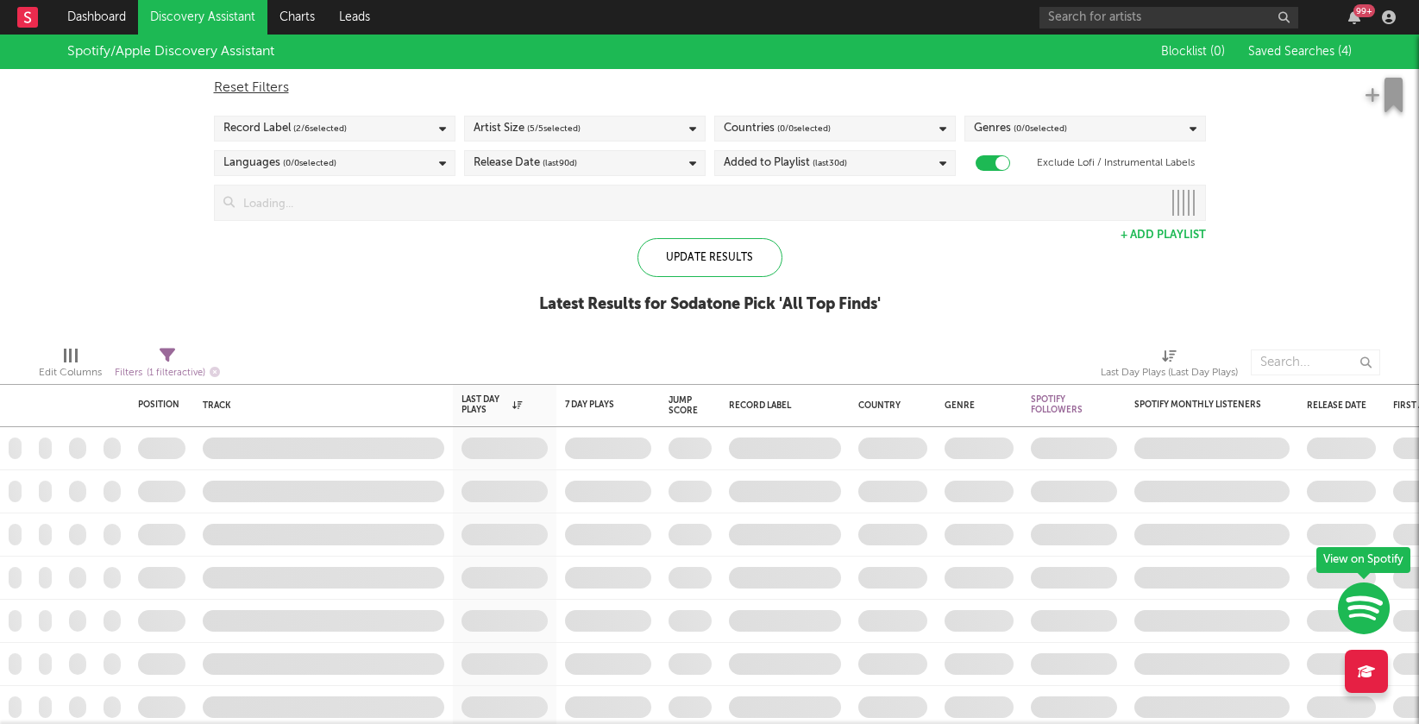
checkbox input "true"
click at [1289, 53] on span "Saved Searches ( 4 )" at bounding box center [1300, 52] width 104 height 12
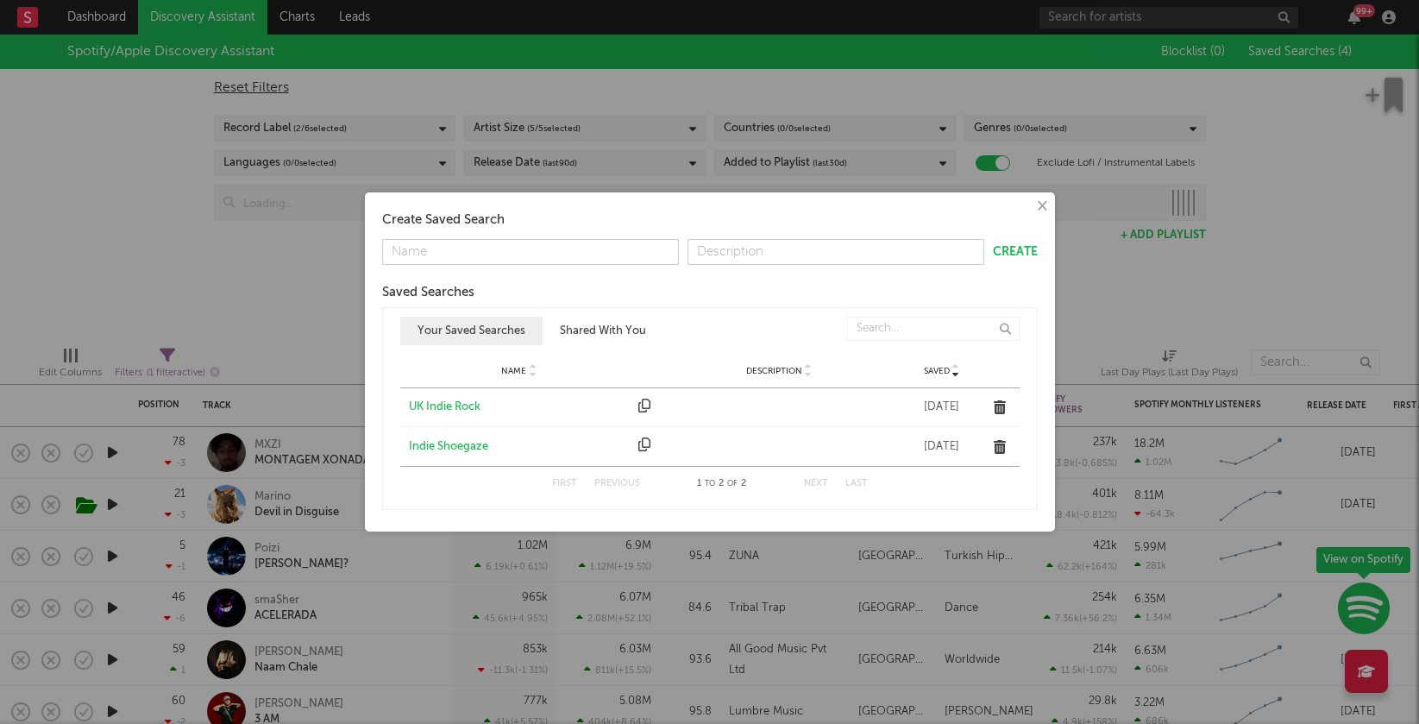
click at [453, 438] on div "Indie Shoegaze" at bounding box center [520, 446] width 222 height 17
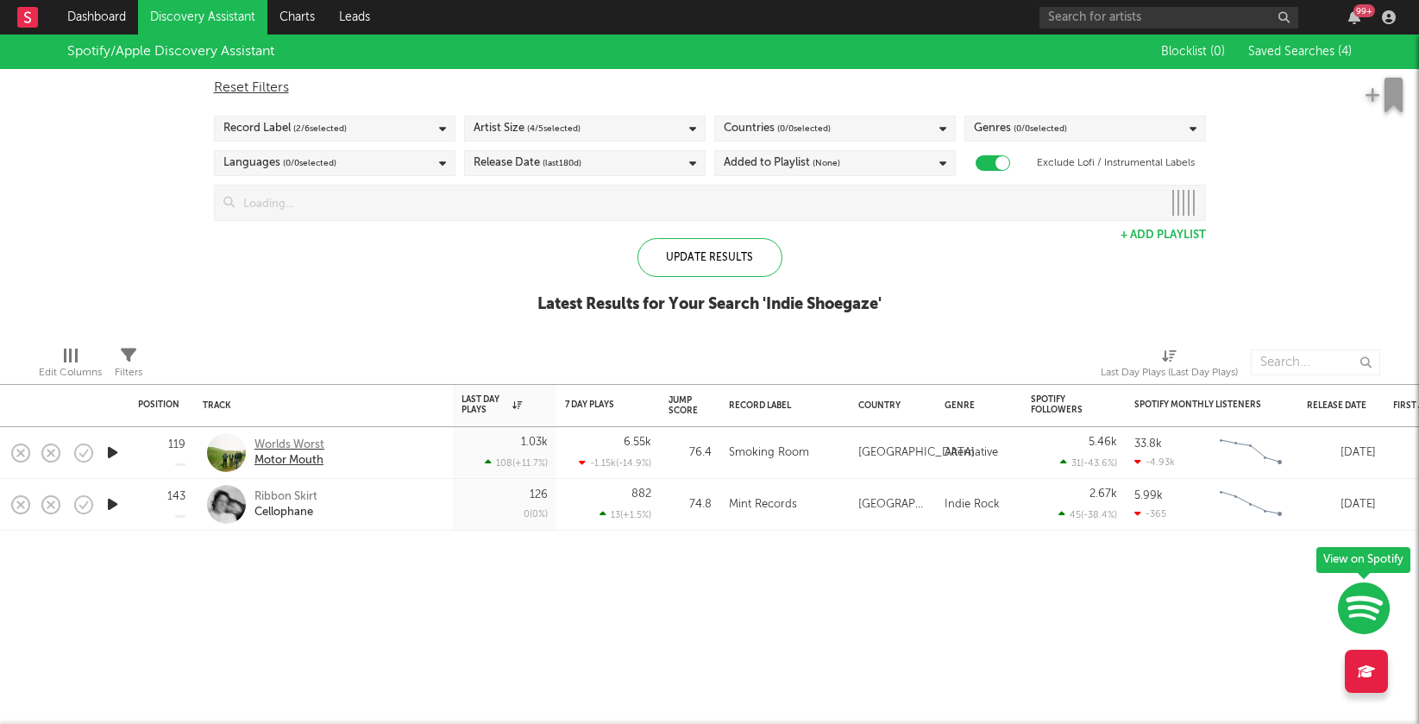
click at [301, 449] on div "Worlds Worst" at bounding box center [289, 445] width 70 height 16
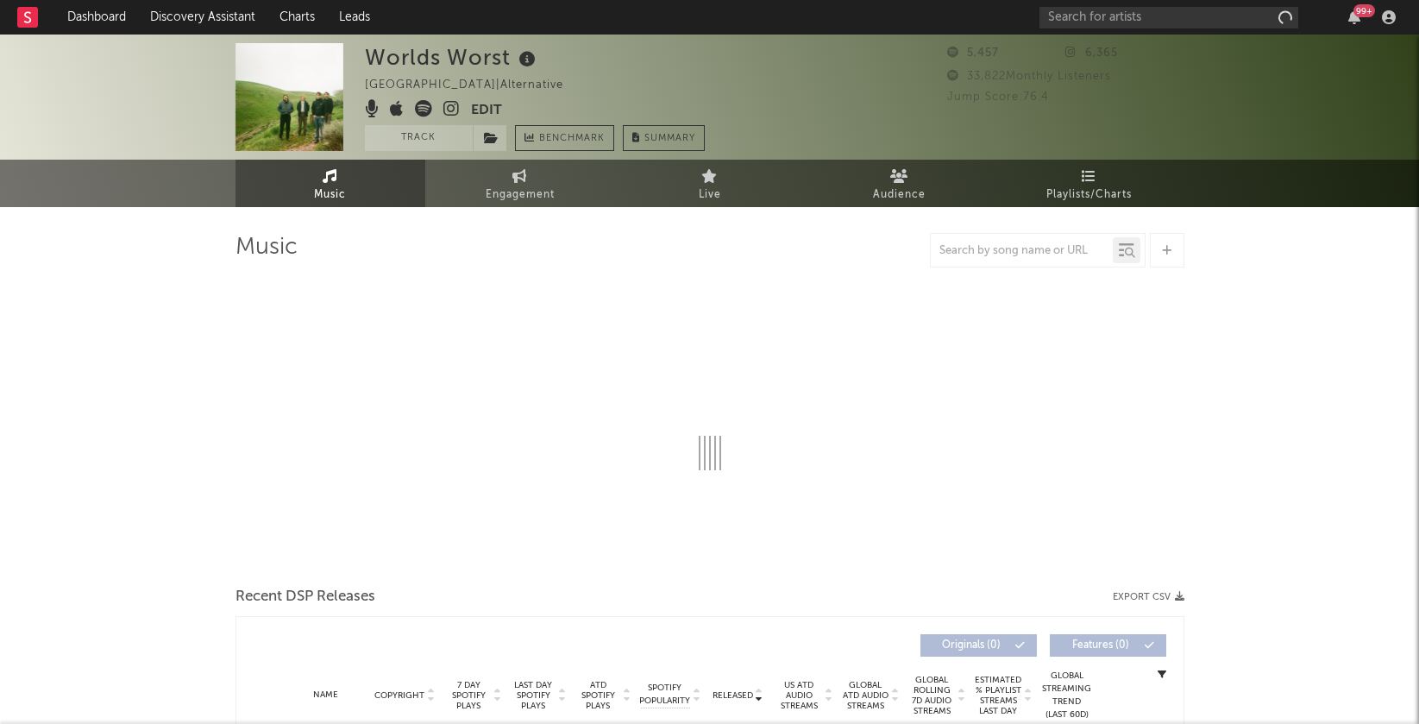
select select "1w"
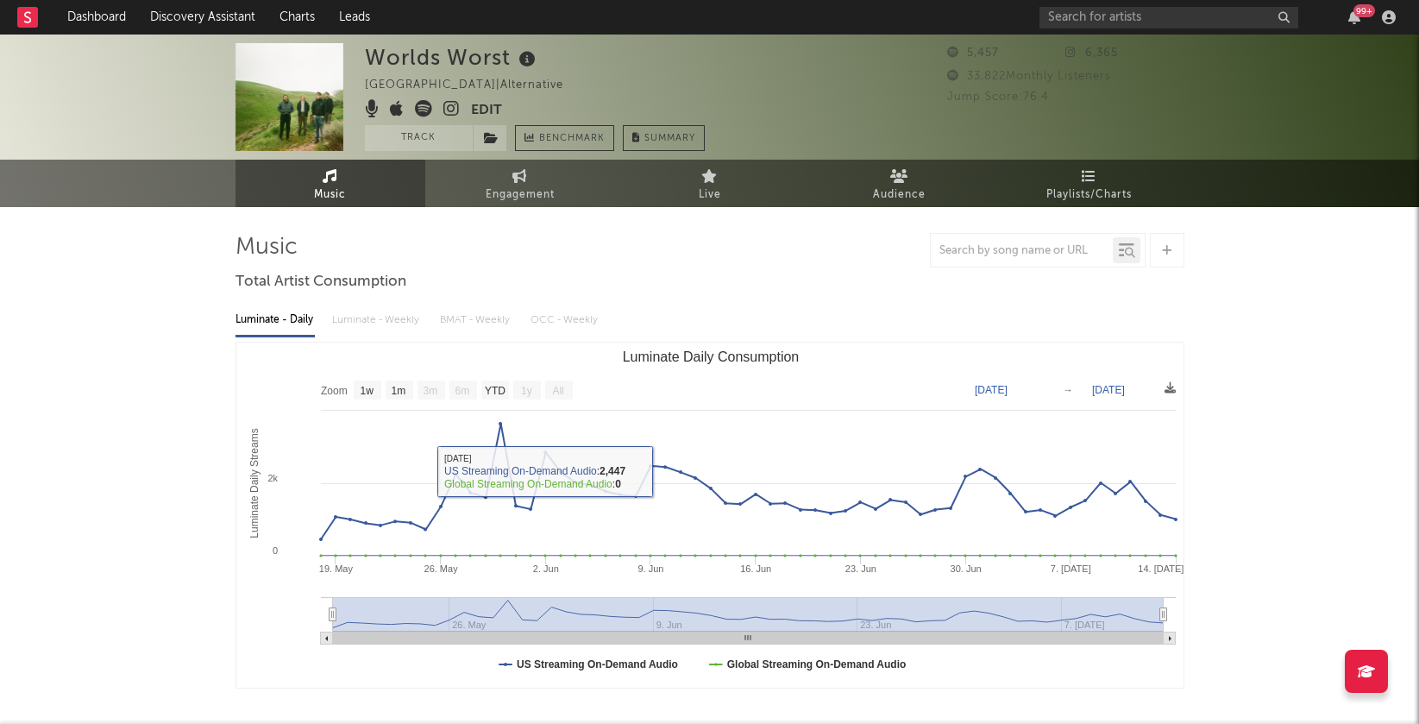
click at [453, 108] on icon at bounding box center [451, 108] width 16 height 17
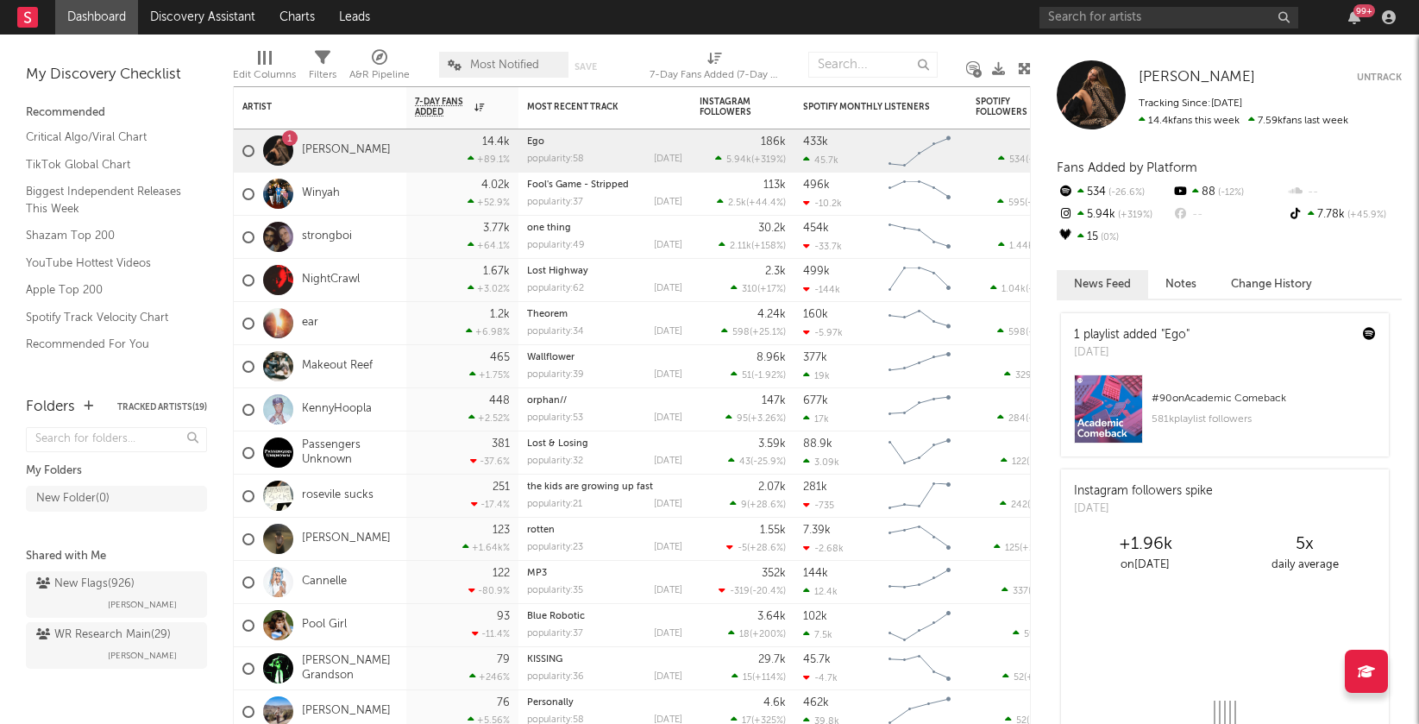
click at [1156, 32] on div "99 +" at bounding box center [1220, 17] width 362 height 35
